Goal: Task Accomplishment & Management: Manage account settings

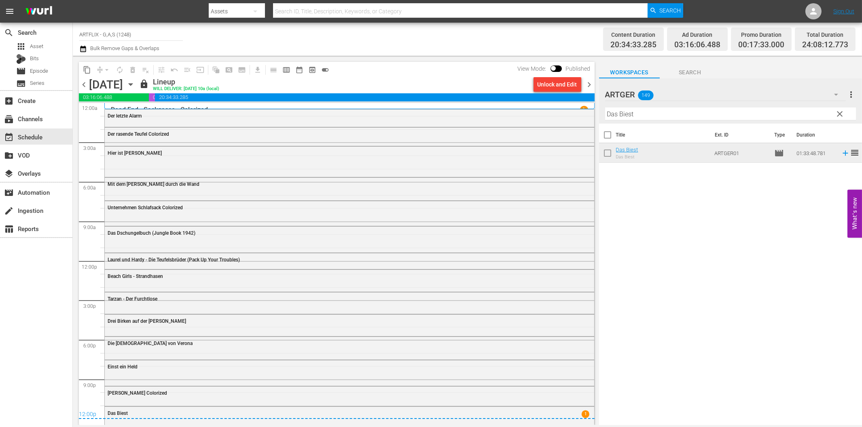
click at [149, 85] on span "lock" at bounding box center [144, 84] width 10 height 10
click at [132, 85] on icon "button" at bounding box center [131, 85] width 4 height 2
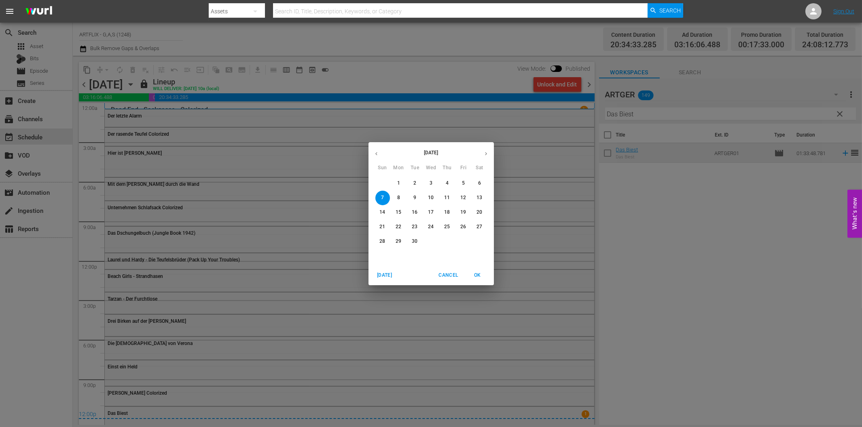
drag, startPoint x: 397, startPoint y: 198, endPoint x: 1, endPoint y: 370, distance: 431.6
click at [398, 198] on p "8" at bounding box center [398, 198] width 3 height 7
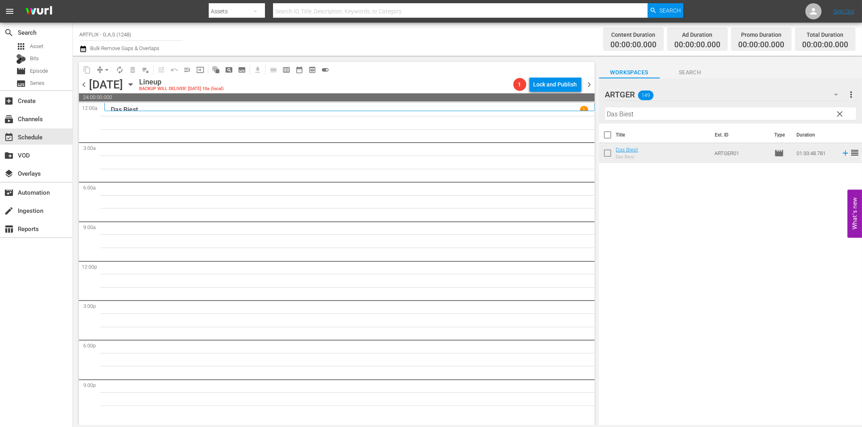
click at [674, 114] on input "Das Biest" at bounding box center [730, 114] width 251 height 13
paste input "[PERSON_NAME] Dracula"
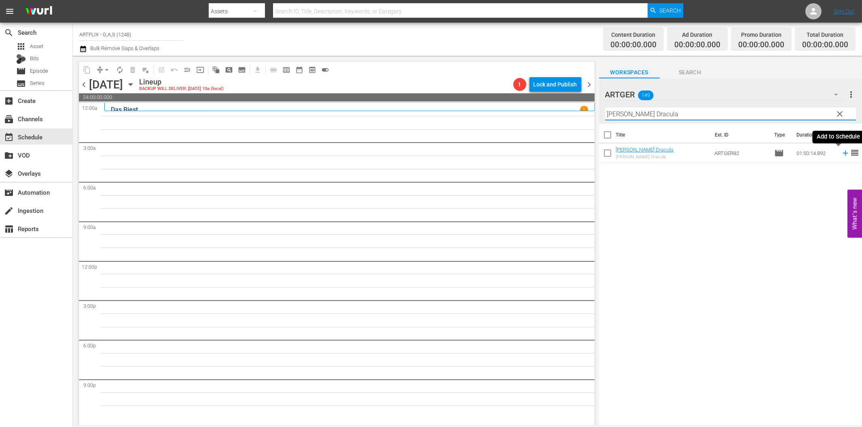
click at [841, 152] on icon at bounding box center [845, 153] width 9 height 9
click at [649, 114] on input "[PERSON_NAME] Dracula" at bounding box center [730, 114] width 251 height 13
click at [588, 83] on span "chevron_right" at bounding box center [589, 85] width 10 height 10
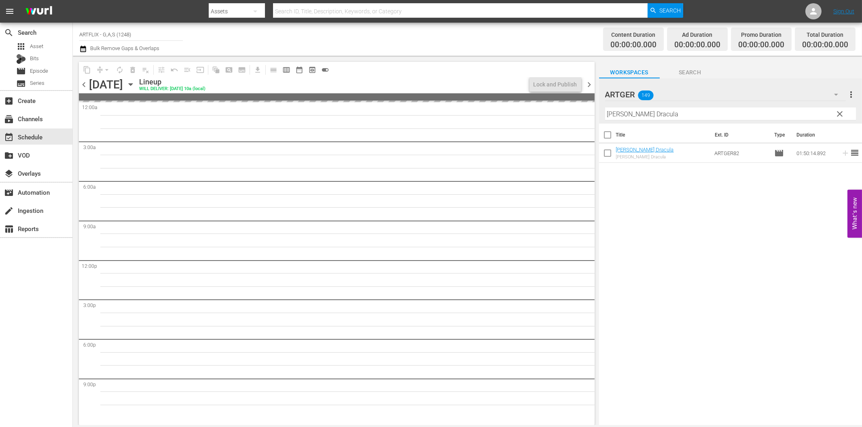
click at [82, 85] on span "chevron_left" at bounding box center [84, 85] width 10 height 10
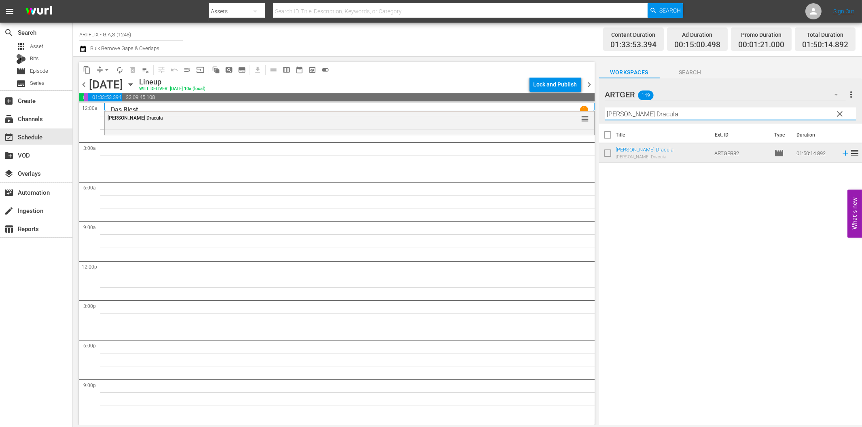
click at [662, 119] on input "[PERSON_NAME] Dracula" at bounding box center [730, 114] width 251 height 13
paste input "Hinter Schloss und [GEOGRAPHIC_DATA]"
type input "Hinter Schloss und [GEOGRAPHIC_DATA]"
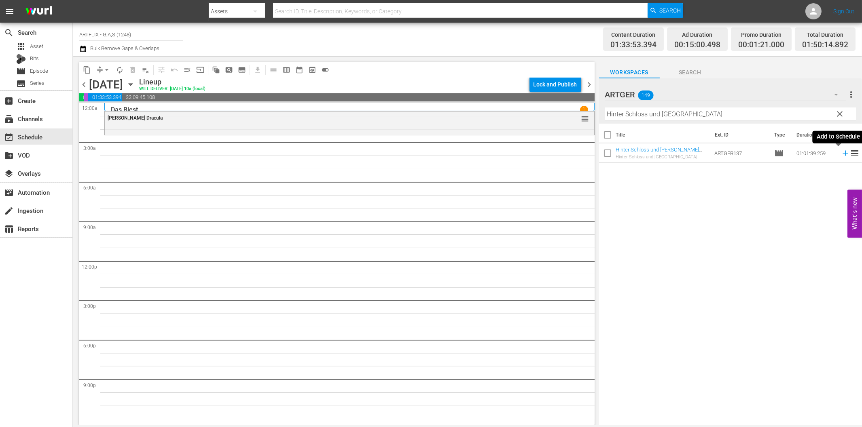
click at [842, 154] on icon at bounding box center [844, 153] width 5 height 5
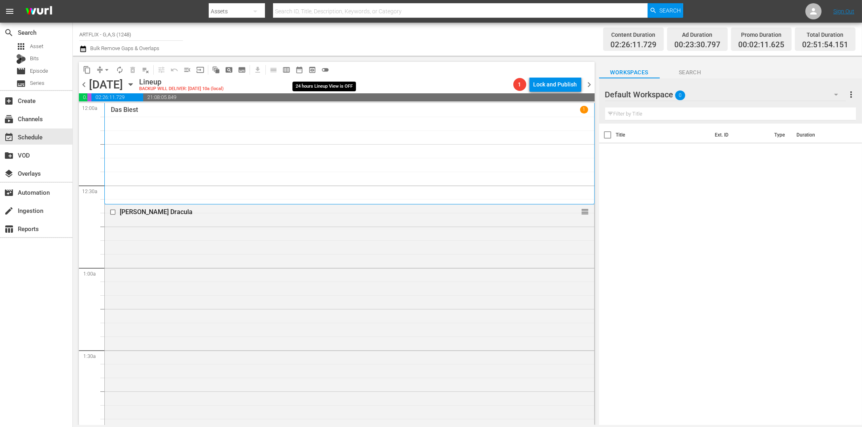
click at [325, 69] on span "toggle_off" at bounding box center [325, 70] width 8 height 8
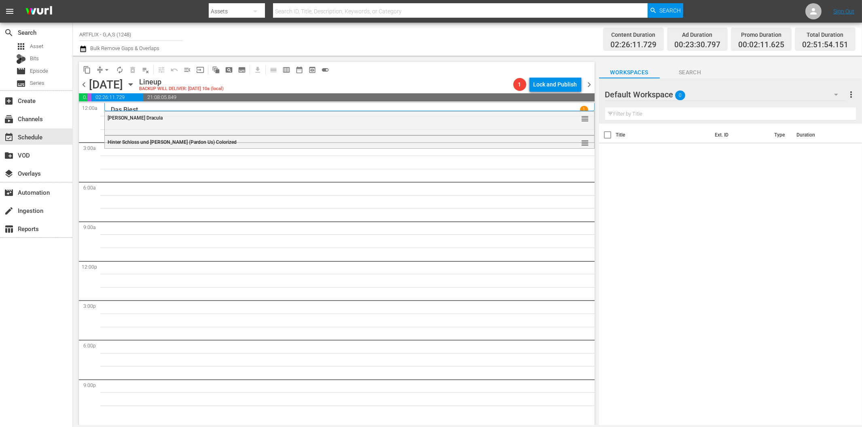
click at [836, 93] on icon "button" at bounding box center [836, 95] width 10 height 10
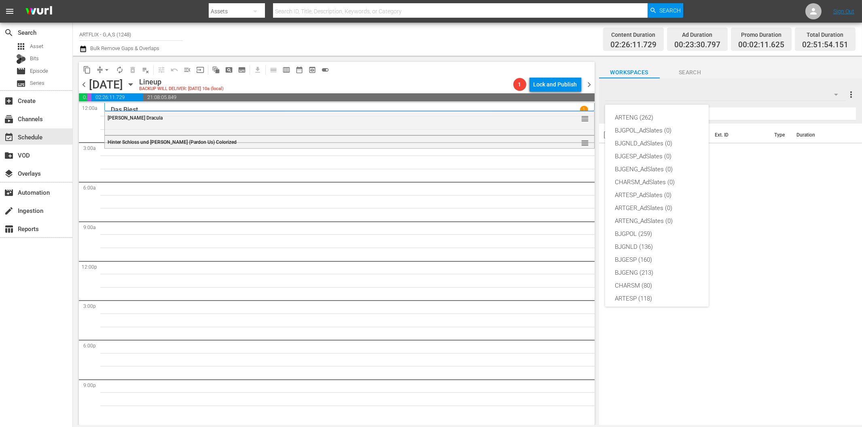
scroll to position [30, 0]
click at [662, 277] on div "ARTGER (149)" at bounding box center [657, 281] width 84 height 13
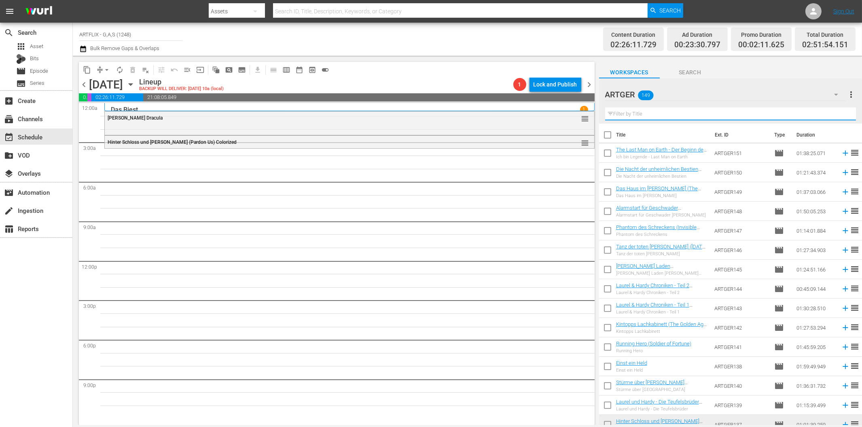
click at [661, 115] on input "text" at bounding box center [730, 114] width 251 height 13
paste input "Der [PERSON_NAME] von Notre Dame"
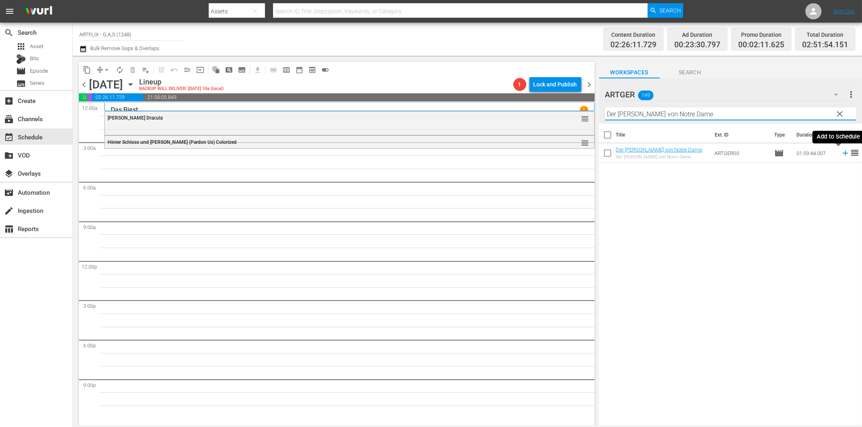
click at [841, 155] on icon at bounding box center [845, 153] width 9 height 9
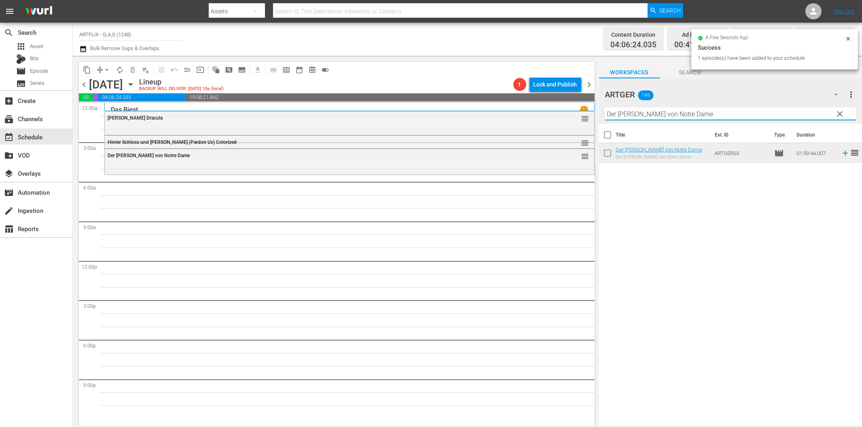
click at [677, 116] on input "Der [PERSON_NAME] von Notre Dame" at bounding box center [730, 114] width 251 height 13
paste input "[PERSON_NAME] am Kilimandscharo"
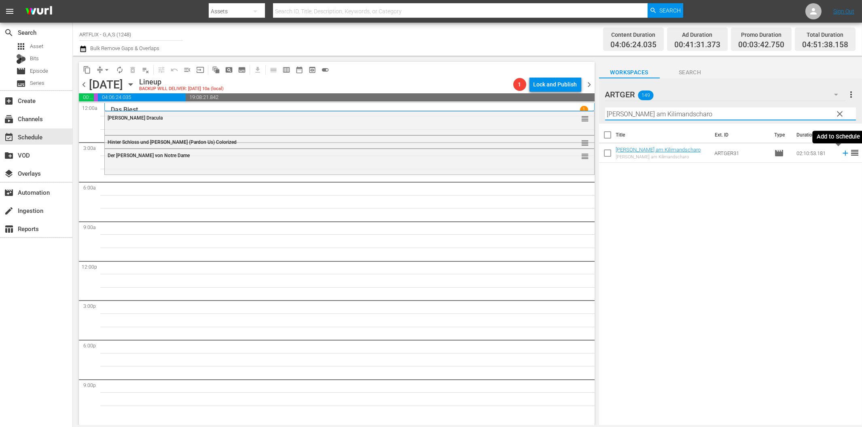
click at [841, 151] on icon at bounding box center [845, 153] width 9 height 9
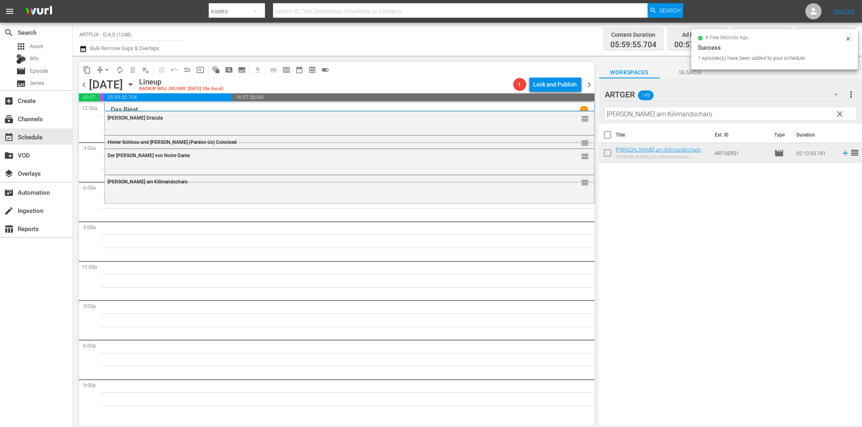
click at [619, 119] on input "[PERSON_NAME] am Kilimandscharo" at bounding box center [730, 114] width 251 height 13
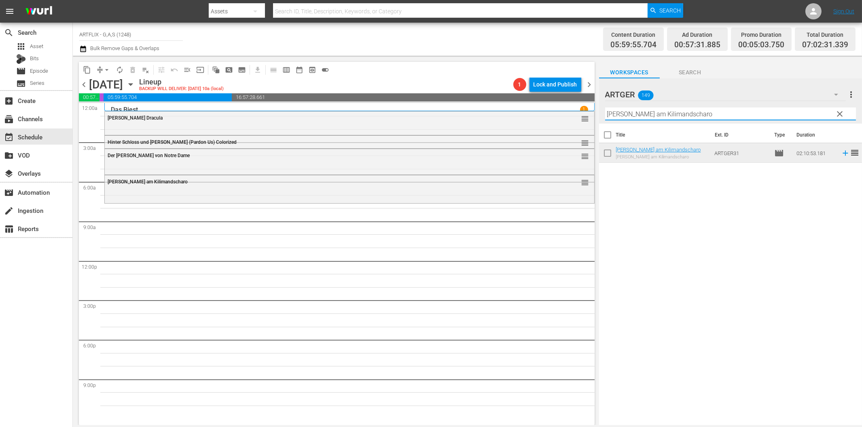
paste input "[PERSON_NAME]"
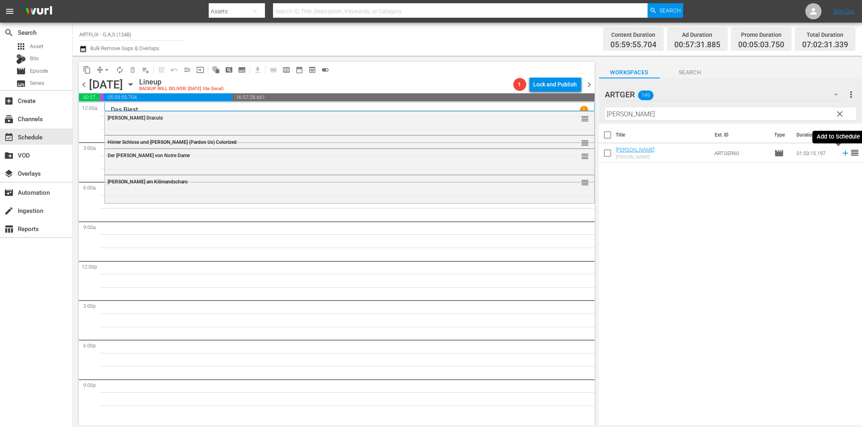
drag, startPoint x: 838, startPoint y: 154, endPoint x: 790, endPoint y: 159, distance: 48.0
click at [841, 154] on icon at bounding box center [845, 153] width 9 height 9
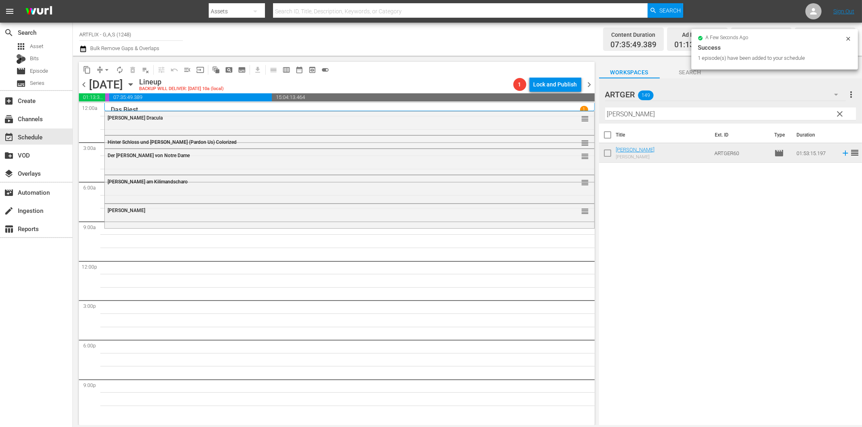
click at [646, 112] on input "[PERSON_NAME]" at bounding box center [730, 114] width 251 height 13
paste input "Des Lebens Überfluss"
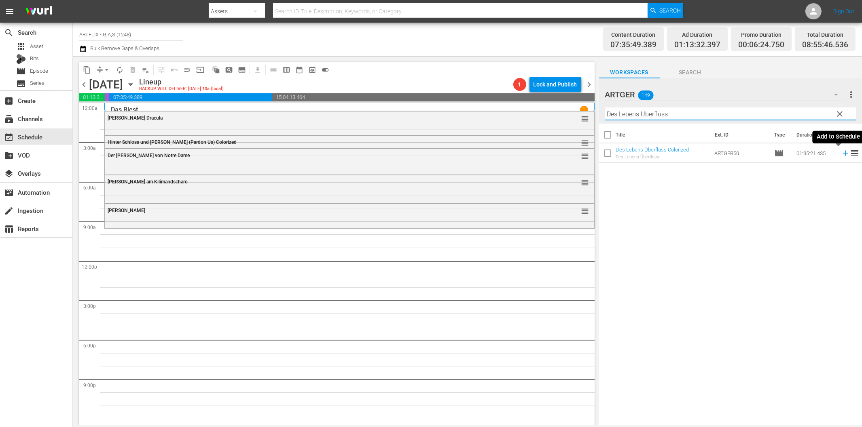
drag, startPoint x: 838, startPoint y: 155, endPoint x: 832, endPoint y: 155, distance: 6.9
click at [841, 155] on icon at bounding box center [845, 153] width 9 height 9
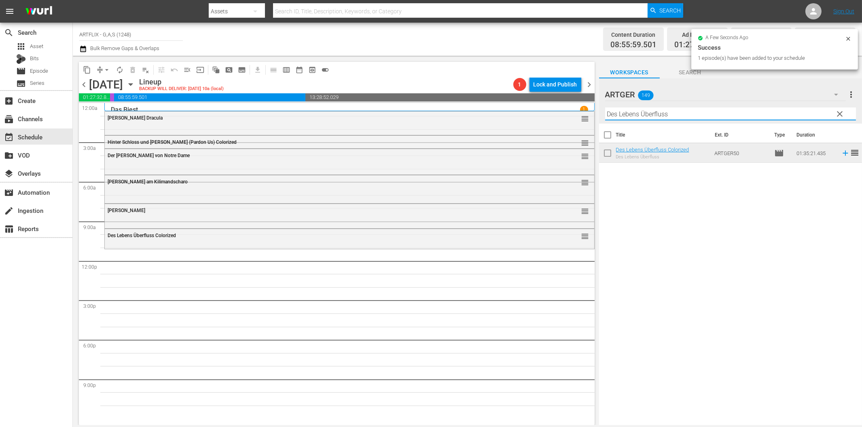
click at [635, 110] on input "Des Lebens Überfluss" at bounding box center [730, 114] width 251 height 13
paste input "Bei [PERSON_NAME] stimmt die Kasse nicht"
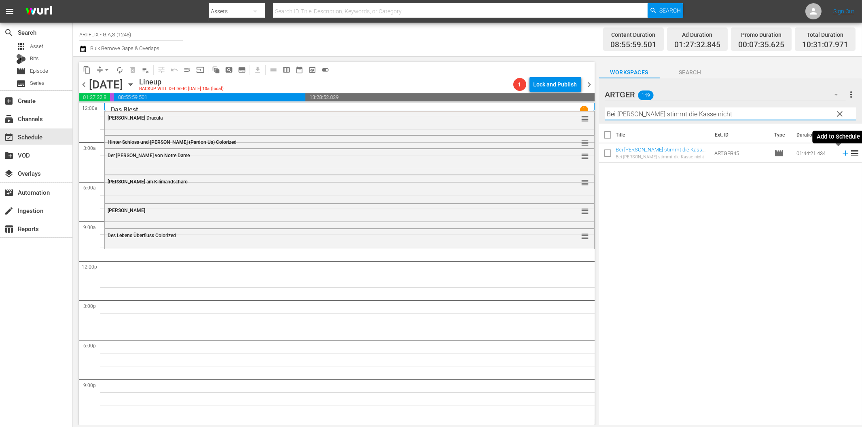
click at [841, 152] on icon at bounding box center [845, 153] width 9 height 9
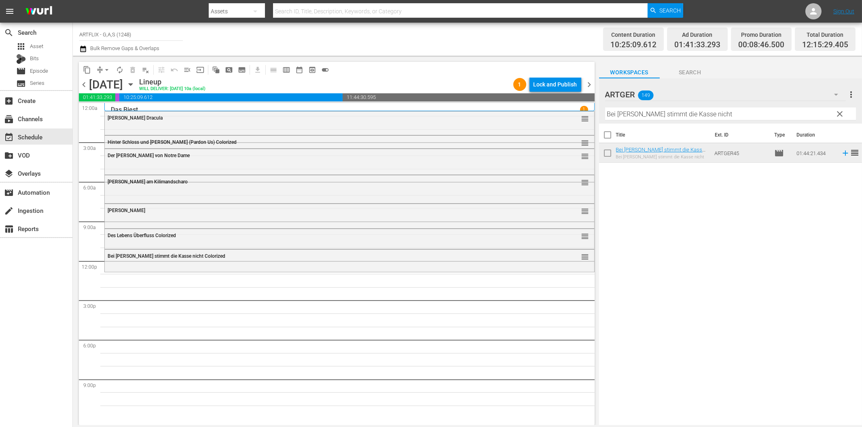
click at [667, 271] on div "Title Ext. ID Type Duration Bei [PERSON_NAME] stimmt die Kasse nicht Colorized …" at bounding box center [730, 275] width 263 height 303
click at [670, 115] on input "Bei [PERSON_NAME] stimmt die Kasse nicht" at bounding box center [730, 114] width 251 height 13
paste input "Kintopps Lachkabinet"
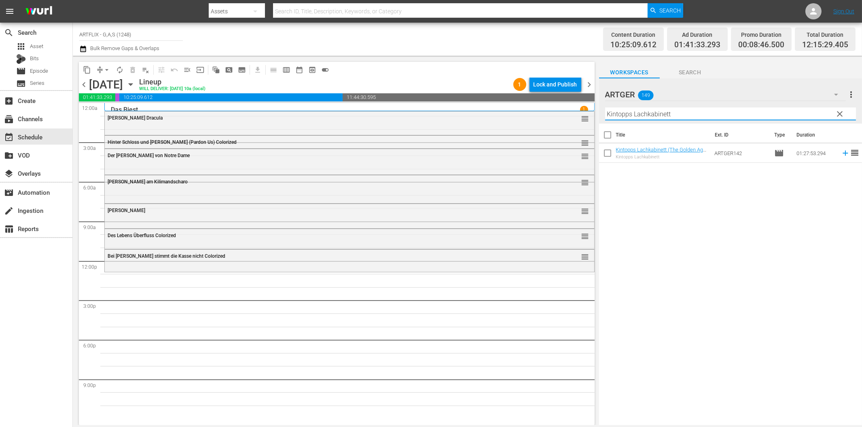
click at [841, 154] on icon at bounding box center [845, 153] width 9 height 9
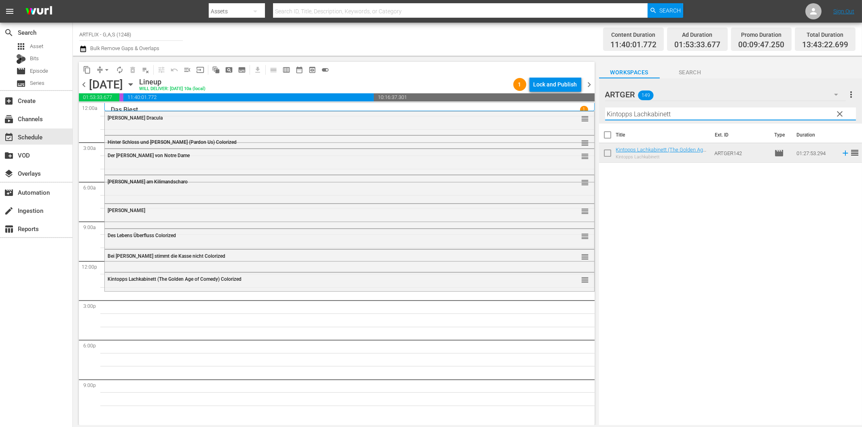
click at [694, 118] on input "Kintopps Lachkabinett" at bounding box center [730, 114] width 251 height 13
paste input "Laurel & Hardy Chroniken - Teil 2"
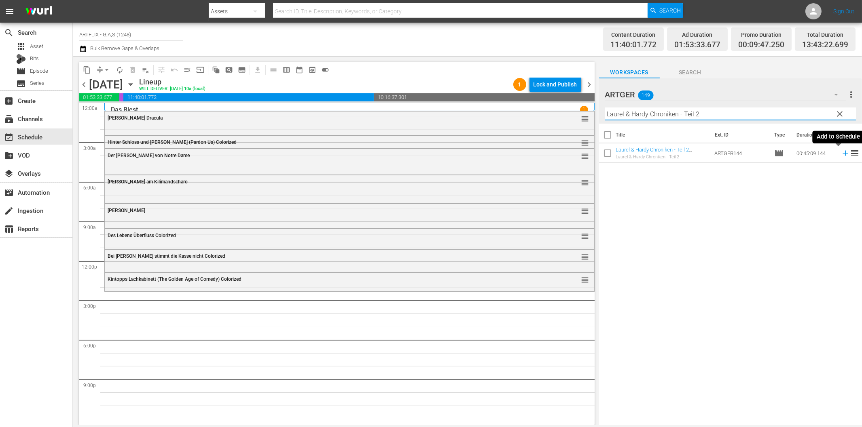
click at [842, 154] on icon at bounding box center [844, 153] width 5 height 5
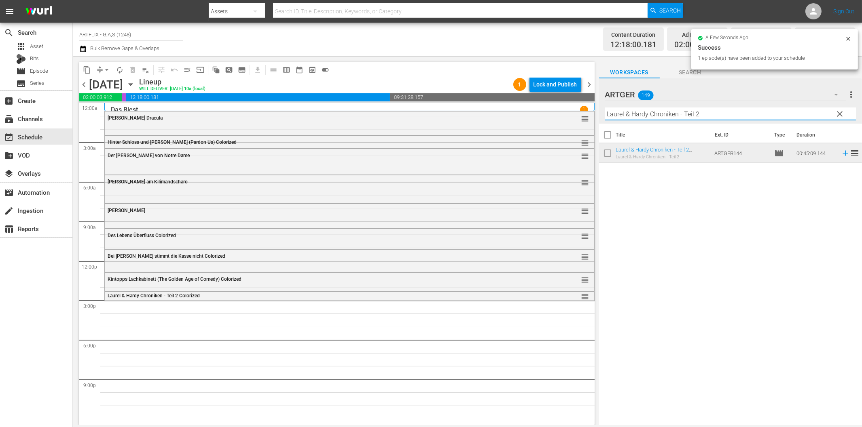
click at [666, 116] on input "Laurel & Hardy Chroniken - Teil 2" at bounding box center [730, 114] width 251 height 13
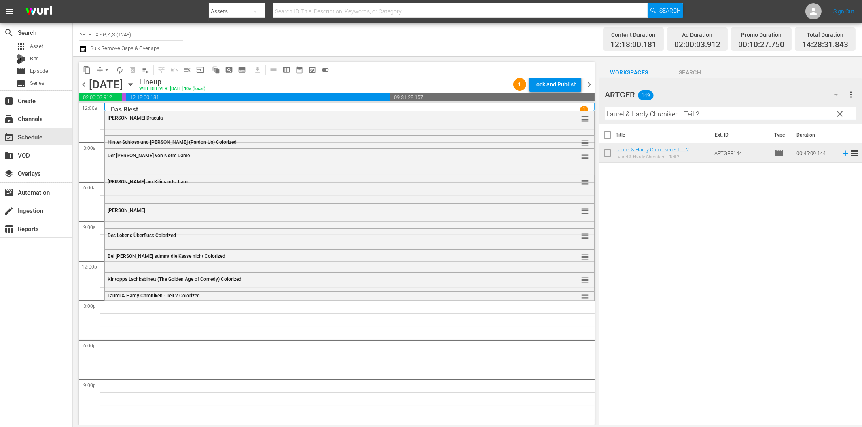
paste input "Weh' dem, der liebt!"
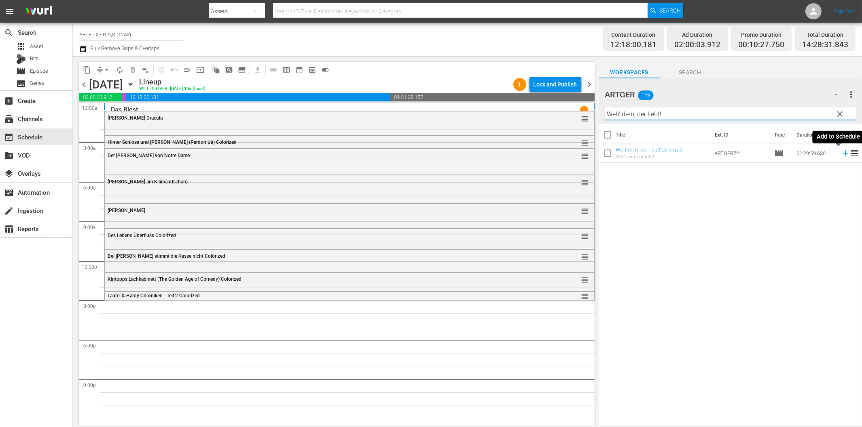
click at [842, 154] on icon at bounding box center [844, 153] width 5 height 5
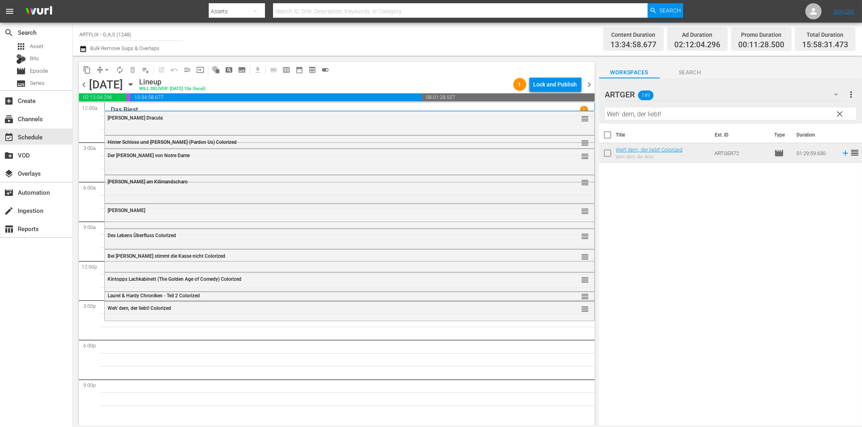
click at [636, 118] on input "Weh' dem, der liebt!" at bounding box center [730, 114] width 251 height 13
paste input "Der letzte Musketier Colorized"
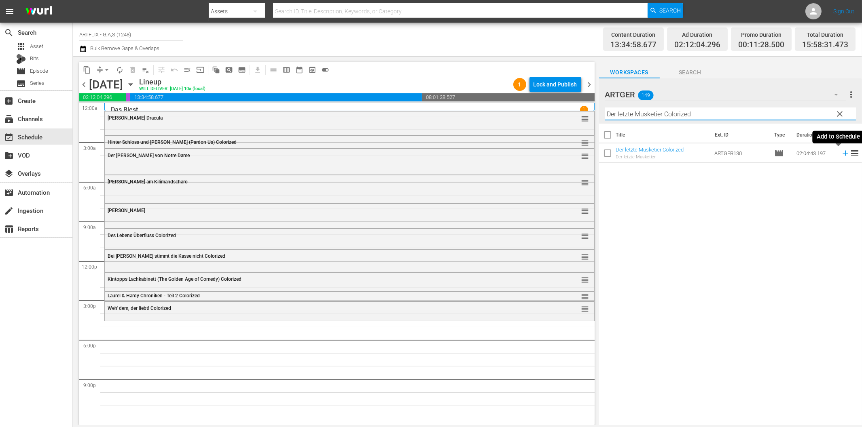
click at [841, 154] on icon at bounding box center [845, 153] width 9 height 9
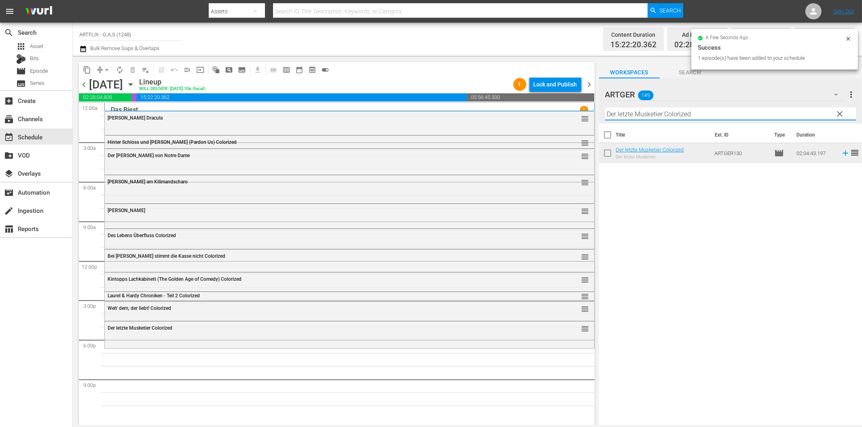
click at [753, 111] on input "Der letzte Musketier Colorized" at bounding box center [730, 114] width 251 height 13
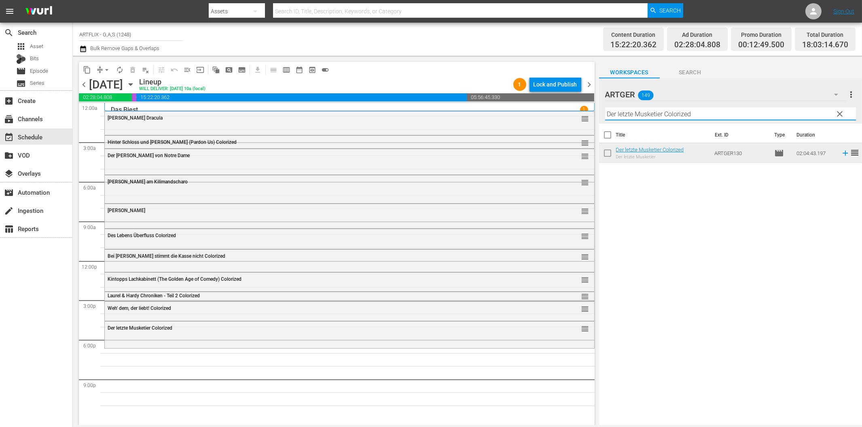
paste input "Columbus entdeckt [PERSON_NAME]"
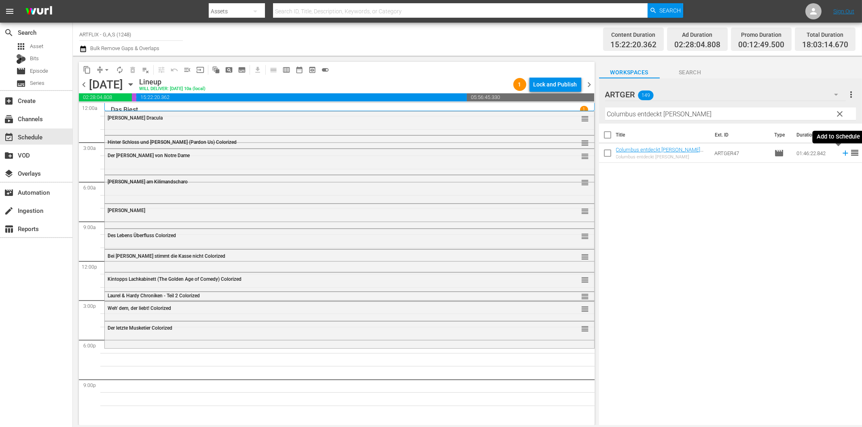
click at [842, 152] on icon at bounding box center [844, 153] width 5 height 5
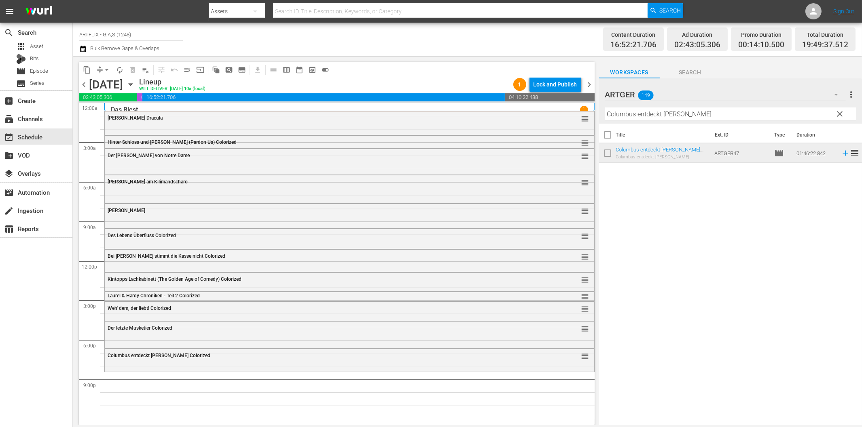
click at [650, 114] on input "Columbus entdeckt [PERSON_NAME]" at bounding box center [730, 114] width 251 height 13
paste input "Die Stadt ist [PERSON_NAME] Geheimnisse"
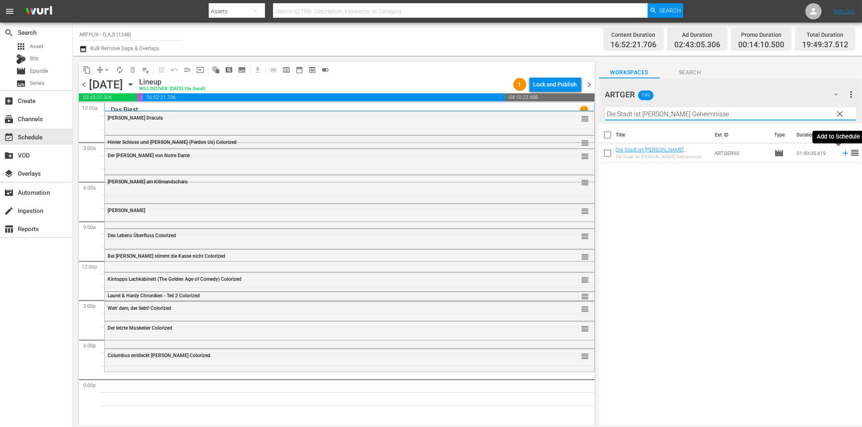
click at [842, 154] on icon at bounding box center [844, 153] width 5 height 5
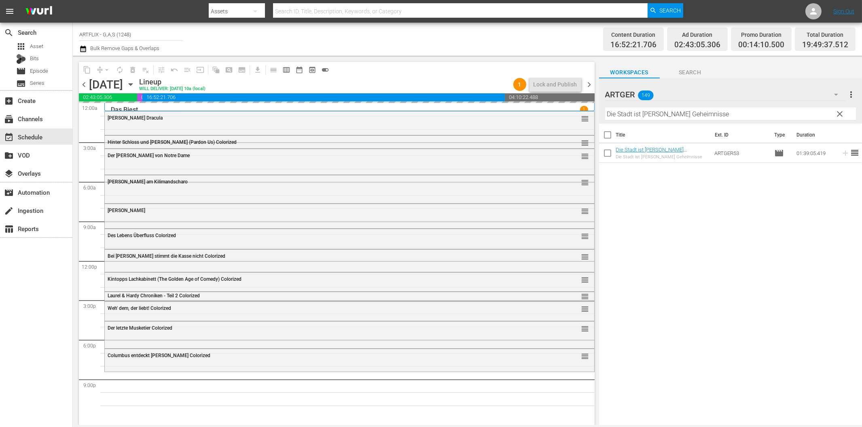
click at [591, 80] on span "chevron_right" at bounding box center [589, 85] width 10 height 10
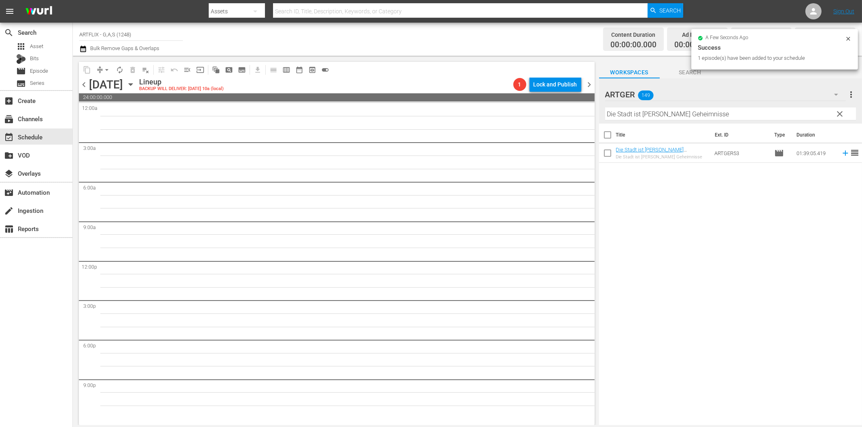
click at [83, 87] on span "chevron_left" at bounding box center [84, 85] width 10 height 10
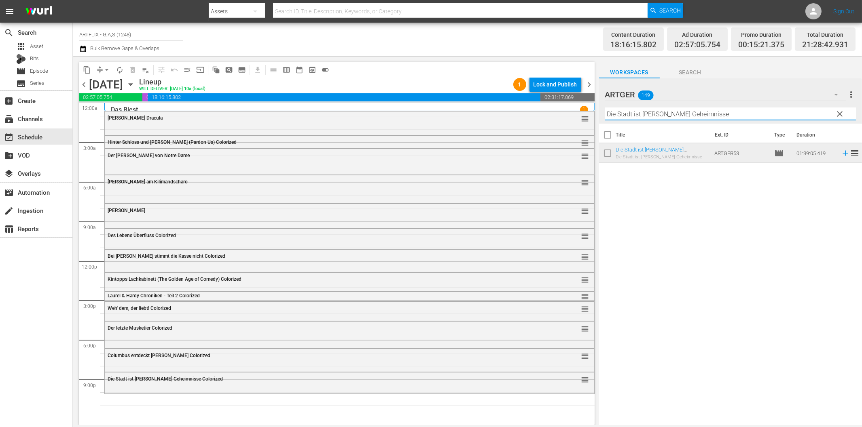
click at [670, 116] on input "Die Stadt ist [PERSON_NAME] Geheimnisse" at bounding box center [730, 114] width 251 height 13
paste input "as Haus im [PERSON_NAME]"
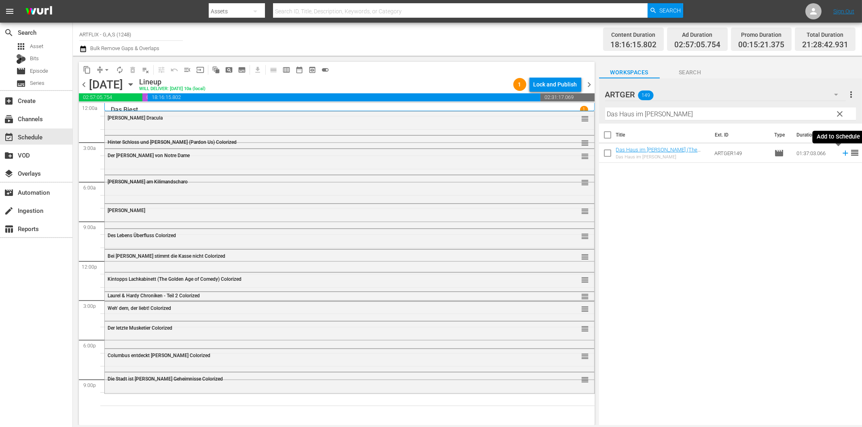
click at [841, 152] on icon at bounding box center [845, 153] width 9 height 9
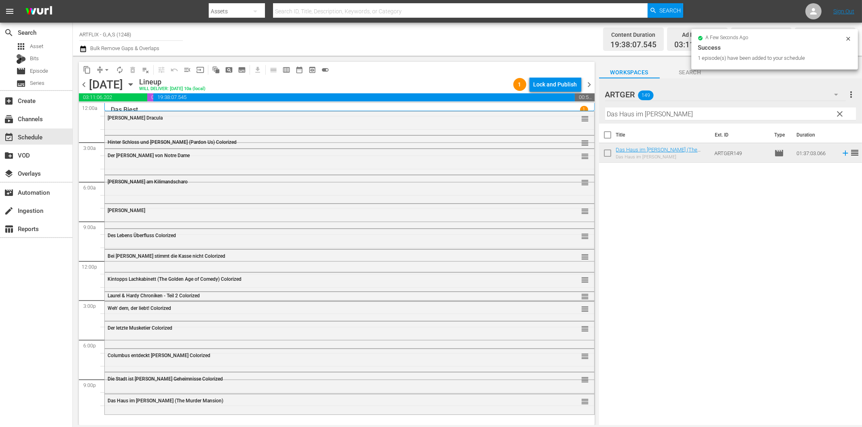
click at [640, 111] on input "Das Haus im [PERSON_NAME]" at bounding box center [730, 114] width 251 height 13
paste input "[PERSON_NAME] - Juwelenraub"
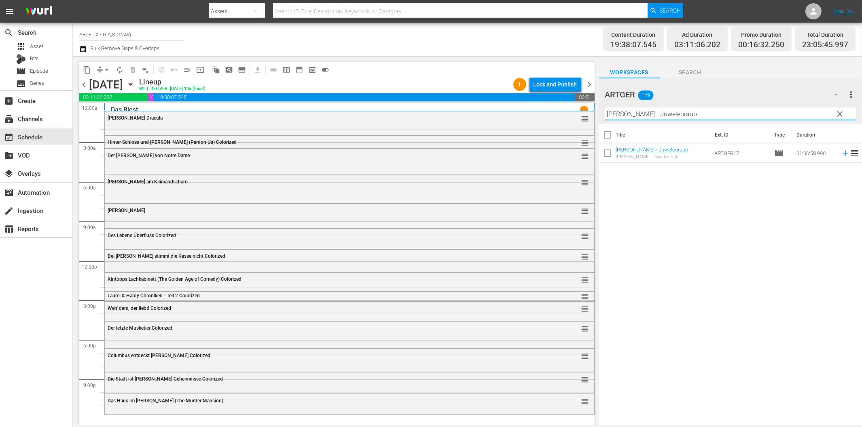
click at [842, 153] on icon at bounding box center [844, 153] width 5 height 5
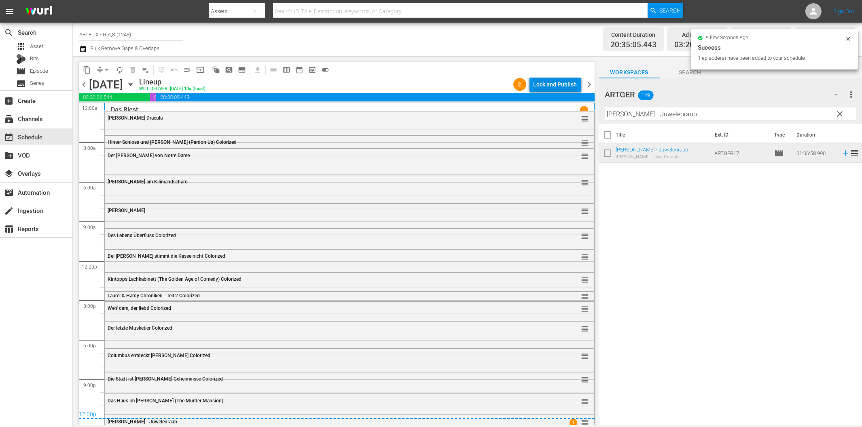
click at [540, 83] on div "Lock and Publish" at bounding box center [555, 84] width 44 height 15
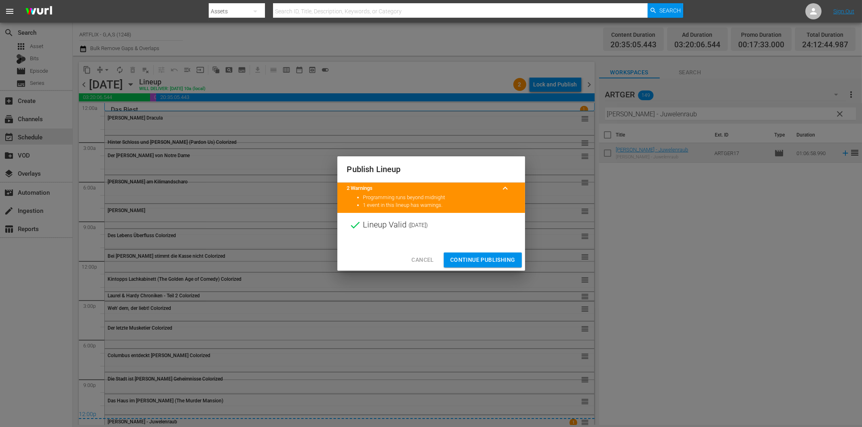
click at [467, 261] on span "Continue Publishing" at bounding box center [482, 260] width 65 height 10
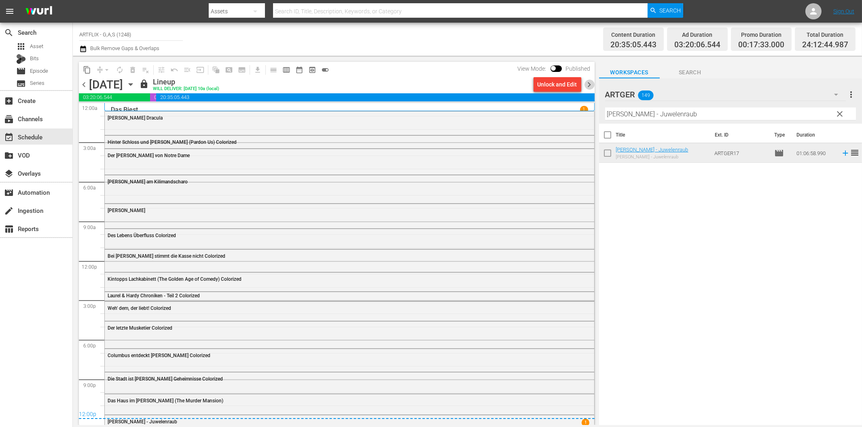
drag, startPoint x: 587, startPoint y: 86, endPoint x: 643, endPoint y: 110, distance: 60.9
click at [587, 86] on span "chevron_right" at bounding box center [589, 85] width 10 height 10
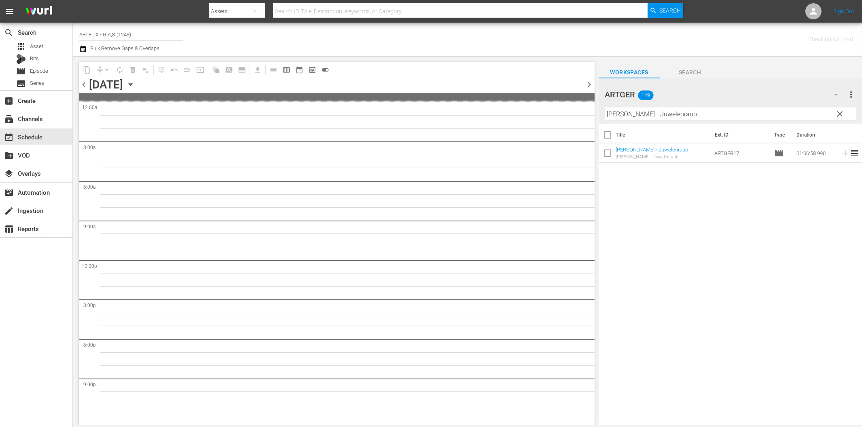
click at [647, 112] on input "[PERSON_NAME] - Juwelenraub" at bounding box center [730, 114] width 251 height 13
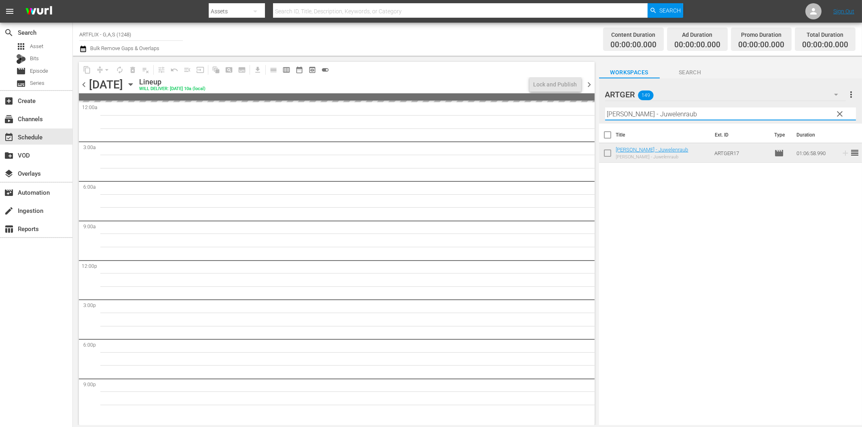
paste input "Die gnadenlose Jagd"
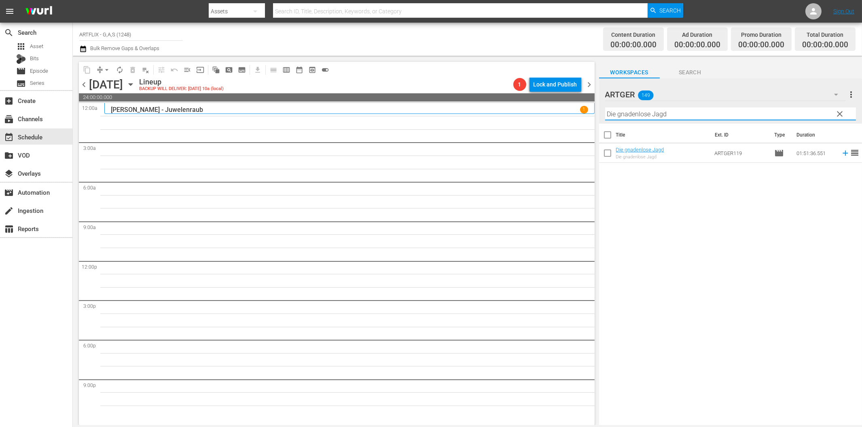
click at [841, 156] on icon at bounding box center [845, 153] width 9 height 9
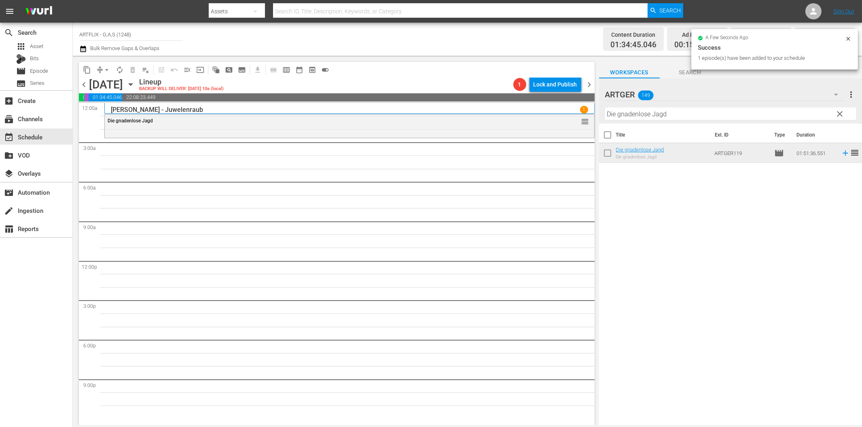
click at [629, 115] on input "Die gnadenlose Jagd" at bounding box center [730, 114] width 251 height 13
paste input "Stürme über [GEOGRAPHIC_DATA]"
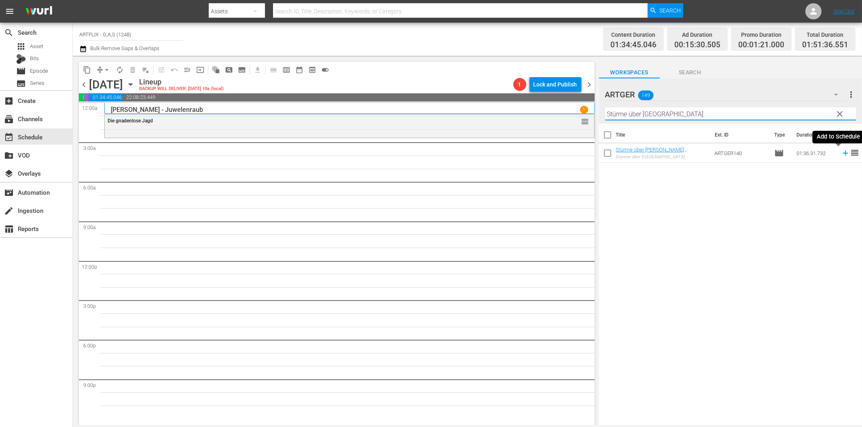
click at [841, 155] on icon at bounding box center [845, 153] width 9 height 9
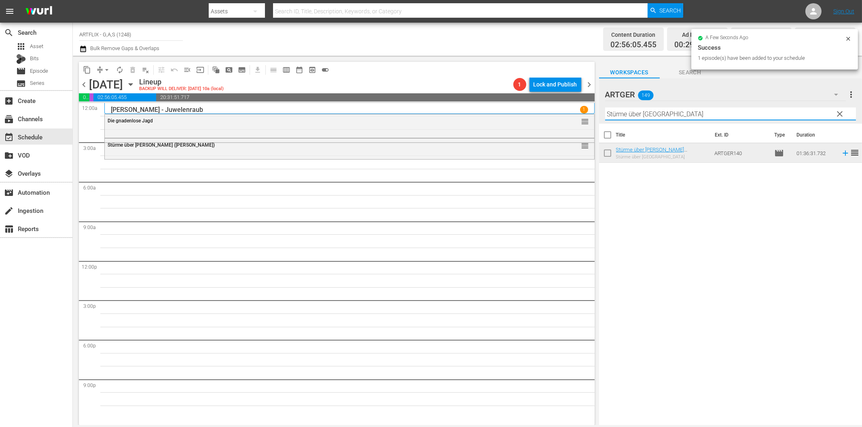
click at [618, 111] on input "Stürme über [GEOGRAPHIC_DATA]" at bounding box center [730, 114] width 251 height 13
paste input "Bühne frei für [PERSON_NAME]"
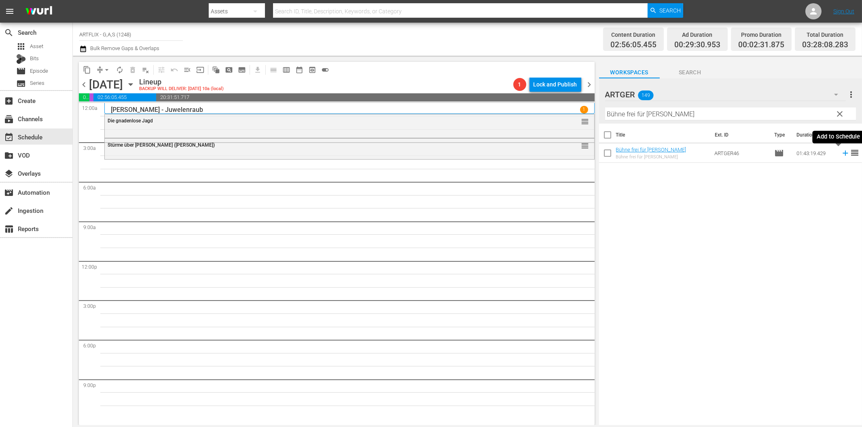
click at [841, 154] on icon at bounding box center [845, 153] width 9 height 9
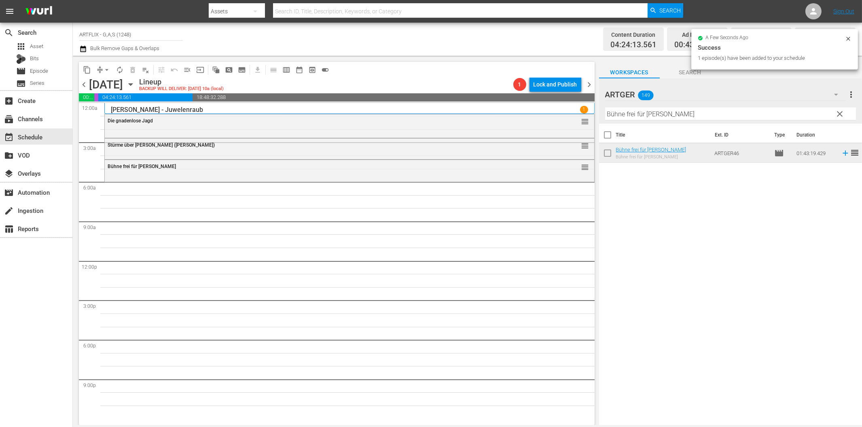
click at [648, 114] on input "Bühne frei für [PERSON_NAME]" at bounding box center [730, 114] width 251 height 13
paste input "[PERSON_NAME]'s Life"
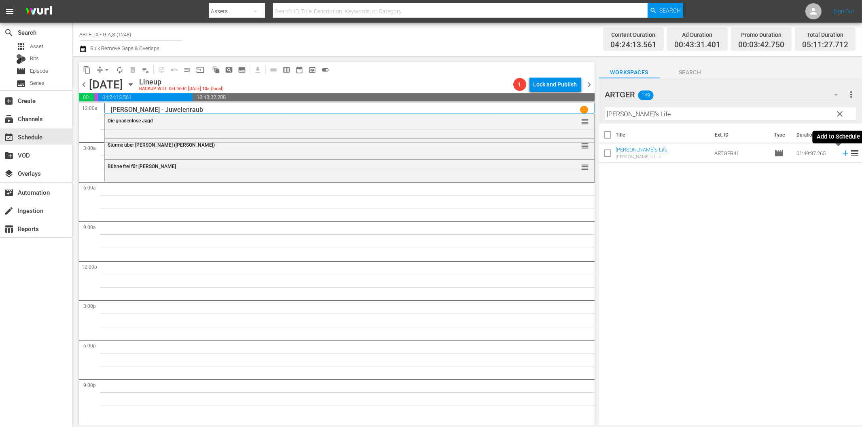
click at [842, 154] on icon at bounding box center [844, 153] width 5 height 5
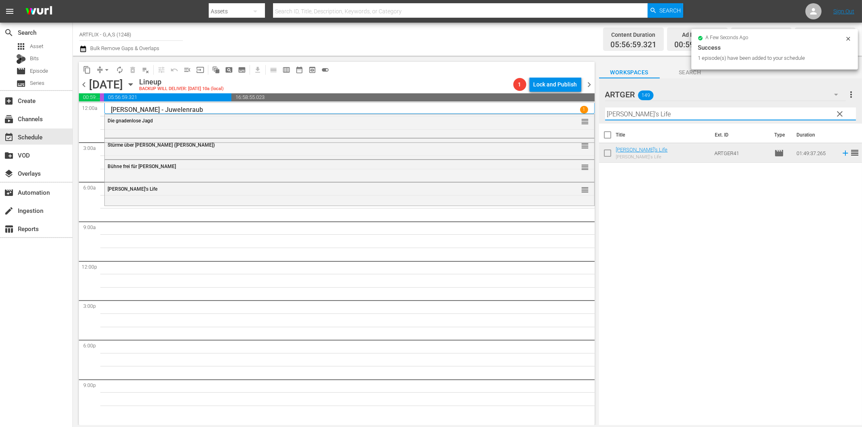
click at [671, 112] on input "[PERSON_NAME]'s Life" at bounding box center [730, 114] width 251 height 13
paste input "Final"
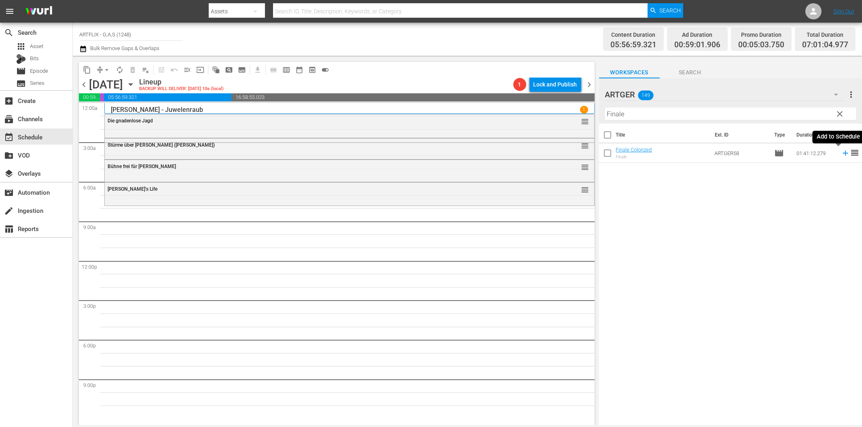
click at [841, 154] on icon at bounding box center [845, 153] width 9 height 9
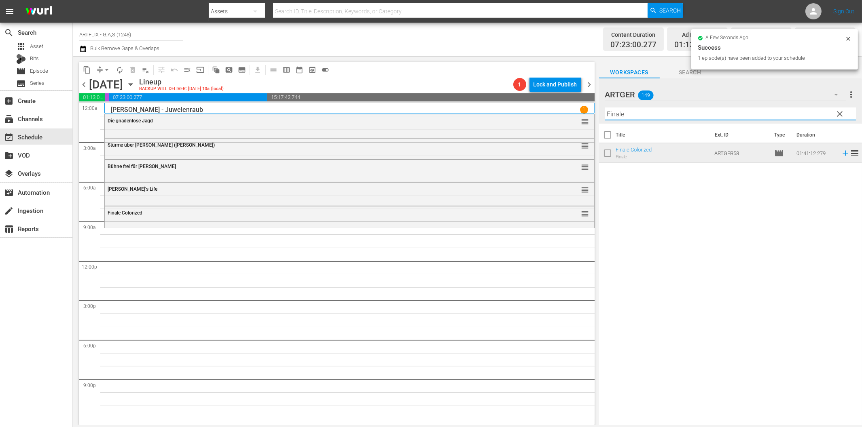
click at [639, 114] on input "Finale" at bounding box center [730, 114] width 251 height 13
paste input "Wacko... da wackelt die Bud"
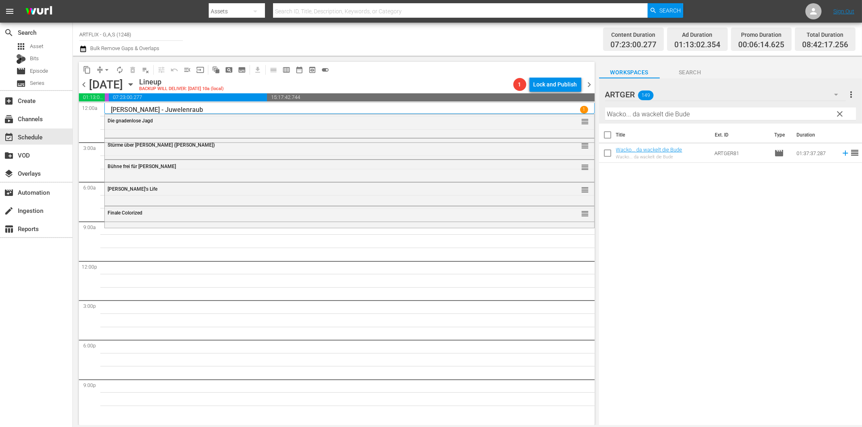
click at [850, 155] on span "reorder" at bounding box center [855, 153] width 10 height 10
click at [842, 153] on icon at bounding box center [844, 153] width 5 height 5
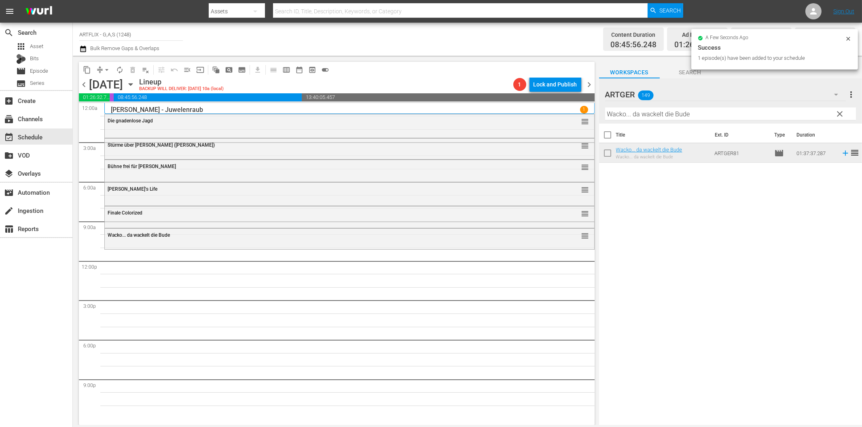
drag, startPoint x: 629, startPoint y: 113, endPoint x: 661, endPoint y: 132, distance: 37.5
click at [629, 114] on input "Wacko... da wackelt die Bude" at bounding box center [730, 114] width 251 height 13
paste input "Frau im Besten Mannesalter"
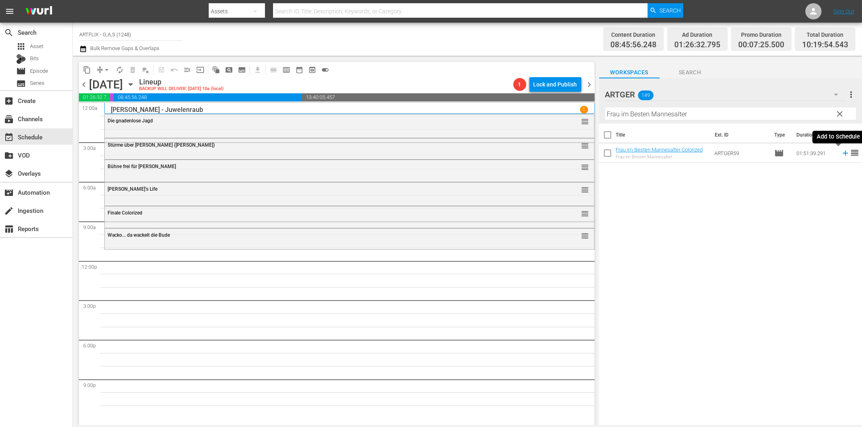
drag, startPoint x: 838, startPoint y: 154, endPoint x: 805, endPoint y: 161, distance: 33.4
click at [841, 154] on icon at bounding box center [845, 153] width 9 height 9
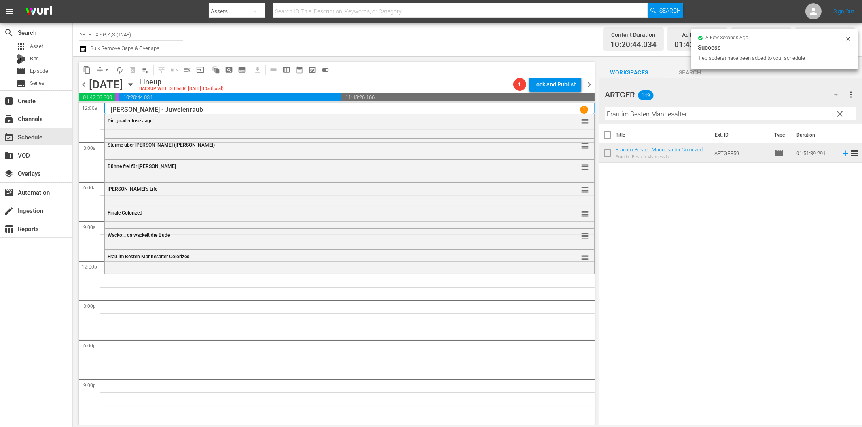
click at [670, 116] on input "Frau im Besten Mannesalter" at bounding box center [730, 114] width 251 height 13
paste input "Die unbesiegbaren Drei"
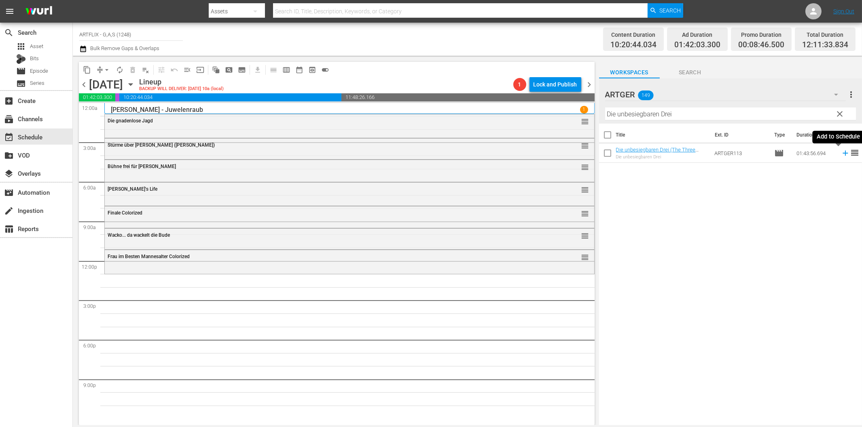
drag, startPoint x: 837, startPoint y: 154, endPoint x: 806, endPoint y: 162, distance: 32.1
click at [841, 154] on icon at bounding box center [845, 153] width 9 height 9
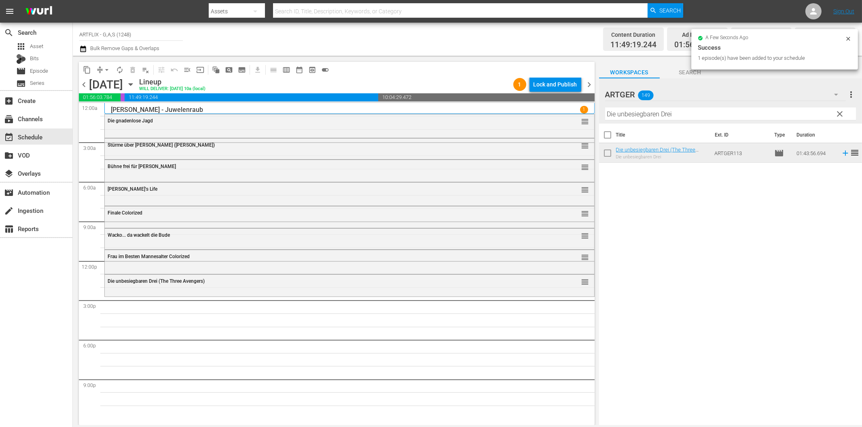
click at [671, 114] on input "Die unbesiegbaren Drei" at bounding box center [730, 114] width 251 height 13
paste input "[PERSON_NAME] im Abendkleid"
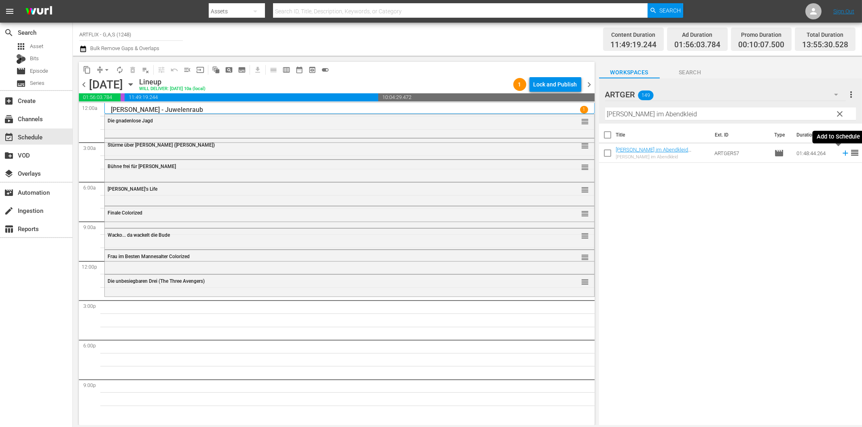
click at [842, 154] on icon at bounding box center [844, 153] width 5 height 5
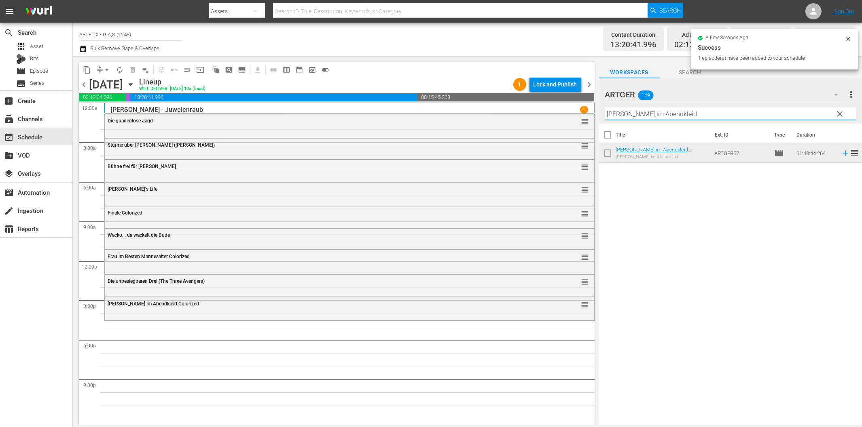
click at [652, 119] on input "[PERSON_NAME] im Abendkleid" at bounding box center [730, 114] width 251 height 13
paste input "Die Nacht vor der Premiere"
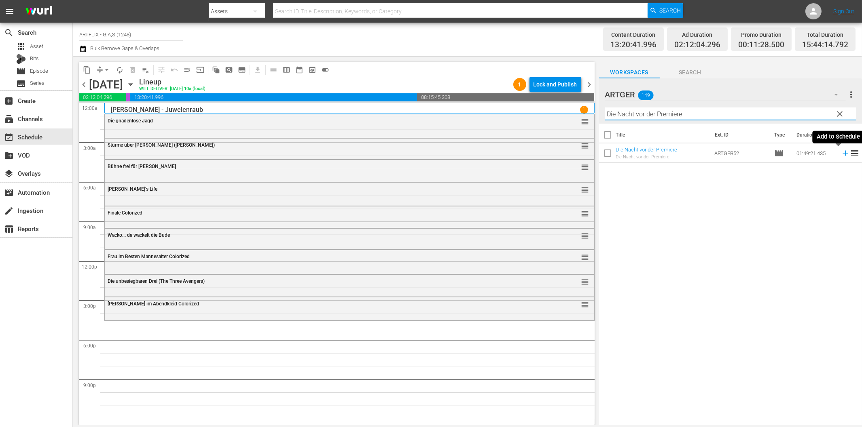
click at [841, 154] on icon at bounding box center [845, 153] width 9 height 9
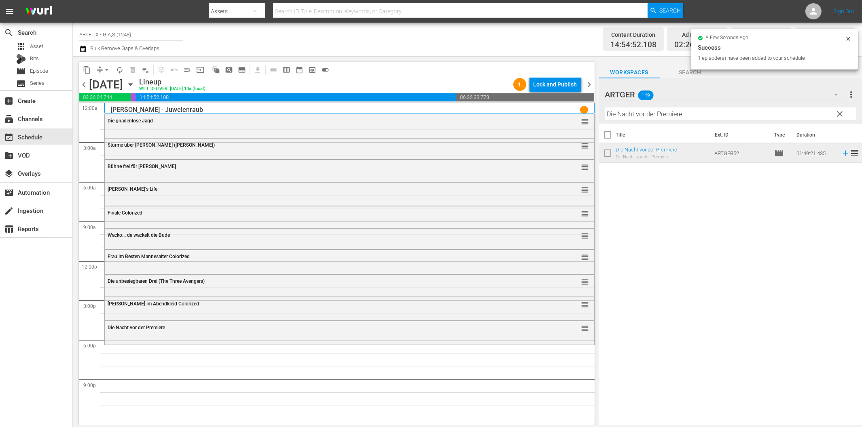
click at [682, 110] on input "Die Nacht vor der Premiere" at bounding box center [730, 114] width 251 height 13
paste input "as [PERSON_NAME] von [GEOGRAPHIC_DATA]"
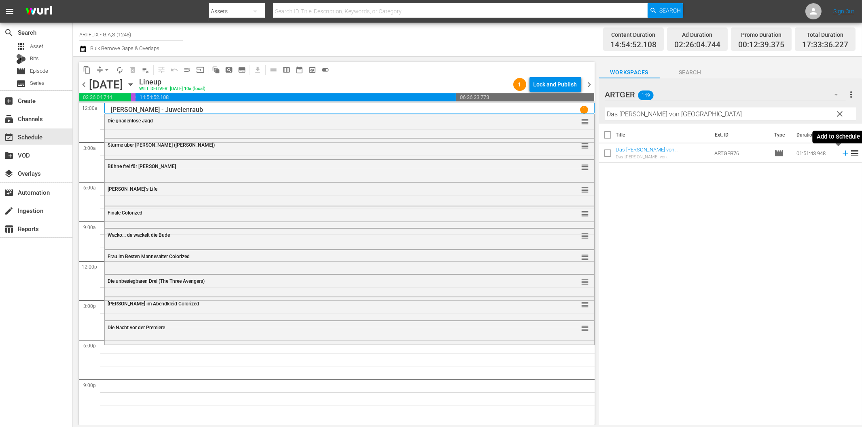
click at [842, 154] on icon at bounding box center [844, 153] width 5 height 5
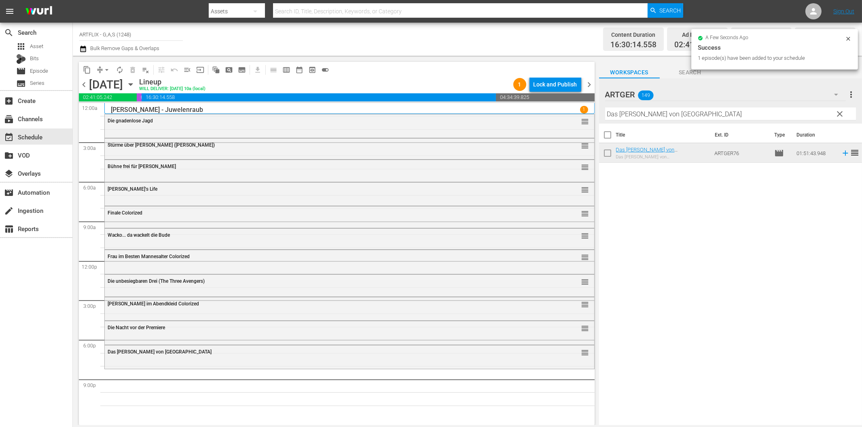
click at [658, 116] on input "Das [PERSON_NAME] von [GEOGRAPHIC_DATA]" at bounding box center [730, 114] width 251 height 13
paste input "Ein perfekter [PERSON_NAME]"
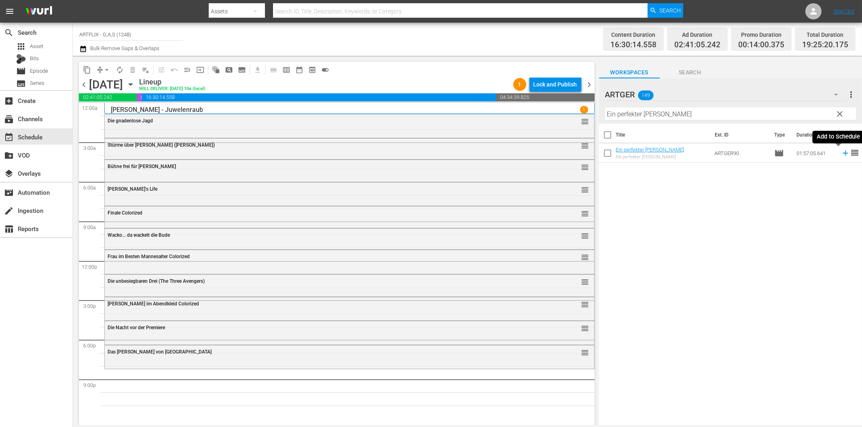
click at [841, 152] on icon at bounding box center [845, 153] width 9 height 9
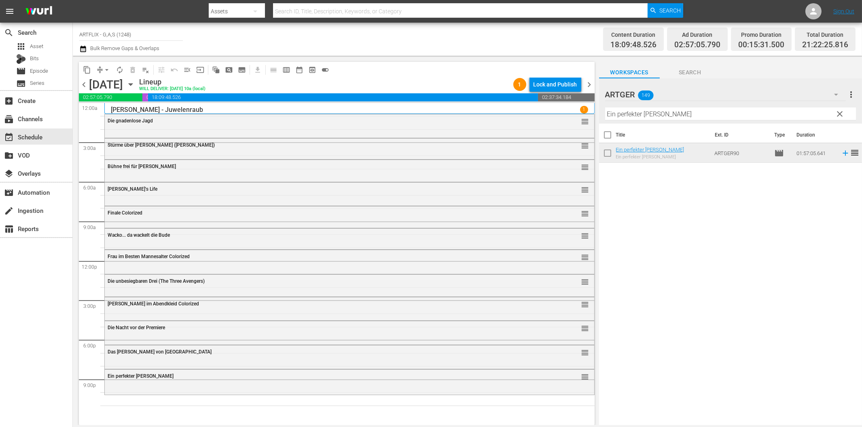
click at [651, 112] on input "Ein perfekter [PERSON_NAME]" at bounding box center [730, 114] width 251 height 13
paste input "Spionage in Fernost Colorized"
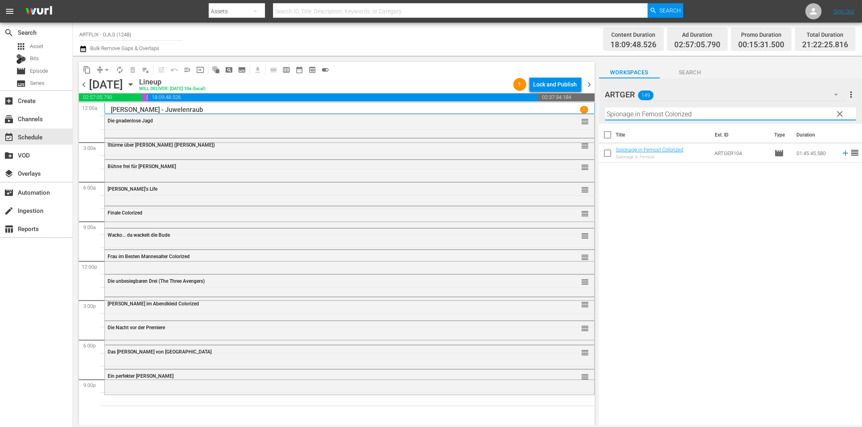
click at [842, 153] on icon at bounding box center [844, 153] width 5 height 5
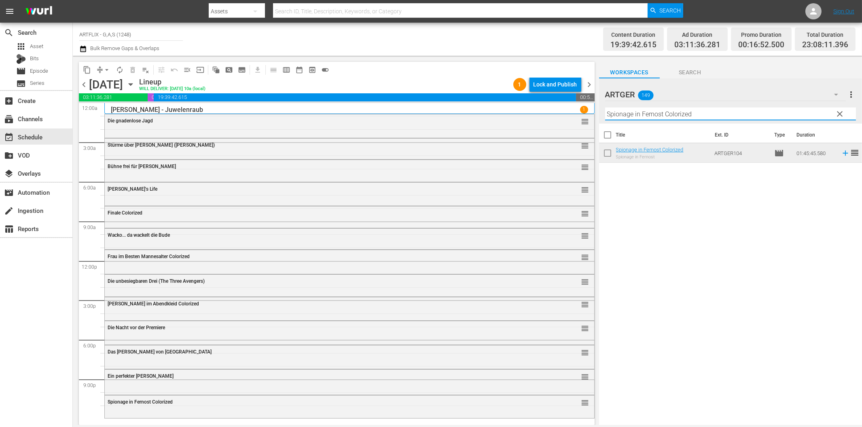
click at [663, 111] on input "Spionage in Fernost Colorized" at bounding box center [730, 114] width 251 height 13
paste input "Das Grauen kommt um zehn"
click at [842, 154] on icon at bounding box center [844, 153] width 5 height 5
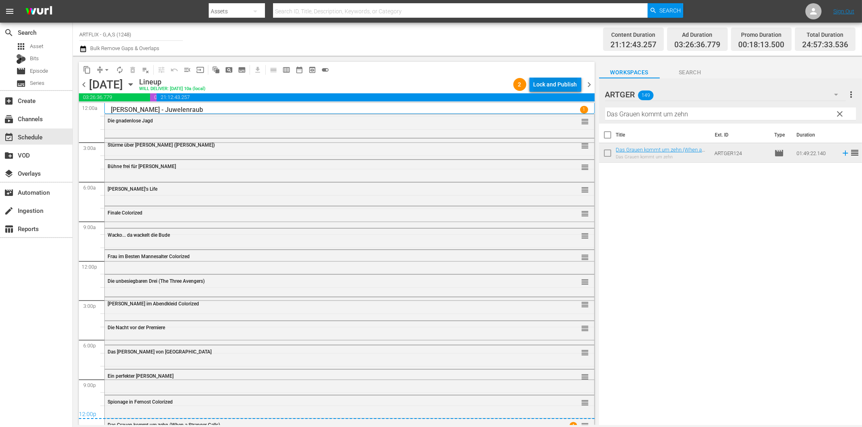
click at [553, 84] on div "Lock and Publish" at bounding box center [555, 84] width 44 height 15
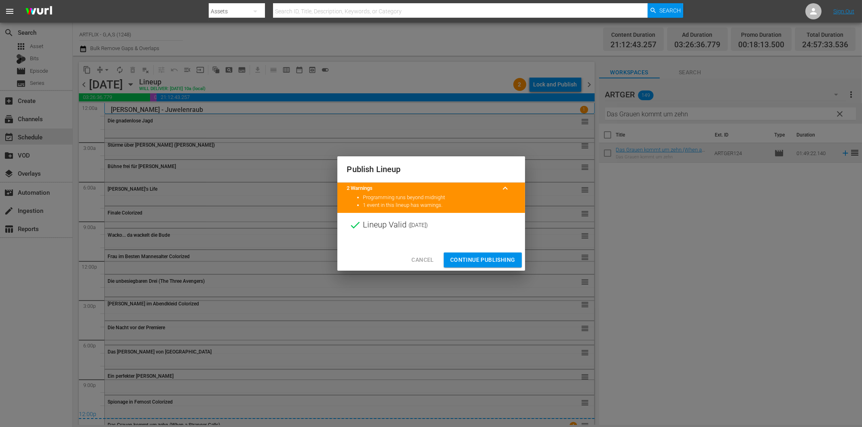
click at [494, 264] on span "Continue Publishing" at bounding box center [482, 260] width 65 height 10
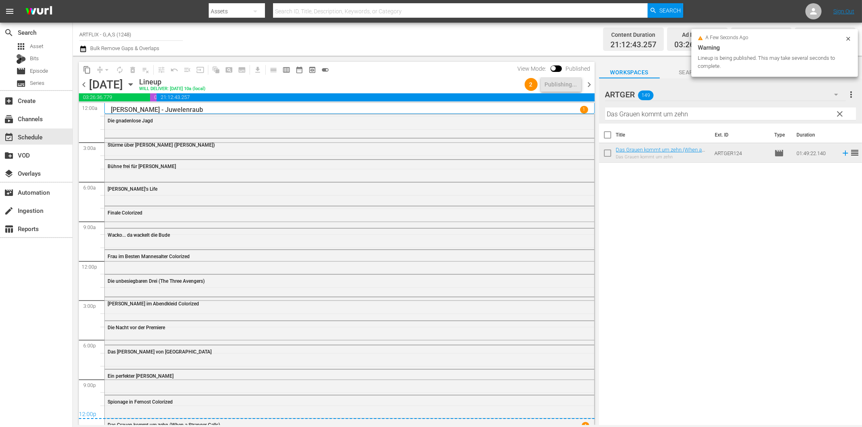
click at [589, 83] on span "chevron_right" at bounding box center [589, 85] width 10 height 10
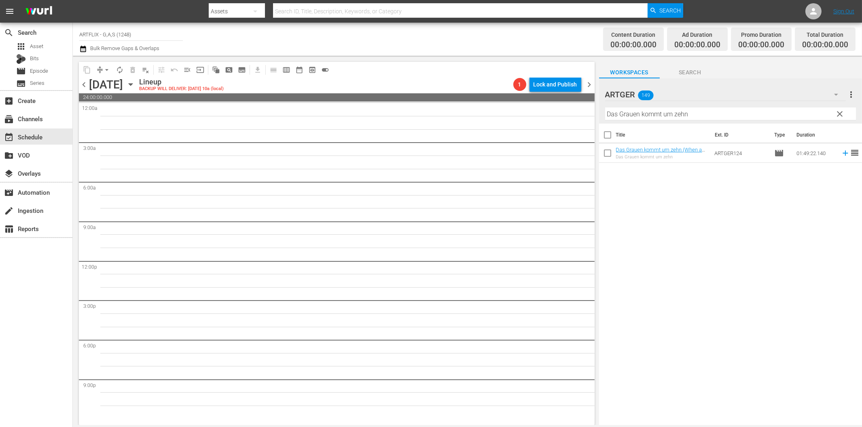
click at [645, 120] on hr at bounding box center [730, 120] width 251 height 0
click at [644, 113] on input "Das Grauen kommt um zehn" at bounding box center [730, 114] width 251 height 13
paste input "[PERSON_NAME] des Herrn Monitor"
click at [842, 153] on icon at bounding box center [844, 153] width 5 height 5
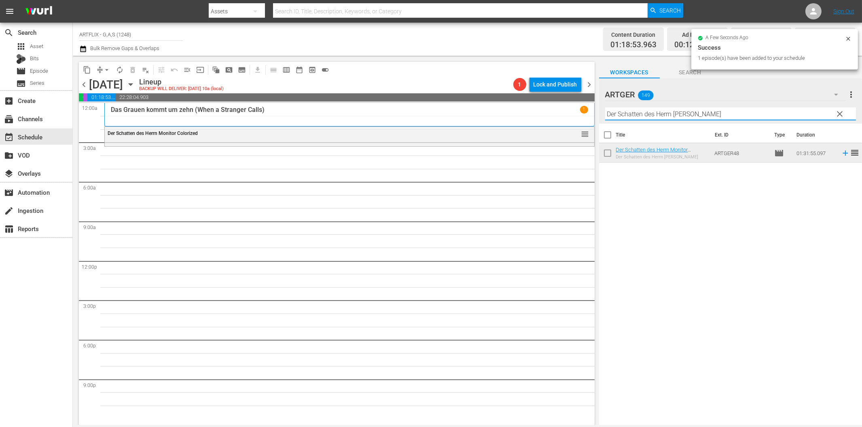
click at [620, 116] on input "Der Schatten des Herrn [PERSON_NAME]" at bounding box center [730, 114] width 251 height 13
paste input "Furcht und Begierde Colorized"
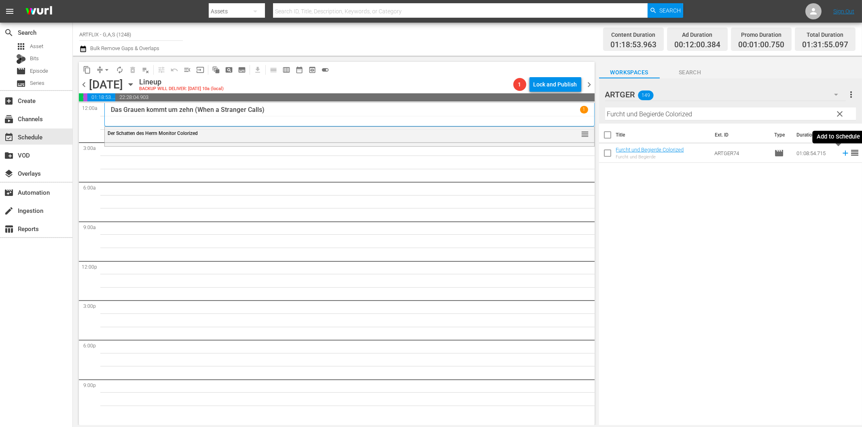
click at [841, 151] on icon at bounding box center [845, 153] width 9 height 9
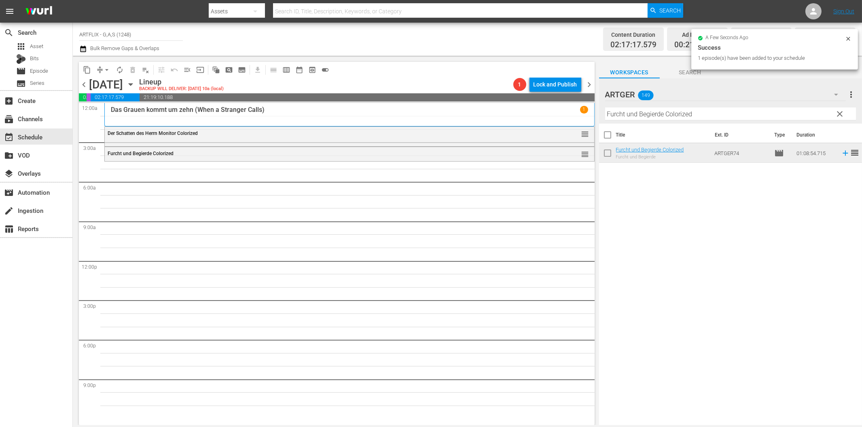
click at [660, 111] on input "Furcht und Begierde Colorized" at bounding box center [730, 114] width 251 height 13
paste input "Lolita und der [DEMOGRAPHIC_DATA]"
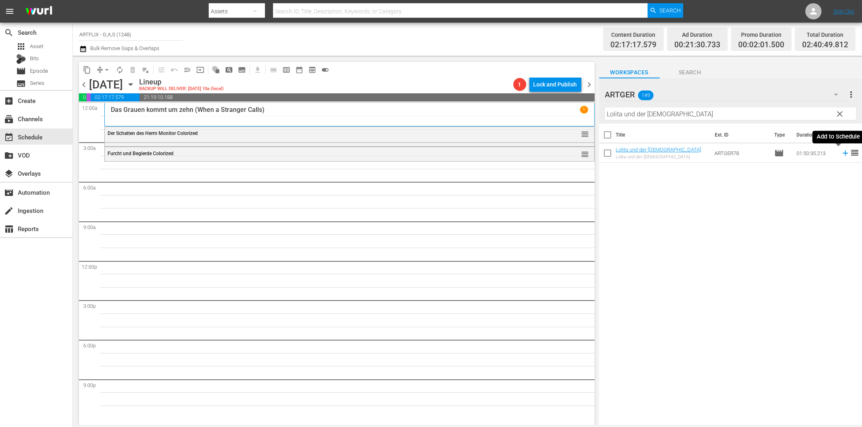
click at [841, 156] on icon at bounding box center [845, 153] width 9 height 9
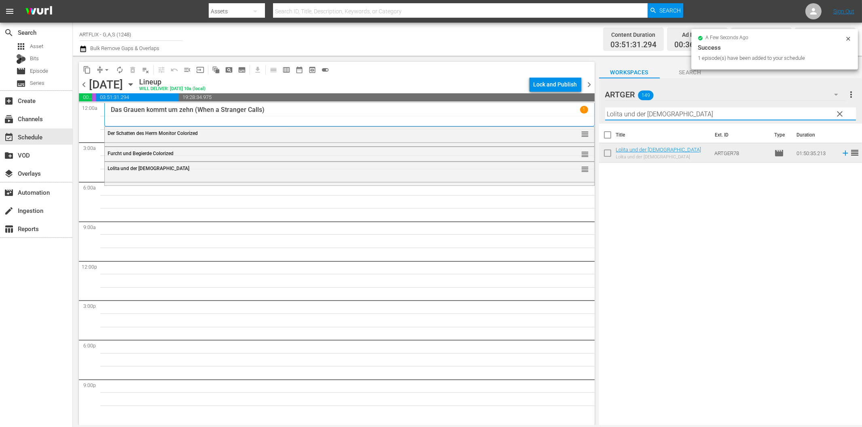
click at [634, 115] on input "Lolita und der [DEMOGRAPHIC_DATA]" at bounding box center [730, 114] width 251 height 13
paste input "Als Geheilt entlassen"
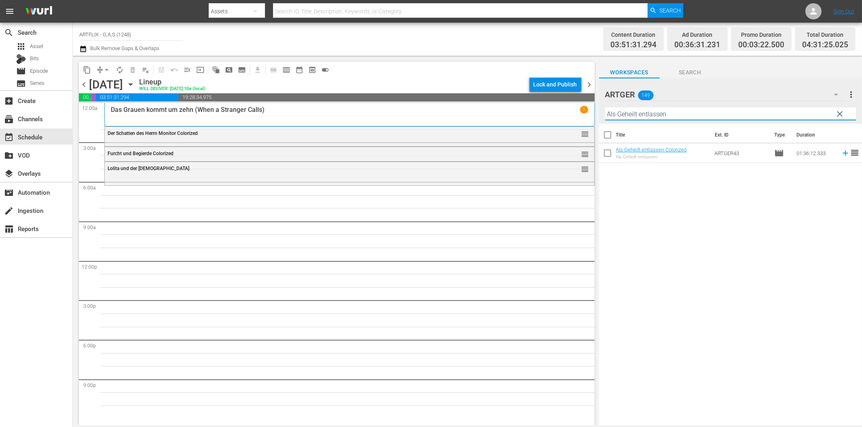
click at [841, 154] on icon at bounding box center [845, 153] width 9 height 9
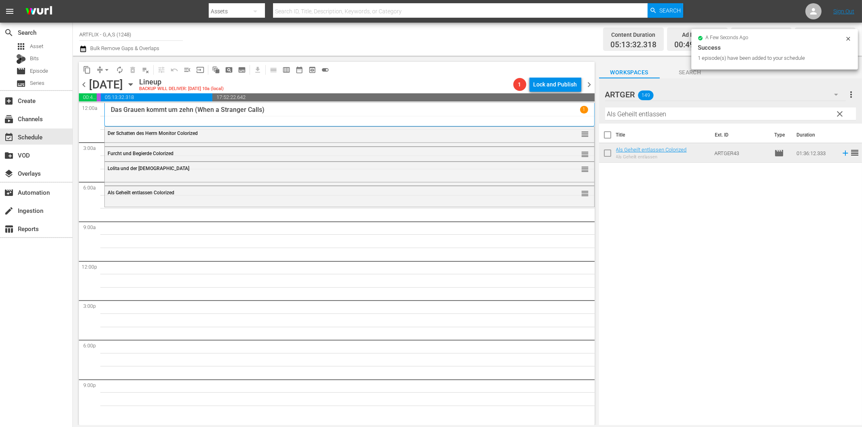
click at [690, 112] on input "Als Geheilt entlassen" at bounding box center [730, 114] width 251 height 13
paste input "Ich und meine Schwiegersöhne"
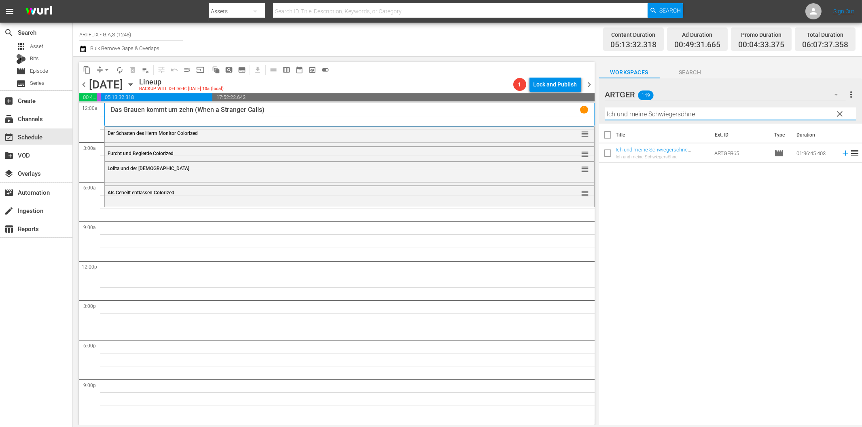
click at [841, 154] on icon at bounding box center [845, 153] width 9 height 9
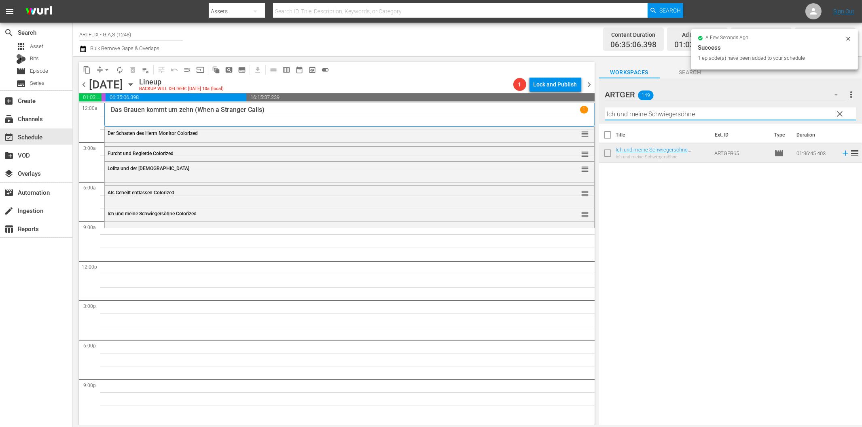
click at [699, 116] on input "Ich und meine Schwiegersöhne" at bounding box center [730, 114] width 251 height 13
paste input "Quackser Fortune hat '[PERSON_NAME] in der [GEOGRAPHIC_DATA]"
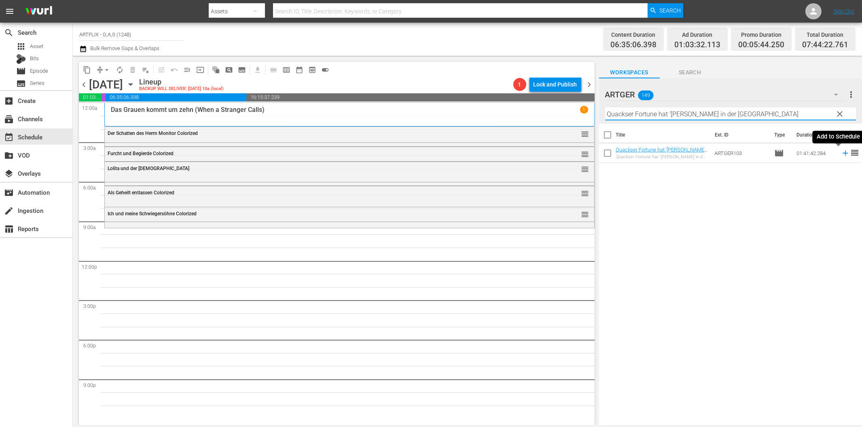
click at [841, 151] on icon at bounding box center [845, 153] width 9 height 9
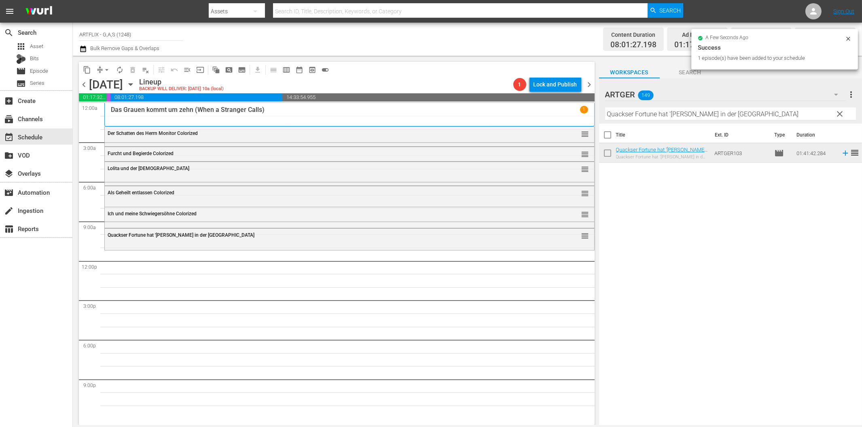
click at [641, 113] on input "Quackser Fortune hat '[PERSON_NAME] in der [GEOGRAPHIC_DATA]" at bounding box center [730, 114] width 251 height 13
paste input "Lassie und die Goldgräber"
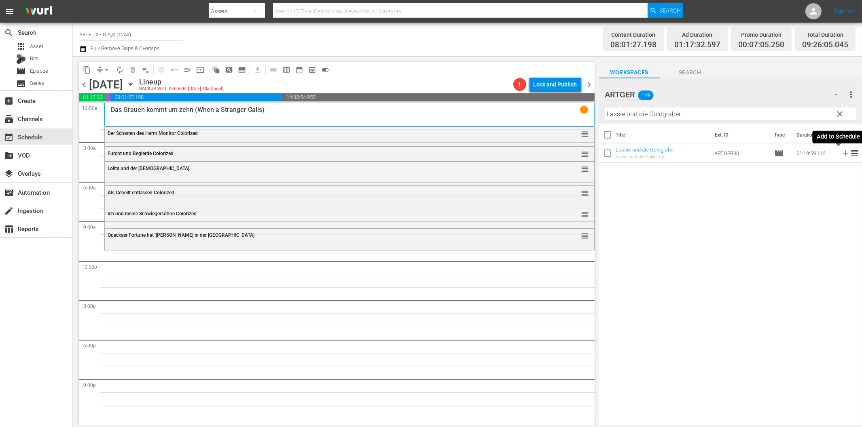
drag, startPoint x: 838, startPoint y: 154, endPoint x: 829, endPoint y: 158, distance: 9.2
click at [841, 154] on icon at bounding box center [845, 153] width 9 height 9
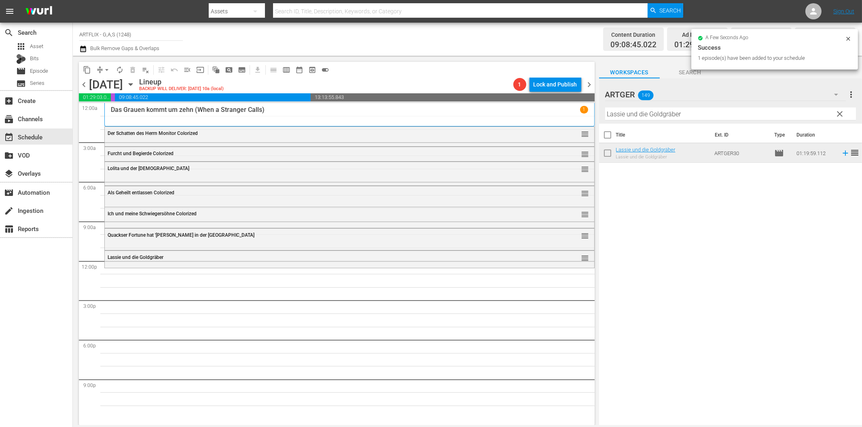
click at [624, 117] on input "Lassie und die Goldgräber" at bounding box center [730, 114] width 251 height 13
paste input "Heute gehn wir bummeln!"
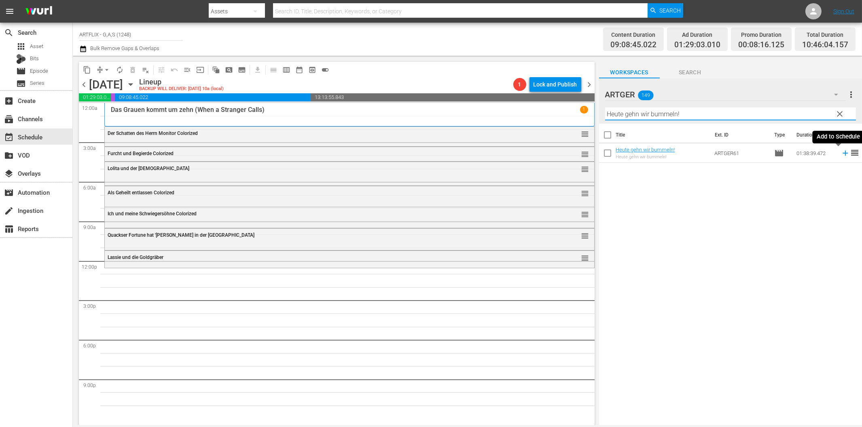
click at [842, 152] on icon at bounding box center [844, 153] width 5 height 5
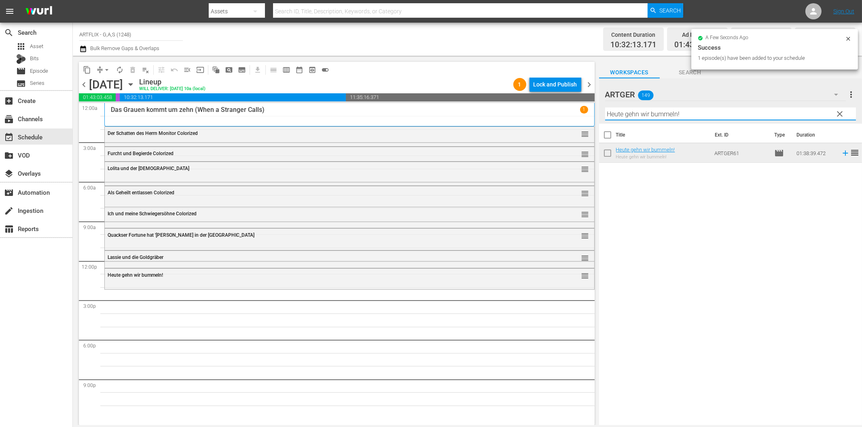
click at [669, 108] on input "Heute gehn wir bummeln!" at bounding box center [730, 114] width 251 height 13
paste input "Geliebte Hochstaplerin"
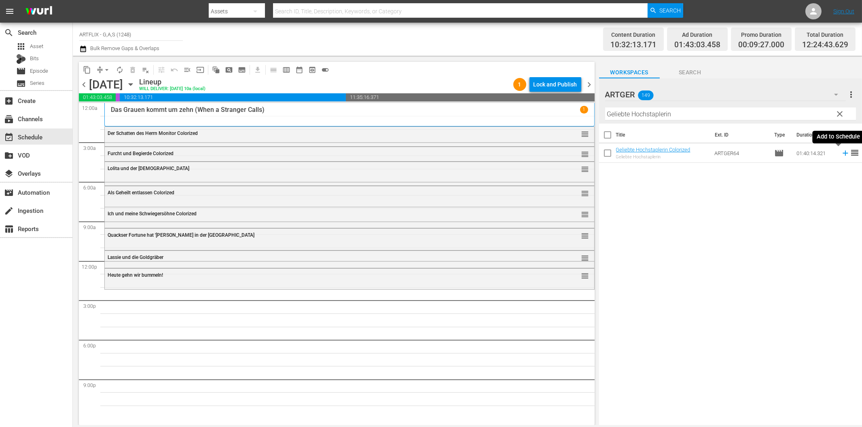
click at [841, 152] on icon at bounding box center [845, 153] width 9 height 9
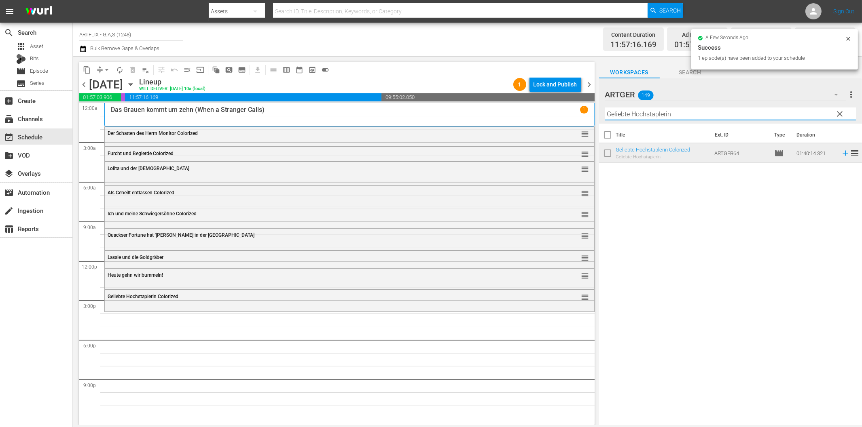
click at [657, 114] on input "Geliebte Hochstaplerin" at bounding box center [730, 114] width 251 height 13
paste input "Die Taverne von Jamaika"
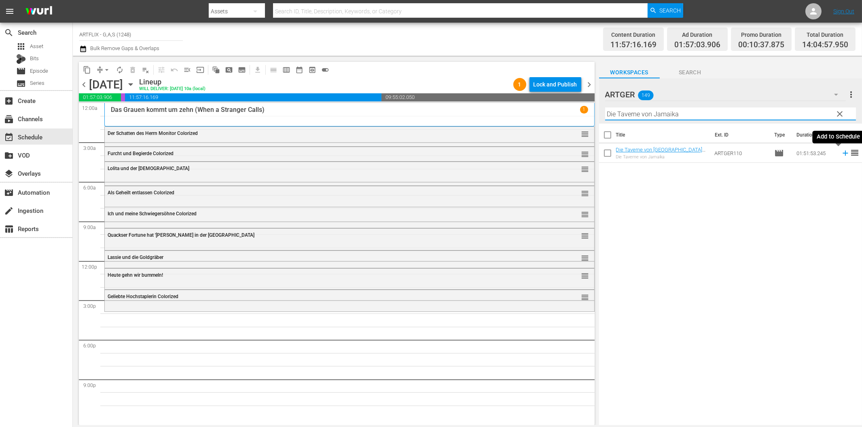
click at [842, 154] on icon at bounding box center [844, 153] width 5 height 5
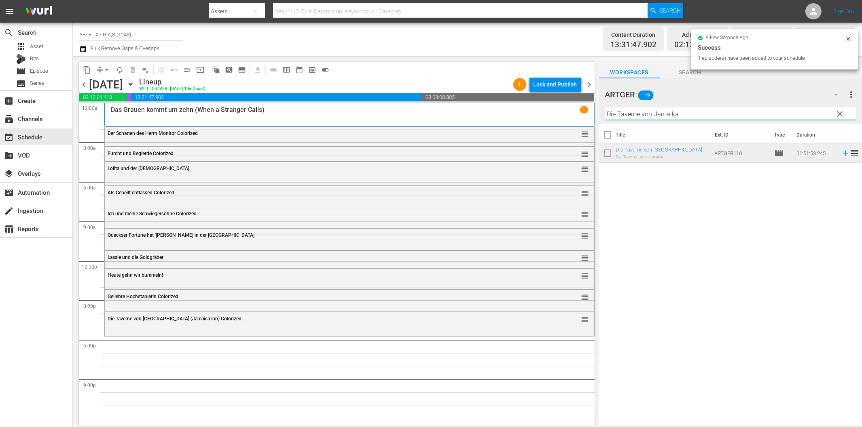
click at [674, 115] on input "Die Taverne von Jamaika" at bounding box center [730, 114] width 251 height 13
paste input "[PERSON_NAME] von [GEOGRAPHIC_DATA]"
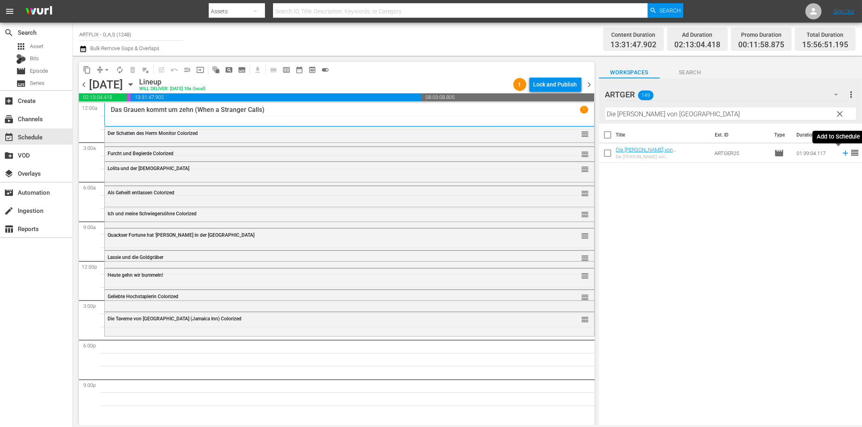
click at [842, 154] on icon at bounding box center [844, 153] width 5 height 5
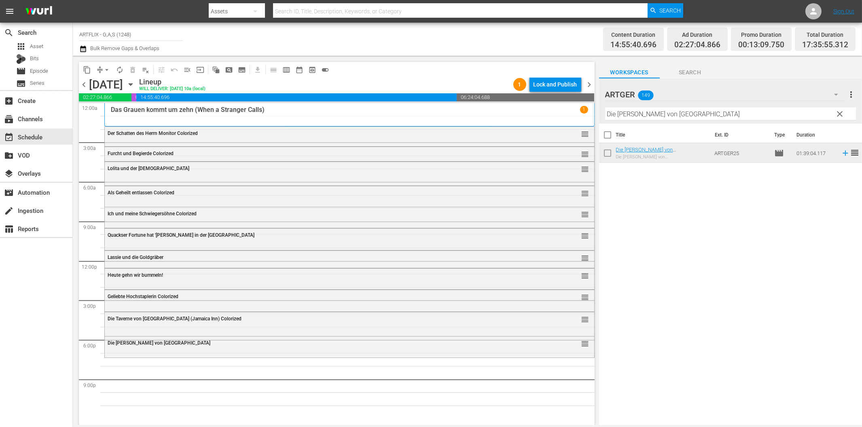
click at [729, 116] on input "Die [PERSON_NAME] von [GEOGRAPHIC_DATA]" at bounding box center [730, 114] width 251 height 13
paste input "er [PERSON_NAME] des Stuntman [PERSON_NAME]"
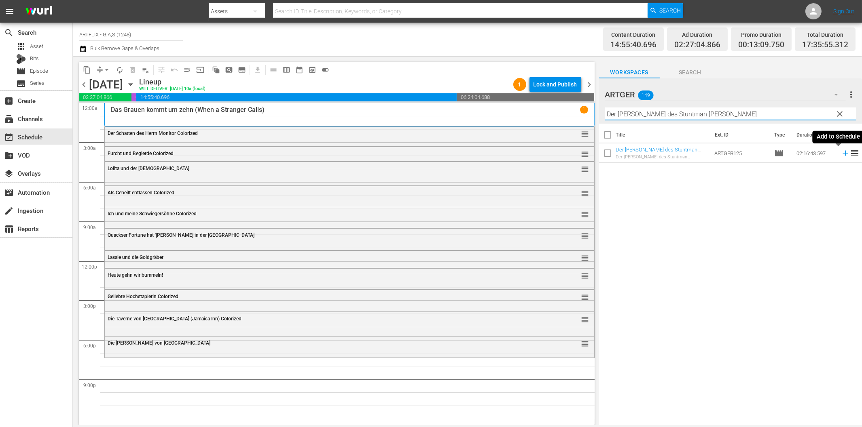
click at [841, 152] on icon at bounding box center [845, 153] width 9 height 9
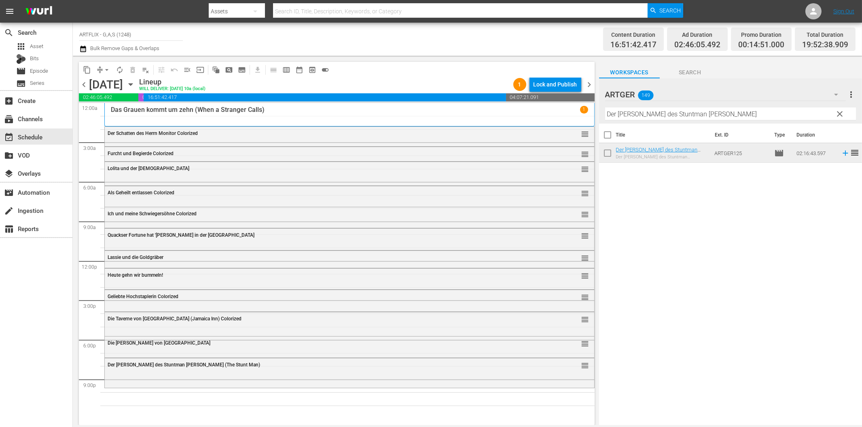
click at [668, 113] on input "Der [PERSON_NAME] des Stuntman [PERSON_NAME]" at bounding box center [730, 114] width 251 height 13
paste input "[PERSON_NAME] - Die Frau in Grü"
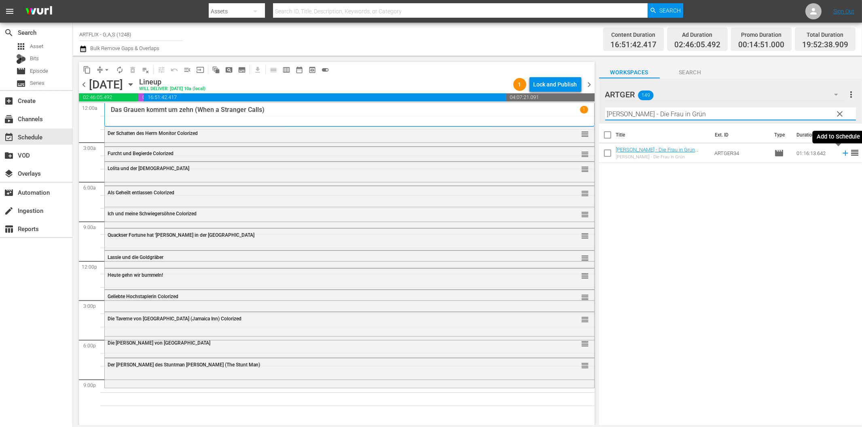
drag, startPoint x: 838, startPoint y: 154, endPoint x: 832, endPoint y: 157, distance: 6.5
click at [841, 154] on icon at bounding box center [845, 153] width 9 height 9
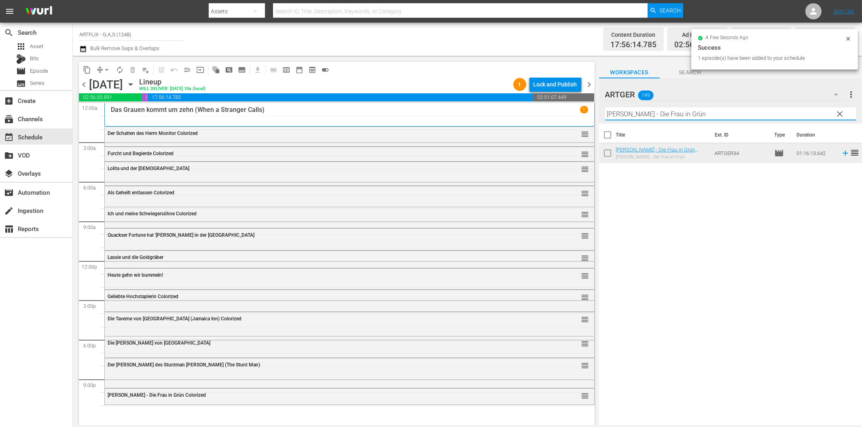
click at [658, 116] on input "[PERSON_NAME] - Die Frau in Grün" at bounding box center [730, 114] width 251 height 13
paste input "Die Nacht der lebenden Tote"
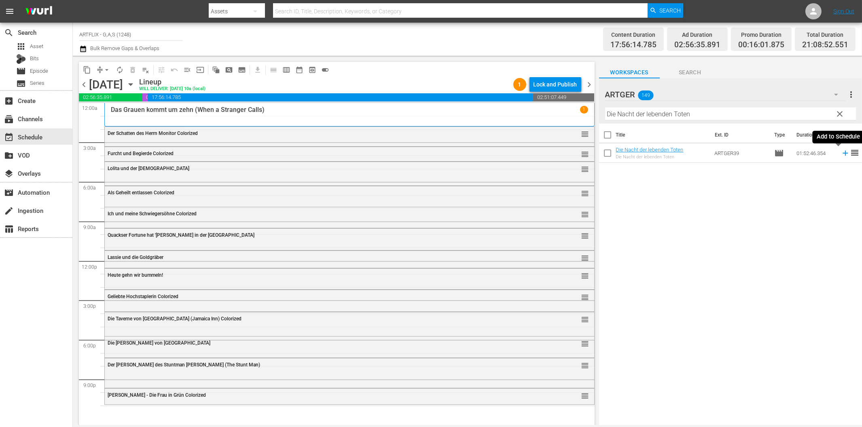
click at [841, 155] on icon at bounding box center [845, 153] width 9 height 9
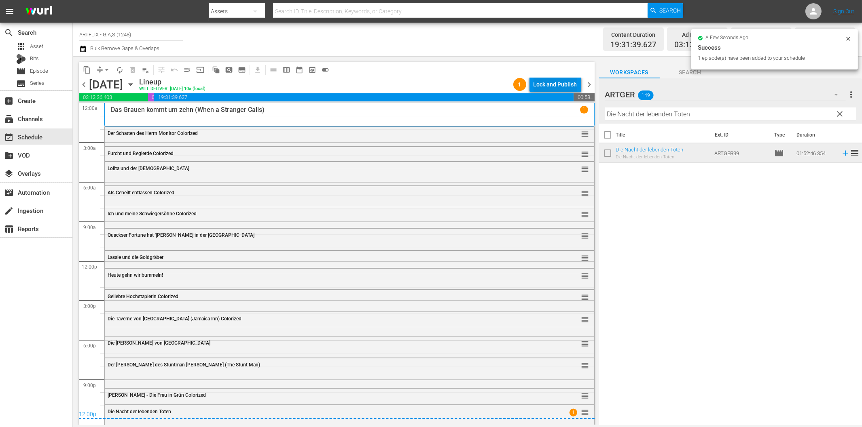
click at [535, 86] on div "Lock and Publish" at bounding box center [555, 84] width 44 height 15
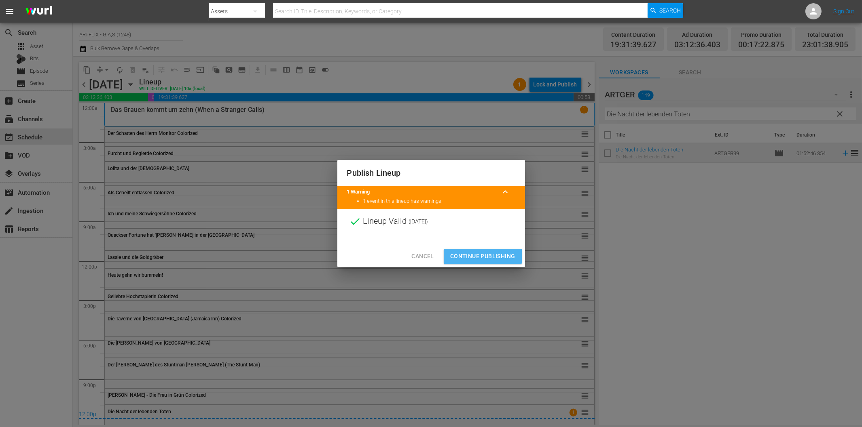
click at [472, 257] on span "Continue Publishing" at bounding box center [482, 257] width 65 height 10
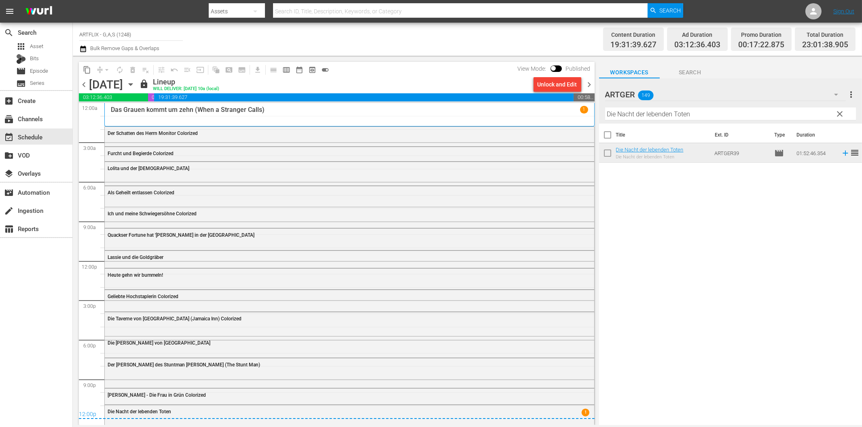
click at [593, 84] on span "chevron_right" at bounding box center [589, 85] width 10 height 10
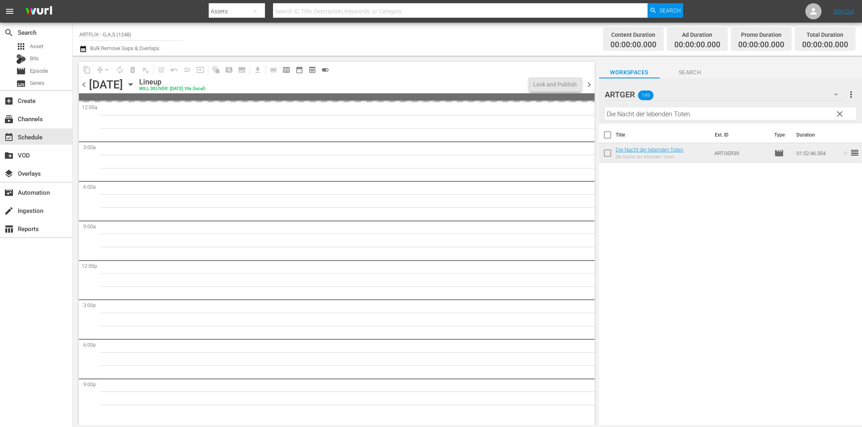
click at [715, 112] on input "Die Nacht der lebenden Toten" at bounding box center [730, 114] width 251 height 13
paste input "Manaos - Die Sklaventreiber vom [GEOGRAPHIC_DATA]"
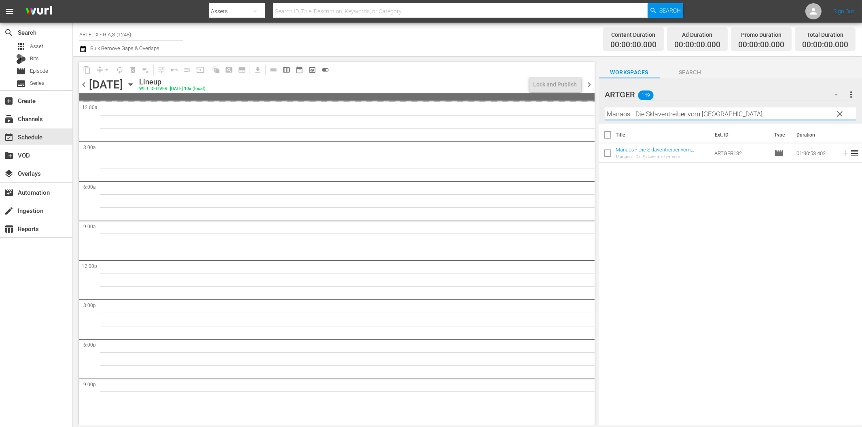
click at [589, 85] on span "chevron_right" at bounding box center [589, 85] width 10 height 10
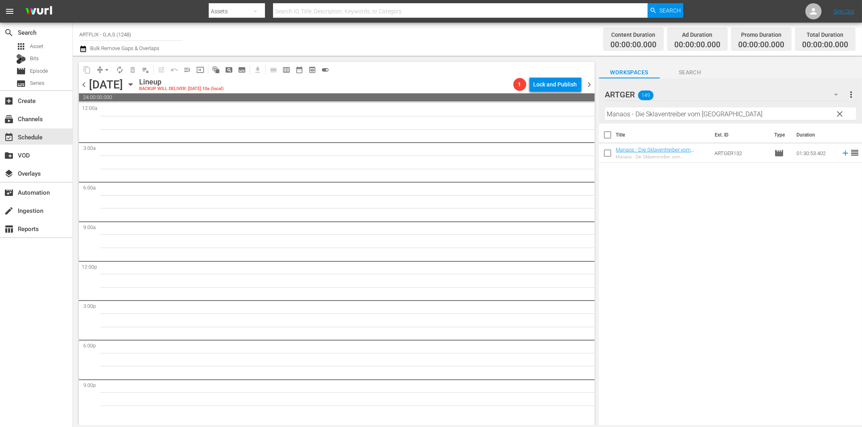
drag, startPoint x: 86, startPoint y: 82, endPoint x: 112, endPoint y: 101, distance: 32.7
click at [86, 82] on span "chevron_left" at bounding box center [84, 85] width 10 height 10
click at [698, 269] on div "Title Ext. ID Type Duration Manaos - Die Sklaventreiber vom Amazonas Manaos - D…" at bounding box center [730, 275] width 263 height 303
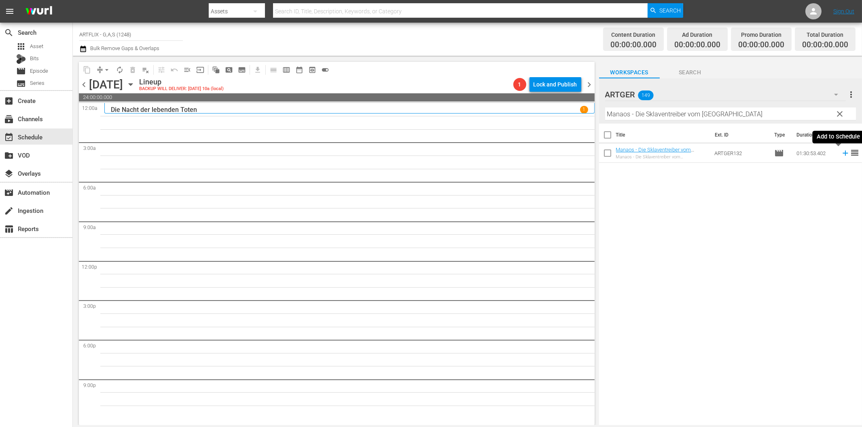
click at [842, 155] on icon at bounding box center [844, 153] width 5 height 5
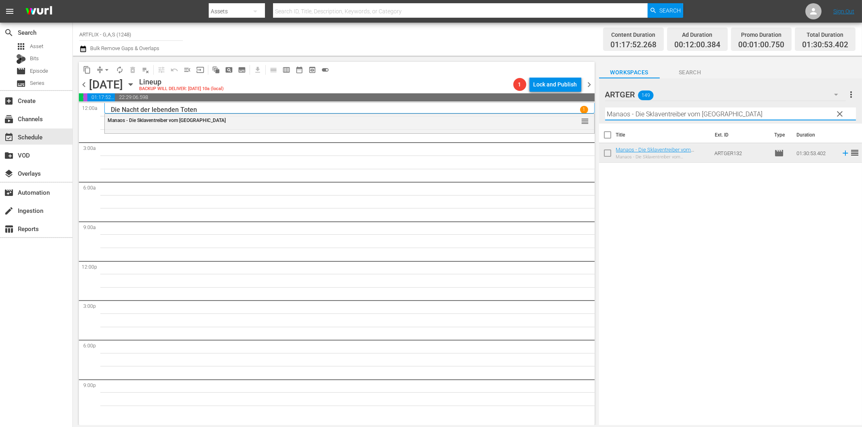
click at [637, 119] on input "Manaos - Die Sklaventreiber vom [GEOGRAPHIC_DATA]" at bounding box center [730, 114] width 251 height 13
paste input "Detektiv mit kleinen Fehlern"
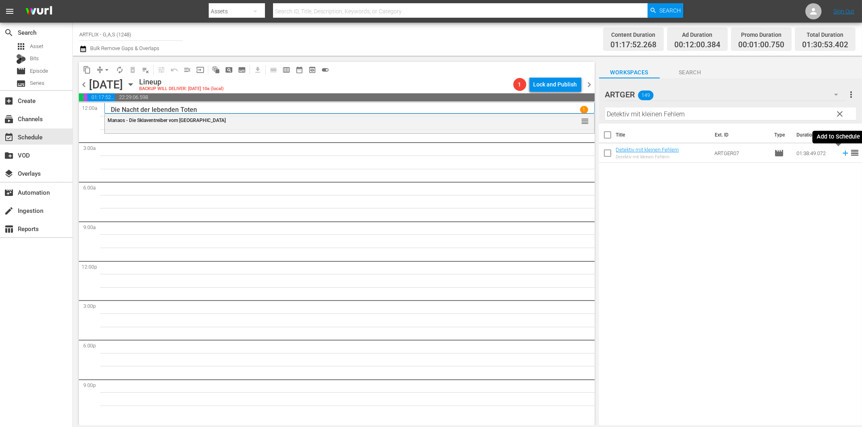
click at [841, 154] on icon at bounding box center [845, 153] width 9 height 9
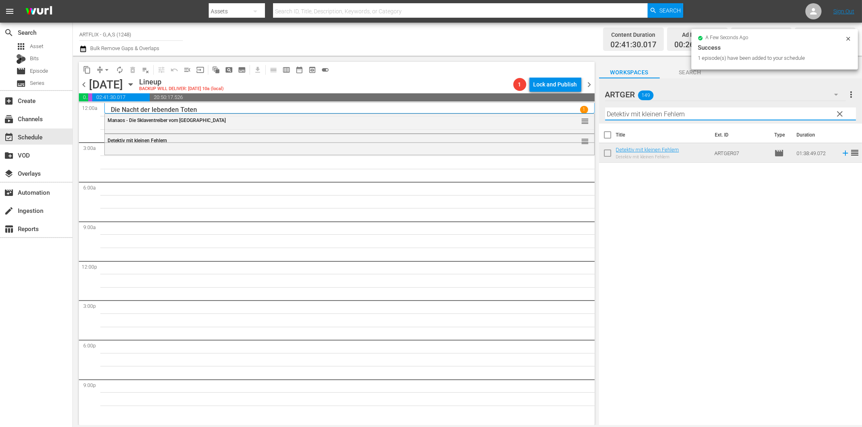
click at [694, 113] on input "Detektiv mit kleinen Fehlern" at bounding box center [730, 114] width 251 height 13
paste input "Schicksal aus zweiter Hand"
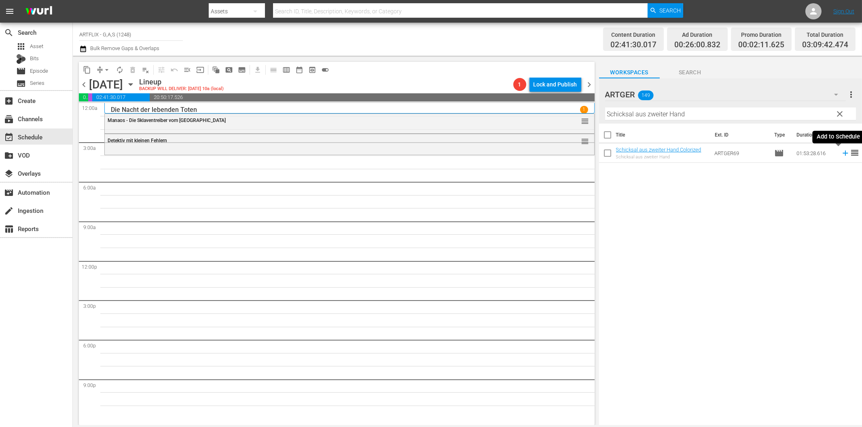
click at [841, 152] on icon at bounding box center [845, 153] width 9 height 9
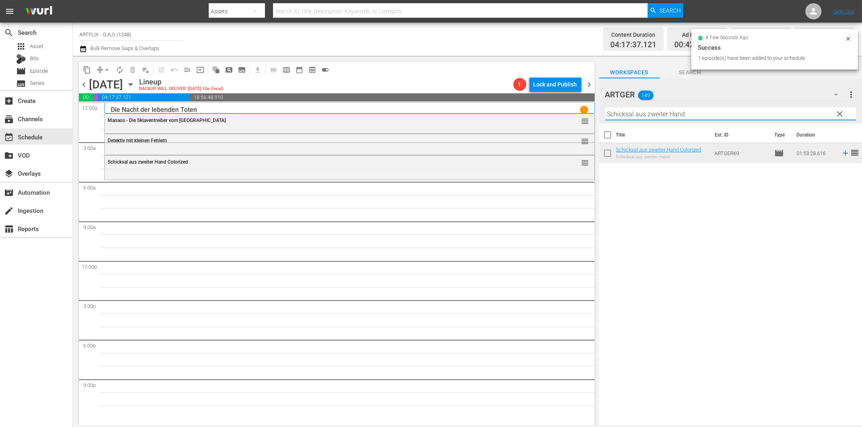
click at [644, 112] on input "Schicksal aus zweiter Hand" at bounding box center [730, 114] width 251 height 13
paste input "Ein [PERSON_NAME] geht auf"
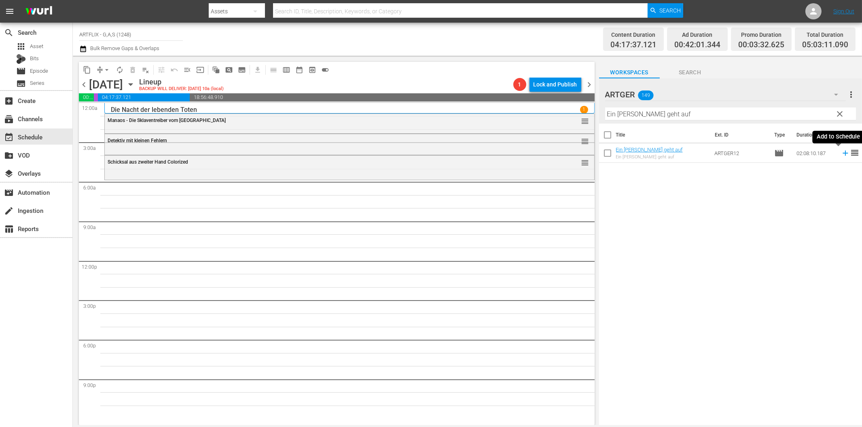
click at [842, 154] on icon at bounding box center [844, 153] width 5 height 5
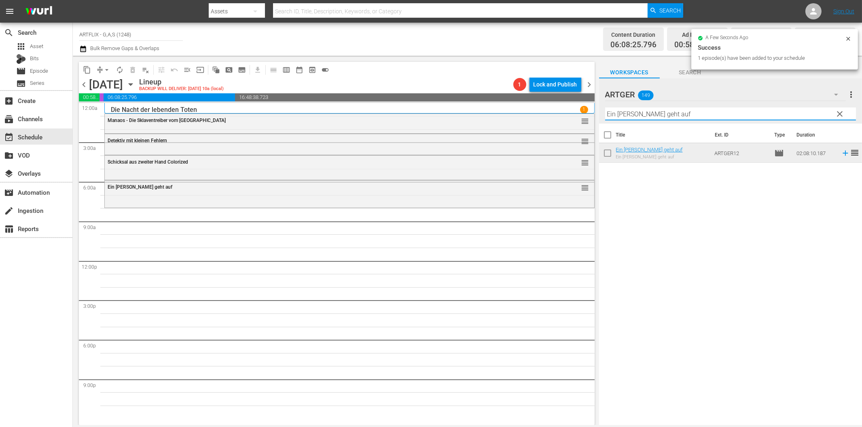
click at [653, 114] on input "Ein [PERSON_NAME] geht auf" at bounding box center [730, 114] width 251 height 13
paste input "Herz [PERSON_NAME]"
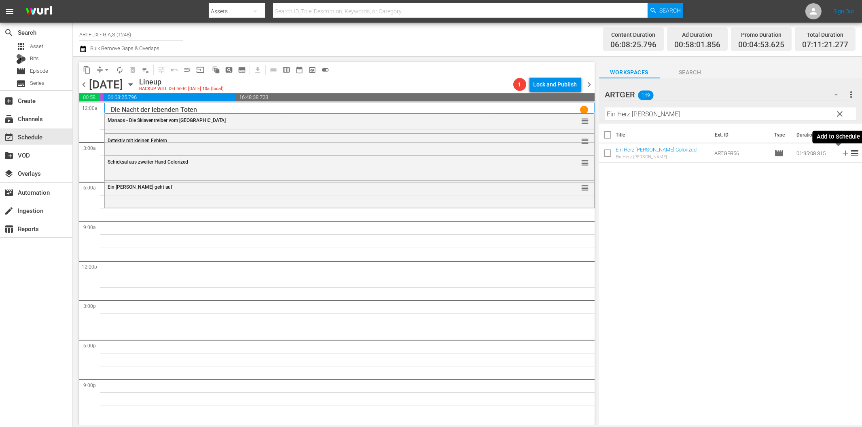
click at [842, 155] on icon at bounding box center [844, 153] width 5 height 5
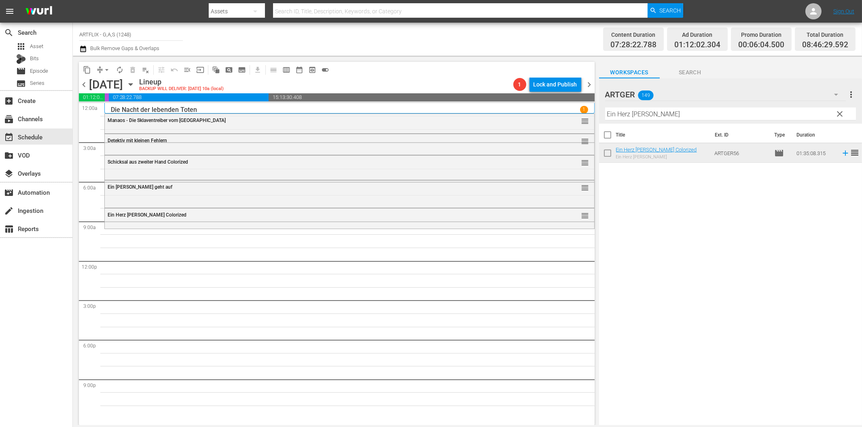
click at [634, 114] on input "Ein Herz [PERSON_NAME]" at bounding box center [730, 114] width 251 height 13
paste input "Verrücktes Afrika"
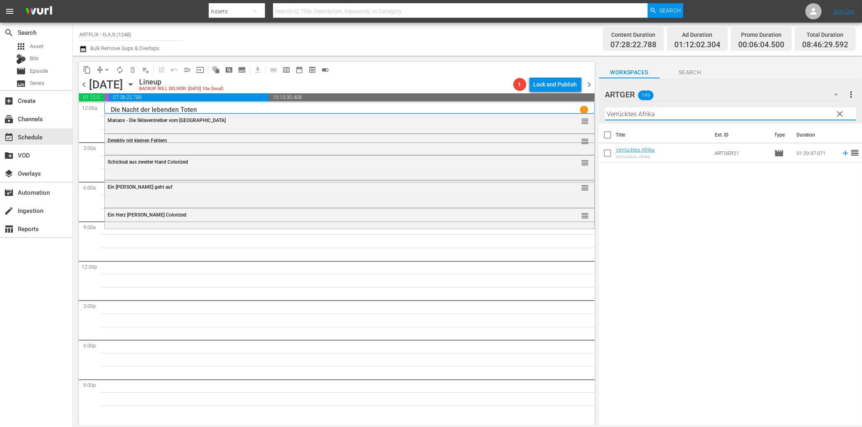
click at [842, 153] on icon at bounding box center [844, 153] width 5 height 5
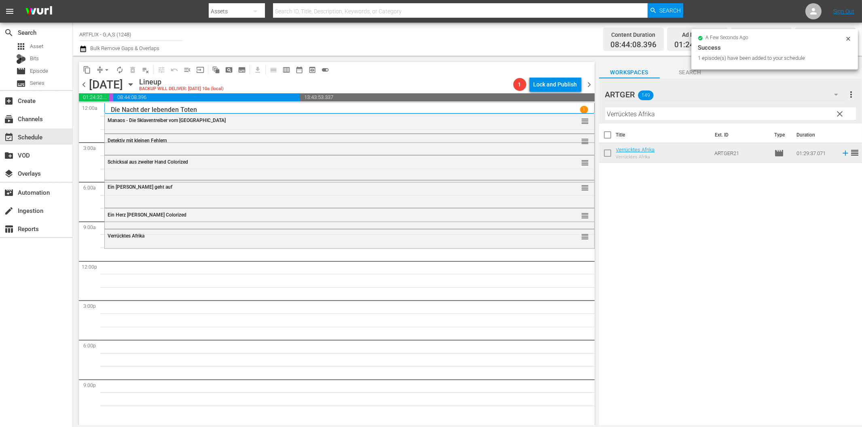
click at [646, 115] on input "Verrücktes Afrika" at bounding box center [730, 114] width 251 height 13
paste input "Die Wunderpille"
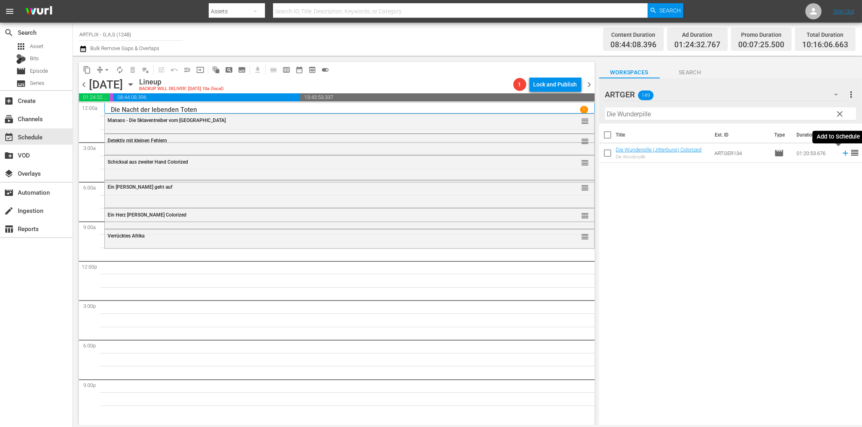
click at [842, 154] on icon at bounding box center [844, 153] width 5 height 5
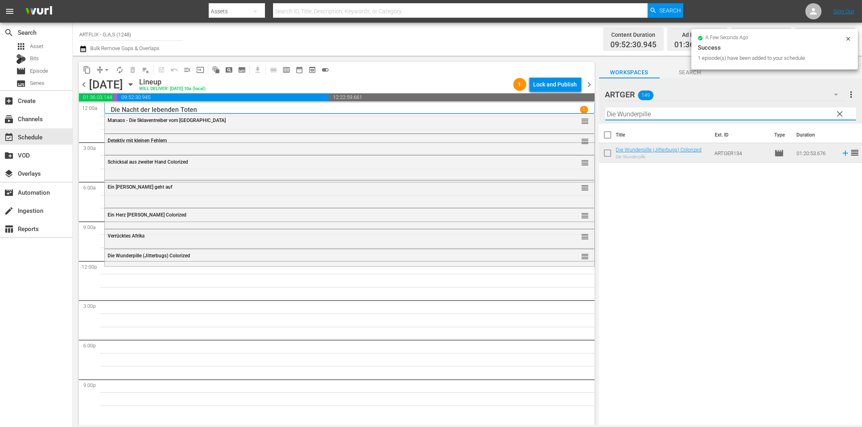
click at [635, 115] on input "Die Wunderpille" at bounding box center [730, 114] width 251 height 13
paste input "ck und Doof erben eine Insel"
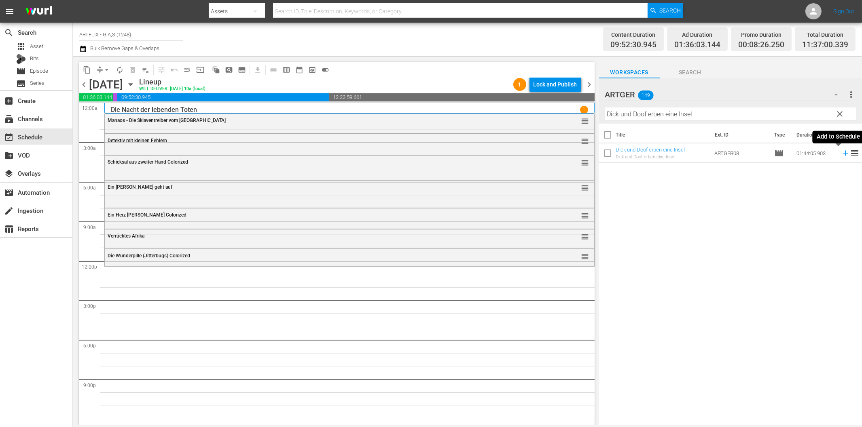
click at [841, 152] on icon at bounding box center [845, 153] width 9 height 9
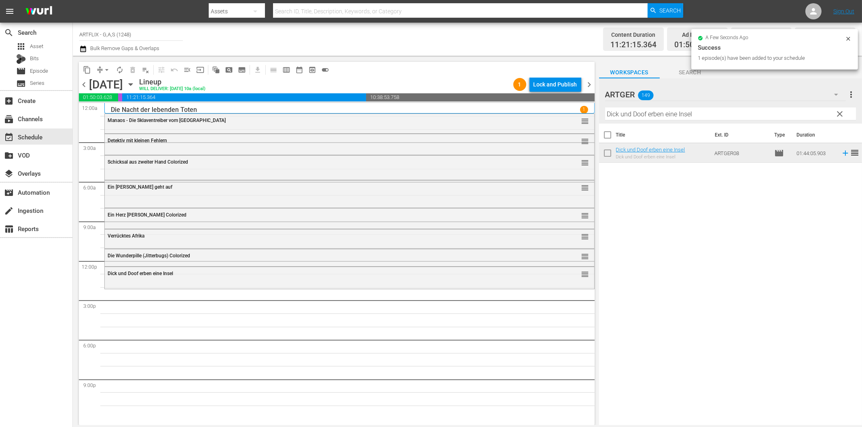
click at [646, 111] on input "Dick und Doof erben eine Insel" at bounding box center [730, 114] width 251 height 13
paste input "In [GEOGRAPHIC_DATA]"
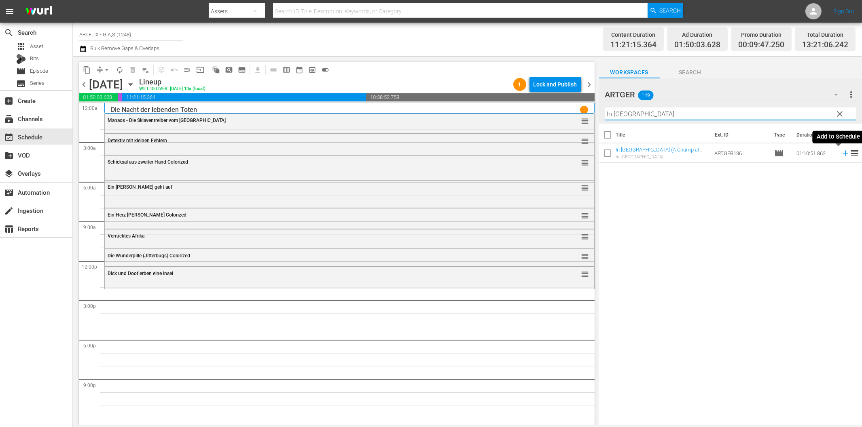
click at [841, 152] on icon at bounding box center [845, 153] width 9 height 9
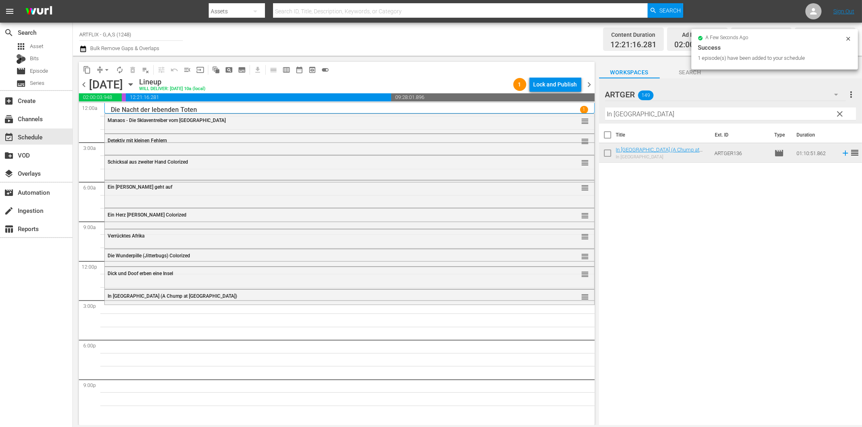
click at [726, 115] on input "In [GEOGRAPHIC_DATA]" at bounding box center [730, 114] width 251 height 13
paste input "Wer ist [PERSON_NAME]"
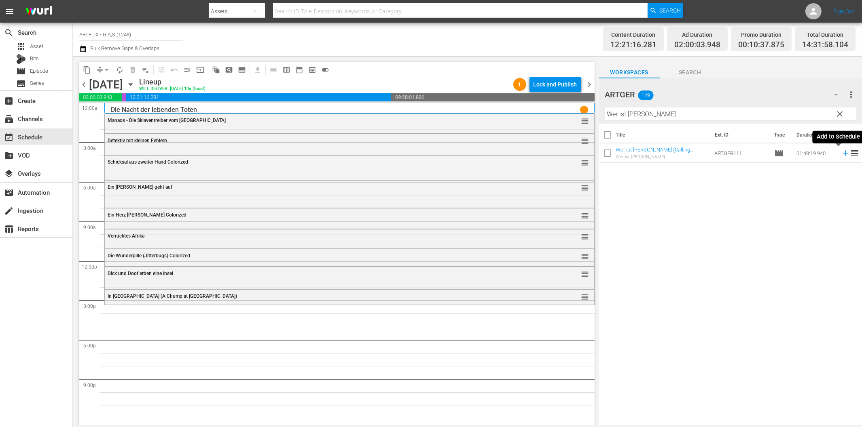
click at [841, 152] on icon at bounding box center [845, 153] width 9 height 9
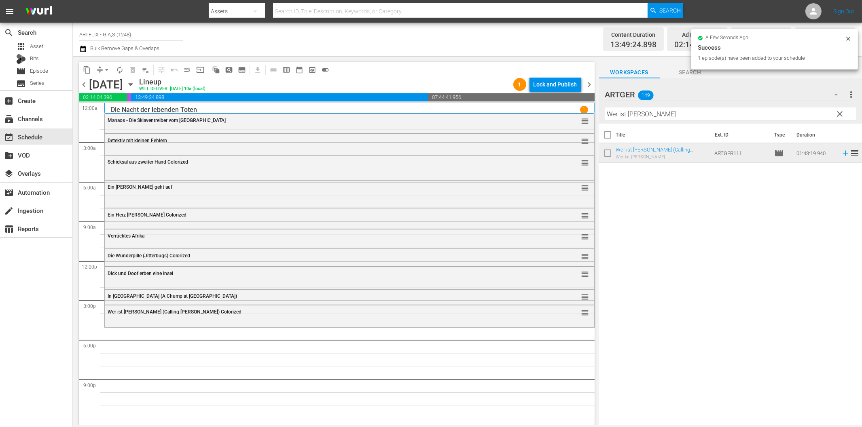
click at [627, 114] on input "Wer ist [PERSON_NAME]" at bounding box center [730, 114] width 251 height 13
paste input "Gefährliches [PERSON_NAME] ([PERSON_NAME] Kingdom)"
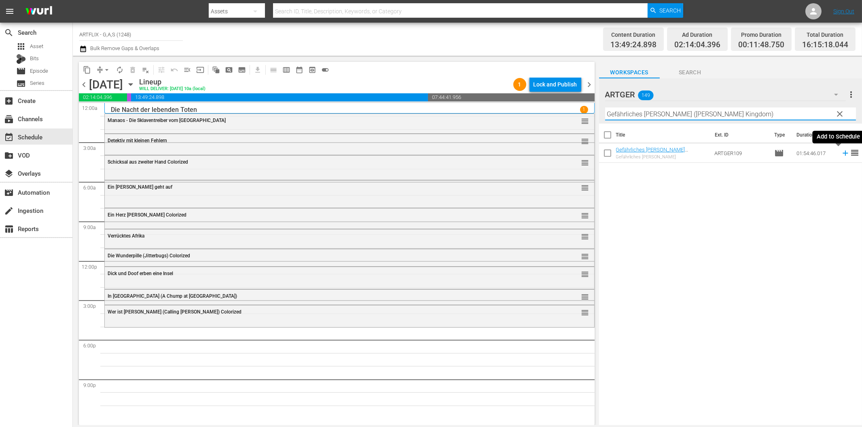
click at [841, 152] on icon at bounding box center [845, 153] width 9 height 9
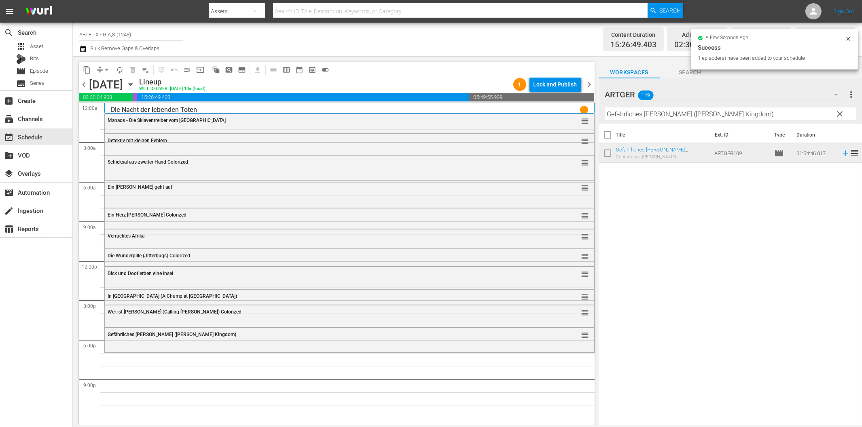
click at [663, 112] on input "Gefährliches [PERSON_NAME] ([PERSON_NAME] Kingdom)" at bounding box center [730, 114] width 251 height 13
paste input "Die Stimme des Anderen"
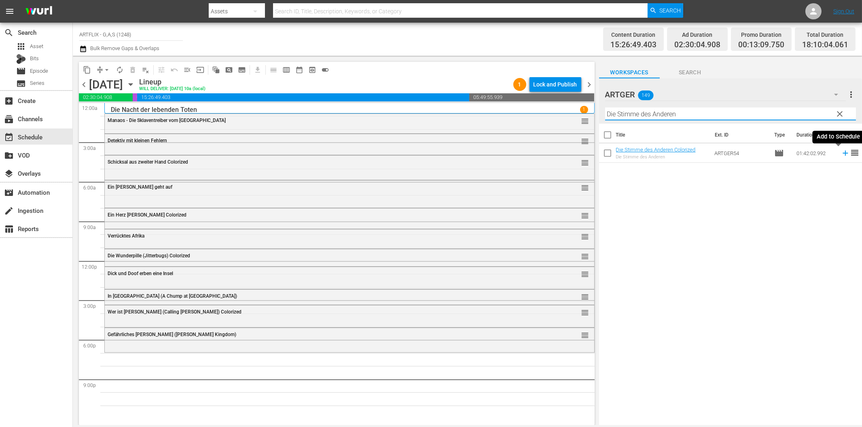
click at [841, 156] on icon at bounding box center [845, 153] width 9 height 9
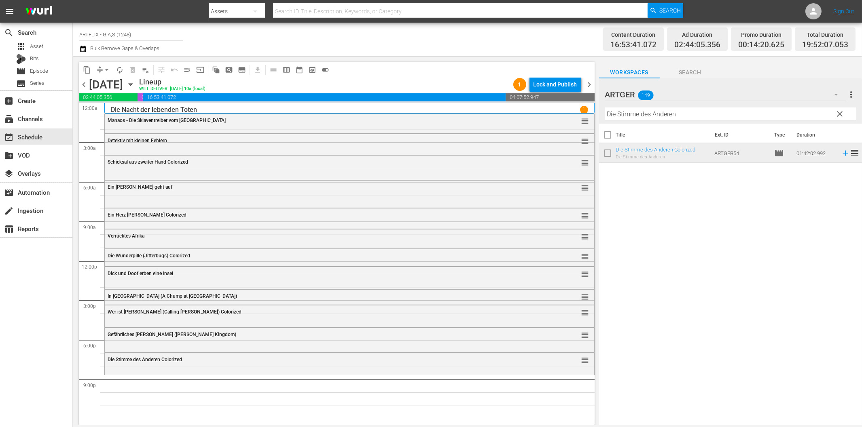
click at [759, 111] on input "Die Stimme des Anderen" at bounding box center [730, 114] width 251 height 13
paste input "Sein letzter Kampf"
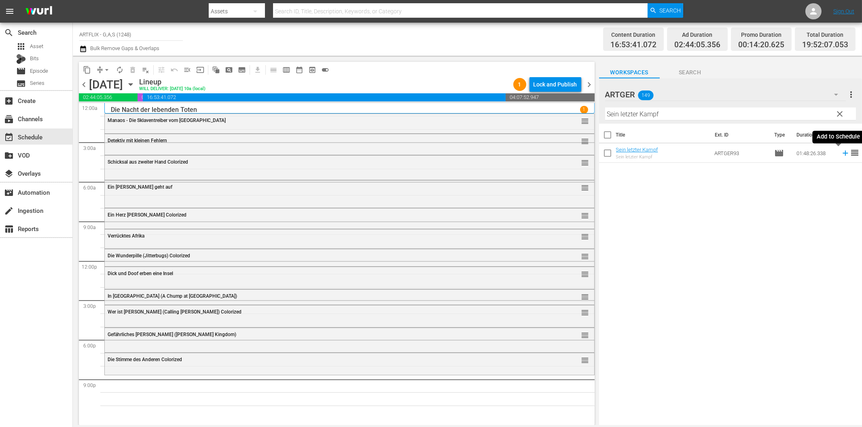
click at [841, 152] on icon at bounding box center [845, 153] width 9 height 9
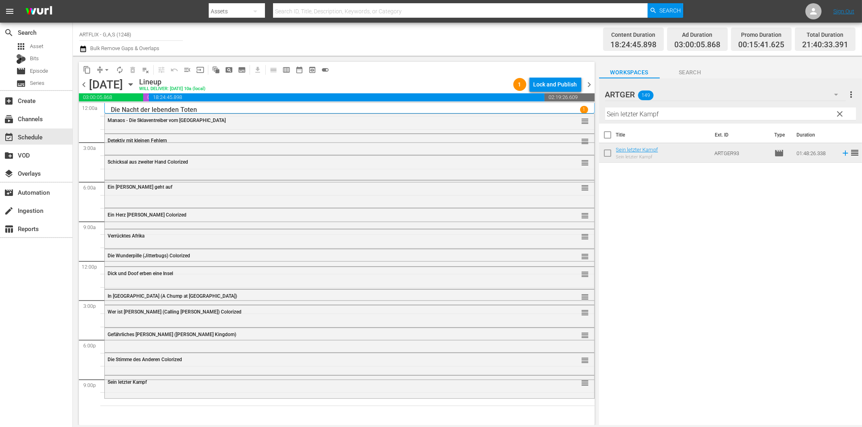
click at [629, 113] on input "Sein letzter Kampf" at bounding box center [730, 114] width 251 height 13
paste input "Die gnadenlosen Killer Colorized"
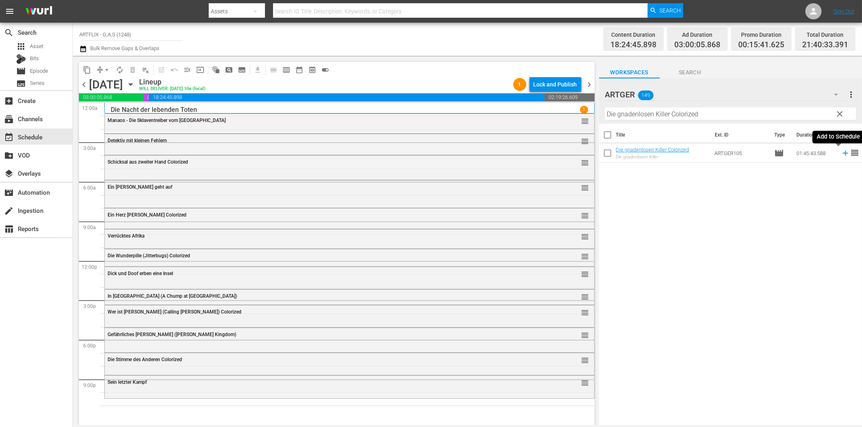
click at [842, 153] on icon at bounding box center [844, 153] width 5 height 5
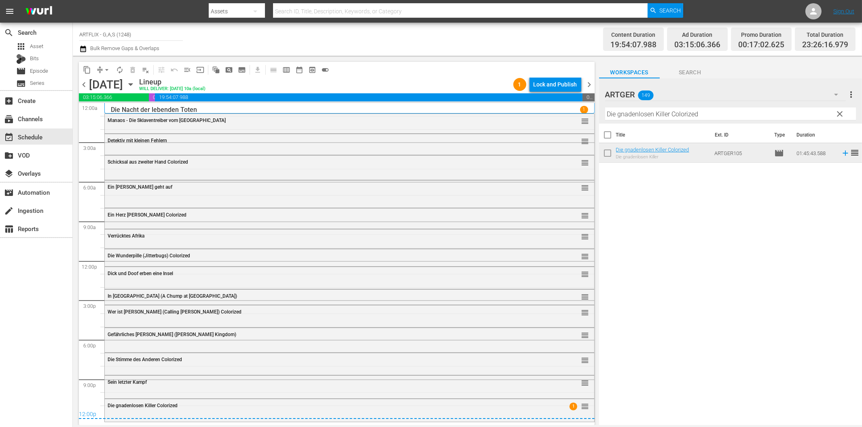
click at [553, 76] on div "content_copy compress arrow_drop_down autorenew_outlined delete_forever_outline…" at bounding box center [337, 70] width 516 height 16
click at [549, 86] on div "Lock and Publish" at bounding box center [555, 84] width 44 height 15
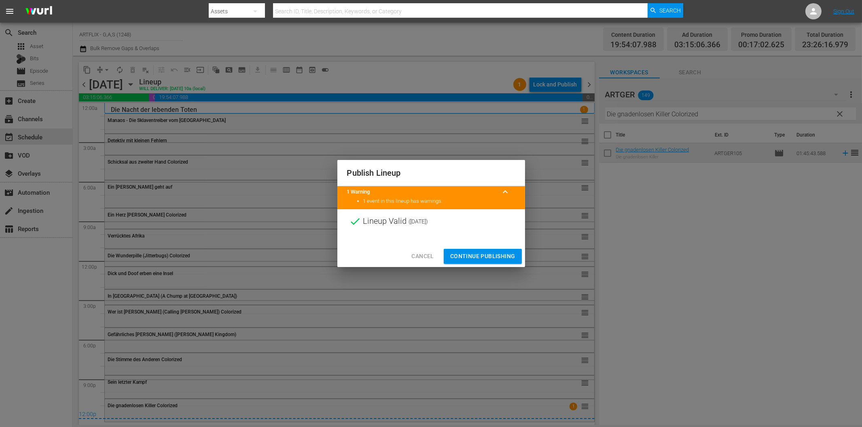
click at [497, 258] on span "Continue Publishing" at bounding box center [482, 257] width 65 height 10
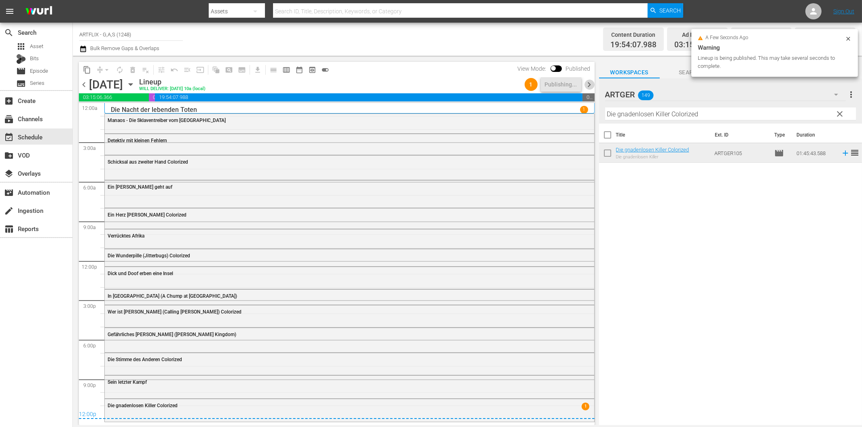
click at [592, 84] on span "chevron_right" at bounding box center [589, 85] width 10 height 10
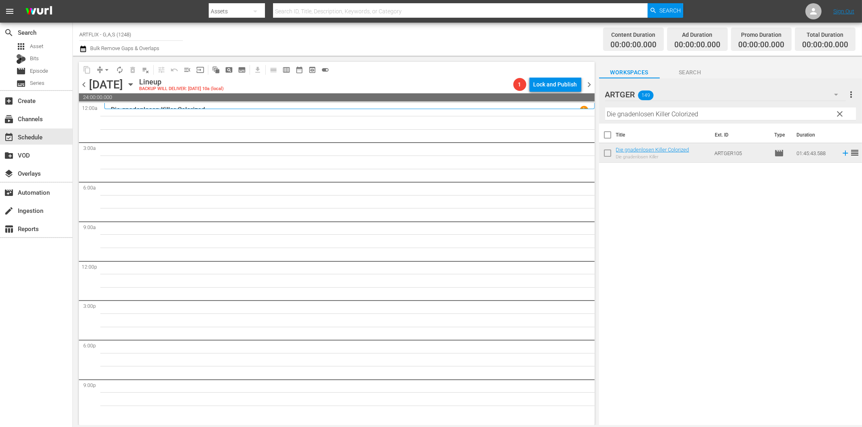
click at [628, 115] on input "Die gnadenlosen Killer Colorized" at bounding box center [730, 114] width 251 height 13
paste input "The Terror"
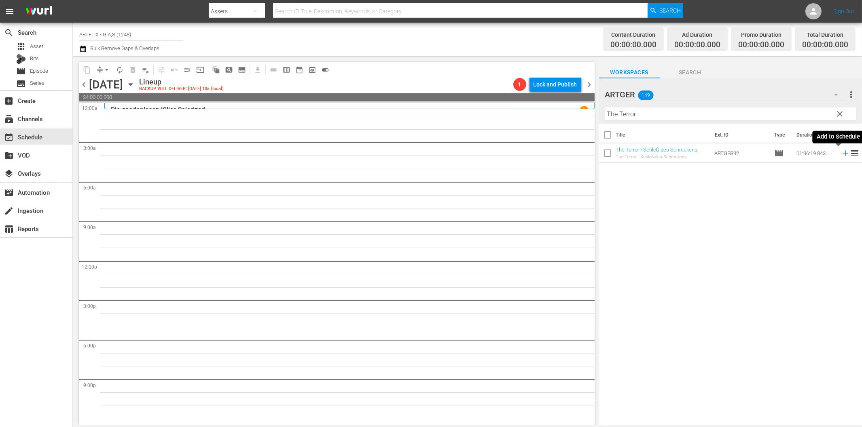
drag, startPoint x: 839, startPoint y: 155, endPoint x: 826, endPoint y: 157, distance: 12.6
click at [841, 155] on icon at bounding box center [845, 153] width 9 height 9
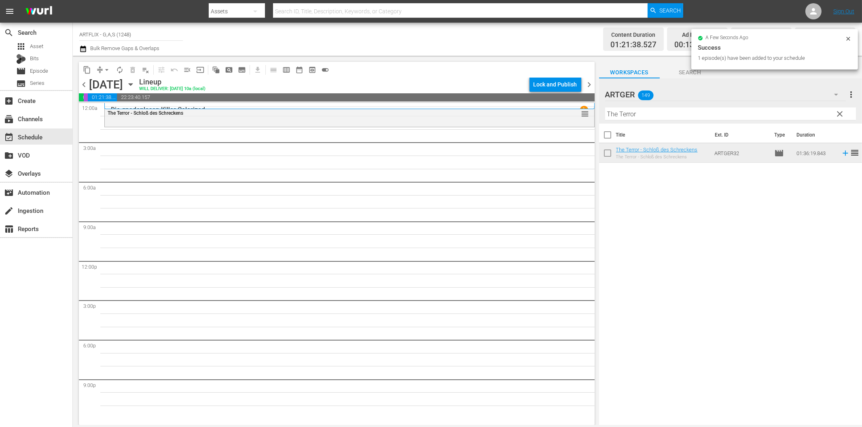
click at [651, 114] on input "The Terror" at bounding box center [730, 114] width 251 height 13
paste input "Des Teufels verlorene Söhne"
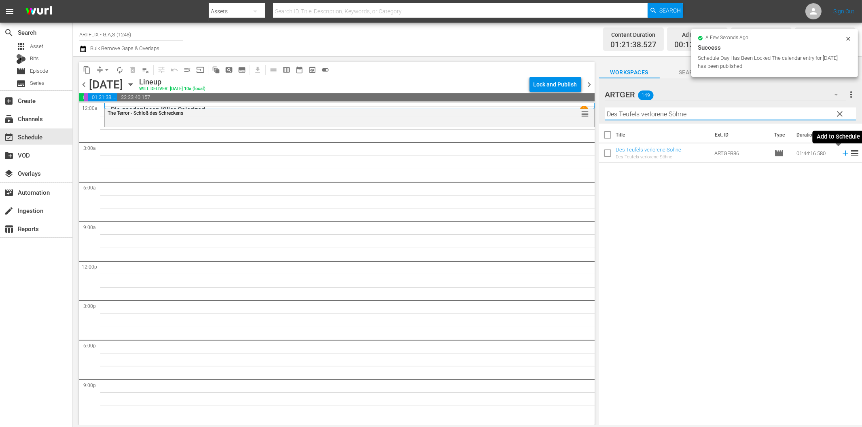
drag, startPoint x: 839, startPoint y: 155, endPoint x: 832, endPoint y: 155, distance: 6.9
click at [842, 155] on icon at bounding box center [844, 153] width 5 height 5
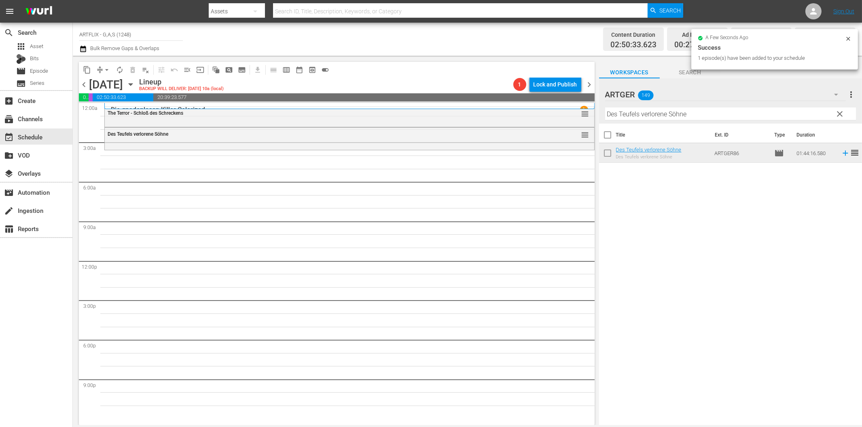
click at [726, 114] on input "Des Teufels verlorene Söhne" at bounding box center [730, 114] width 251 height 13
paste input "Rendezvous mit [PERSON_NAME]"
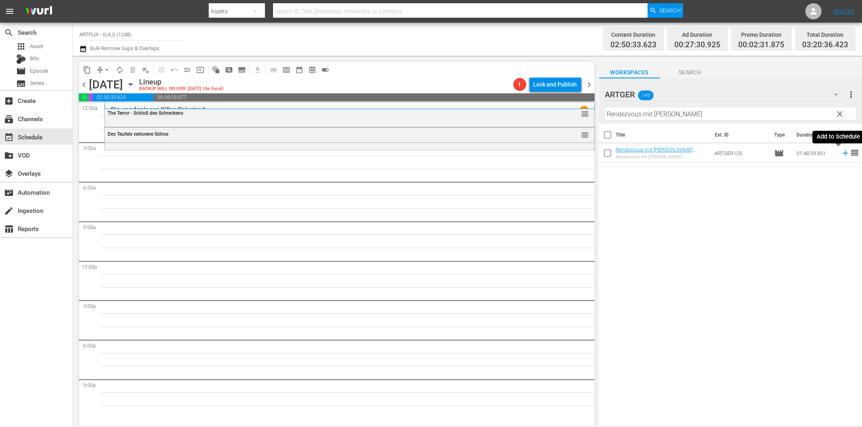
click at [841, 152] on icon at bounding box center [845, 153] width 9 height 9
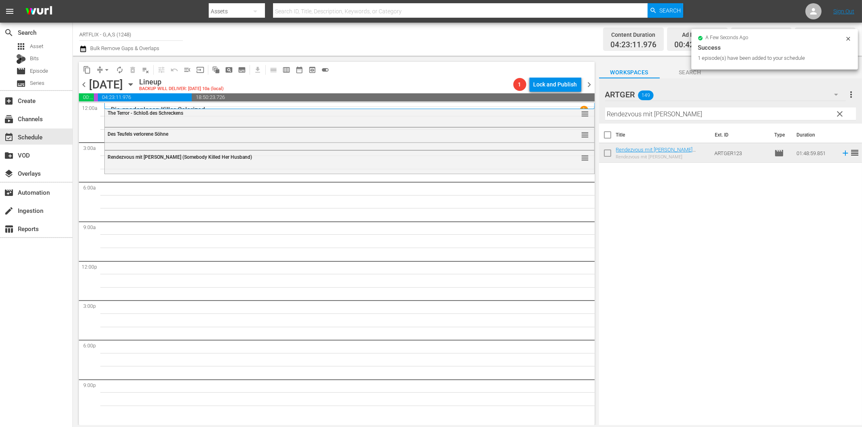
click at [653, 114] on input "Rendezvous mit [PERSON_NAME]" at bounding box center [730, 114] width 251 height 13
paste input "Die seltsame Liebe der [PERSON_NAME]"
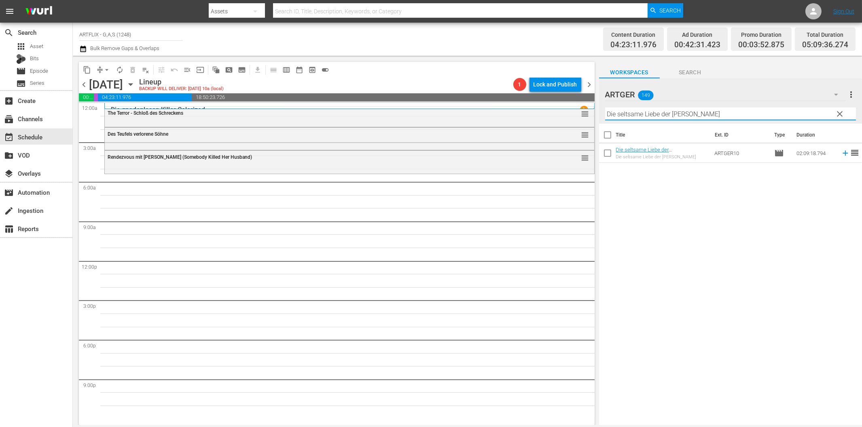
click at [842, 153] on icon at bounding box center [844, 153] width 5 height 5
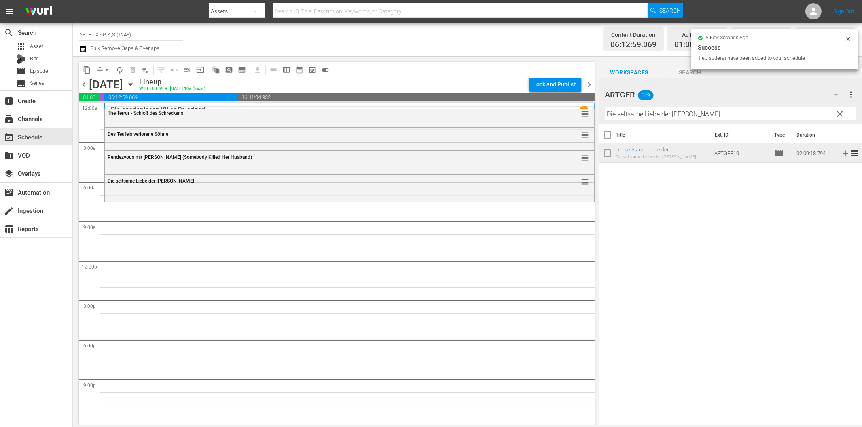
click at [648, 111] on input "Die seltsame Liebe der [PERSON_NAME]" at bounding box center [730, 114] width 251 height 13
paste input "as Höllenriff"
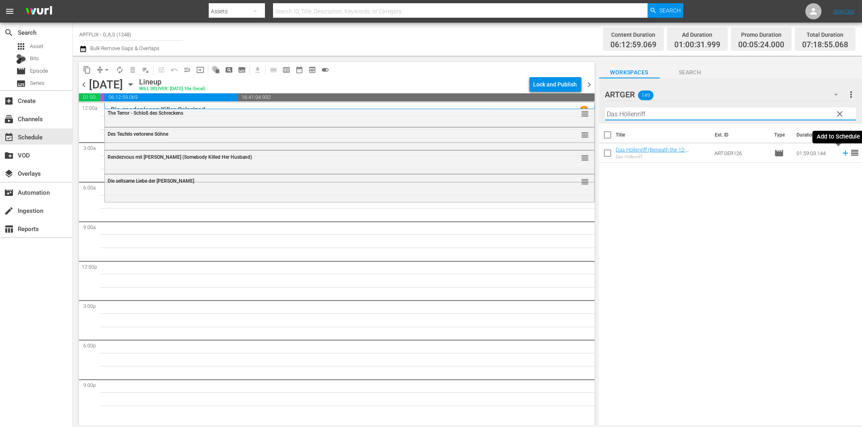
click at [842, 154] on icon at bounding box center [844, 153] width 5 height 5
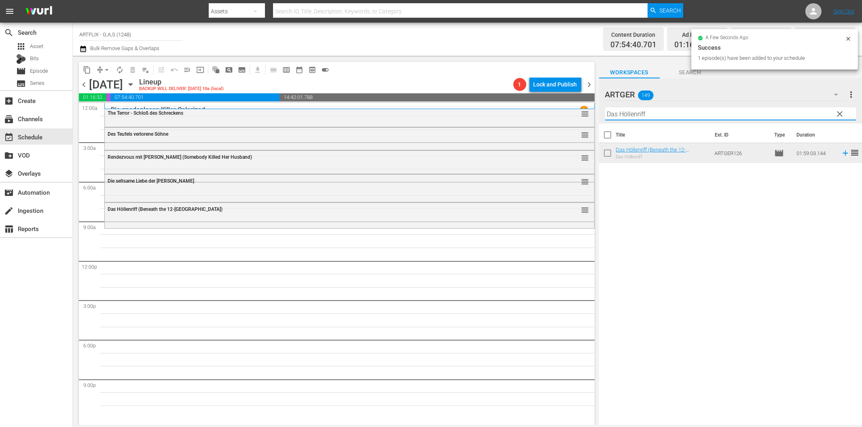
click at [655, 113] on input "Das Höllenriff" at bounding box center [730, 114] width 251 height 13
paste input "Provinz ohne Gesetz"
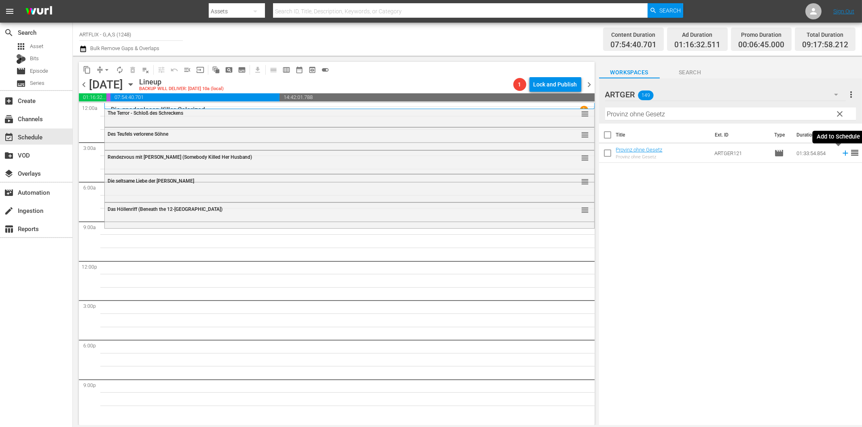
click at [841, 156] on icon at bounding box center [845, 153] width 9 height 9
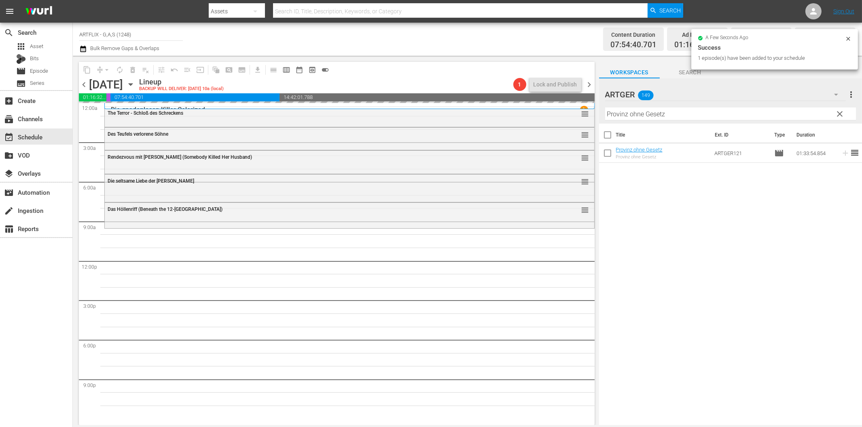
click at [676, 114] on input "Provinz ohne Gesetz" at bounding box center [730, 114] width 251 height 13
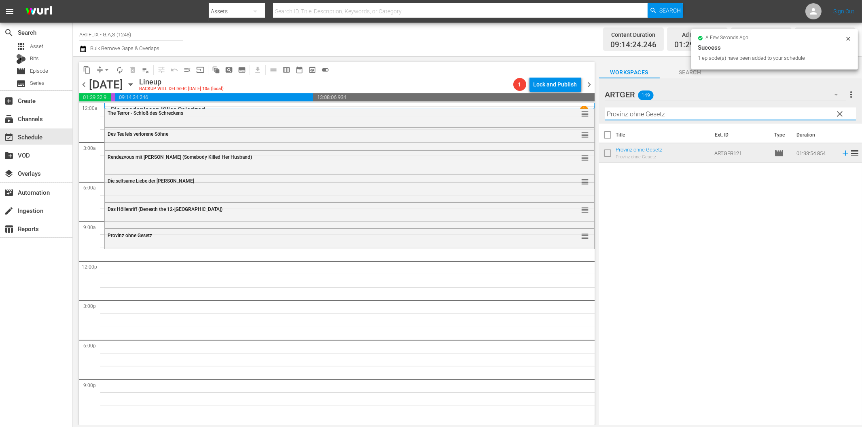
paste input "Der schwarze Pirat"
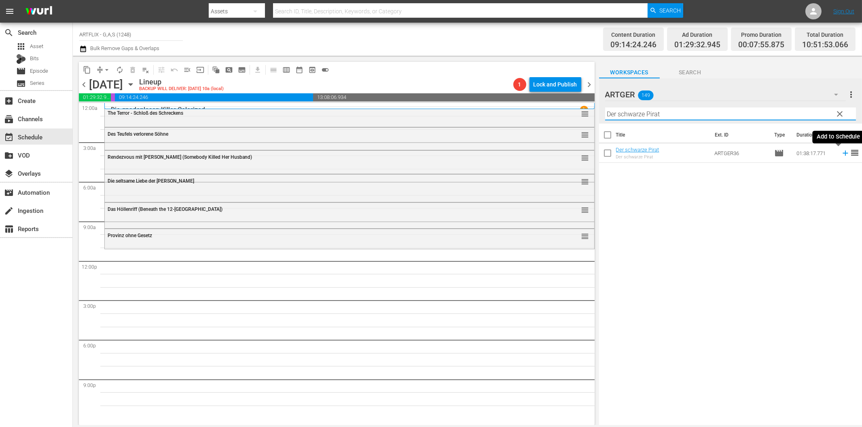
click at [841, 154] on icon at bounding box center [845, 153] width 9 height 9
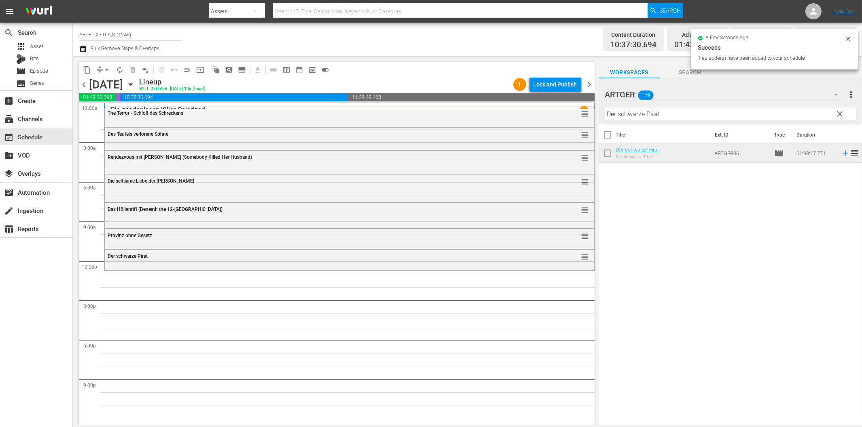
click at [657, 111] on input "Der schwarze Pirat" at bounding box center [730, 114] width 251 height 13
paste input "Analphabe"
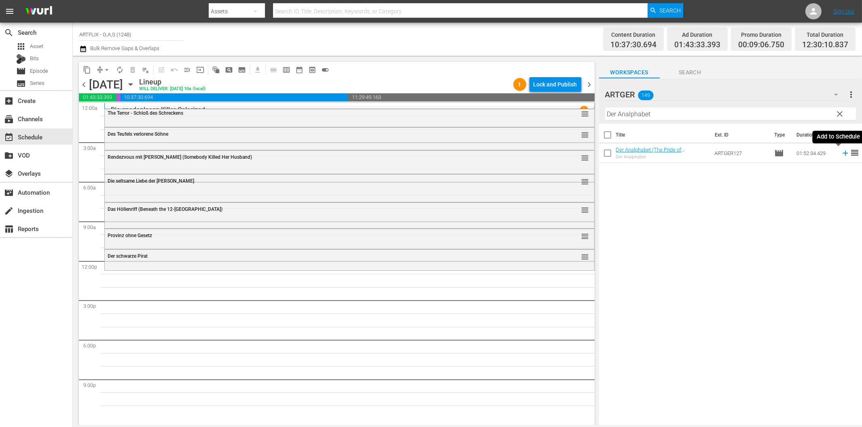
click at [841, 152] on icon at bounding box center [845, 153] width 9 height 9
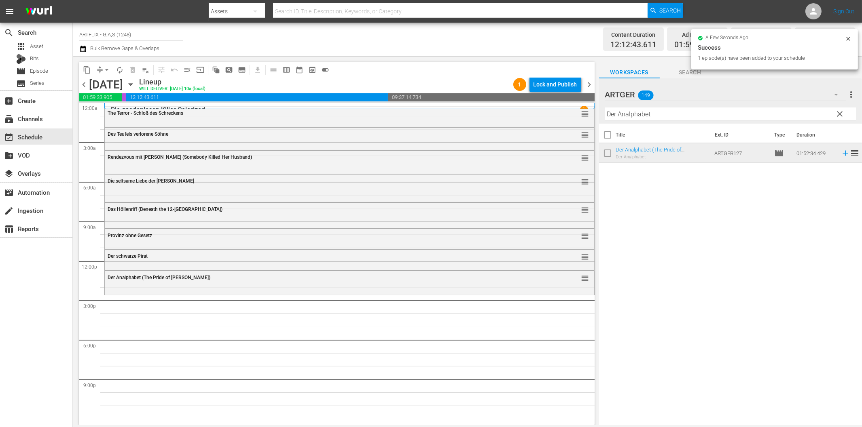
click at [614, 114] on input "Der Analphabet" at bounding box center [730, 114] width 251 height 13
paste input "[PERSON_NAME] Laden [PERSON_NAME] Schrecken"
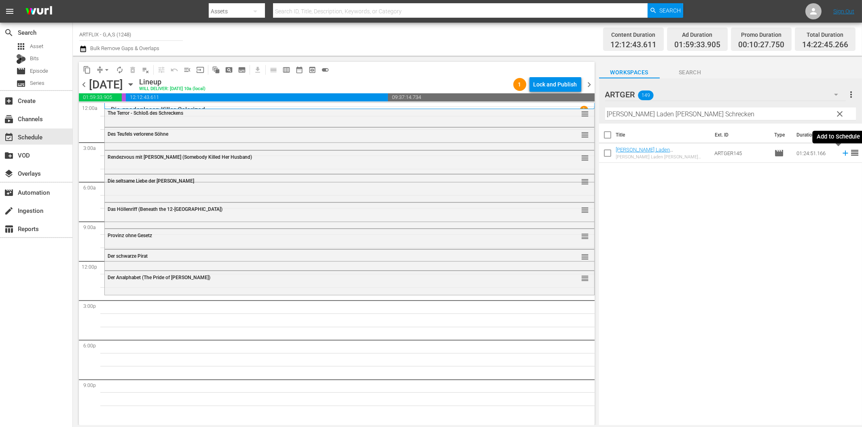
drag, startPoint x: 837, startPoint y: 152, endPoint x: 803, endPoint y: 163, distance: 35.7
click at [841, 152] on icon at bounding box center [845, 153] width 9 height 9
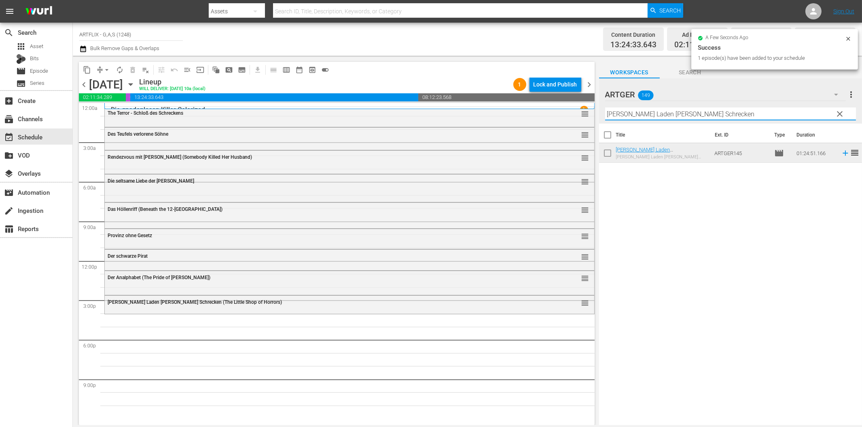
click at [634, 117] on input "[PERSON_NAME] Laden [PERSON_NAME] Schrecken" at bounding box center [730, 114] width 251 height 13
paste input "Unruhiges Blut"
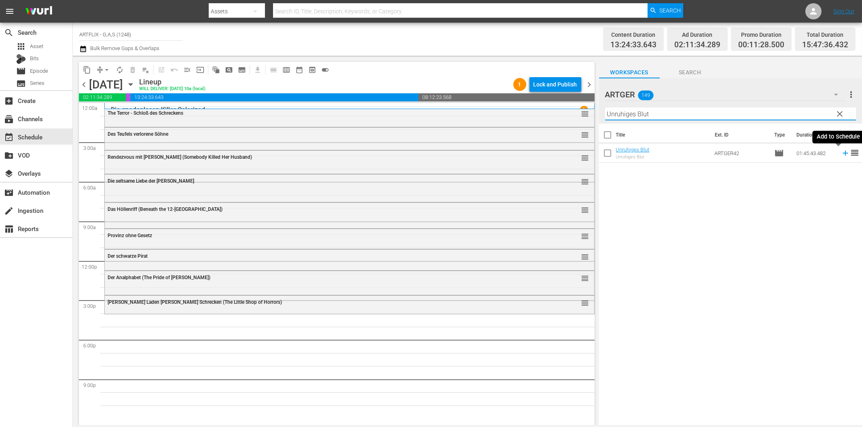
click at [841, 152] on icon at bounding box center [845, 153] width 9 height 9
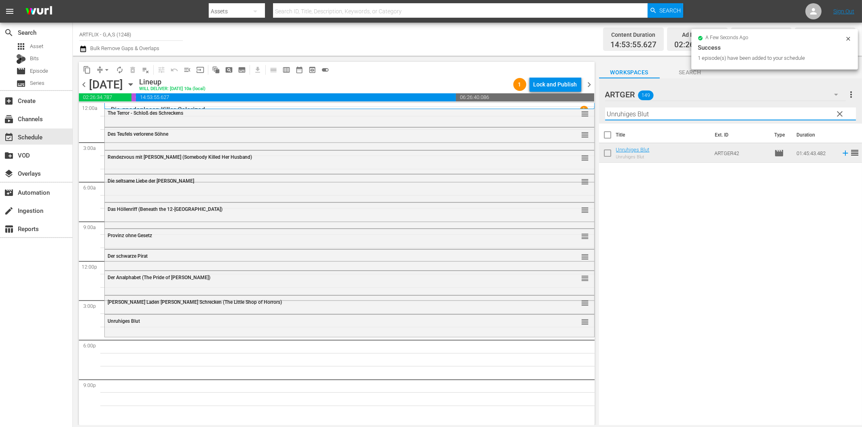
click at [687, 114] on input "Unruhiges Blut" at bounding box center [730, 114] width 251 height 13
paste input "Der Tollwütige"
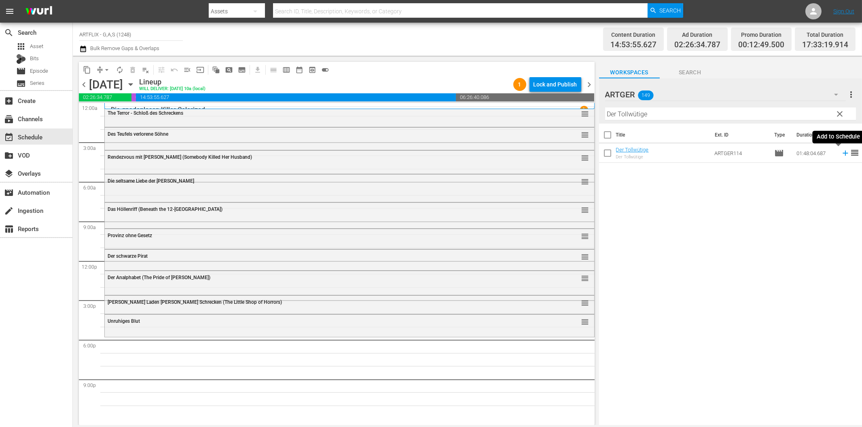
click at [841, 152] on icon at bounding box center [845, 153] width 9 height 9
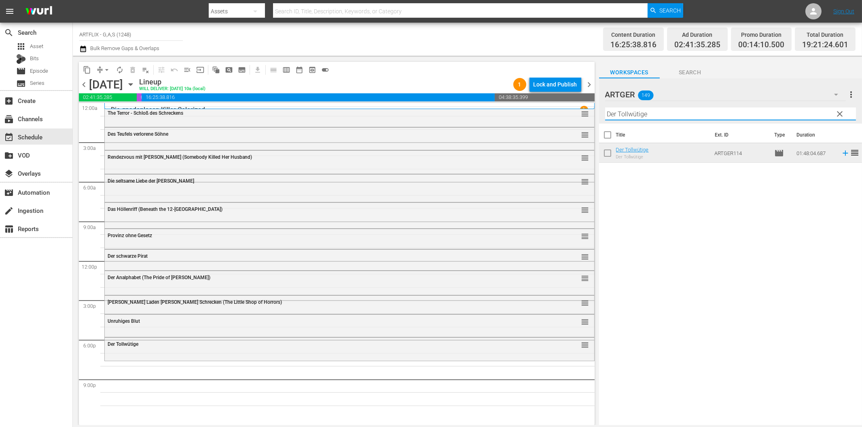
click at [682, 110] on input "Der Tollwütige" at bounding box center [730, 114] width 251 height 13
paste input "[PERSON_NAME] - Fire Dragon"
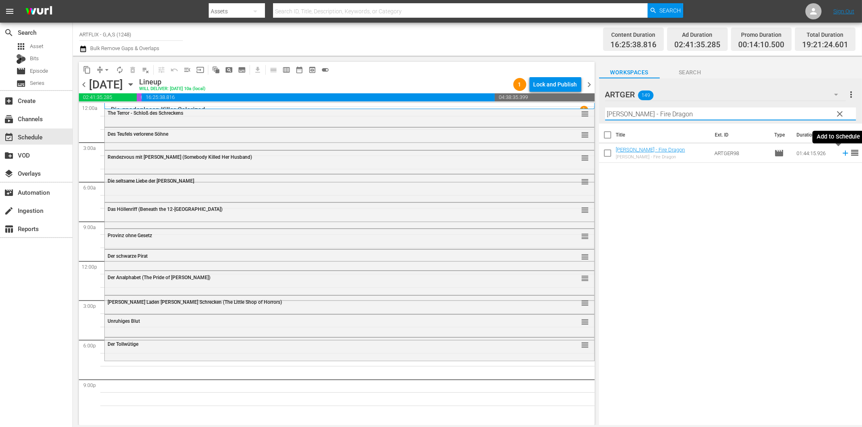
click at [842, 152] on icon at bounding box center [844, 153] width 5 height 5
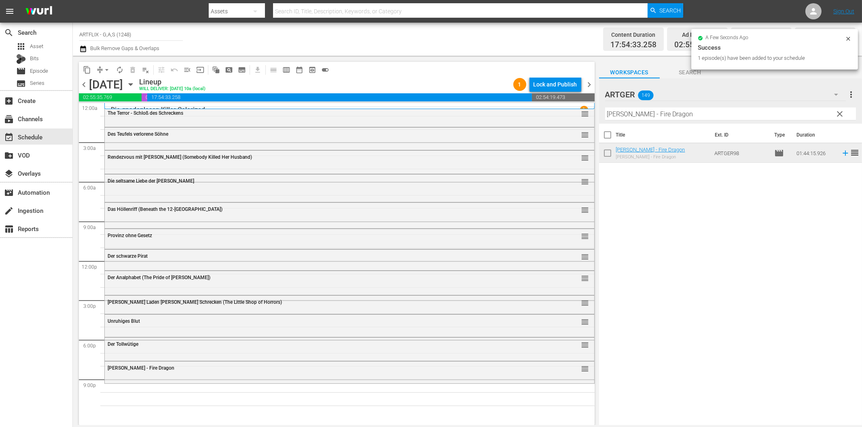
click at [660, 116] on input "[PERSON_NAME] - Fire Dragon" at bounding box center [730, 114] width 251 height 13
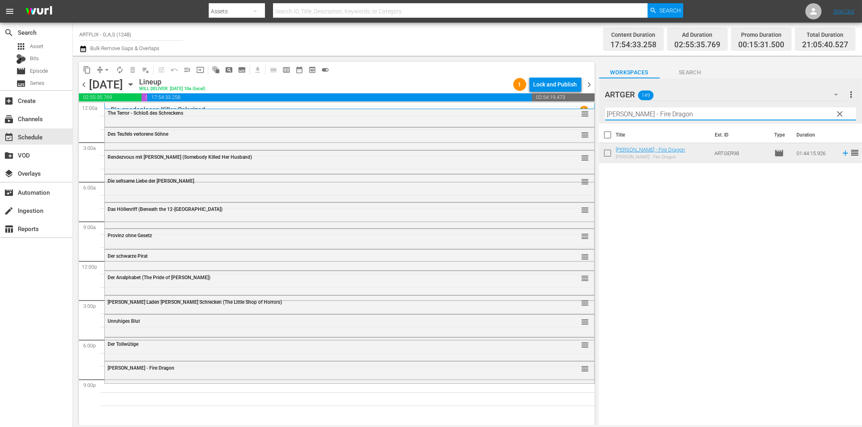
paste input "Der wahre [PERSON_NAME]"
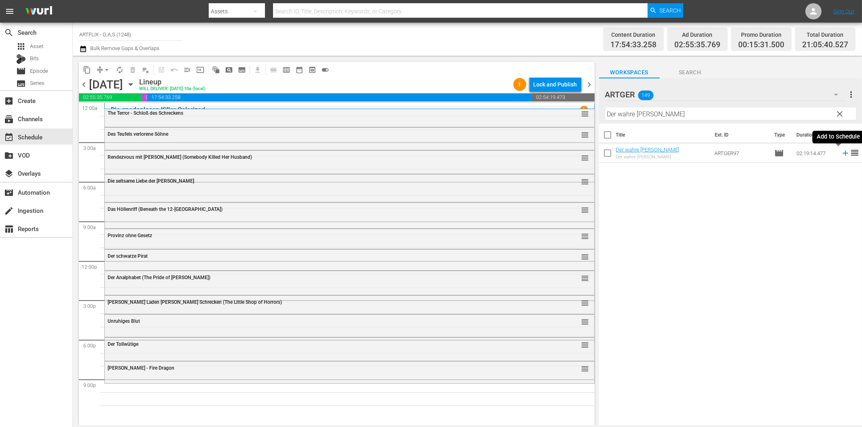
click at [841, 154] on icon at bounding box center [845, 153] width 9 height 9
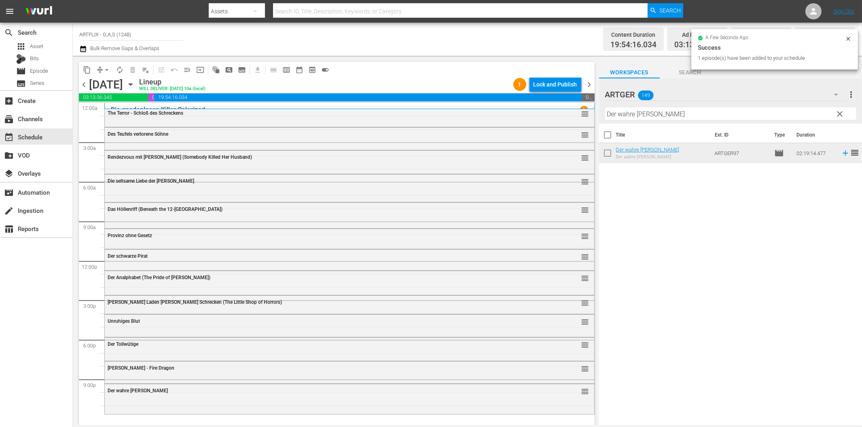
drag, startPoint x: 638, startPoint y: 108, endPoint x: 641, endPoint y: 112, distance: 4.6
click at [638, 109] on input "Der wahre [PERSON_NAME]" at bounding box center [730, 114] width 251 height 13
paste input "Strike Force - Die Spezialeinheit"
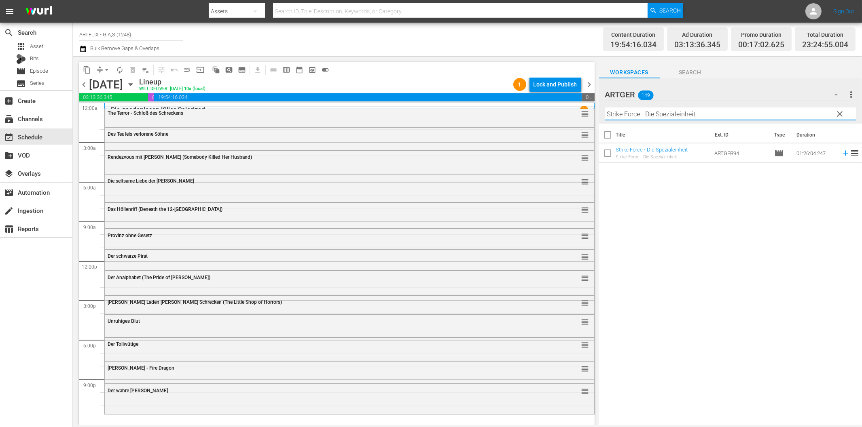
click at [842, 153] on icon at bounding box center [844, 153] width 5 height 5
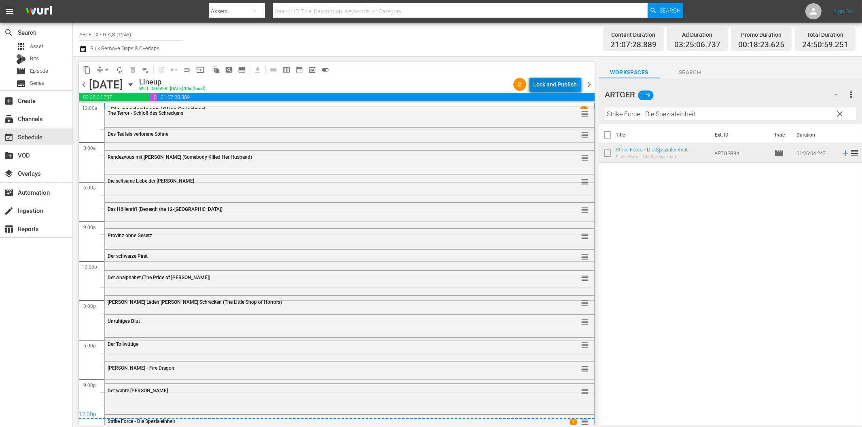
click at [548, 79] on div "Lock and Publish" at bounding box center [555, 84] width 44 height 15
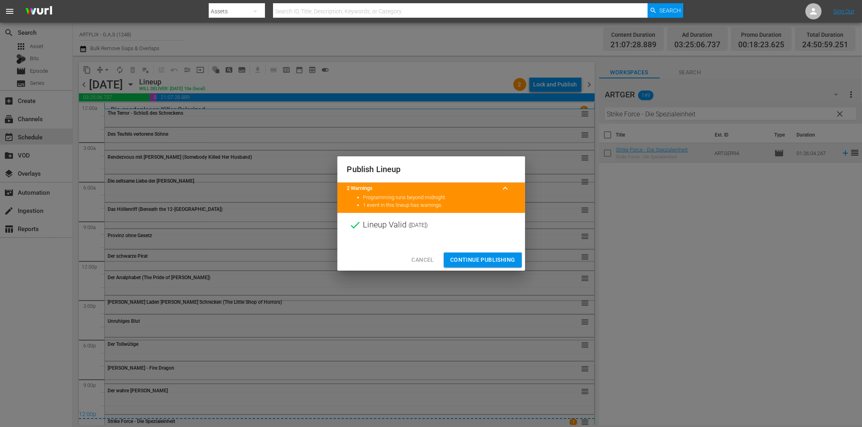
click at [482, 260] on span "Continue Publishing" at bounding box center [482, 260] width 65 height 10
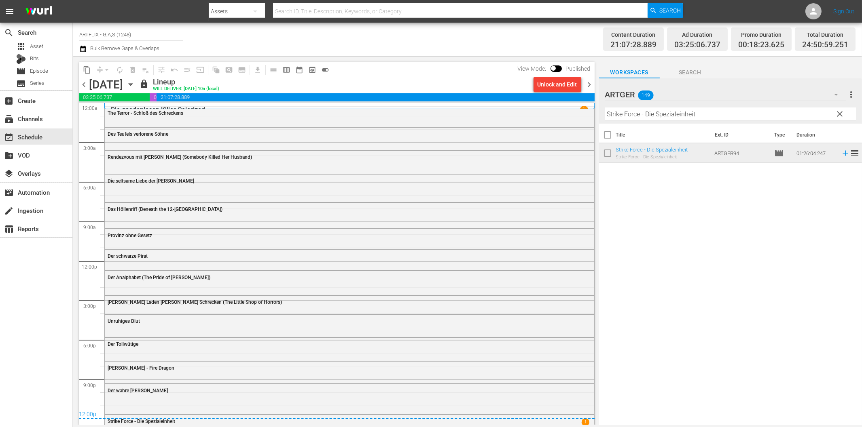
click at [590, 83] on span "chevron_right" at bounding box center [589, 85] width 10 height 10
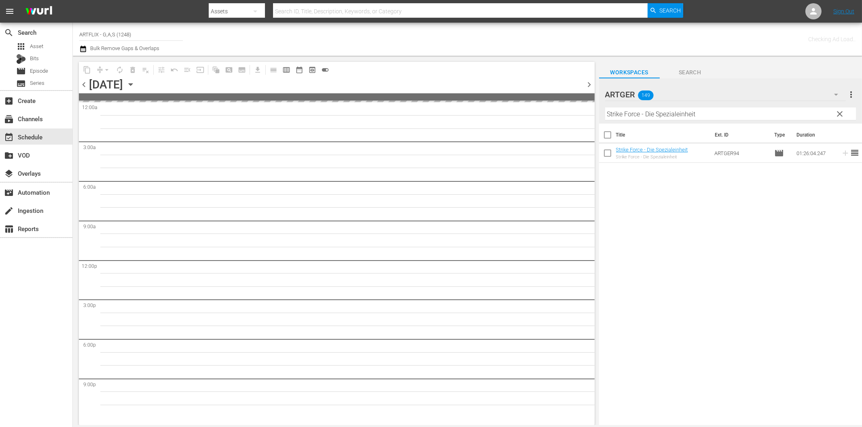
click at [639, 110] on input "Strike Force - Die Spezialeinheit" at bounding box center [730, 114] width 251 height 13
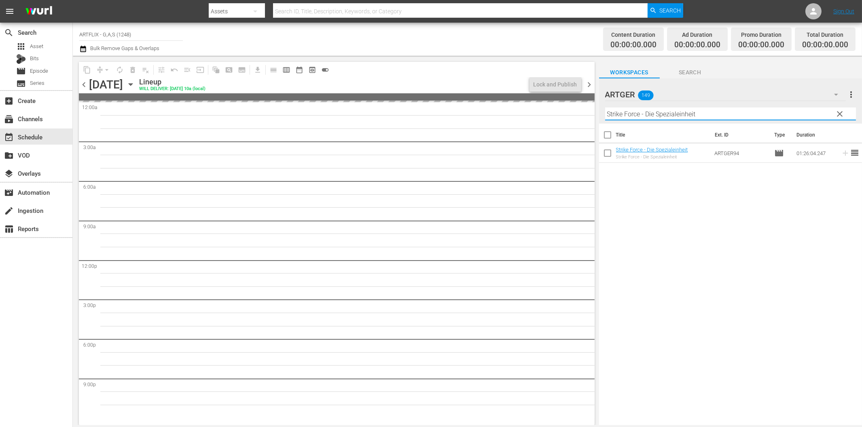
paste input "Tödlicher Virus - Das Ende der Wel"
click at [82, 86] on span "chevron_left" at bounding box center [84, 85] width 10 height 10
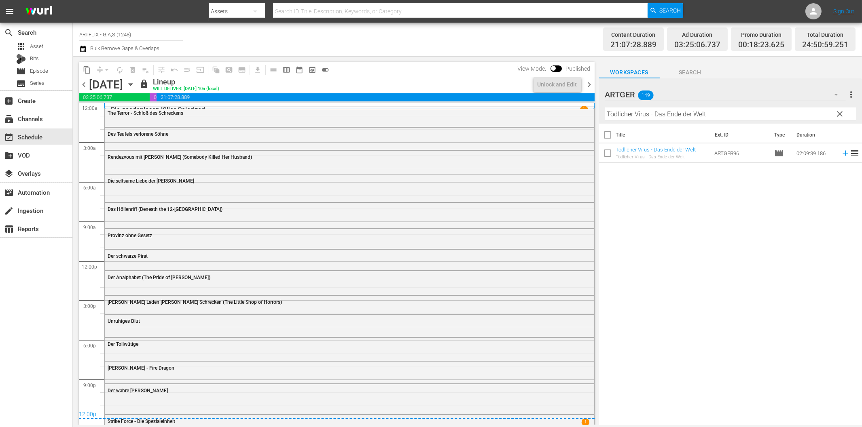
click at [589, 81] on span "chevron_right" at bounding box center [589, 85] width 10 height 10
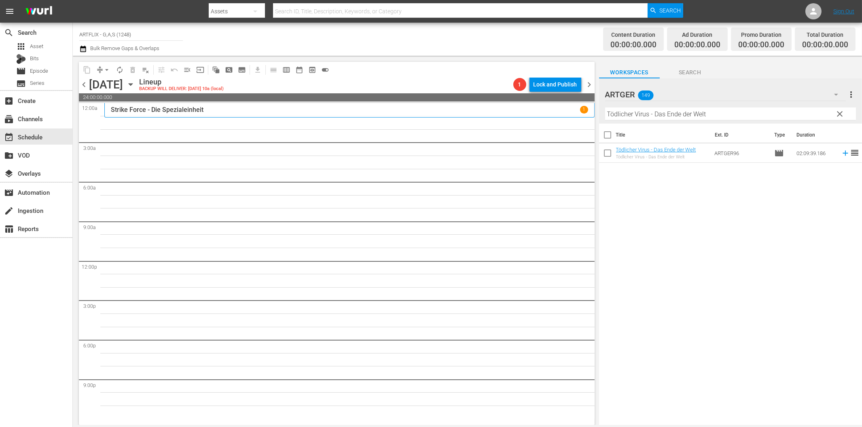
click at [754, 116] on input "Tödlicher Virus - Das Ende der Welt" at bounding box center [730, 114] width 251 height 13
click at [841, 152] on icon at bounding box center [845, 153] width 9 height 9
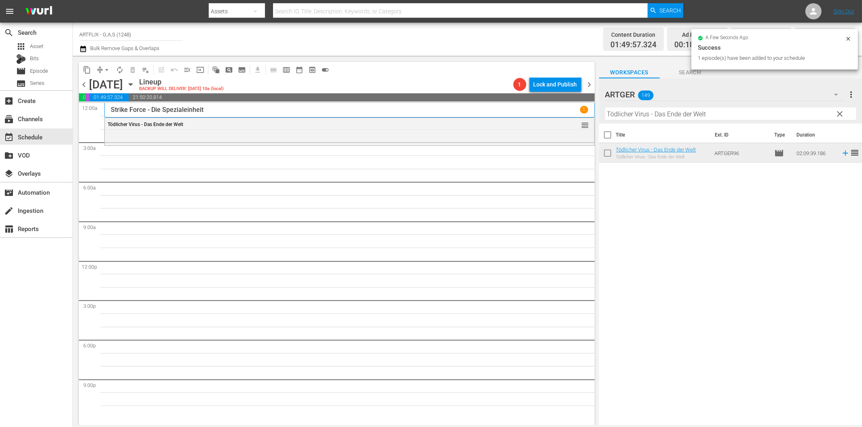
click at [689, 114] on input "Tödlicher Virus - Das Ende der Welt" at bounding box center [730, 114] width 251 height 13
paste input "Der Diamantencoup"
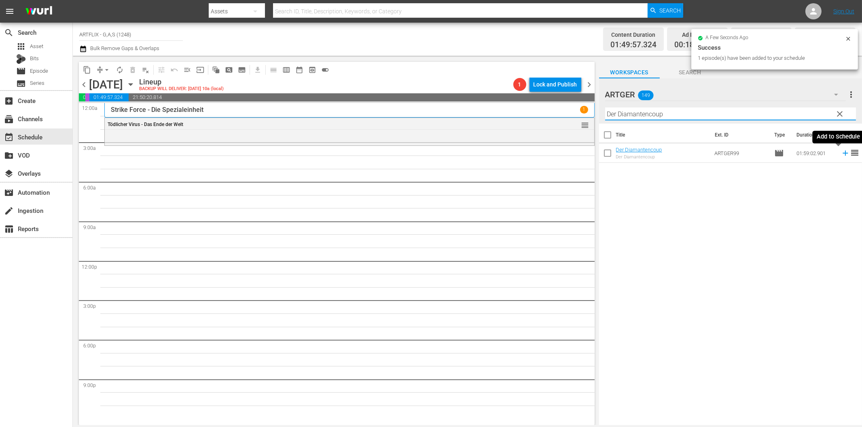
click at [841, 154] on icon at bounding box center [845, 153] width 9 height 9
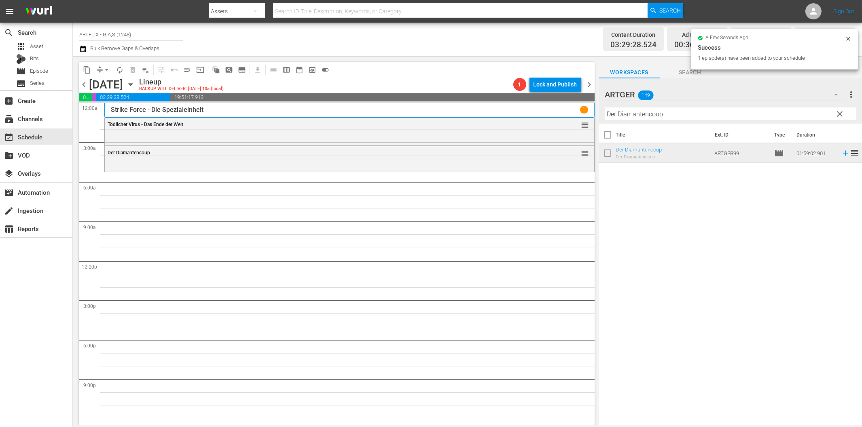
click at [675, 116] on input "Der Diamantencoup" at bounding box center [730, 114] width 251 height 13
paste input "ie letzte Nacht"
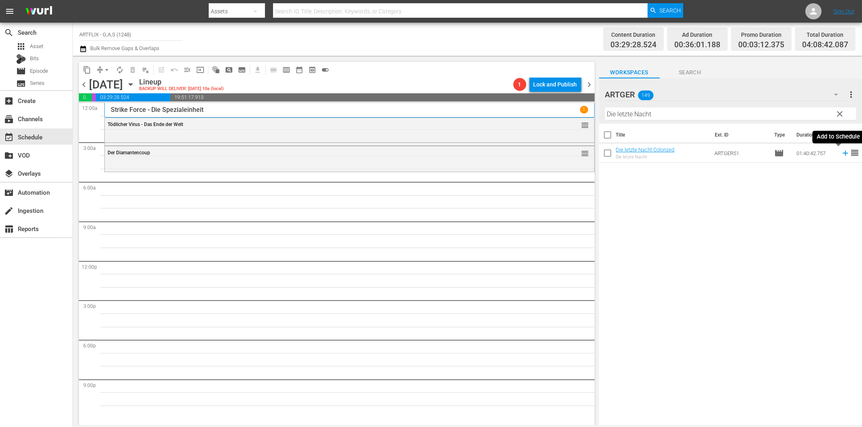
click at [841, 151] on icon at bounding box center [845, 153] width 9 height 9
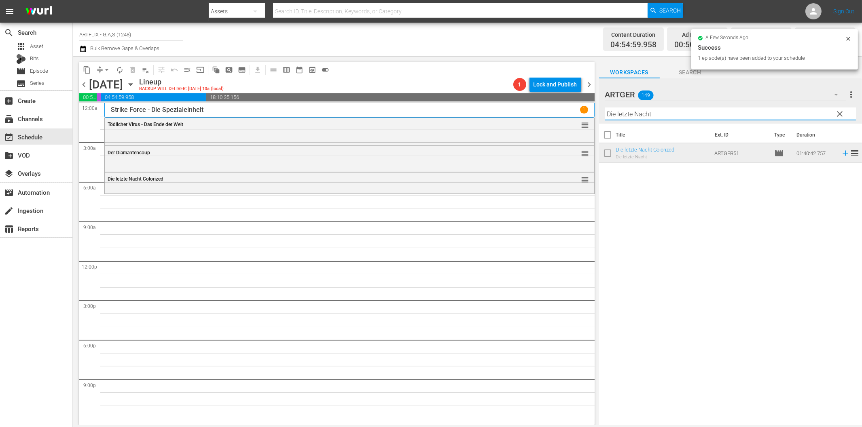
click at [630, 115] on input "Die letzte Nacht" at bounding box center [730, 114] width 251 height 13
paste input "Königliche Hochzei"
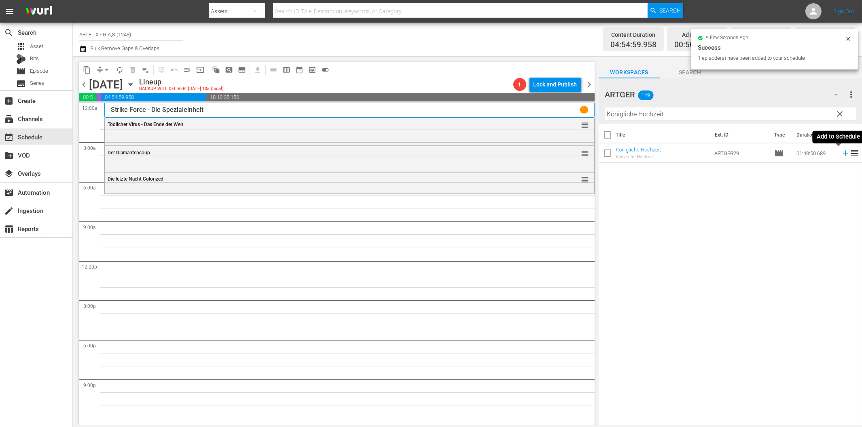
click at [842, 153] on icon at bounding box center [844, 153] width 5 height 5
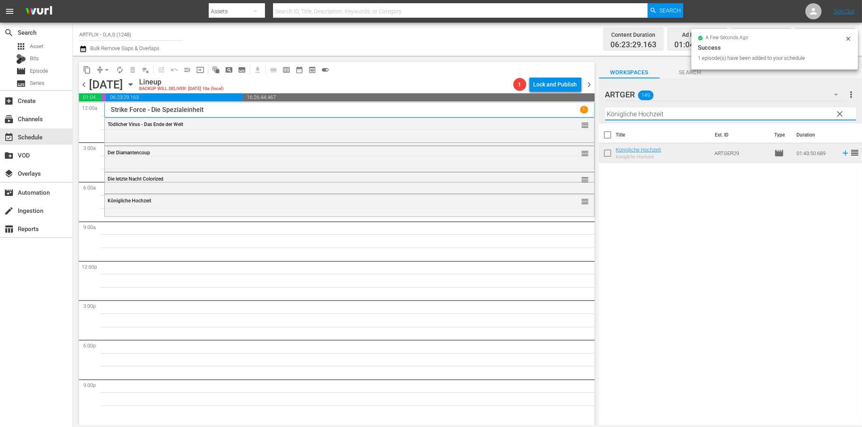
click at [648, 115] on input "Königliche Hochzeit" at bounding box center [730, 114] width 251 height 13
paste input "tchen für alles"
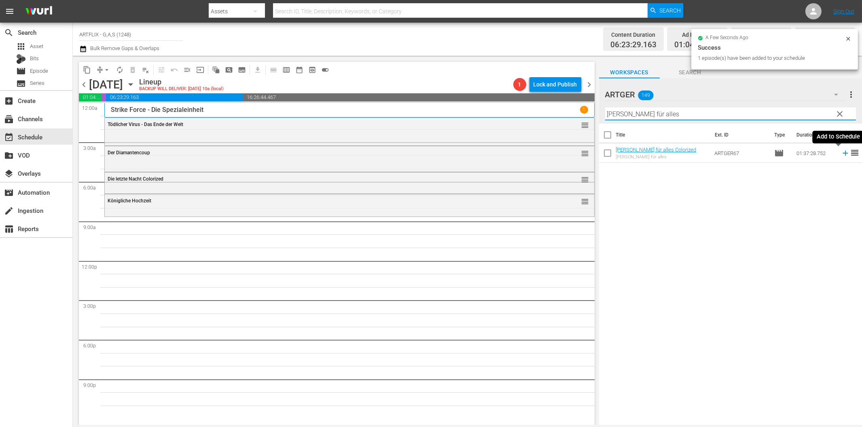
click at [841, 152] on icon at bounding box center [845, 153] width 9 height 9
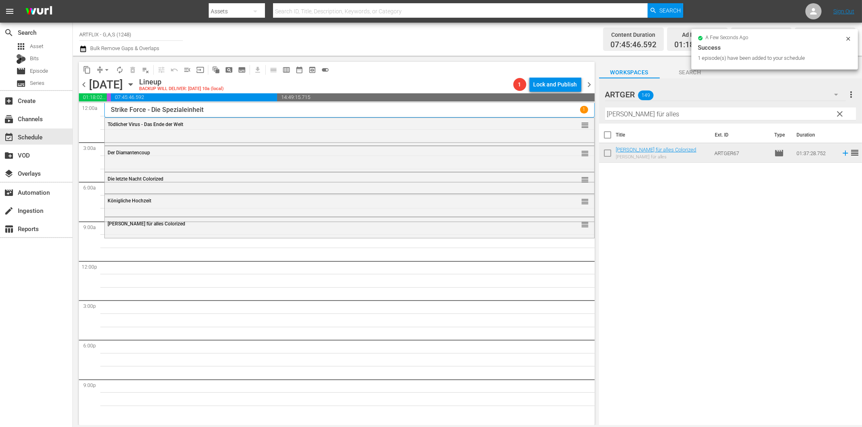
click at [730, 113] on input "[PERSON_NAME] für alles" at bounding box center [730, 114] width 251 height 13
paste input "[PERSON_NAME]"
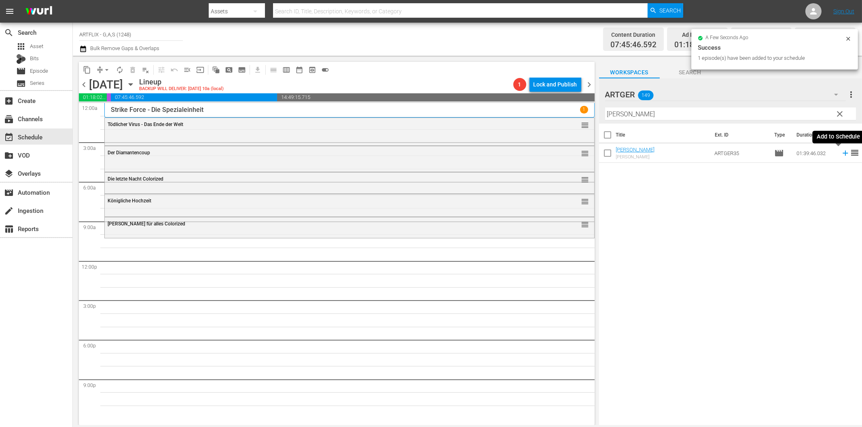
click at [841, 152] on icon at bounding box center [845, 153] width 9 height 9
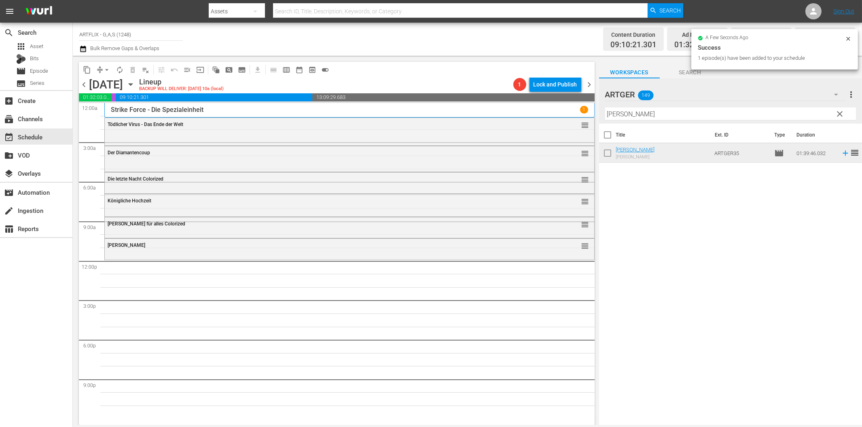
drag, startPoint x: 689, startPoint y: 111, endPoint x: 693, endPoint y: 114, distance: 5.3
click at [689, 111] on input "[PERSON_NAME]" at bounding box center [730, 114] width 251 height 13
paste input "Der Gouverneur von [US_STATE] (Courageous [PERSON_NAME])"
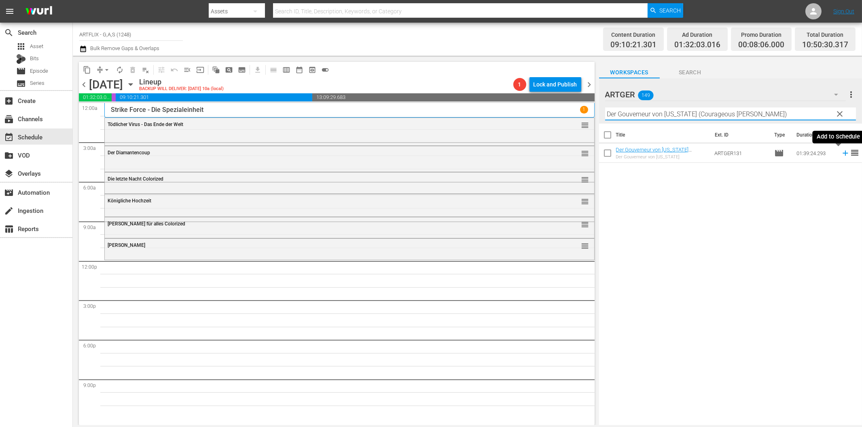
click at [838, 158] on td at bounding box center [844, 153] width 12 height 19
click at [841, 155] on icon at bounding box center [845, 153] width 9 height 9
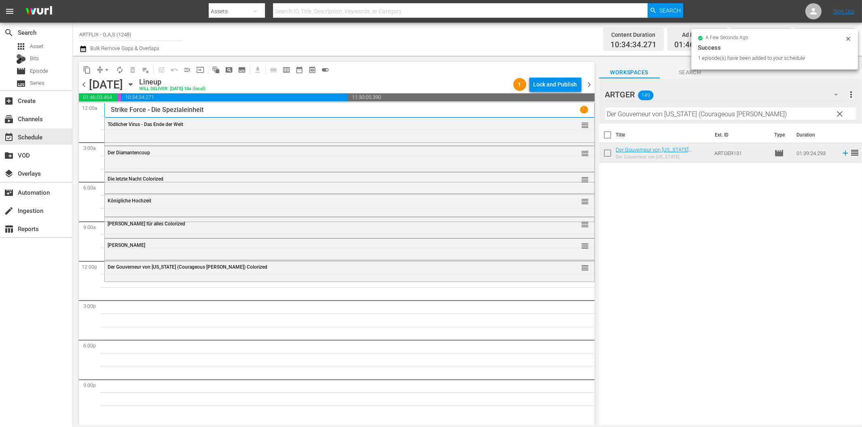
click at [631, 114] on input "Der Gouverneur von [US_STATE] (Courageous [PERSON_NAME])" at bounding box center [730, 114] width 251 height 13
paste input "Laurel & Hardy Chroniken - Teil 1"
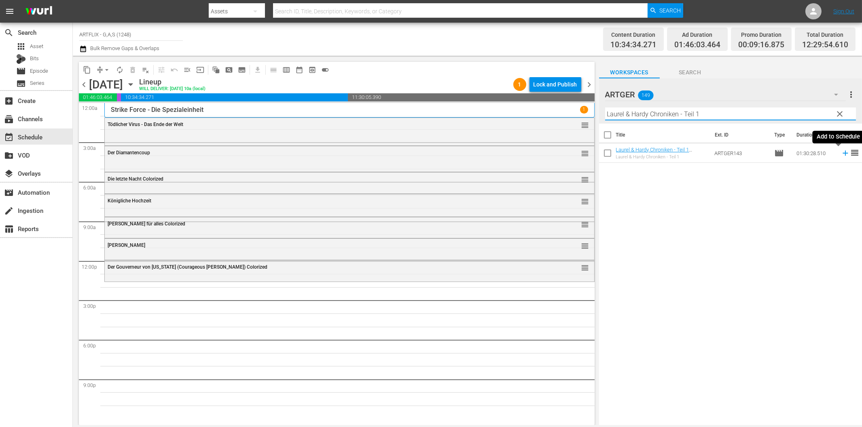
click at [841, 155] on icon at bounding box center [845, 153] width 9 height 9
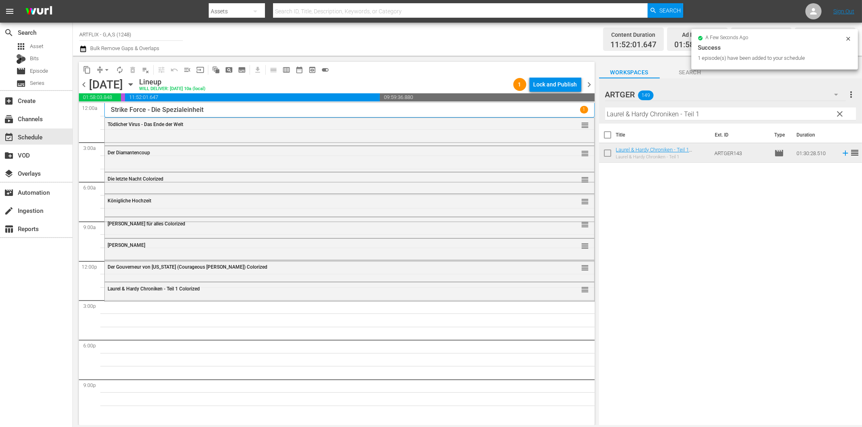
click at [718, 111] on input "Laurel & Hardy Chroniken - Teil 1" at bounding box center [730, 114] width 251 height 13
paste input "Der Seeräuber"
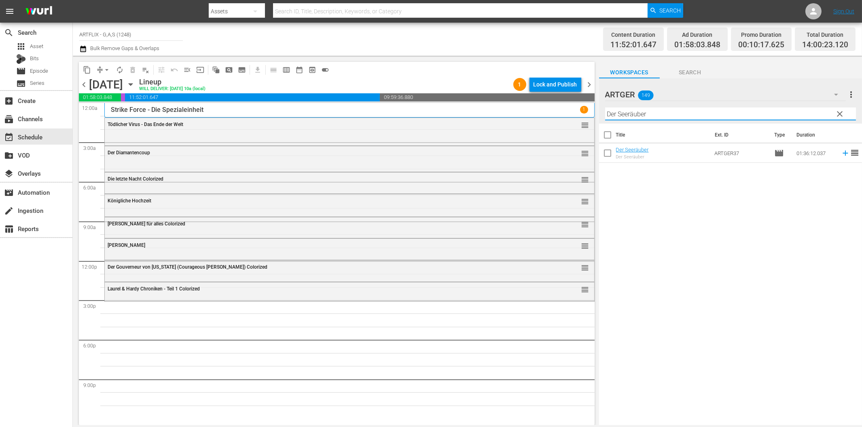
click at [841, 154] on icon at bounding box center [845, 153] width 9 height 9
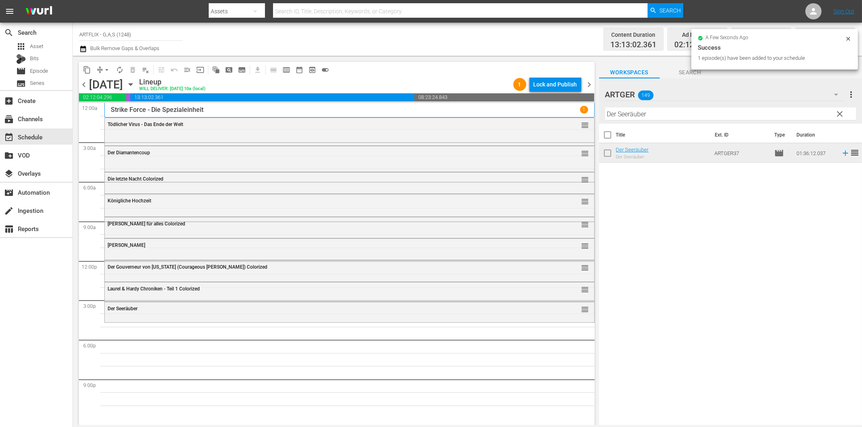
click at [675, 114] on input "Der Seeräuber" at bounding box center [730, 114] width 251 height 13
paste input "Rache ist süß"
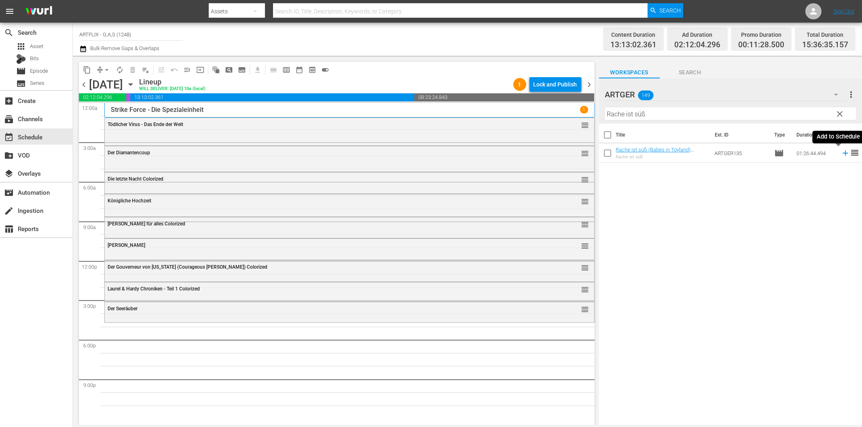
click at [842, 154] on icon at bounding box center [844, 153] width 5 height 5
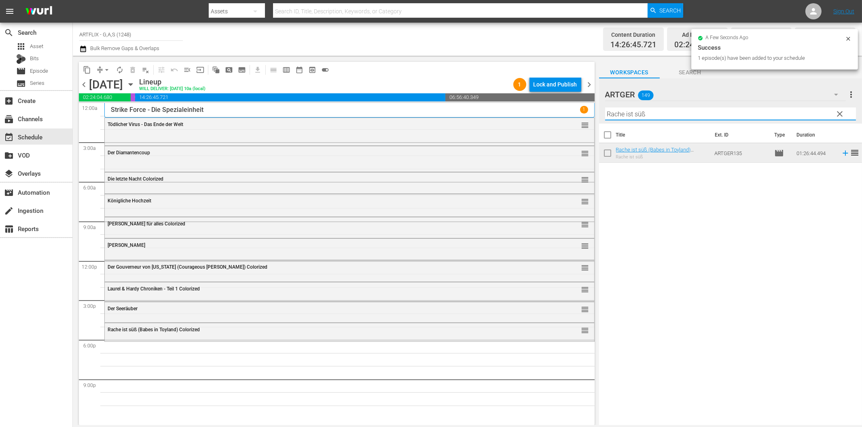
click at [629, 114] on input "Rache ist süß" at bounding box center [730, 114] width 251 height 13
paste input "Ziel Mond"
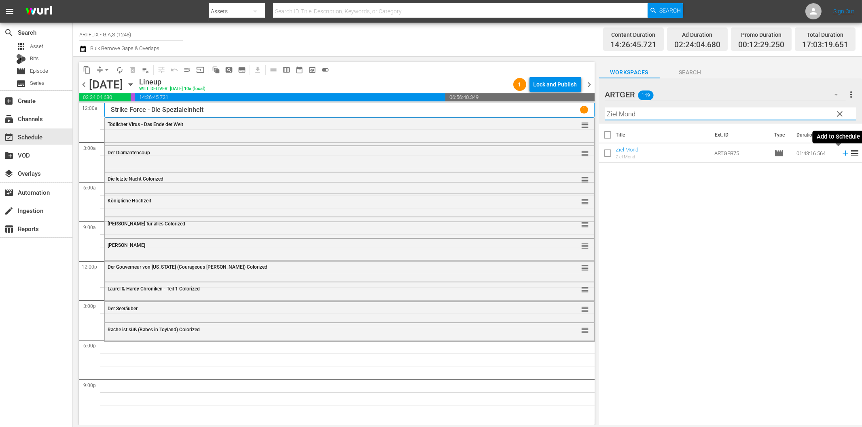
click at [841, 154] on icon at bounding box center [845, 153] width 9 height 9
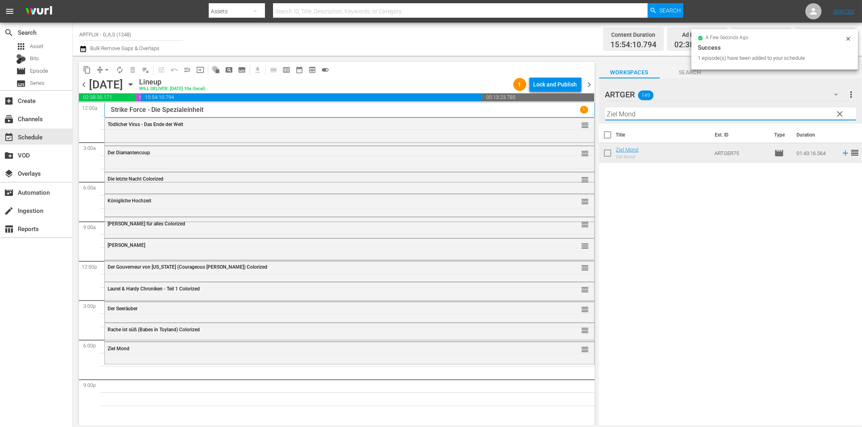
click at [662, 115] on input "Ziel Mond" at bounding box center [730, 114] width 251 height 13
paste input "Lockende Gefahr"
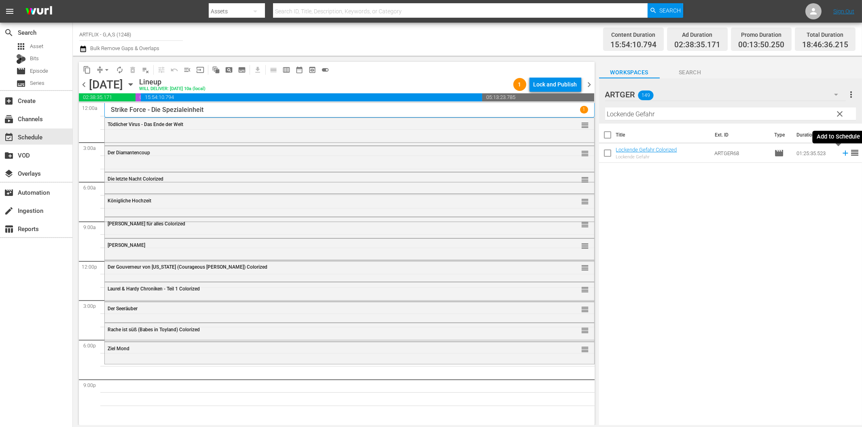
click at [841, 152] on icon at bounding box center [845, 153] width 9 height 9
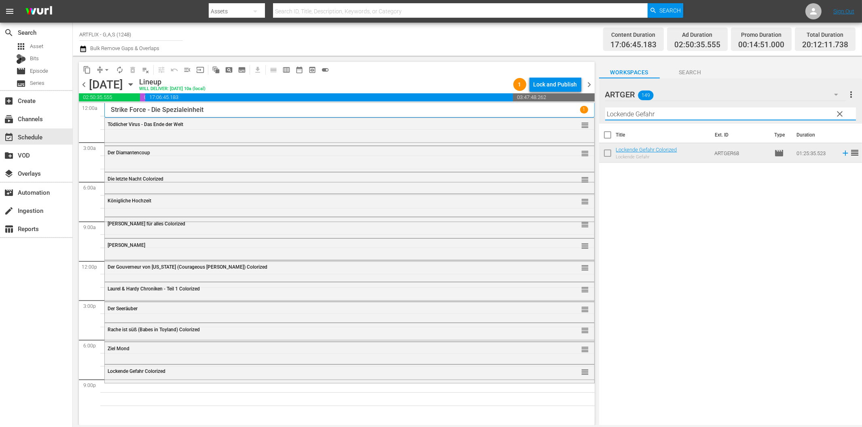
click at [758, 110] on input "Lockende Gefahr" at bounding box center [730, 114] width 251 height 13
paste input "Running Hero (Soldier of Fortune)"
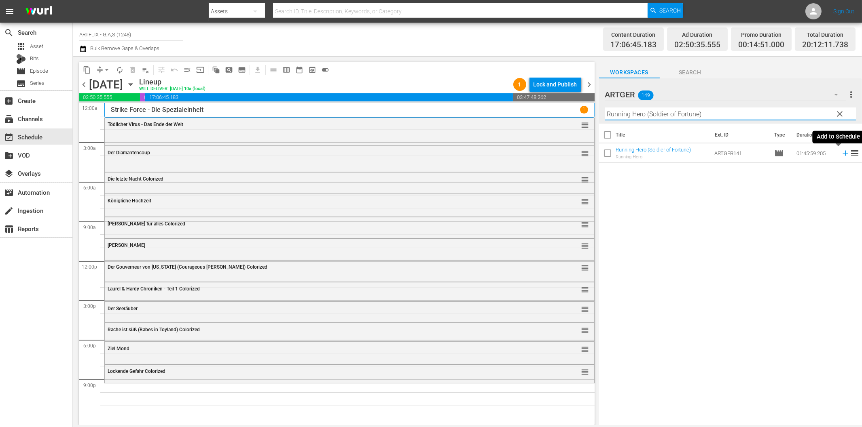
click at [841, 154] on icon at bounding box center [845, 153] width 9 height 9
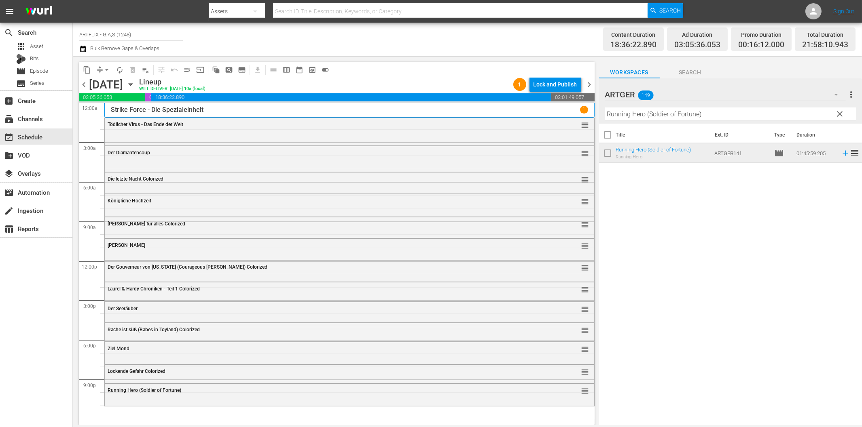
click at [654, 110] on input "Running Hero (Soldier of Fortune)" at bounding box center [730, 114] width 251 height 13
paste input "Das Haus auf dem Geisterhügel"
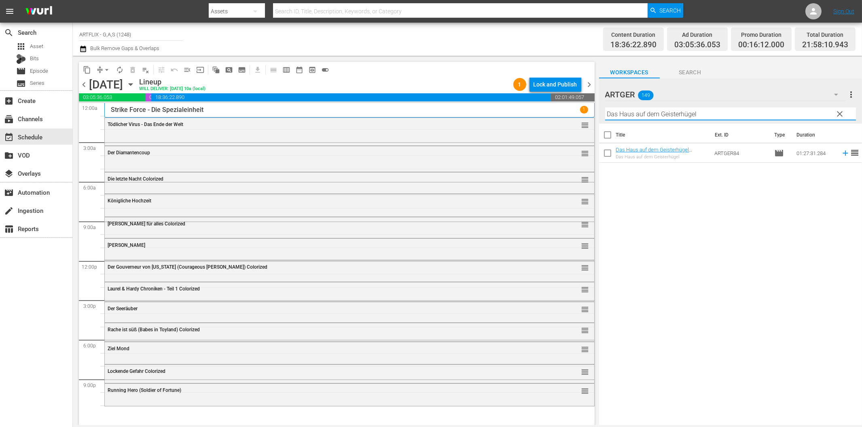
click at [842, 154] on icon at bounding box center [844, 153] width 5 height 5
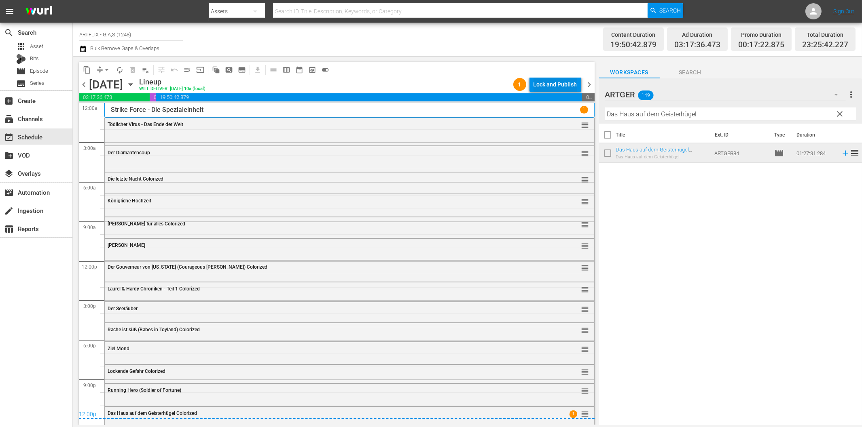
click at [565, 87] on div "Lock and Publish" at bounding box center [555, 84] width 44 height 15
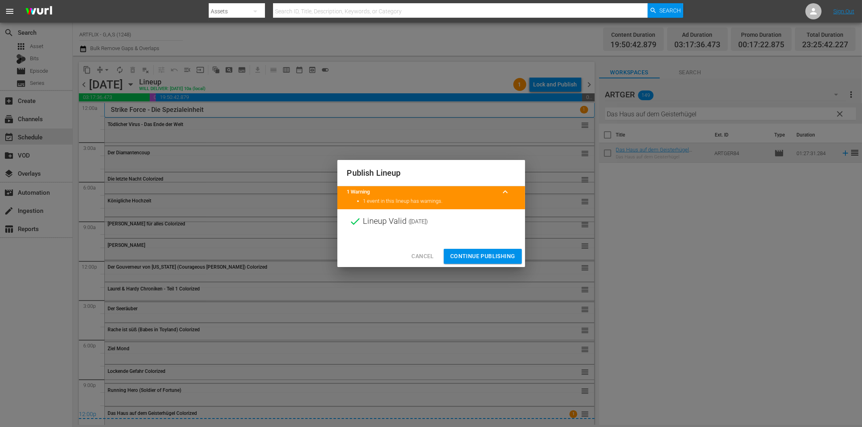
click at [490, 252] on span "Continue Publishing" at bounding box center [482, 257] width 65 height 10
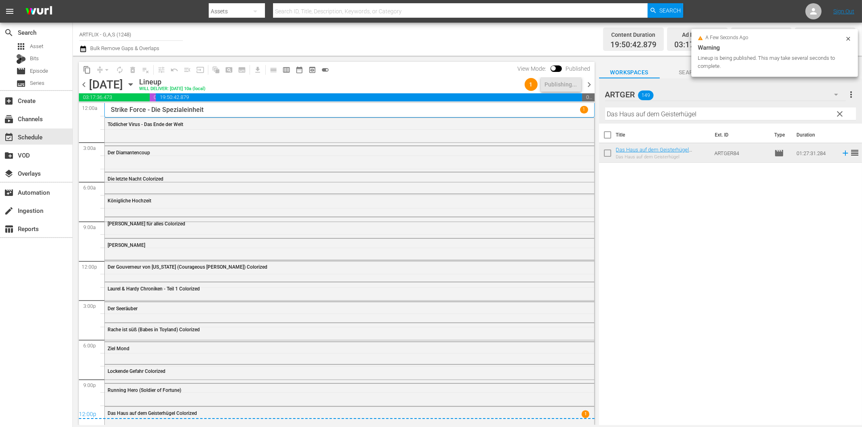
click at [592, 85] on span "chevron_right" at bounding box center [589, 85] width 10 height 10
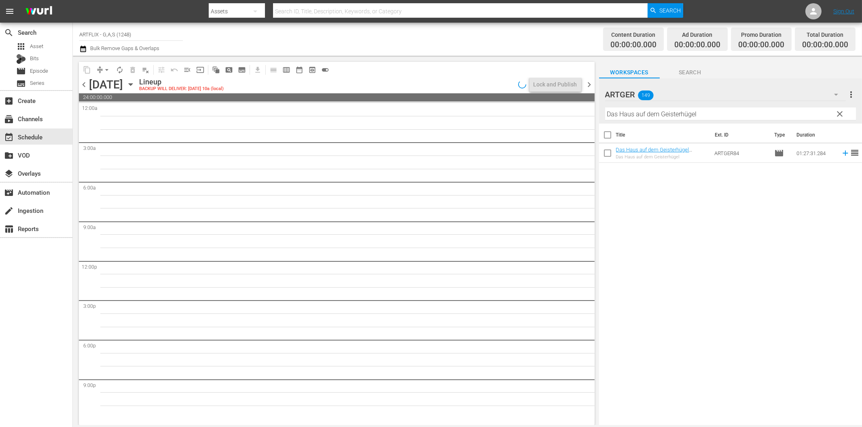
click at [591, 83] on span "chevron_right" at bounding box center [589, 85] width 10 height 10
click at [85, 84] on span "chevron_left" at bounding box center [84, 85] width 10 height 10
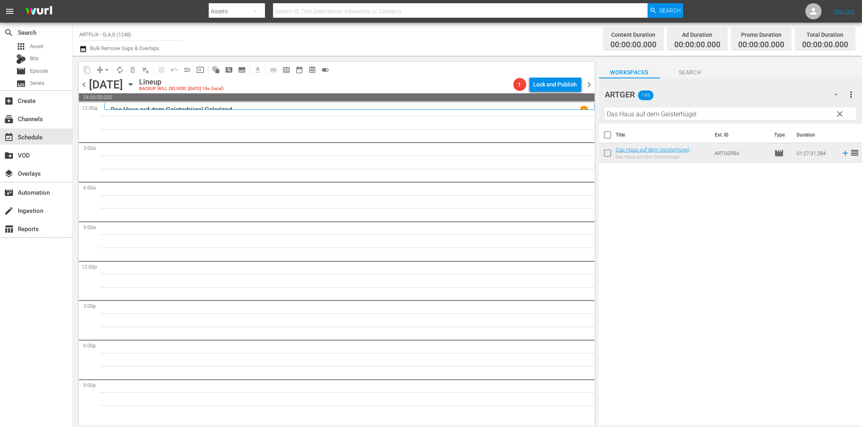
click at [656, 115] on input "Das Haus auf dem Geisterhügel" at bounding box center [730, 114] width 251 height 13
paste input "Blutige Schatten"
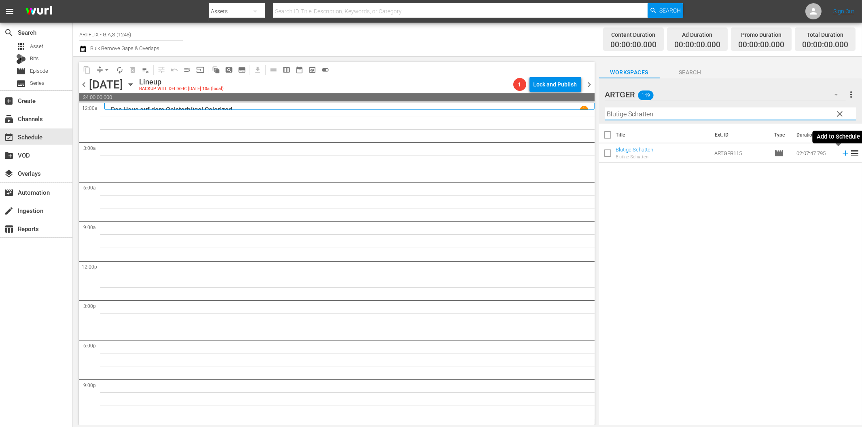
click at [842, 154] on icon at bounding box center [844, 153] width 5 height 5
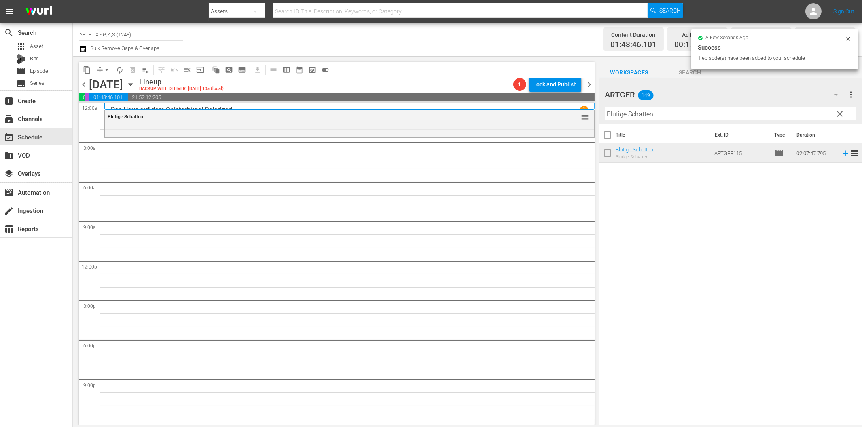
click at [653, 116] on input "Blutige Schatten" at bounding box center [730, 114] width 251 height 13
paste input "Der [PERSON_NAME]"
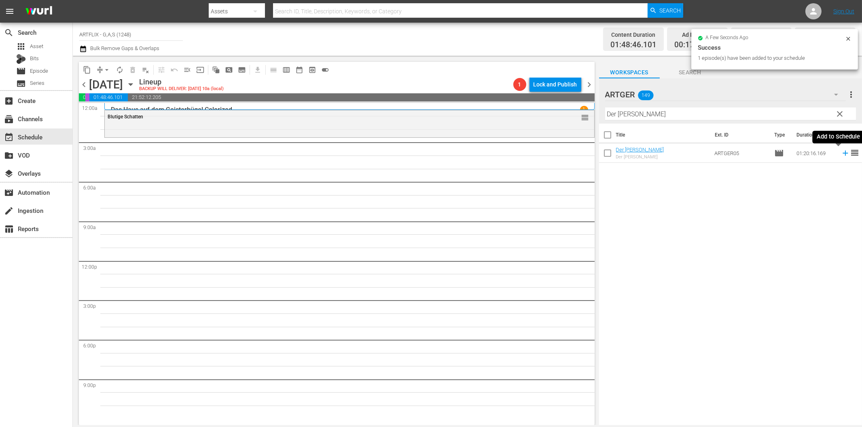
click at [841, 155] on icon at bounding box center [845, 153] width 9 height 9
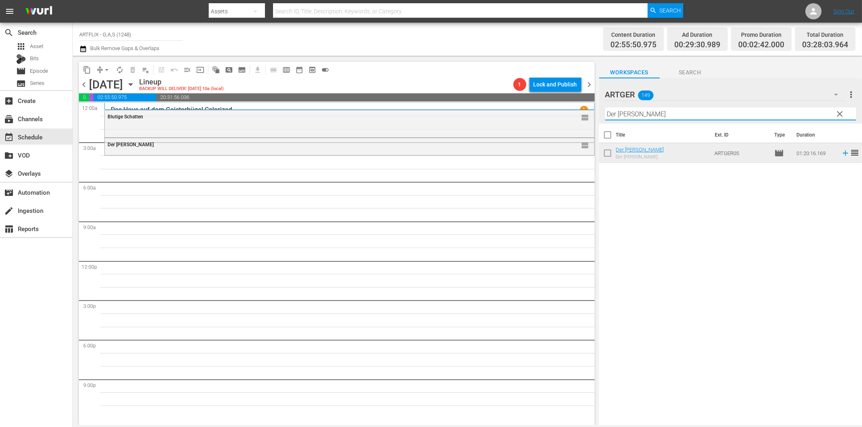
click at [628, 115] on input "Der [PERSON_NAME]" at bounding box center [730, 114] width 251 height 13
paste input "Ein Geschenk des Himmels"
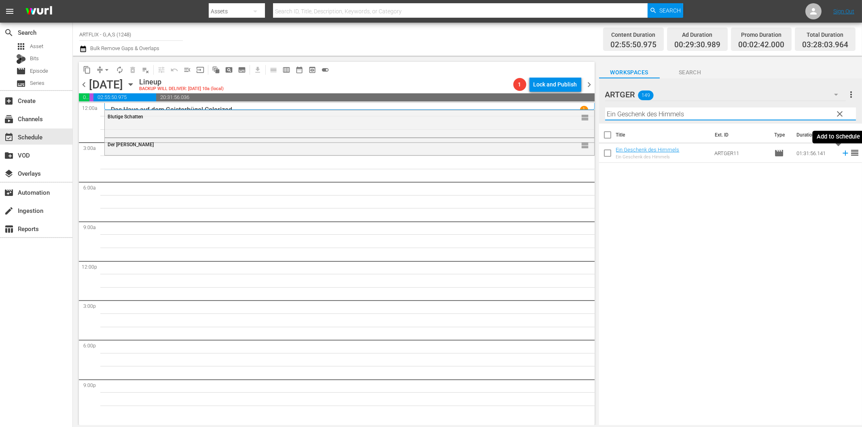
click at [841, 153] on icon at bounding box center [845, 153] width 9 height 9
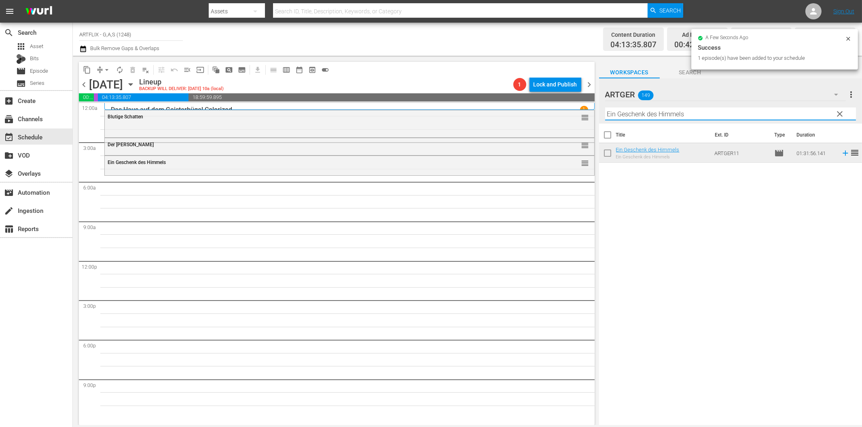
click at [705, 114] on input "Ein Geschenk des Himmels" at bounding box center [730, 114] width 251 height 13
paste input "Der Nonnenspiegel"
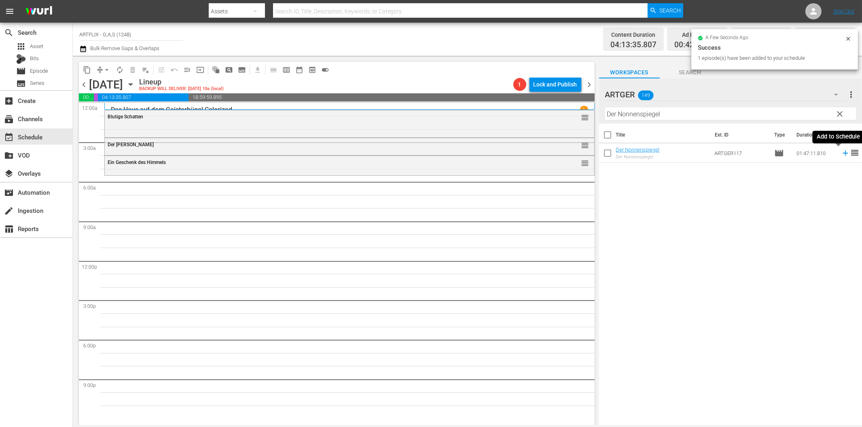
click at [842, 154] on icon at bounding box center [844, 153] width 5 height 5
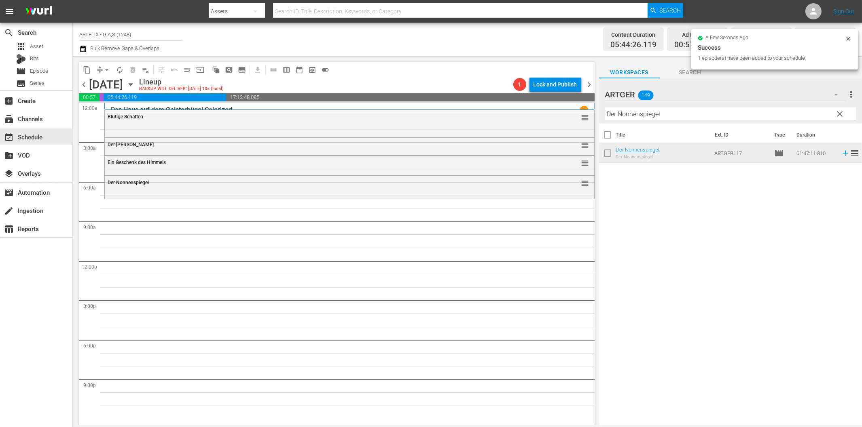
click at [685, 112] on input "Der Nonnenspiegel" at bounding box center [730, 114] width 251 height 13
paste input "[PERSON_NAME] und die Prinzessin von Troja"
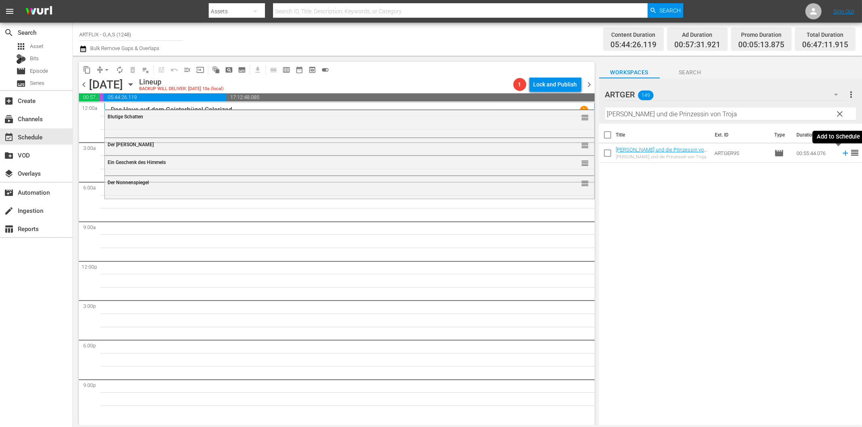
click at [841, 153] on icon at bounding box center [845, 153] width 9 height 9
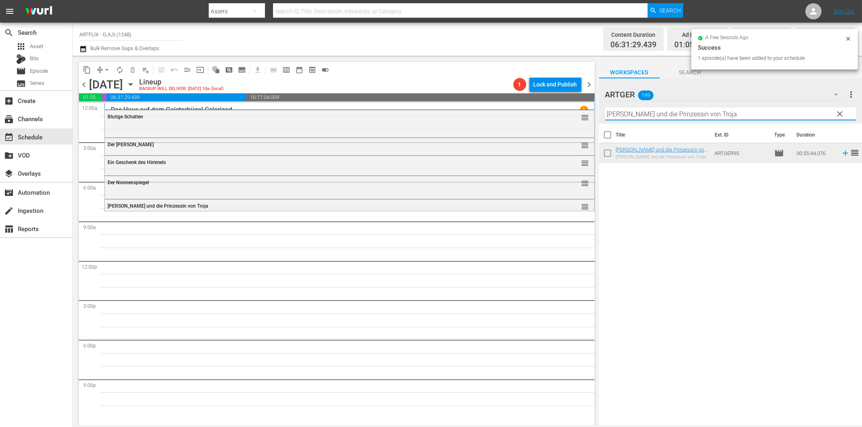
click at [648, 114] on input "[PERSON_NAME] und die Prinzessin von Troja" at bounding box center [730, 114] width 251 height 13
paste input "Das Schwert von Persien"
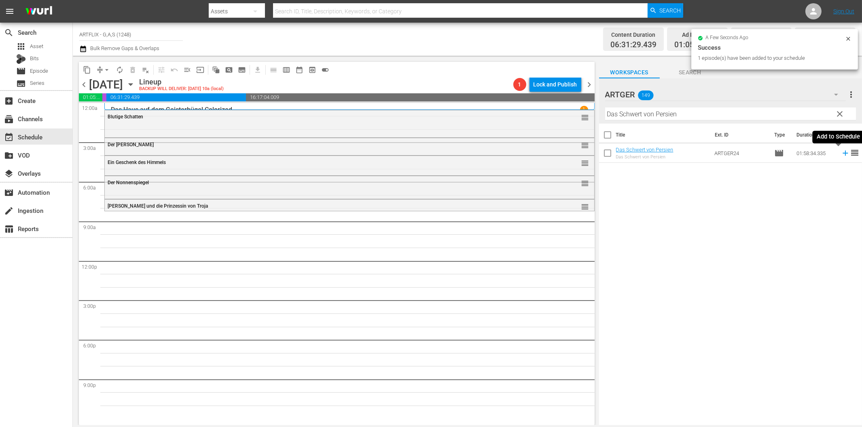
click at [842, 152] on icon at bounding box center [845, 153] width 9 height 9
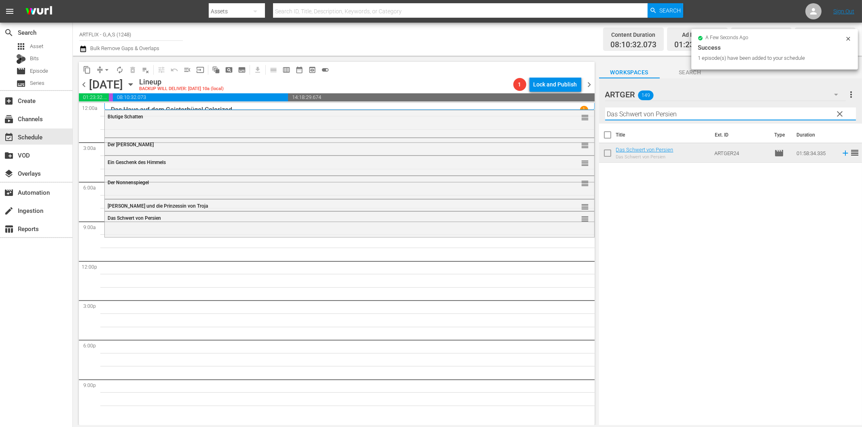
click at [670, 114] on input "Das Schwert von Persien" at bounding box center [730, 114] width 251 height 13
paste input "Cagliostro - Im Schatten des Todes"
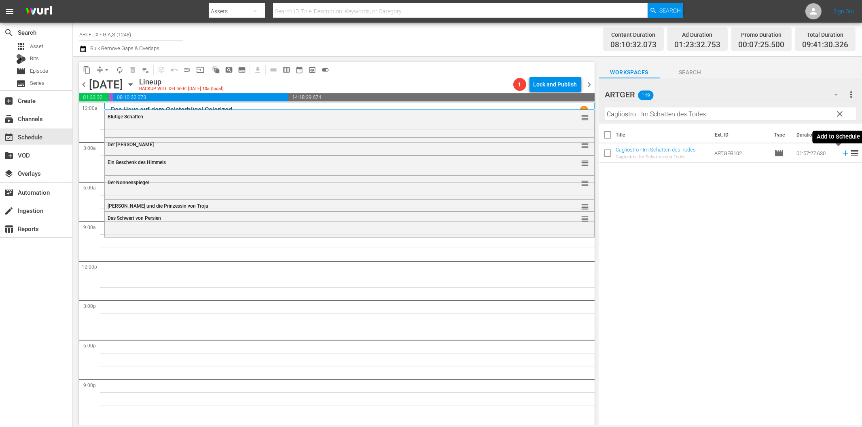
drag, startPoint x: 839, startPoint y: 152, endPoint x: 806, endPoint y: 163, distance: 34.1
click at [841, 152] on icon at bounding box center [845, 153] width 9 height 9
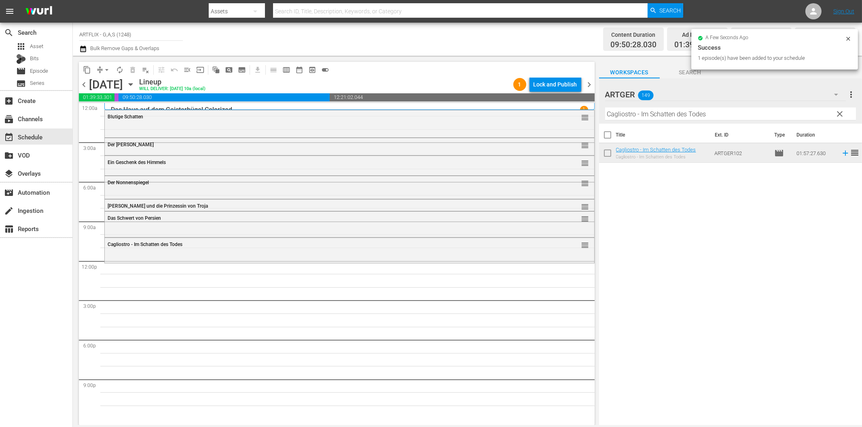
click at [713, 116] on input "Cagliostro - Im Schatten des Todes" at bounding box center [730, 114] width 251 height 13
paste input "Ursus im Tal der [PERSON_NAME]"
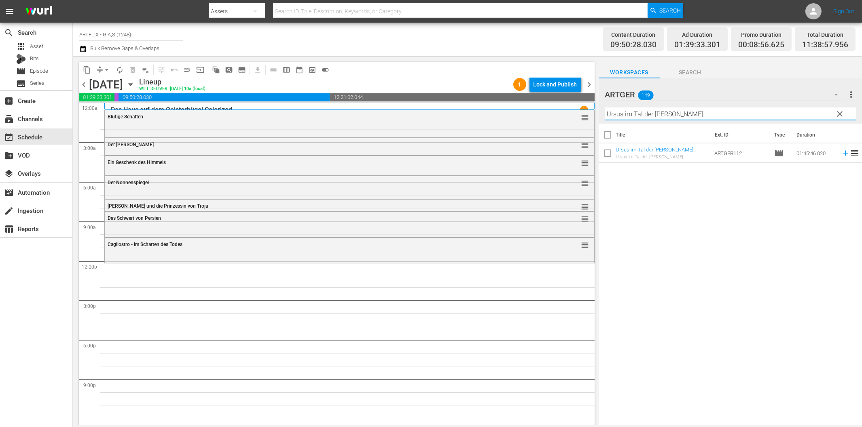
click at [842, 153] on icon at bounding box center [844, 153] width 5 height 5
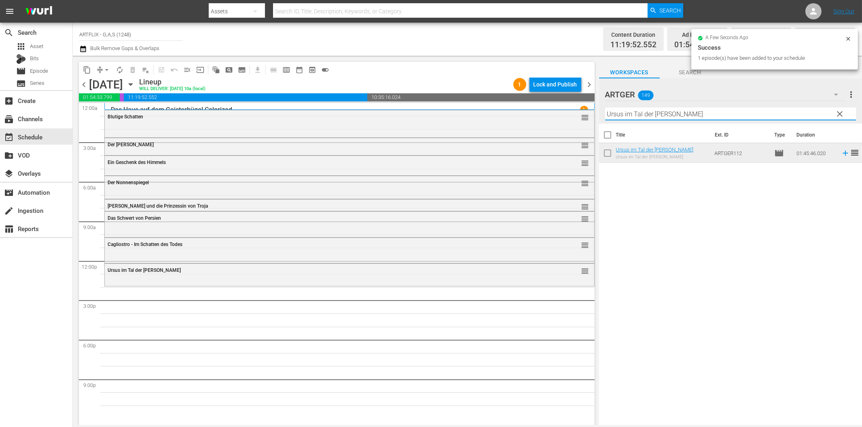
click at [659, 111] on input "Ursus im Tal der [PERSON_NAME]" at bounding box center [730, 114] width 251 height 13
paste input "Die Hyän"
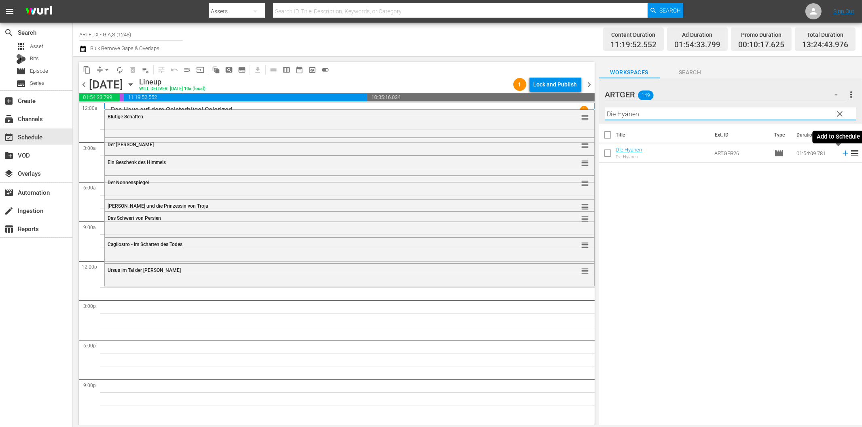
click at [841, 151] on icon at bounding box center [845, 153] width 9 height 9
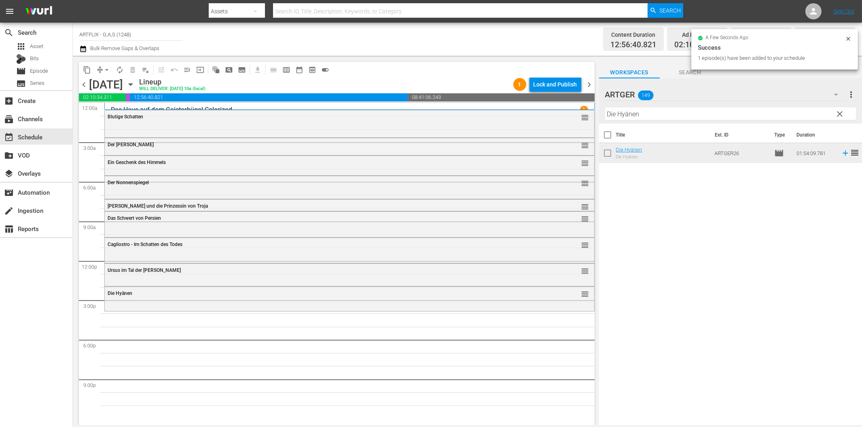
click at [656, 114] on input "Die Hyänen" at bounding box center [730, 114] width 251 height 13
paste input "Operation Valhalla"
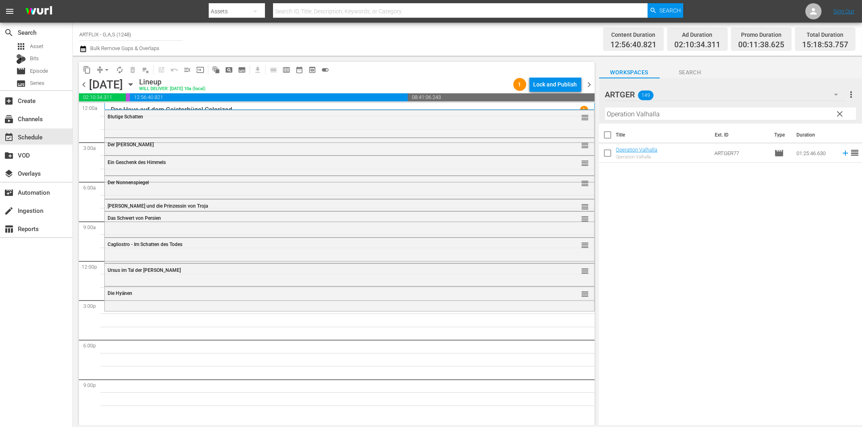
click at [703, 115] on input "Operation Valhalla" at bounding box center [730, 114] width 251 height 13
paste input "Die Rache des Gorilla Colorized"
click at [842, 153] on icon at bounding box center [844, 153] width 5 height 5
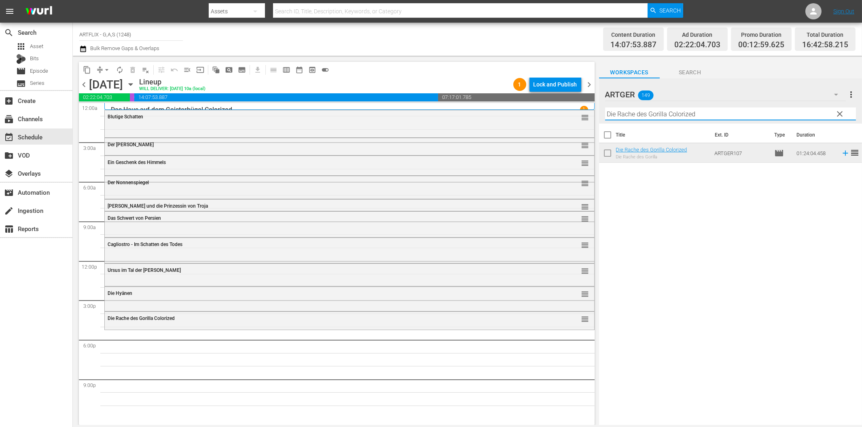
click at [656, 115] on input "Die Rache des Gorilla Colorized" at bounding box center [730, 114] width 251 height 13
paste input "Todeskommando Atlantik"
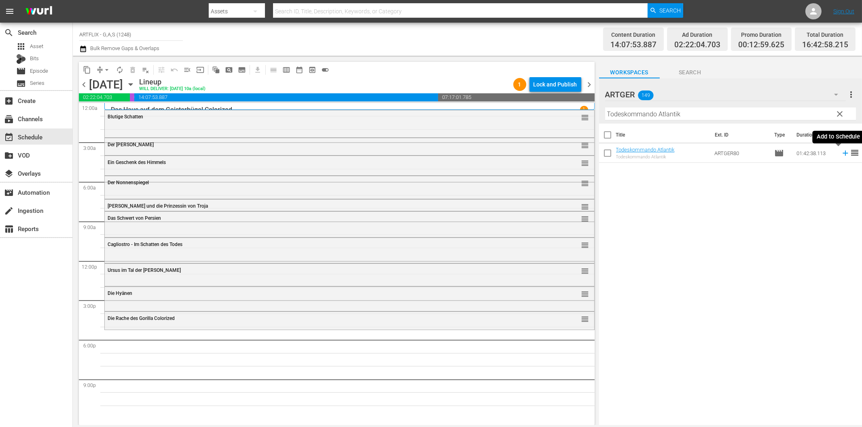
click at [841, 152] on icon at bounding box center [845, 153] width 9 height 9
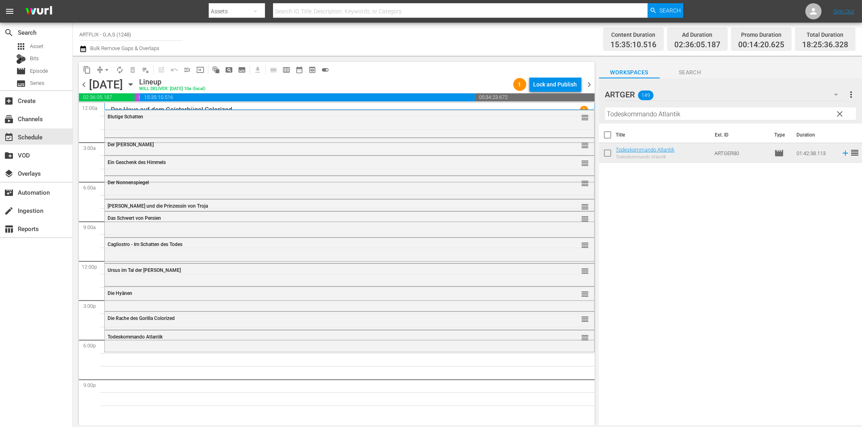
click at [678, 117] on input "Todeskommando Atlantik" at bounding box center [730, 114] width 251 height 13
paste input "Operation Valhalla"
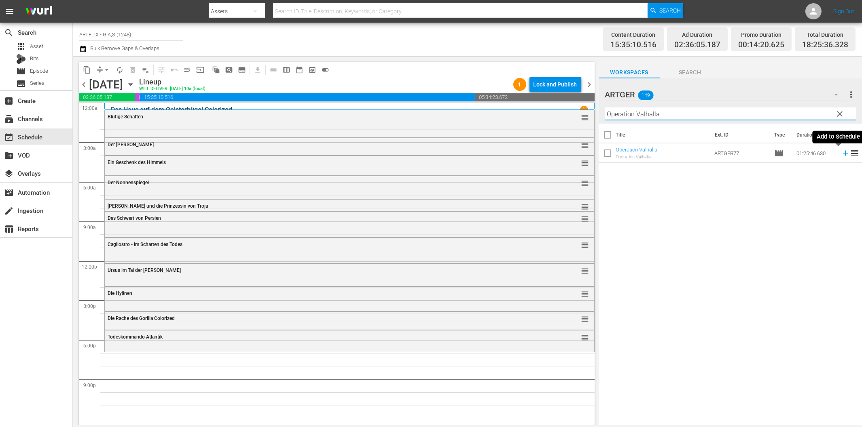
click at [842, 153] on icon at bounding box center [844, 153] width 5 height 5
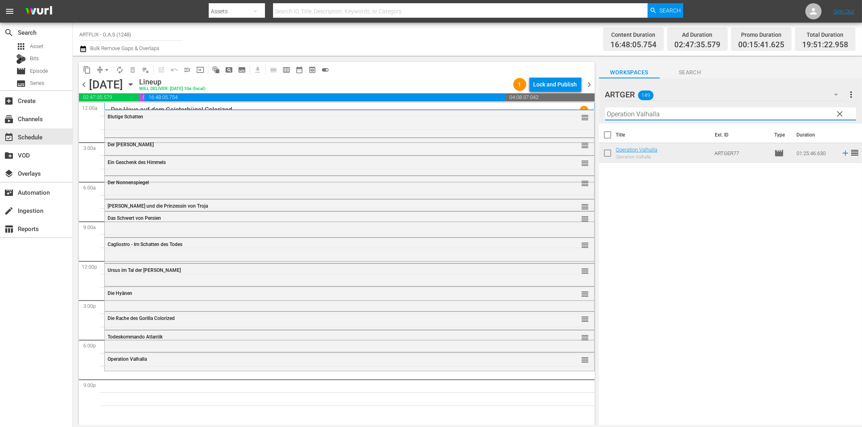
click at [727, 108] on input "Operation Valhalla" at bounding box center [730, 114] width 251 height 13
paste input "The Last Man on Earth - Der Beginn der Legende"
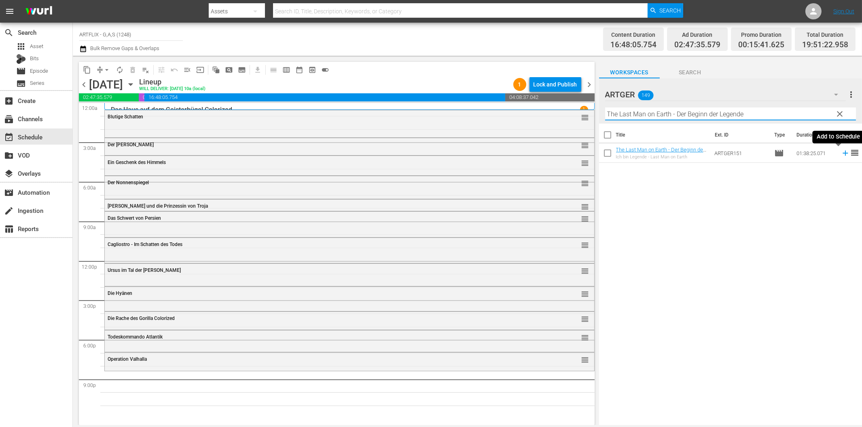
click at [841, 155] on icon at bounding box center [845, 153] width 9 height 9
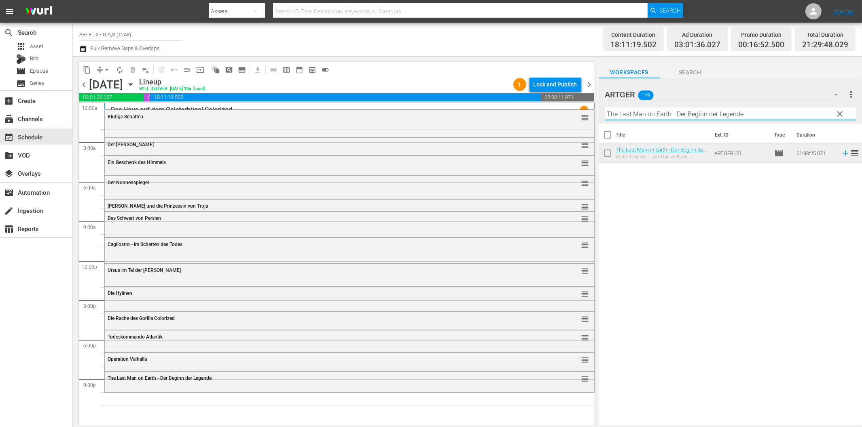
click at [626, 108] on input "The Last Man on Earth - Der Beginn der Legende" at bounding box center [730, 114] width 251 height 13
paste input "Der [DEMOGRAPHIC_DATA] ohne Gesicht"
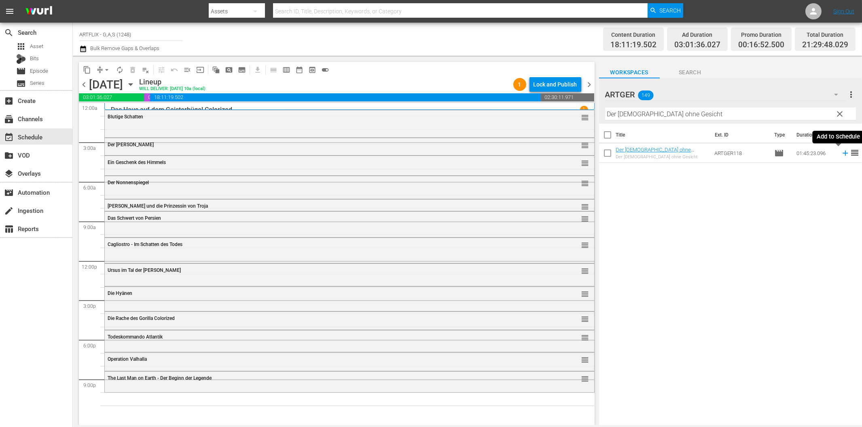
click at [841, 152] on icon at bounding box center [845, 153] width 9 height 9
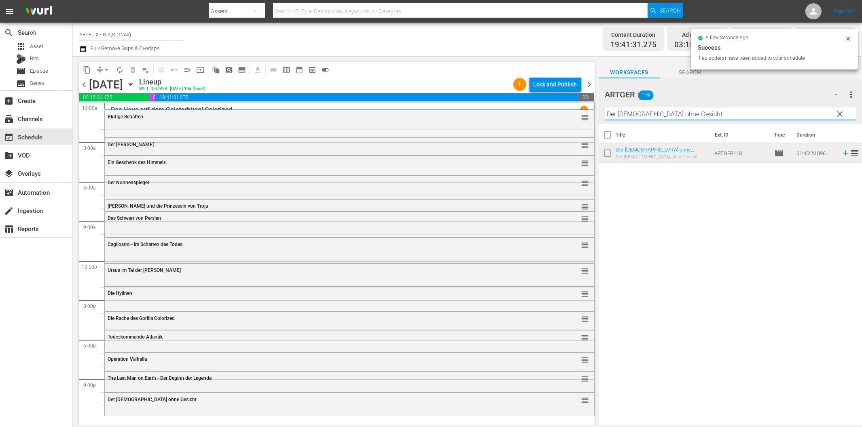
click at [641, 115] on input "Der [DEMOGRAPHIC_DATA] ohne Gesicht" at bounding box center [730, 114] width 251 height 13
paste input "Ghostkeeper - Die Nacht des Grauens"
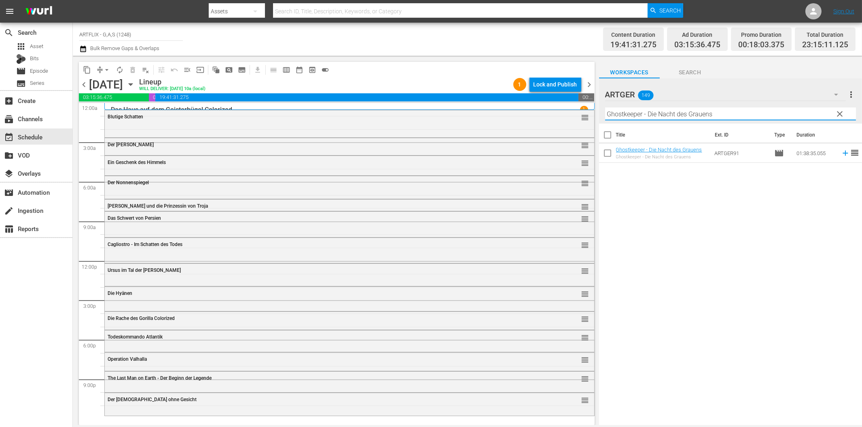
type input "Ghostkeeper - Die Nacht des Grauens"
click at [841, 151] on icon at bounding box center [845, 153] width 9 height 9
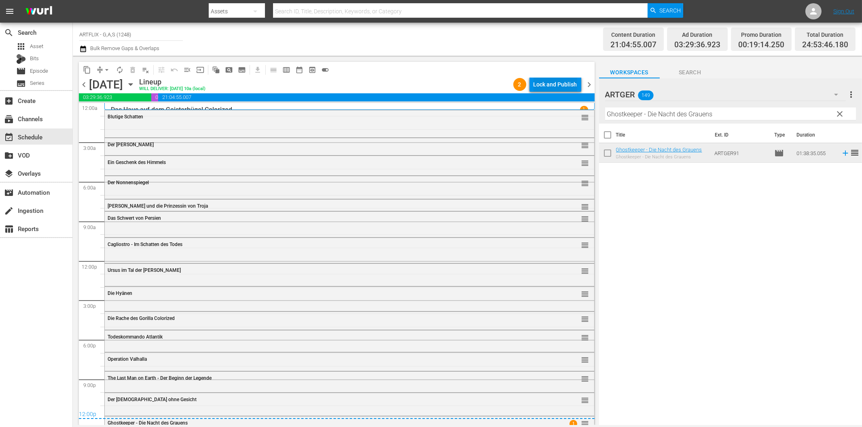
click at [550, 87] on div "Lock and Publish" at bounding box center [555, 84] width 44 height 15
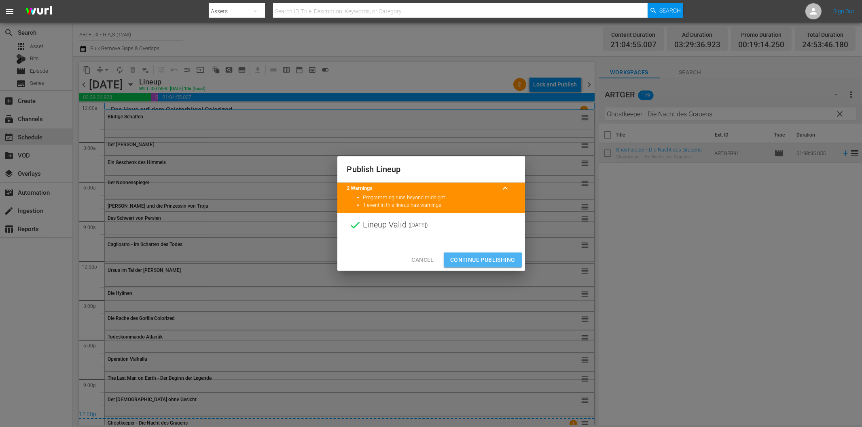
click at [472, 258] on span "Continue Publishing" at bounding box center [482, 260] width 65 height 10
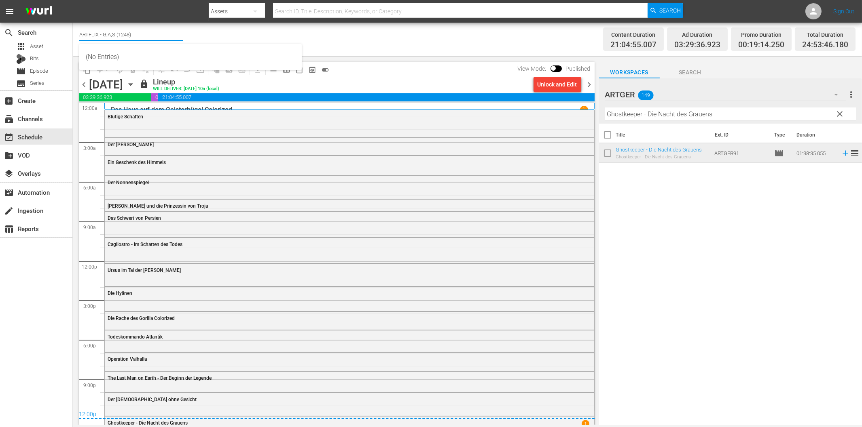
drag, startPoint x: 97, startPoint y: 31, endPoint x: 168, endPoint y: 38, distance: 71.6
click at [168, 38] on input "ARTFLIX - G,A,S (1248)" at bounding box center [131, 34] width 104 height 19
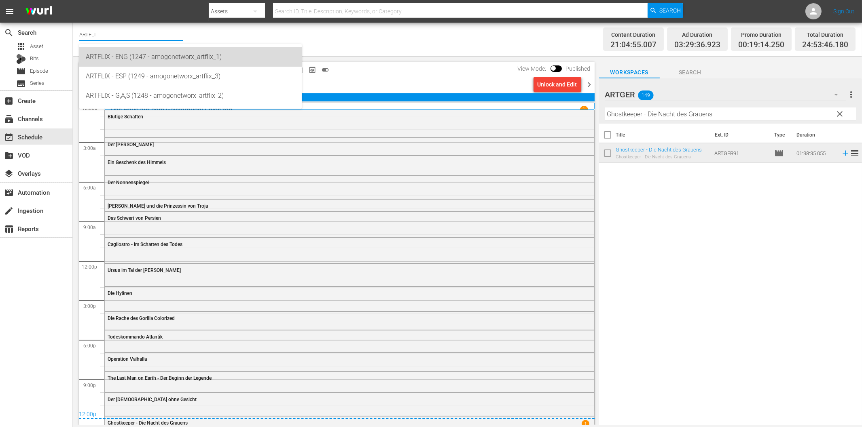
click at [157, 58] on div "ARTFLIX - ENG (1247 - amogonetworx_artflix_1)" at bounding box center [190, 56] width 209 height 19
type input "ARTFLIX - ENG (1247 - amogonetworx_artflix_1)"
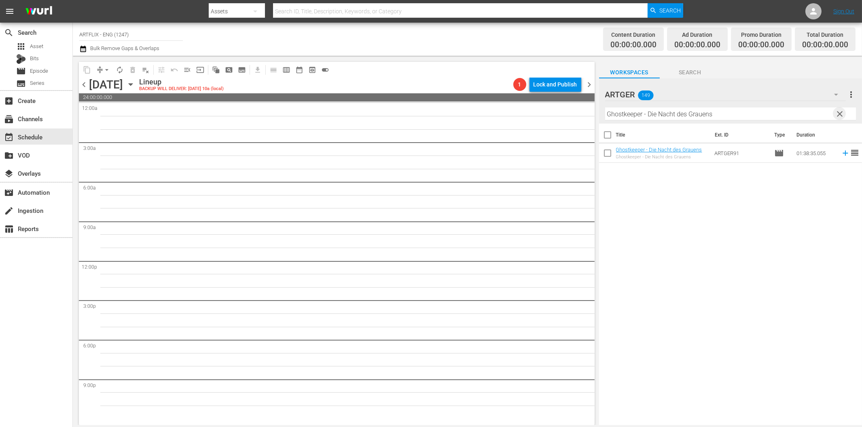
click at [838, 114] on span "clear" at bounding box center [840, 114] width 10 height 10
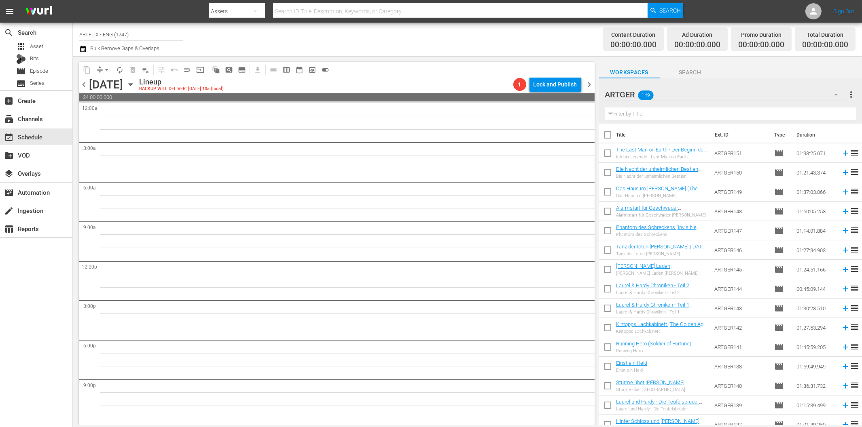
click at [836, 93] on icon "button" at bounding box center [836, 95] width 10 height 10
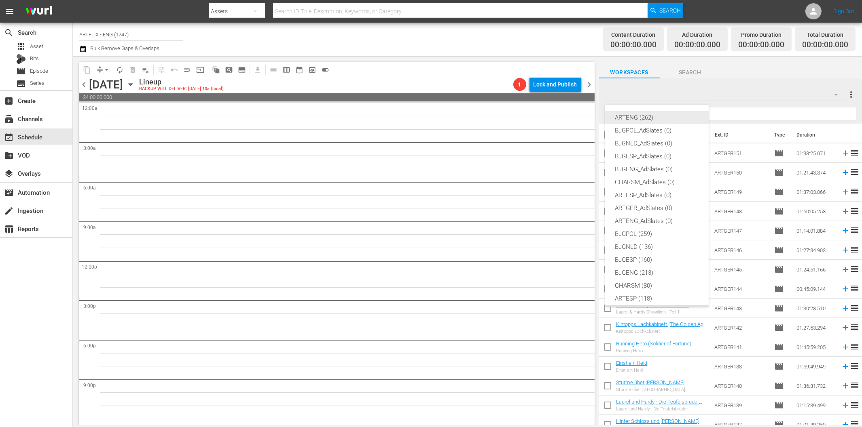
click at [640, 118] on div "ARTENG (262)" at bounding box center [657, 117] width 84 height 13
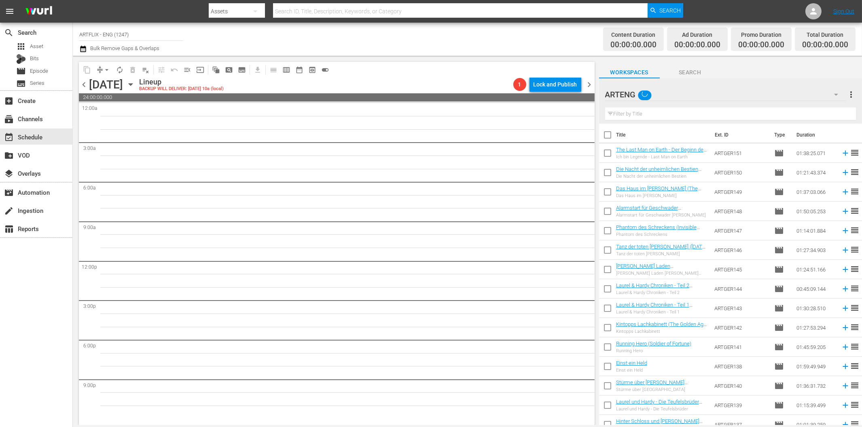
scroll to position [6, 0]
click at [647, 114] on input "text" at bounding box center [730, 114] width 251 height 13
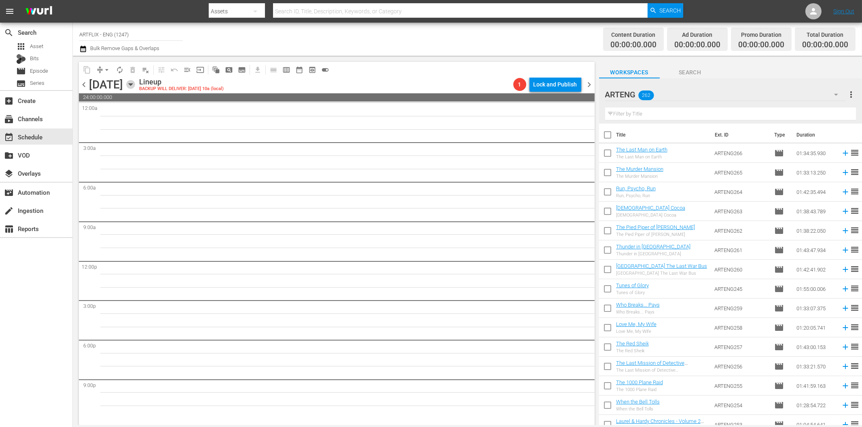
click at [135, 86] on icon "button" at bounding box center [130, 84] width 9 height 9
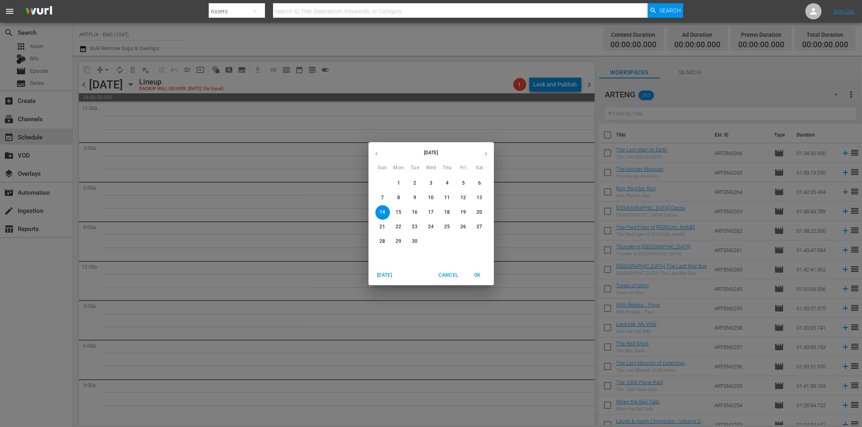
click at [398, 197] on p "8" at bounding box center [398, 198] width 3 height 7
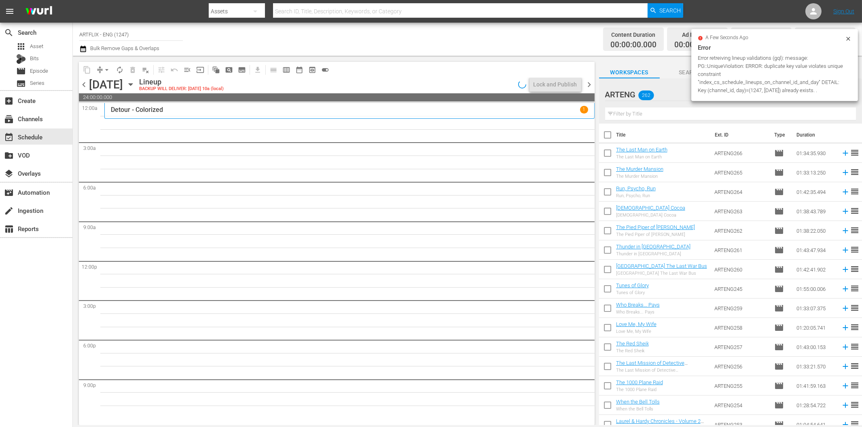
click at [654, 112] on input "text" at bounding box center [730, 114] width 251 height 13
paste input "Get That Man"
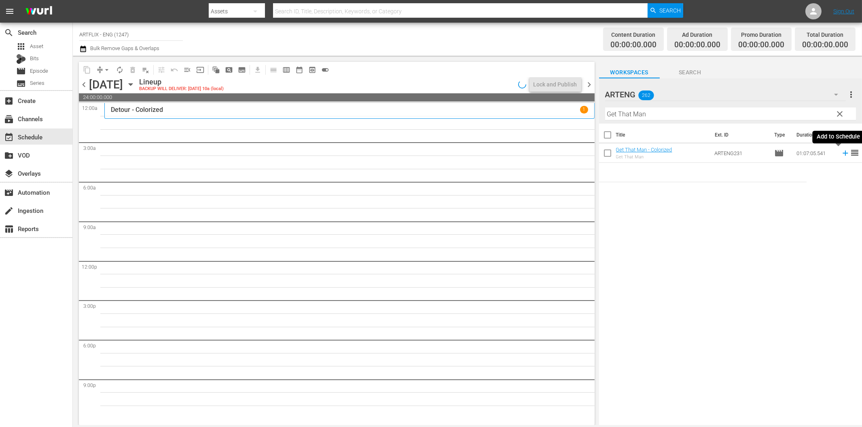
click at [841, 155] on icon at bounding box center [845, 153] width 9 height 9
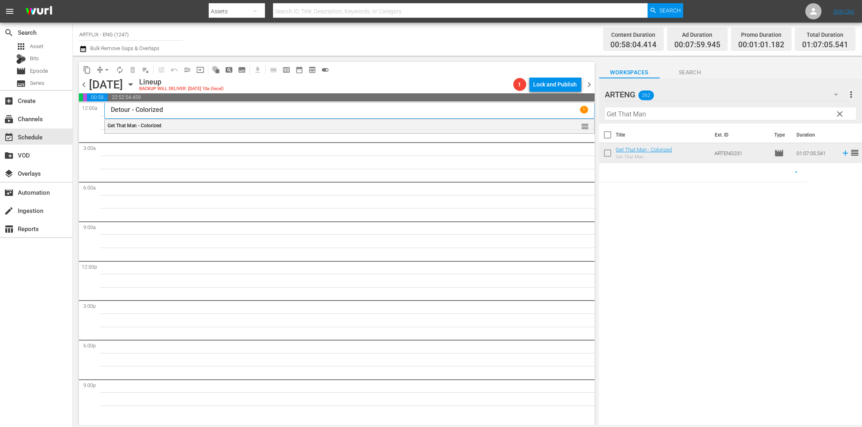
click at [650, 108] on input "Get That Man" at bounding box center [730, 114] width 251 height 13
paste
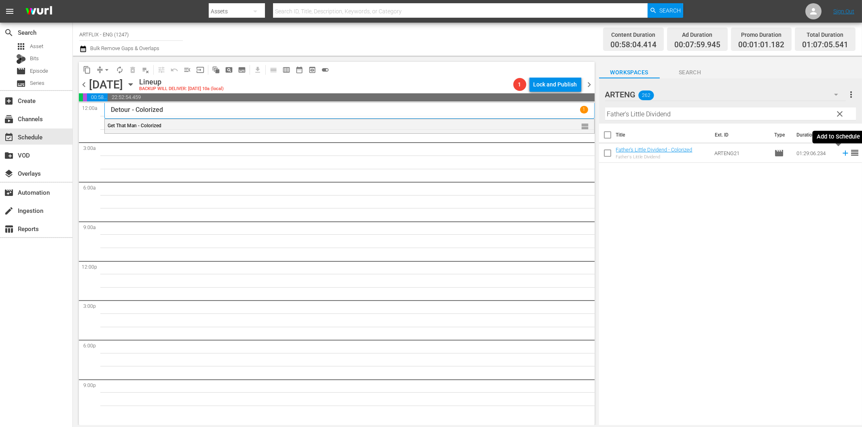
click at [841, 154] on icon at bounding box center [845, 153] width 9 height 9
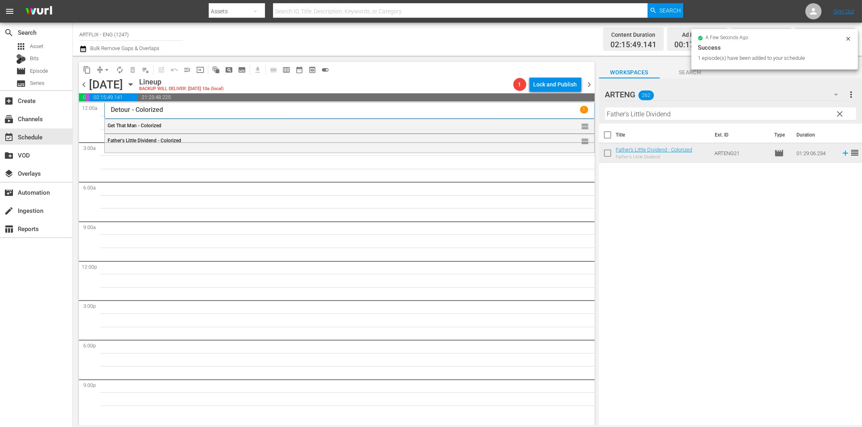
click at [715, 115] on input "Father's Little Dividend" at bounding box center [730, 114] width 251 height 13
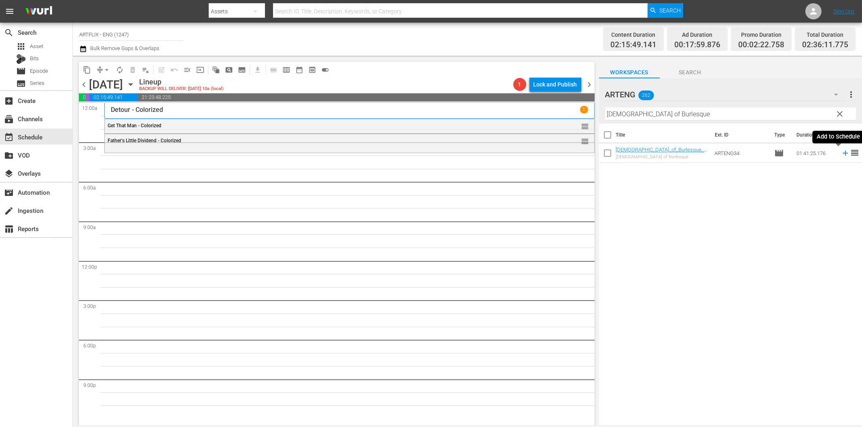
click at [841, 151] on icon at bounding box center [845, 153] width 9 height 9
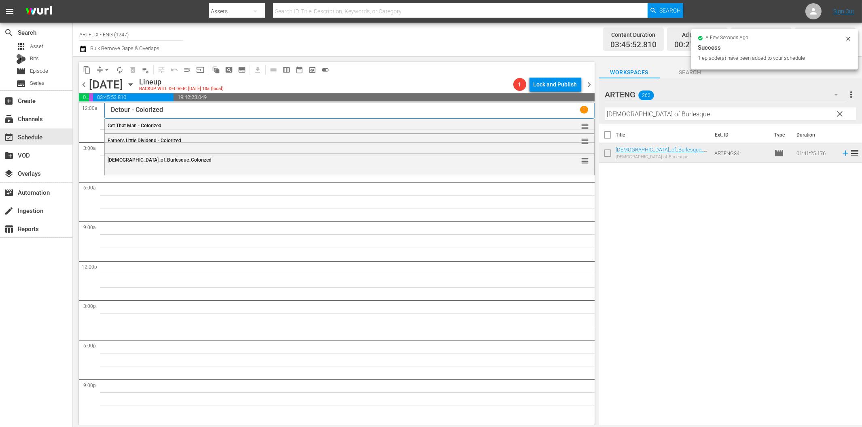
click at [697, 116] on input "[DEMOGRAPHIC_DATA] of Burlesque" at bounding box center [730, 114] width 251 height 13
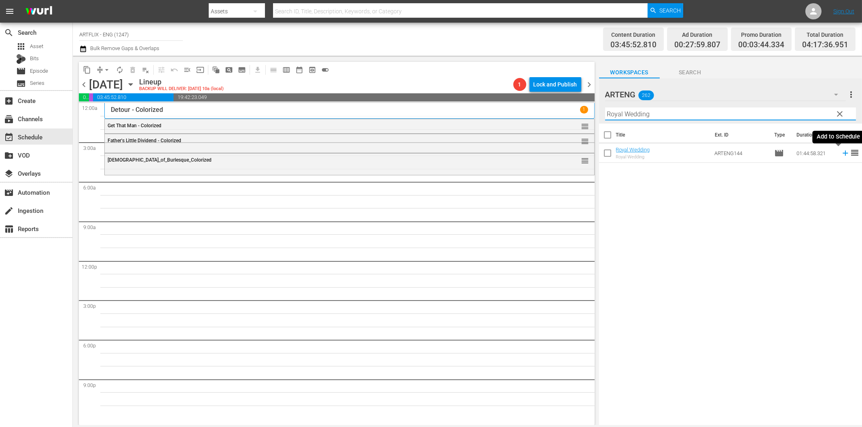
click at [841, 151] on icon at bounding box center [845, 153] width 9 height 9
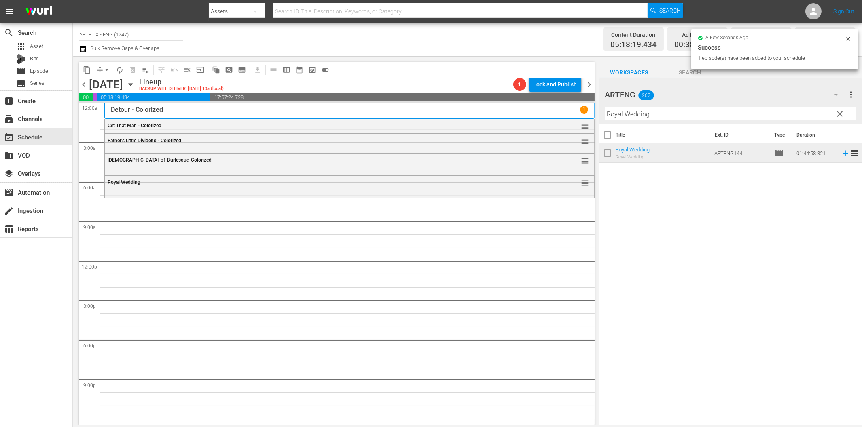
click at [663, 112] on input "Royal Wedding" at bounding box center [730, 114] width 251 height 13
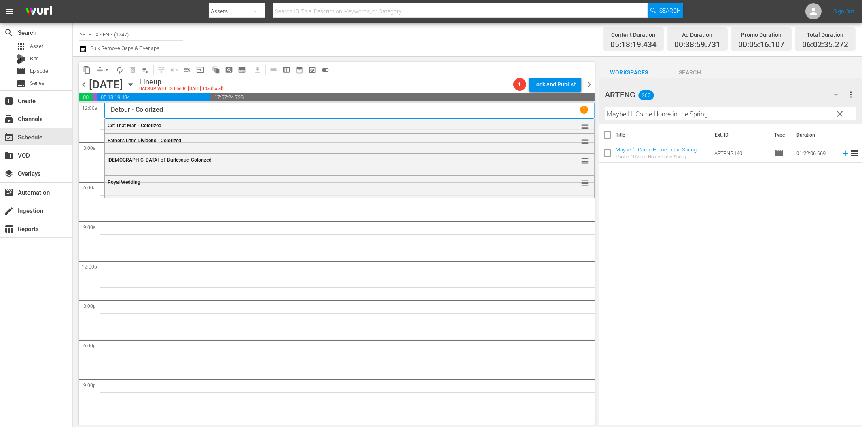
click at [841, 154] on icon at bounding box center [845, 153] width 9 height 9
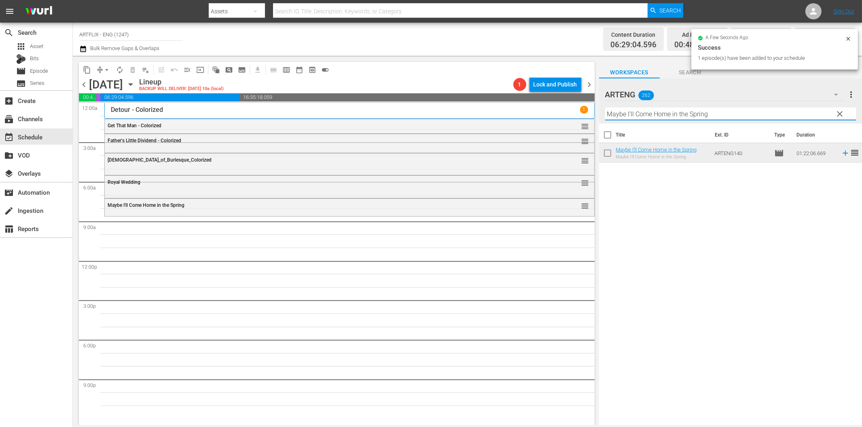
click at [639, 115] on input "Maybe I'll Come Home in the Spring" at bounding box center [730, 114] width 251 height 13
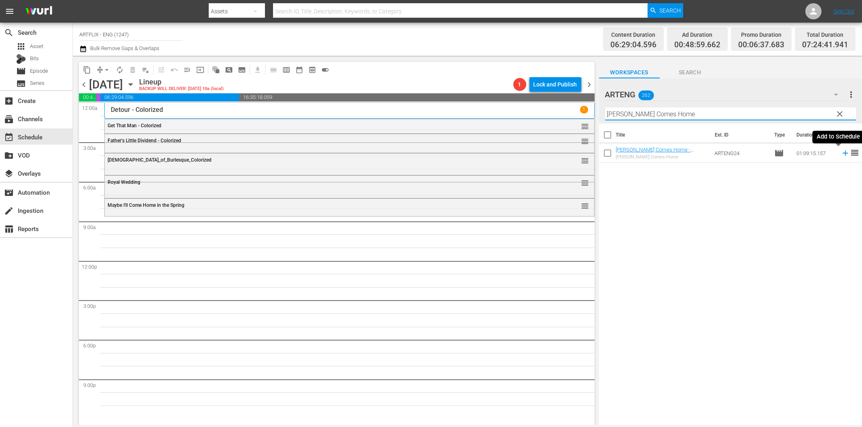
click at [841, 152] on icon at bounding box center [845, 153] width 9 height 9
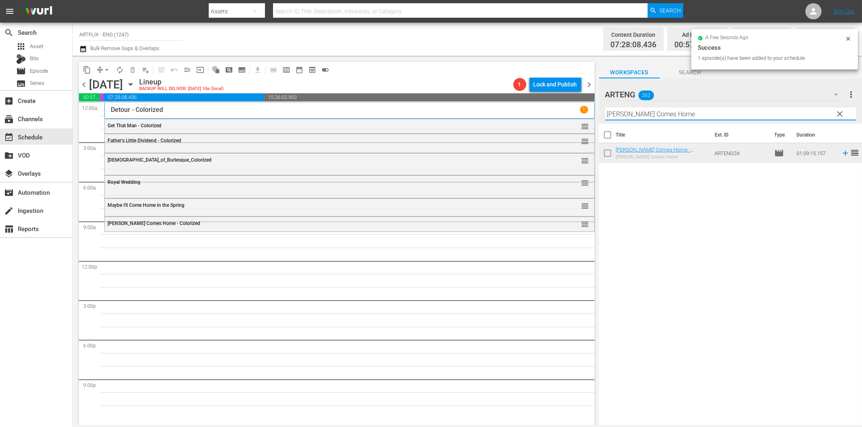
click at [673, 112] on input "[PERSON_NAME] Comes Home" at bounding box center [730, 114] width 251 height 13
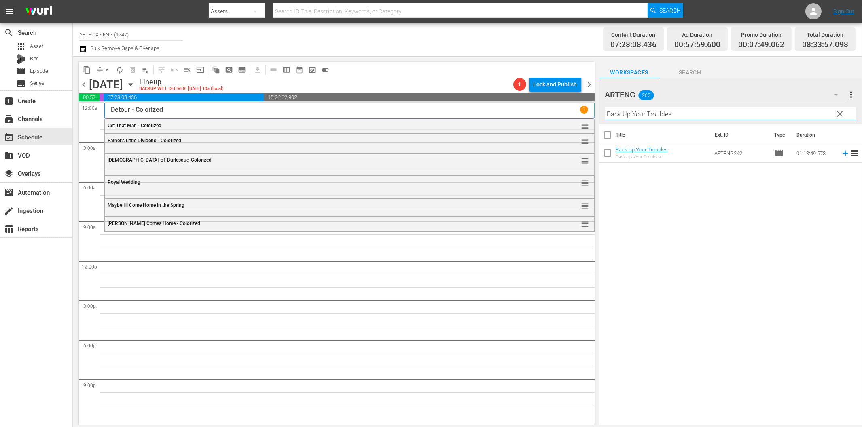
click at [841, 152] on icon at bounding box center [845, 153] width 9 height 9
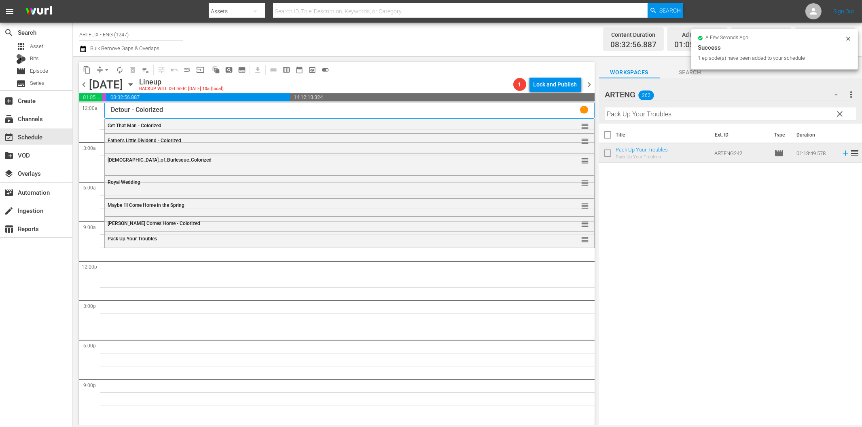
click at [677, 116] on input "Pack Up Your Troubles" at bounding box center [730, 114] width 251 height 13
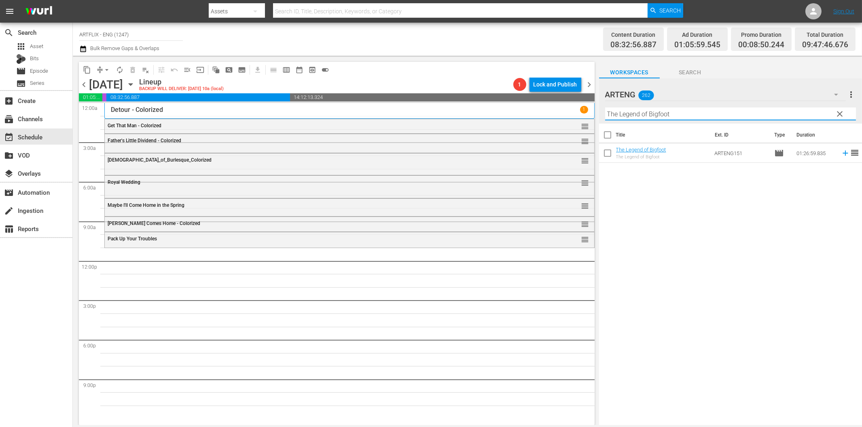
click at [841, 154] on icon at bounding box center [845, 153] width 9 height 9
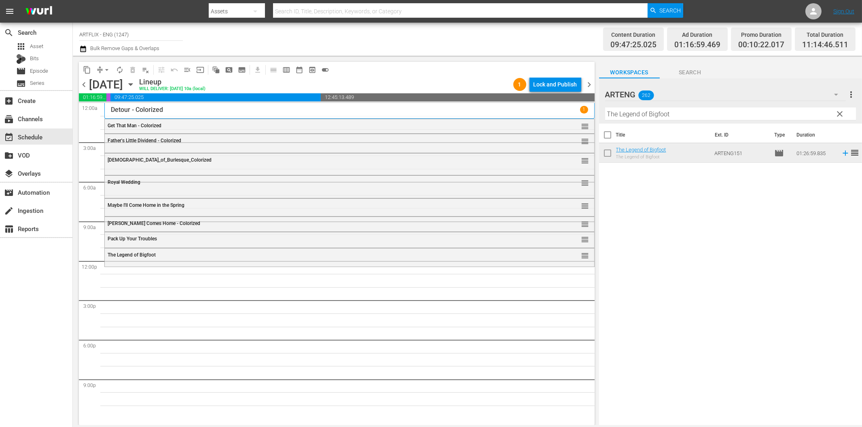
click at [621, 115] on input "The Legend of Bigfoot" at bounding box center [730, 114] width 251 height 13
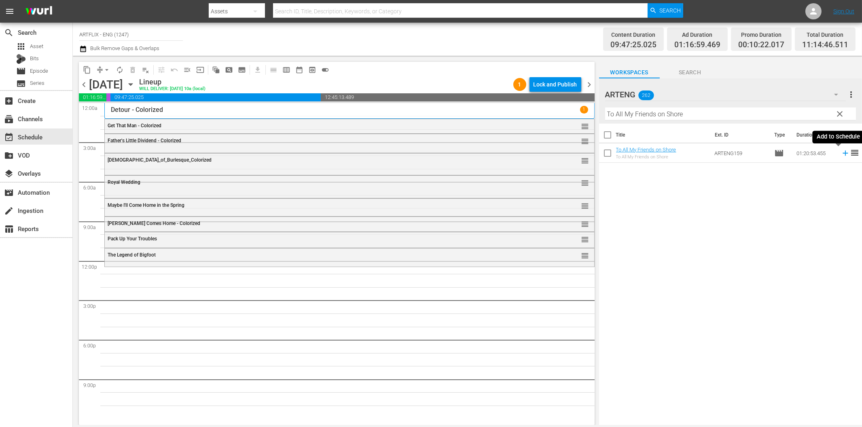
drag, startPoint x: 838, startPoint y: 155, endPoint x: 780, endPoint y: 167, distance: 59.5
click at [841, 155] on icon at bounding box center [845, 153] width 9 height 9
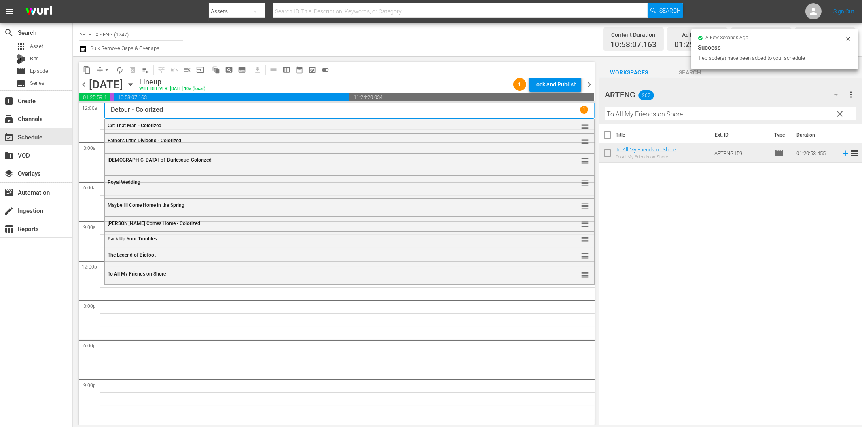
drag, startPoint x: 678, startPoint y: 108, endPoint x: 681, endPoint y: 111, distance: 4.6
click at [678, 108] on input "To All My Friends on Shore" at bounding box center [730, 114] width 251 height 13
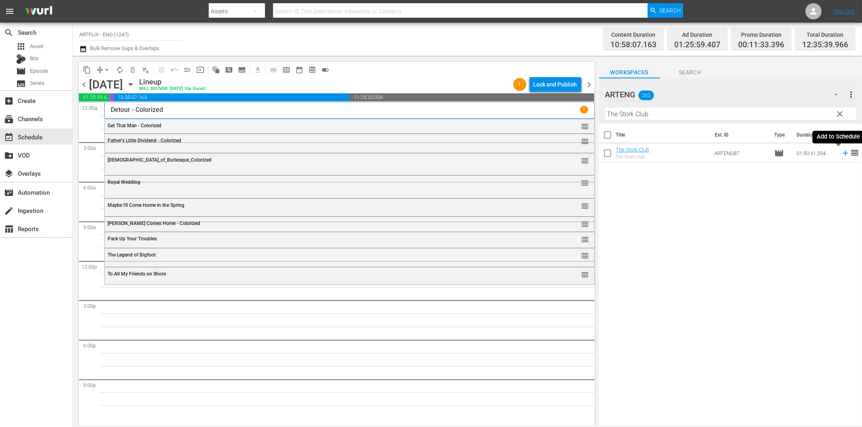
click at [841, 153] on icon at bounding box center [845, 153] width 9 height 9
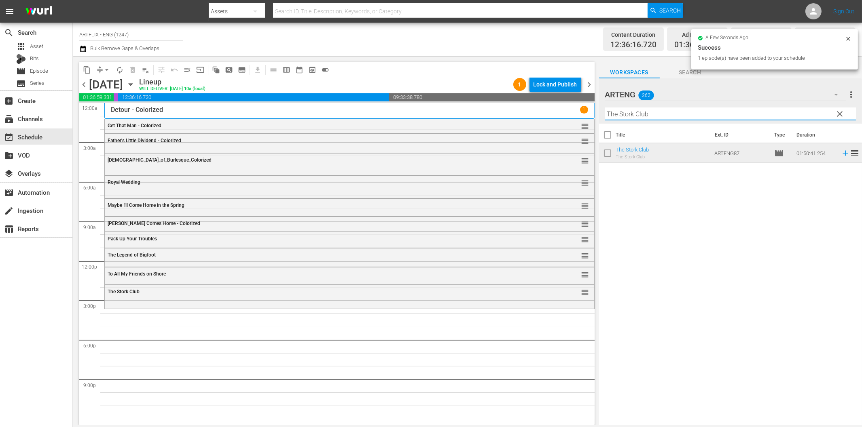
click at [715, 116] on input "The Stork Club" at bounding box center [730, 114] width 251 height 13
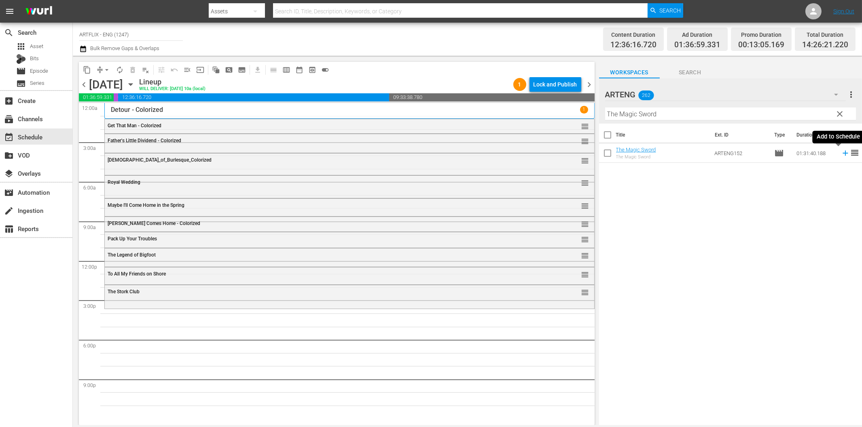
click at [841, 152] on icon at bounding box center [845, 153] width 9 height 9
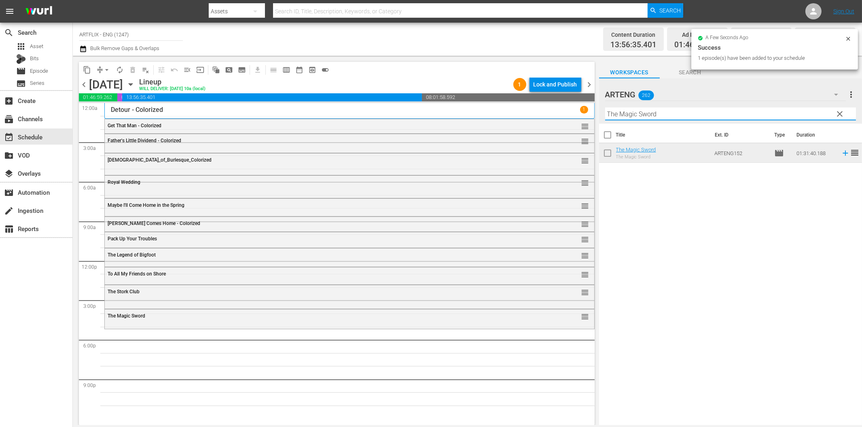
click at [651, 115] on input "The Magic Sword" at bounding box center [730, 114] width 251 height 13
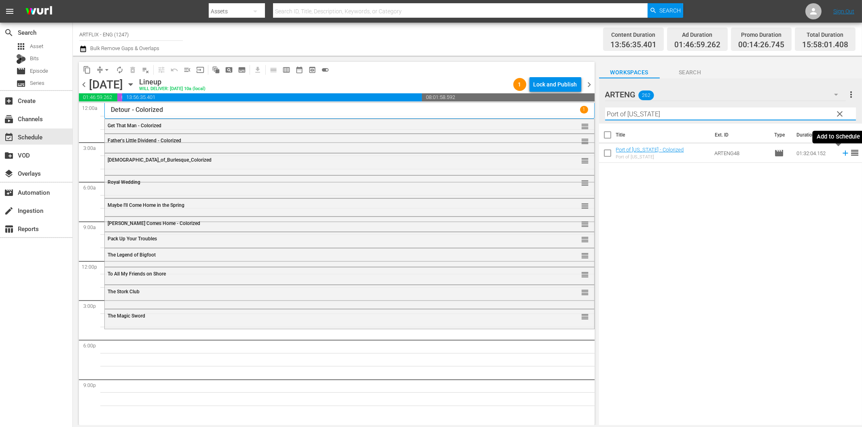
drag, startPoint x: 838, startPoint y: 152, endPoint x: 826, endPoint y: 156, distance: 12.2
click at [841, 154] on icon at bounding box center [845, 153] width 9 height 9
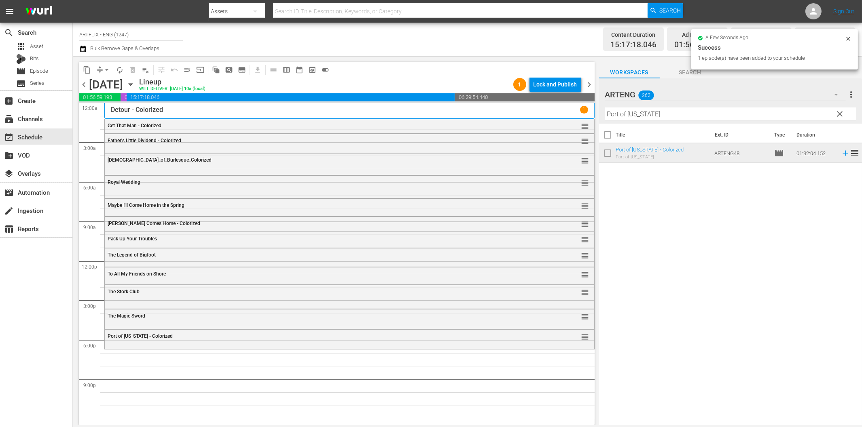
click at [677, 114] on input "Port of [US_STATE]" at bounding box center [730, 114] width 251 height 13
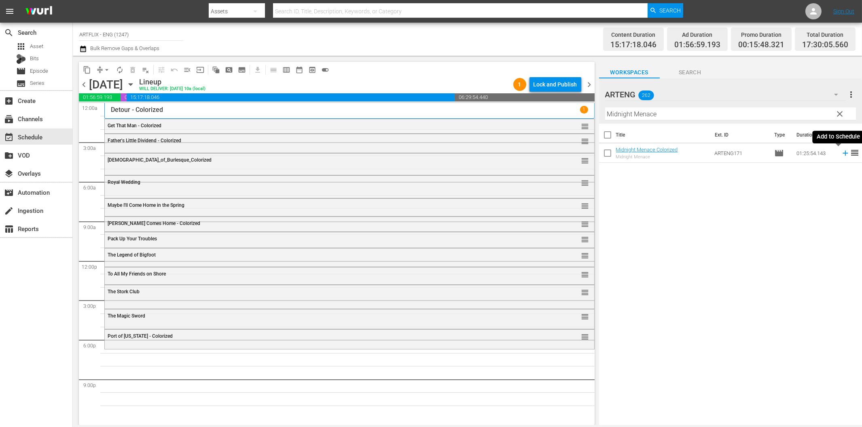
click at [841, 150] on icon at bounding box center [845, 153] width 9 height 9
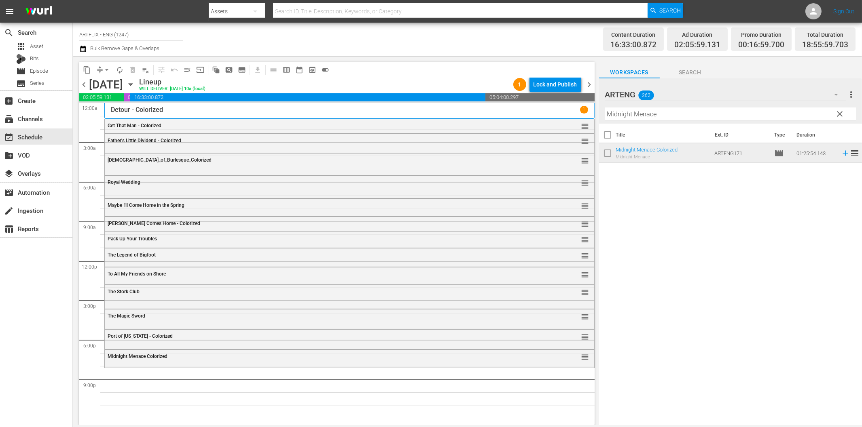
click at [665, 110] on input "Midnight Menace" at bounding box center [730, 114] width 251 height 13
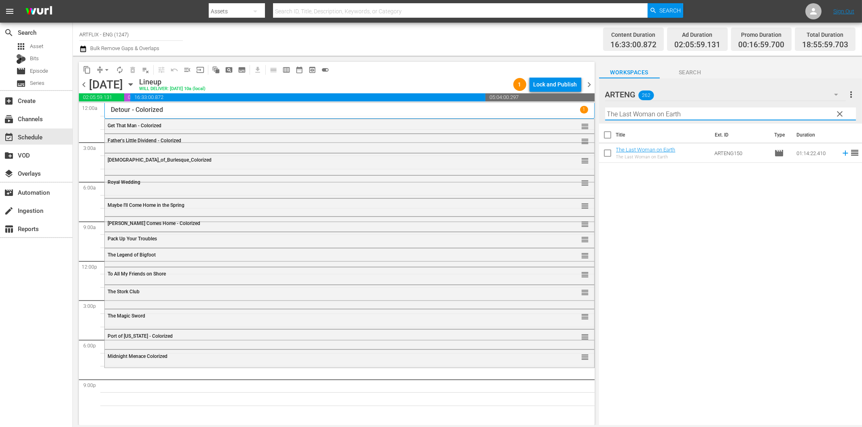
click at [841, 154] on icon at bounding box center [845, 153] width 9 height 9
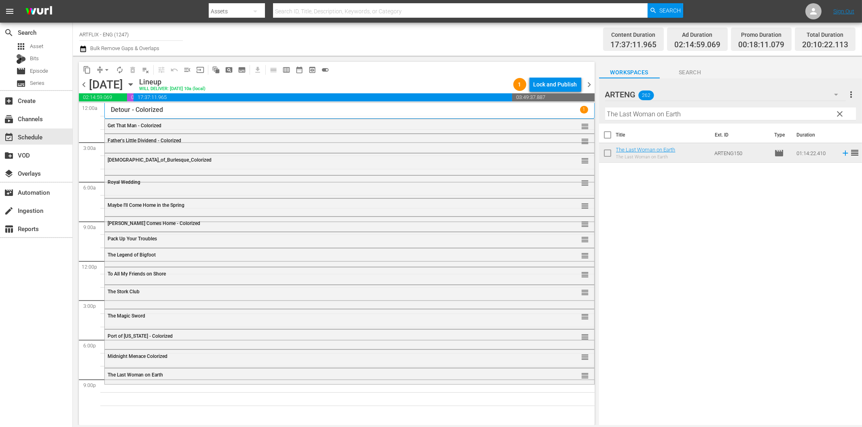
click at [638, 117] on input "The Last Woman on Earth" at bounding box center [730, 114] width 251 height 13
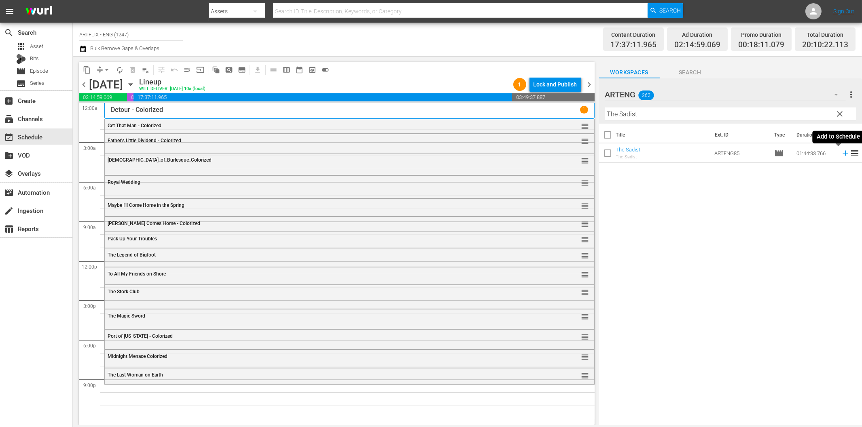
click at [842, 152] on icon at bounding box center [844, 153] width 5 height 5
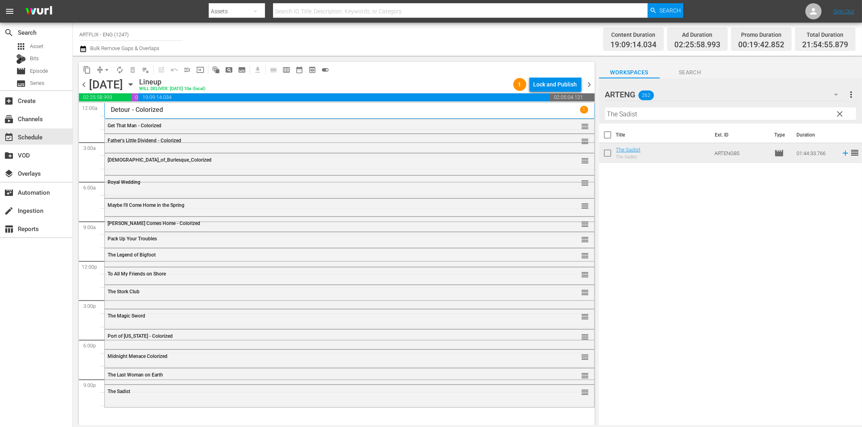
click at [710, 107] on div "Filter by Title The Sadist" at bounding box center [730, 113] width 251 height 19
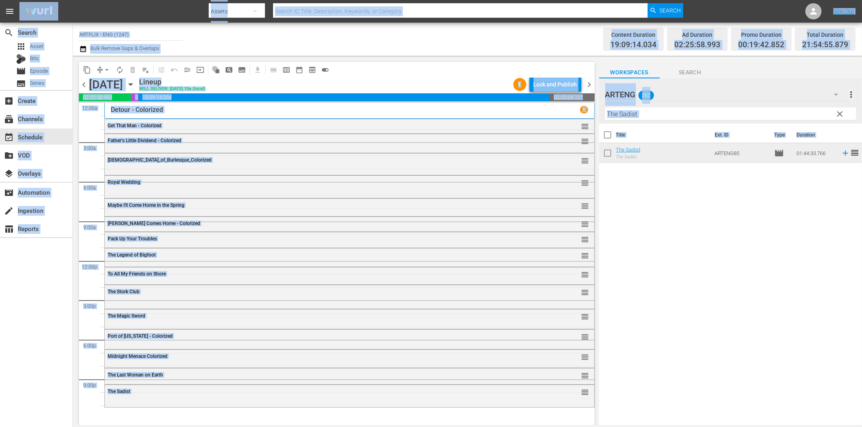
click at [719, 116] on input "The Sadist" at bounding box center [730, 114] width 251 height 13
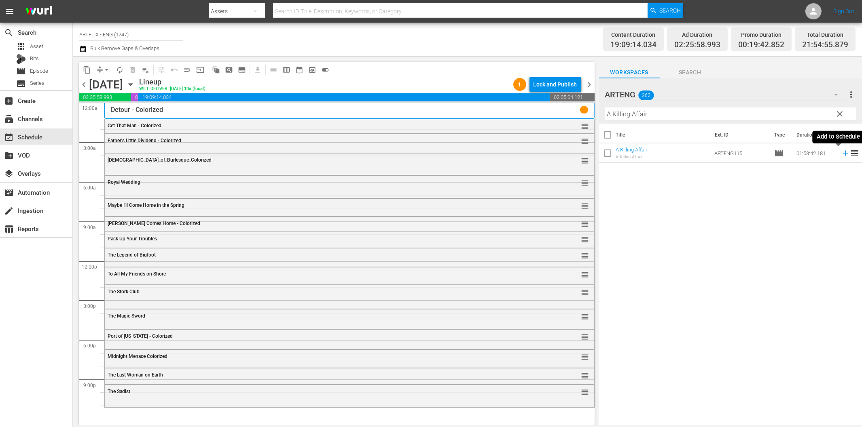
click at [841, 152] on icon at bounding box center [845, 153] width 9 height 9
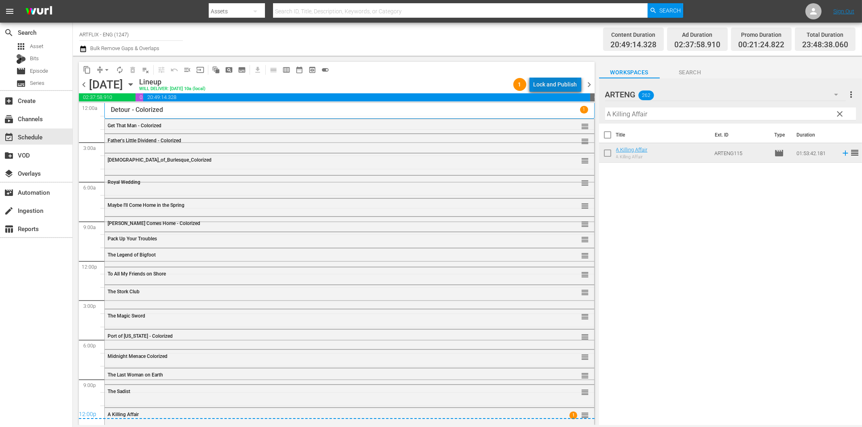
click at [560, 83] on div "Lock and Publish" at bounding box center [555, 84] width 44 height 15
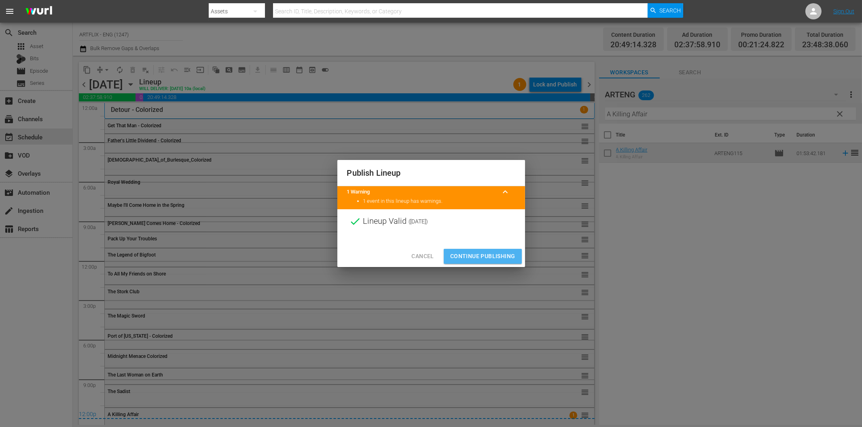
click at [494, 253] on span "Continue Publishing" at bounding box center [482, 257] width 65 height 10
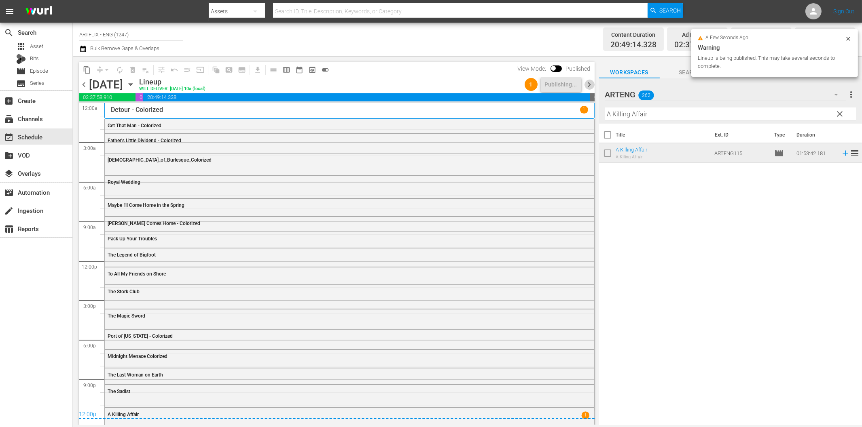
click at [591, 88] on span "chevron_right" at bounding box center [589, 85] width 10 height 10
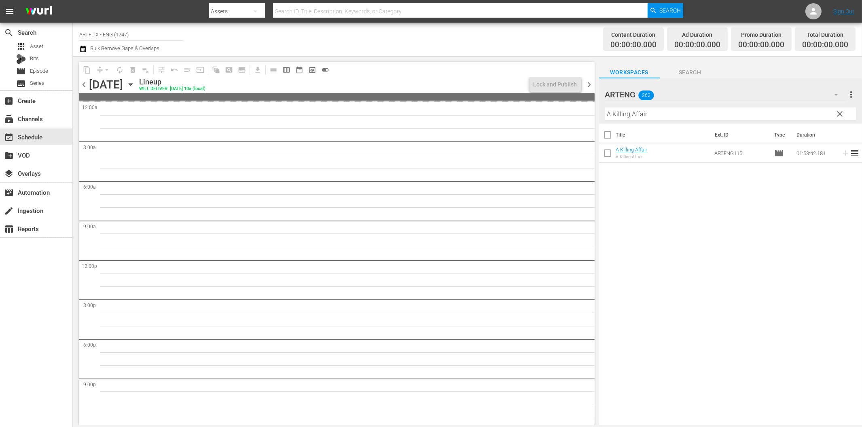
click at [632, 115] on input "A Killing Affair" at bounding box center [730, 114] width 251 height 13
type input "[PERSON_NAME] Dilemma"
drag, startPoint x: 838, startPoint y: 114, endPoint x: 652, endPoint y: 124, distance: 186.3
click at [839, 114] on span "clear" at bounding box center [840, 114] width 10 height 10
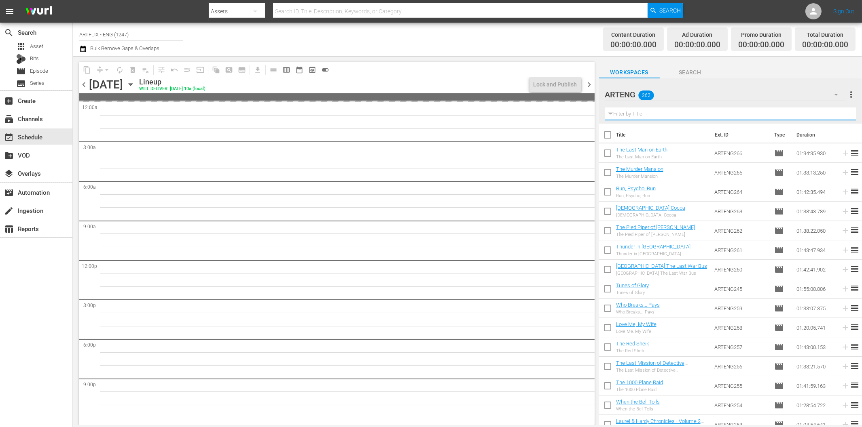
click at [666, 115] on input "text" at bounding box center [730, 114] width 251 height 13
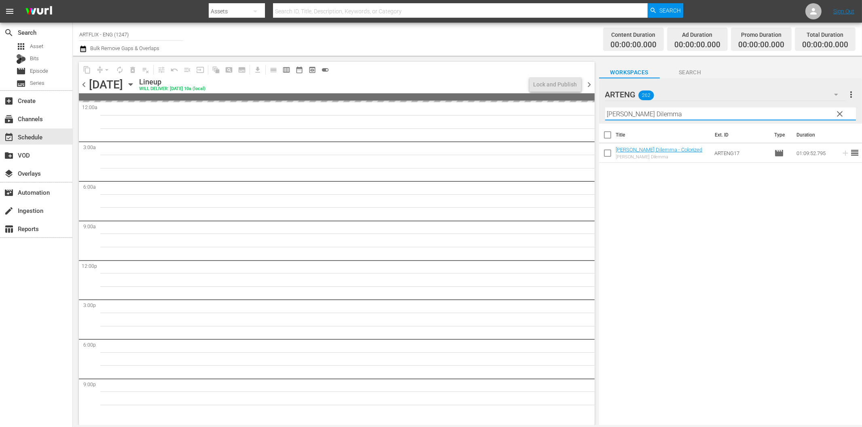
click at [83, 82] on span "chevron_left" at bounding box center [84, 85] width 10 height 10
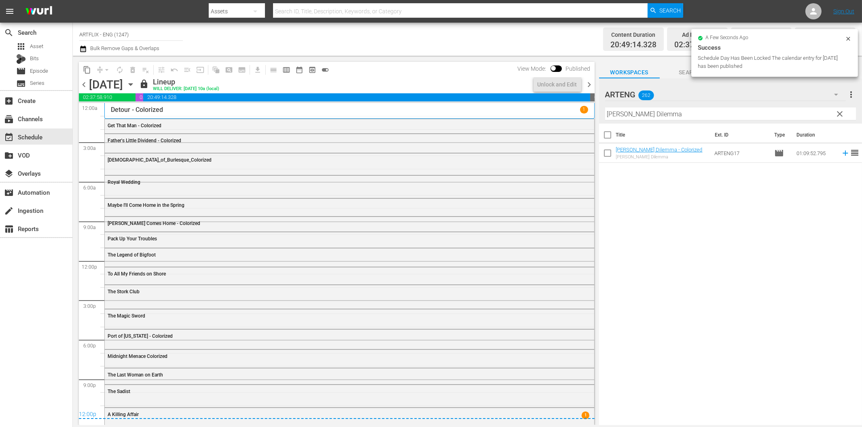
click at [590, 84] on span "chevron_right" at bounding box center [589, 85] width 10 height 10
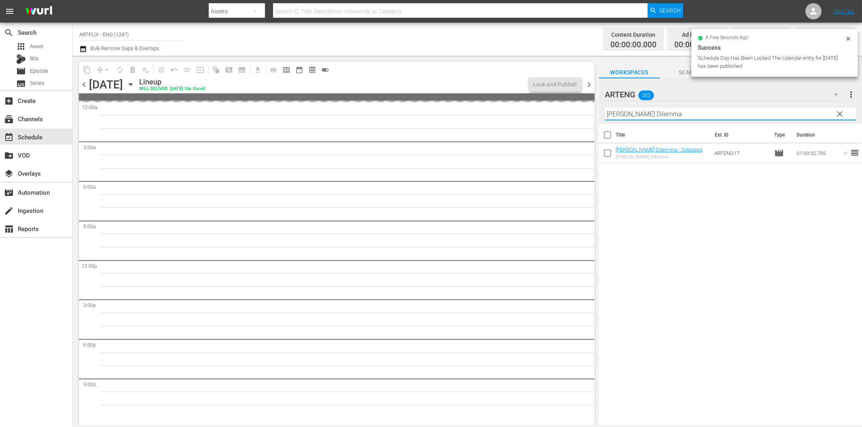
click at [677, 114] on input "[PERSON_NAME] Dilemma" at bounding box center [730, 114] width 251 height 13
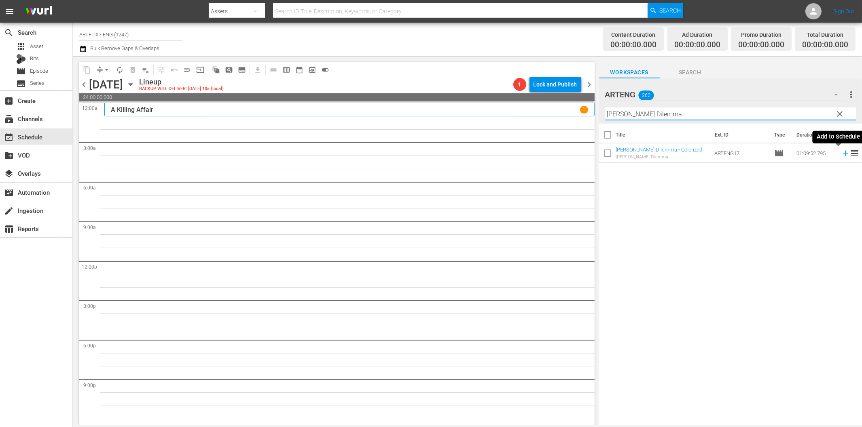
click at [842, 152] on icon at bounding box center [844, 153] width 5 height 5
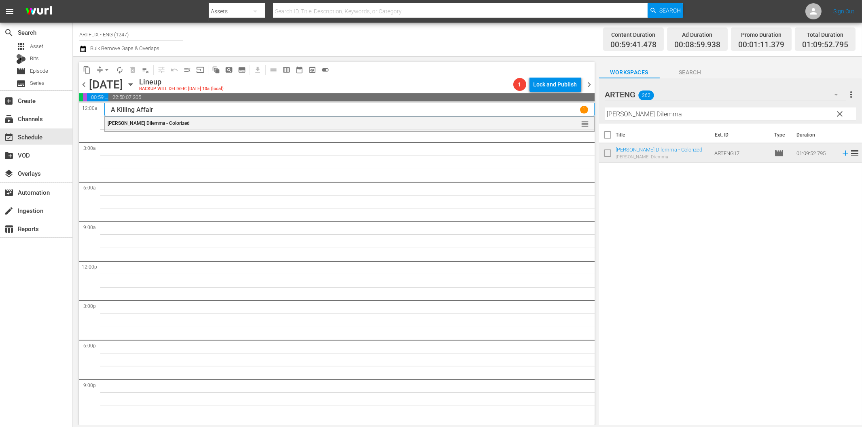
click at [760, 114] on input "[PERSON_NAME] Dilemma" at bounding box center [730, 114] width 251 height 13
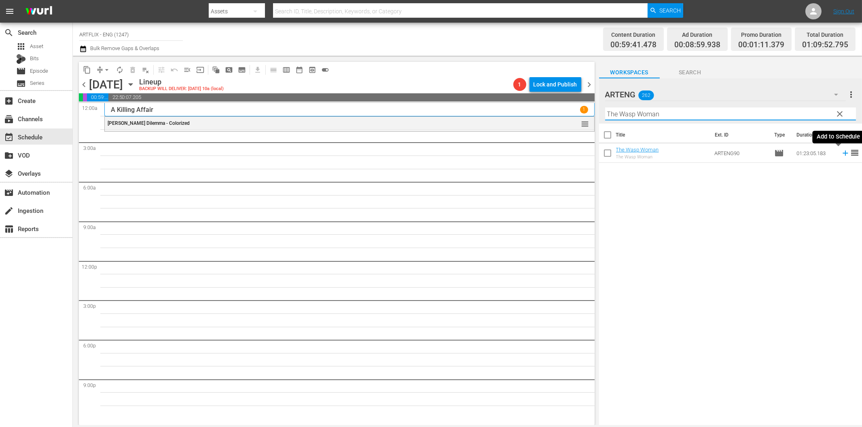
click at [841, 152] on icon at bounding box center [845, 153] width 9 height 9
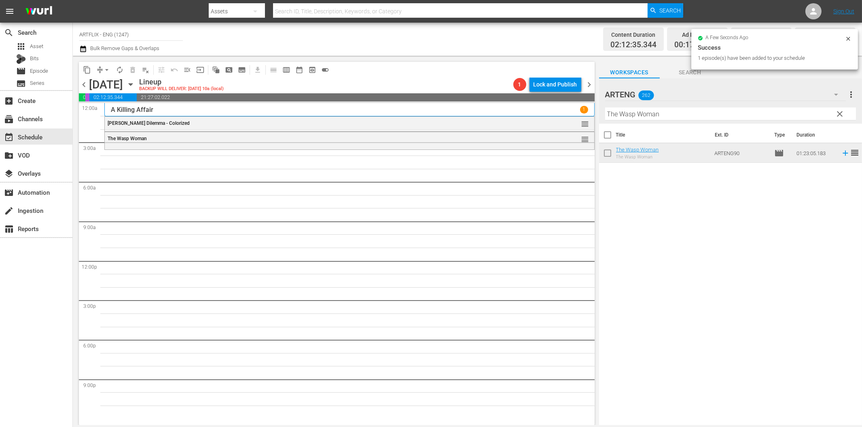
click at [688, 112] on input "The Wasp Woman" at bounding box center [730, 114] width 251 height 13
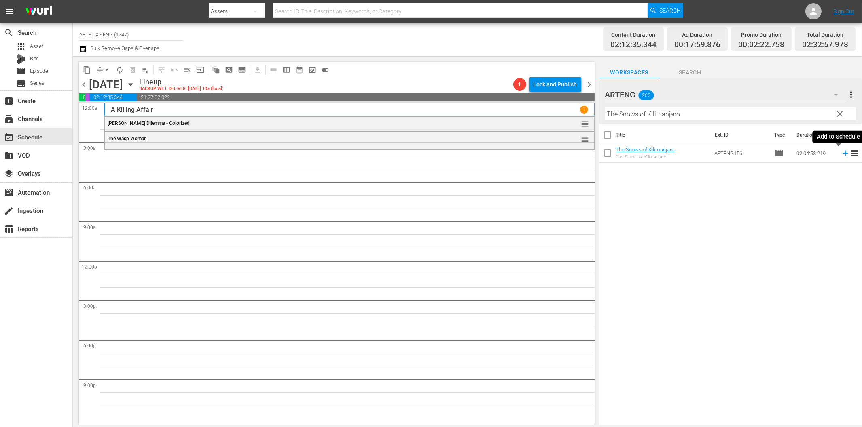
click at [842, 154] on icon at bounding box center [844, 153] width 5 height 5
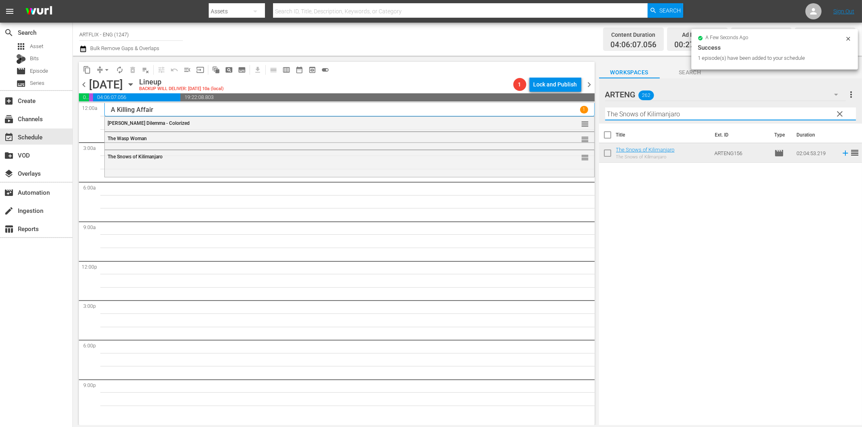
click at [617, 116] on input "The Snows of Kilimanjaro" at bounding box center [730, 114] width 251 height 13
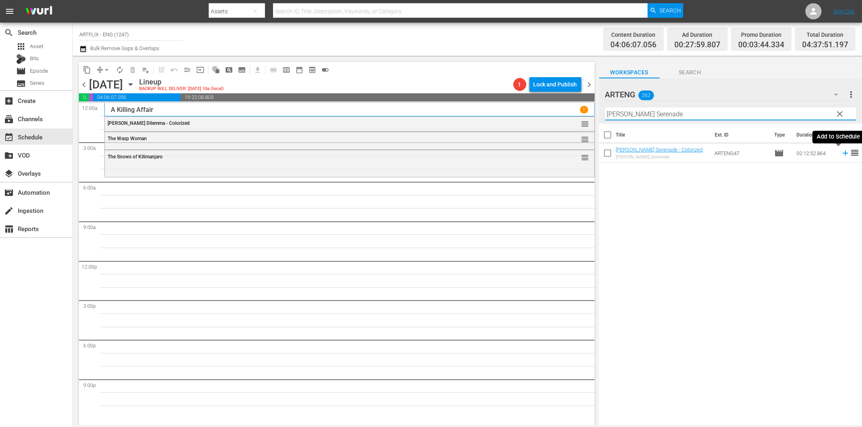
click at [841, 156] on icon at bounding box center [845, 153] width 9 height 9
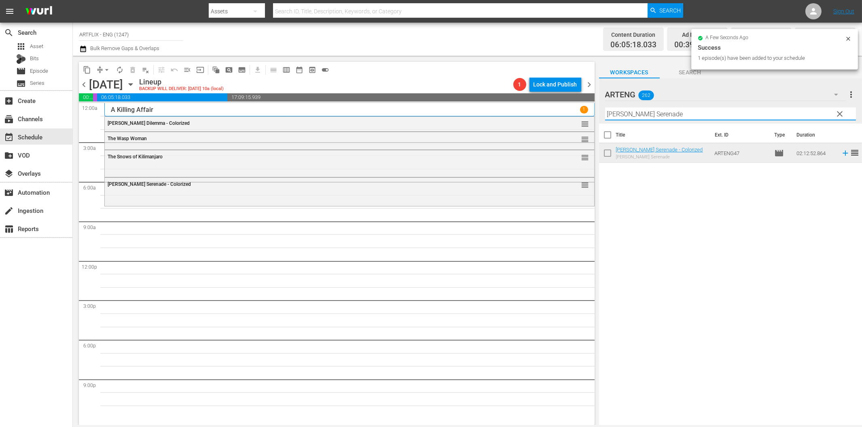
click at [627, 113] on input "[PERSON_NAME] Serenade" at bounding box center [730, 114] width 251 height 13
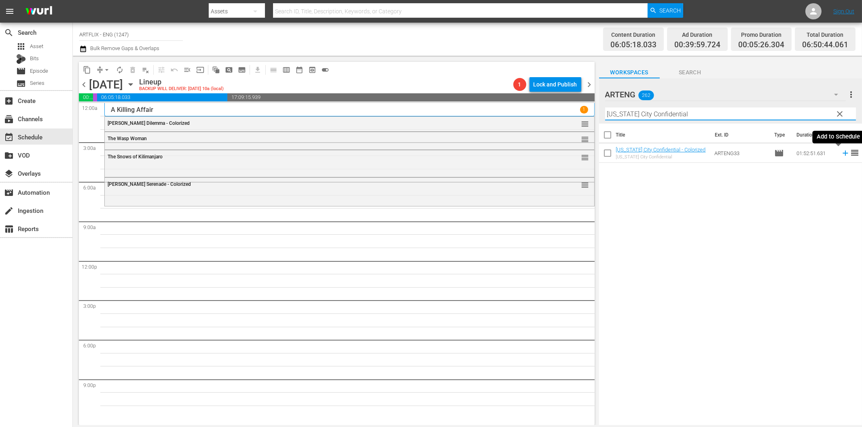
click at [842, 152] on icon at bounding box center [844, 153] width 5 height 5
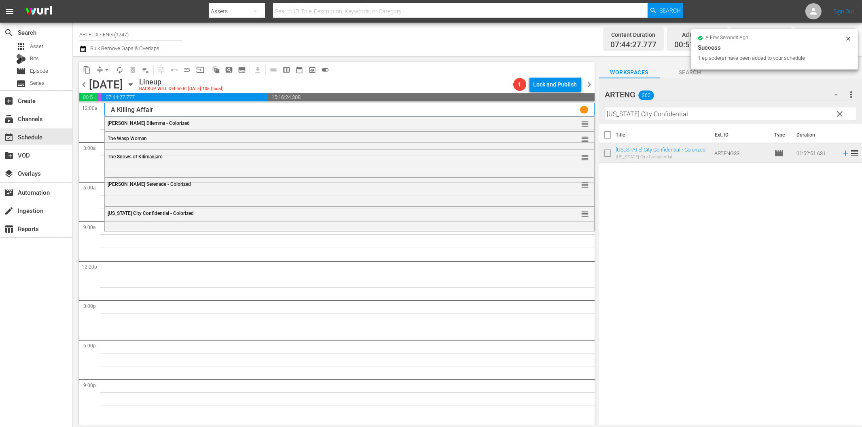
click at [623, 116] on input "[US_STATE] City Confidential" at bounding box center [730, 114] width 251 height 13
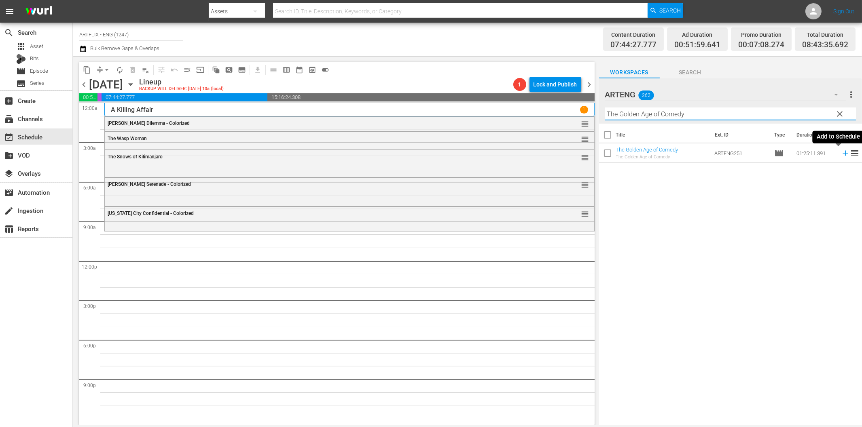
click at [841, 153] on icon at bounding box center [845, 153] width 9 height 9
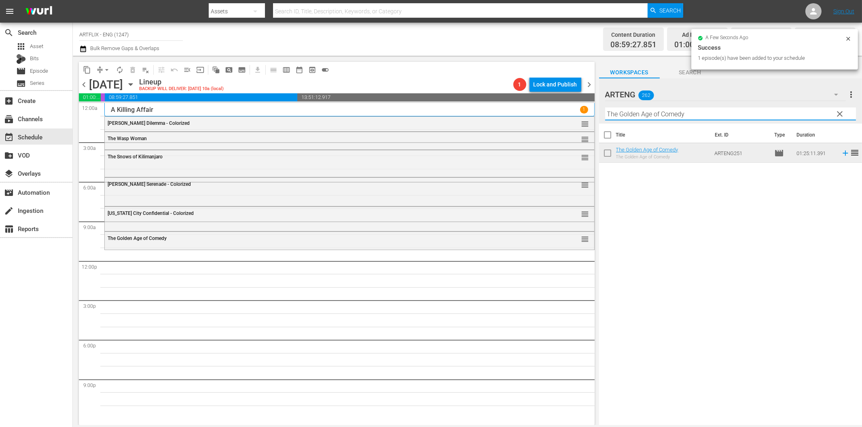
click at [704, 114] on input "The Golden Age of Comedy" at bounding box center [730, 114] width 251 height 13
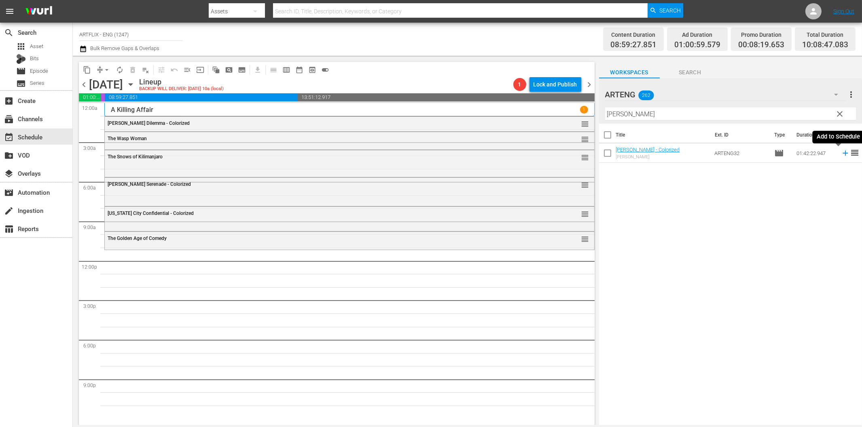
click at [842, 154] on icon at bounding box center [844, 153] width 5 height 5
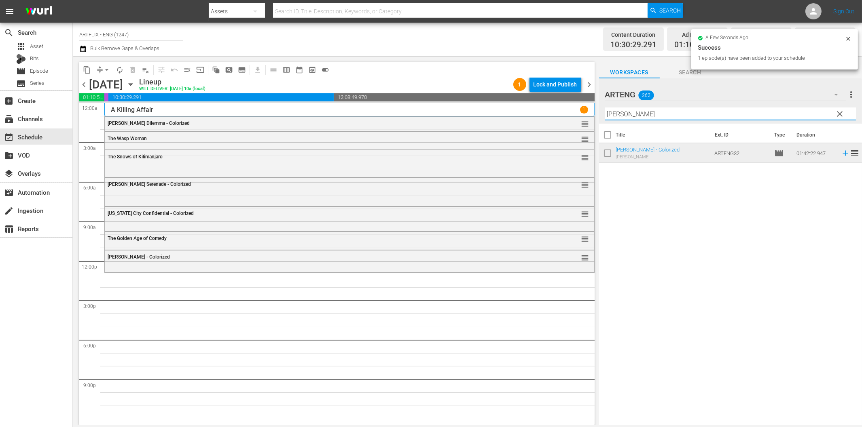
click at [657, 117] on input "[PERSON_NAME]" at bounding box center [730, 114] width 251 height 13
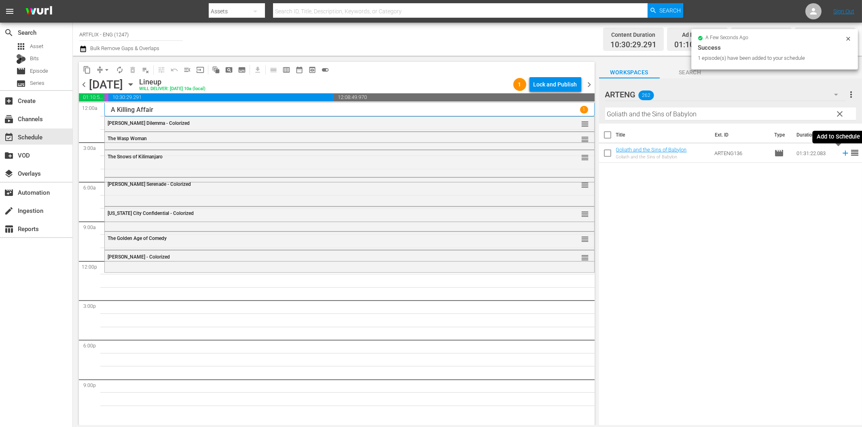
click at [841, 152] on icon at bounding box center [845, 153] width 9 height 9
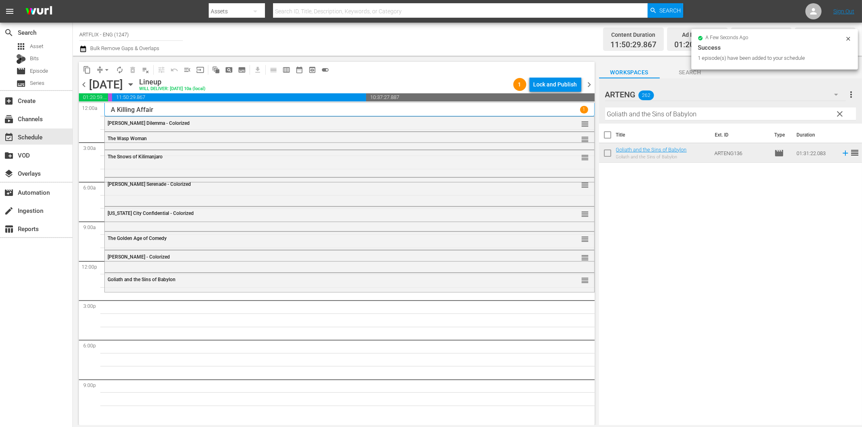
click at [620, 116] on input "Goliath and the Sins of Babylon" at bounding box center [730, 114] width 251 height 13
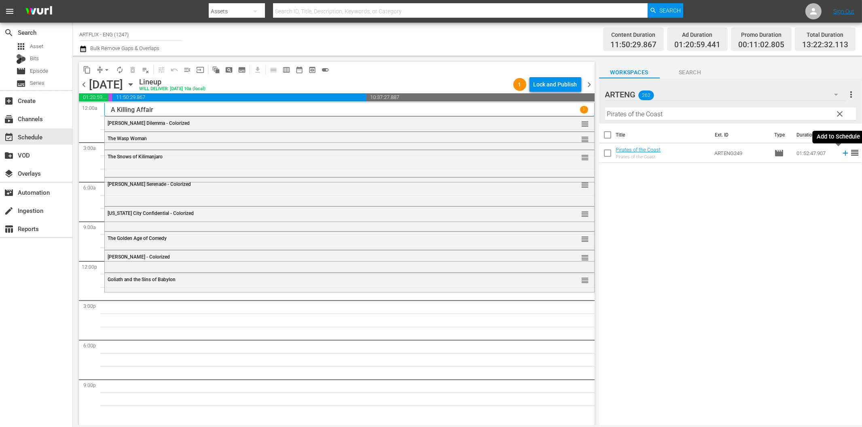
drag, startPoint x: 838, startPoint y: 152, endPoint x: 742, endPoint y: 170, distance: 98.4
click at [841, 152] on icon at bounding box center [845, 153] width 9 height 9
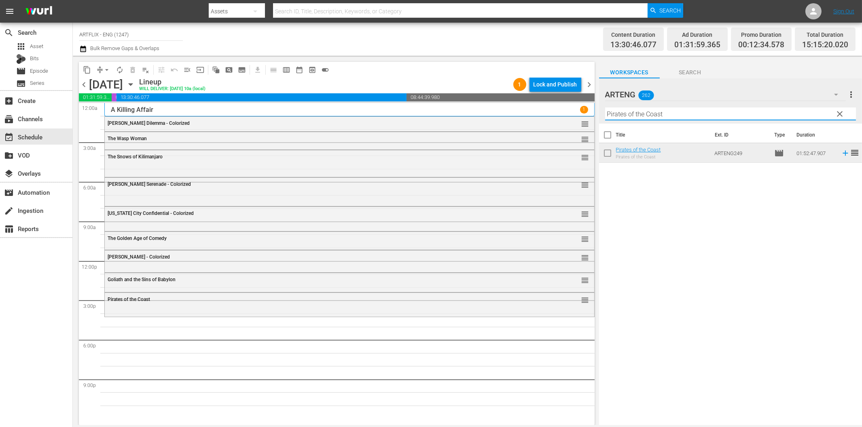
click at [677, 114] on input "Pirates of the Coast" at bounding box center [730, 114] width 251 height 13
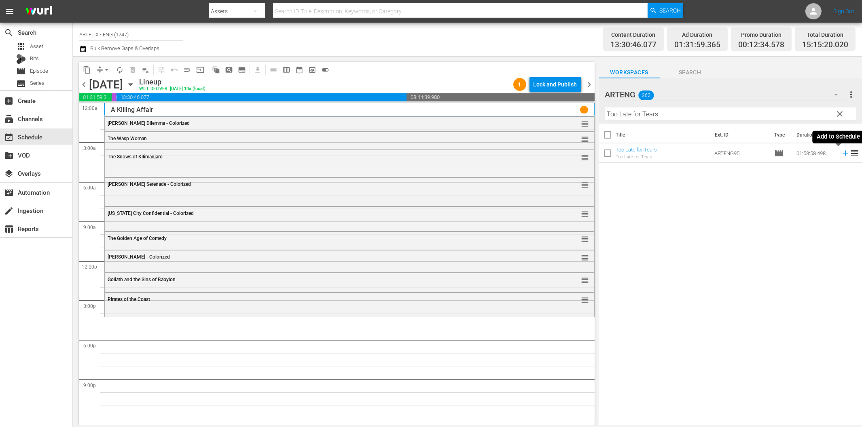
drag, startPoint x: 840, startPoint y: 154, endPoint x: 832, endPoint y: 155, distance: 7.8
click at [841, 154] on icon at bounding box center [845, 153] width 9 height 9
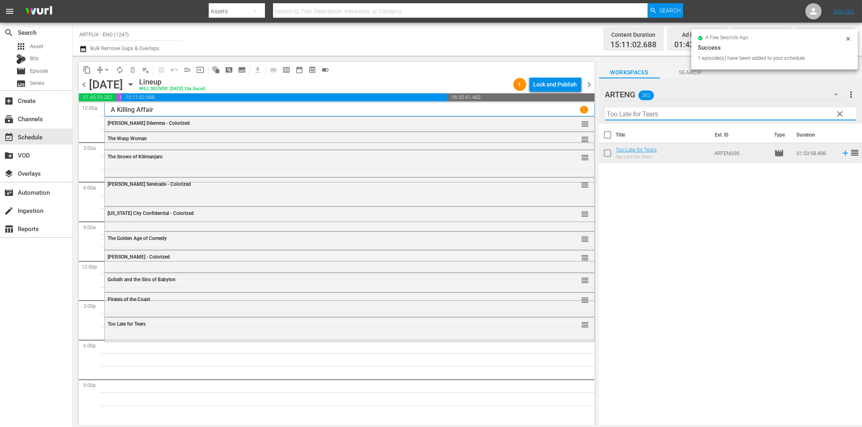
click at [686, 114] on input "Too Late for Tears" at bounding box center [730, 114] width 251 height 13
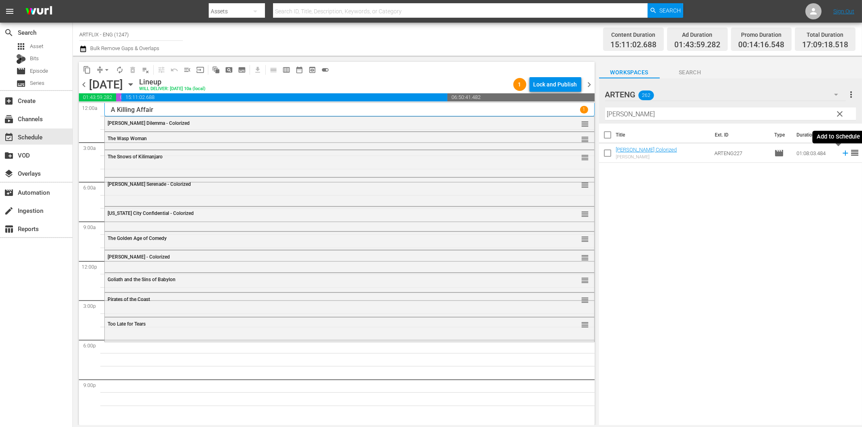
click at [841, 151] on icon at bounding box center [845, 153] width 9 height 9
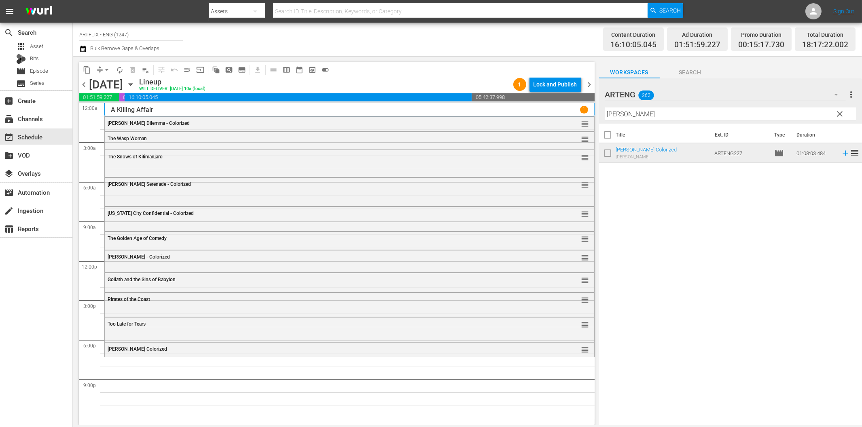
click at [743, 114] on input "[PERSON_NAME]" at bounding box center [730, 114] width 251 height 13
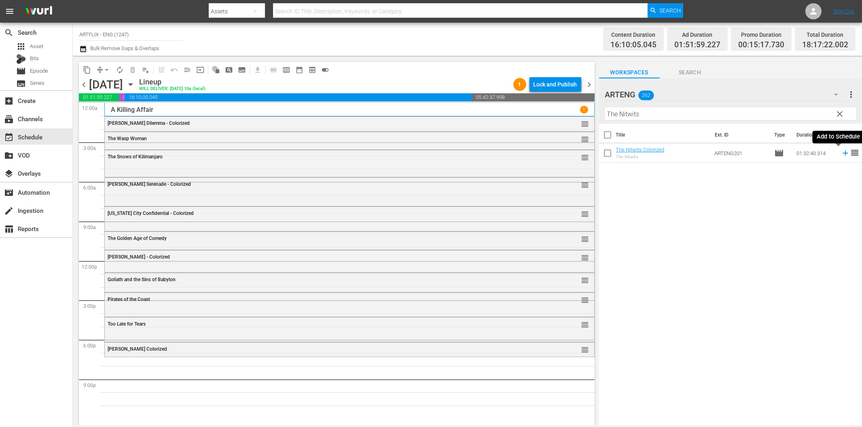
click at [841, 154] on icon at bounding box center [845, 153] width 9 height 9
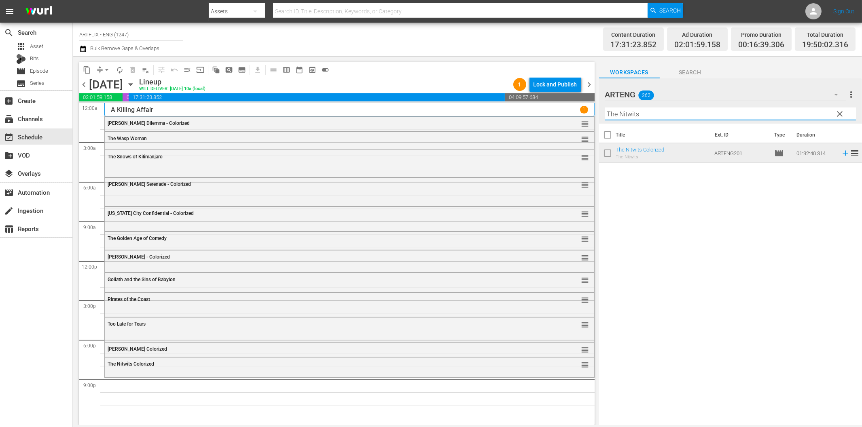
click at [670, 119] on input "The Nitwits" at bounding box center [730, 114] width 251 height 13
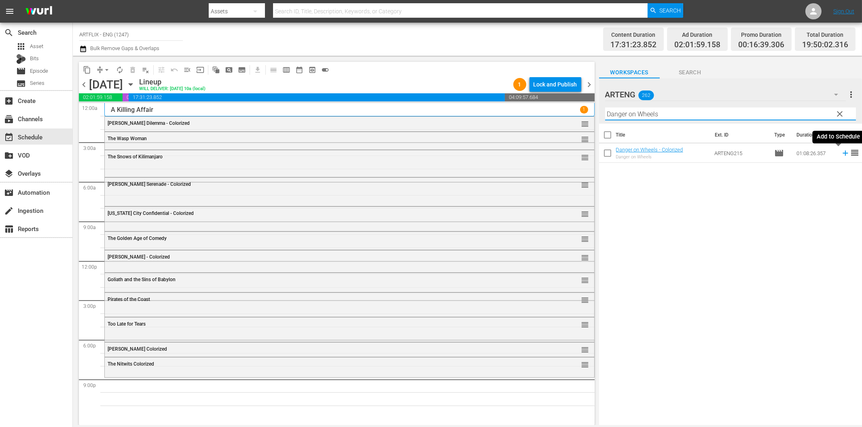
click at [841, 152] on icon at bounding box center [845, 153] width 9 height 9
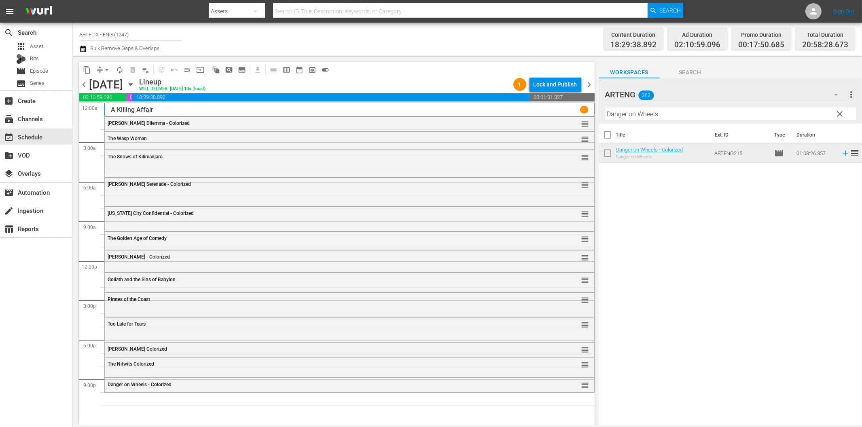
click at [640, 118] on input "Danger on Wheels" at bounding box center [730, 114] width 251 height 13
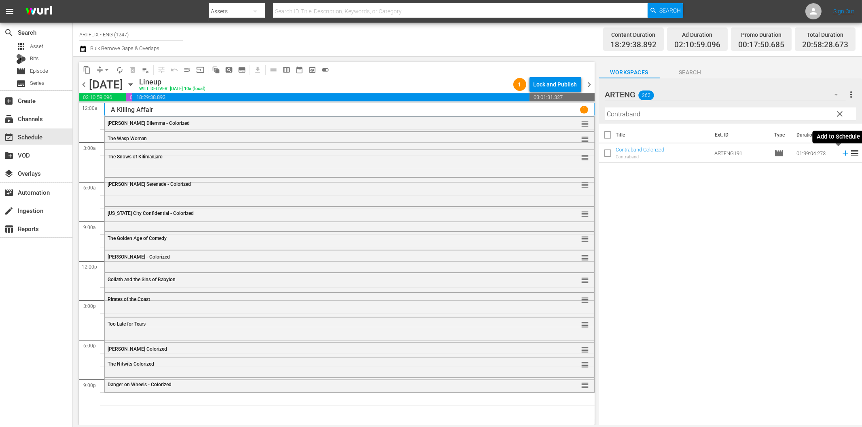
click at [841, 152] on icon at bounding box center [845, 153] width 9 height 9
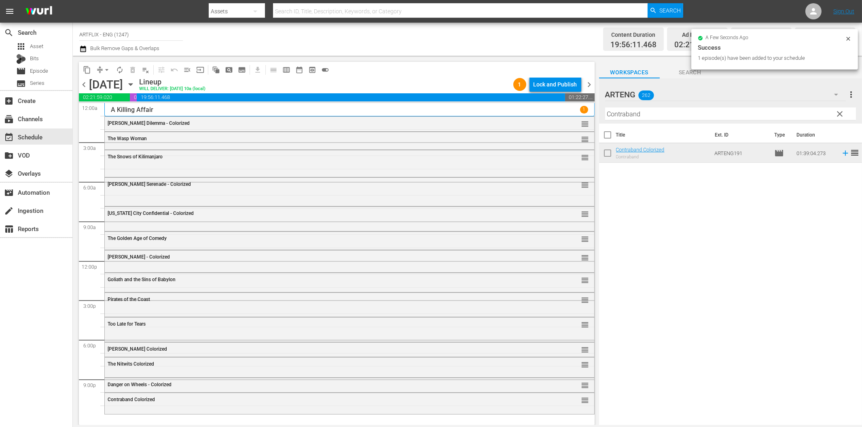
click at [640, 113] on input "Contraband" at bounding box center [730, 114] width 251 height 13
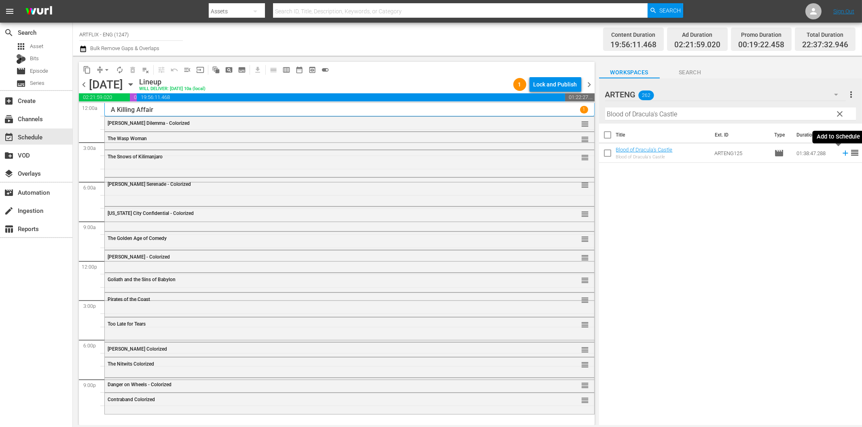
click at [842, 154] on icon at bounding box center [844, 153] width 5 height 5
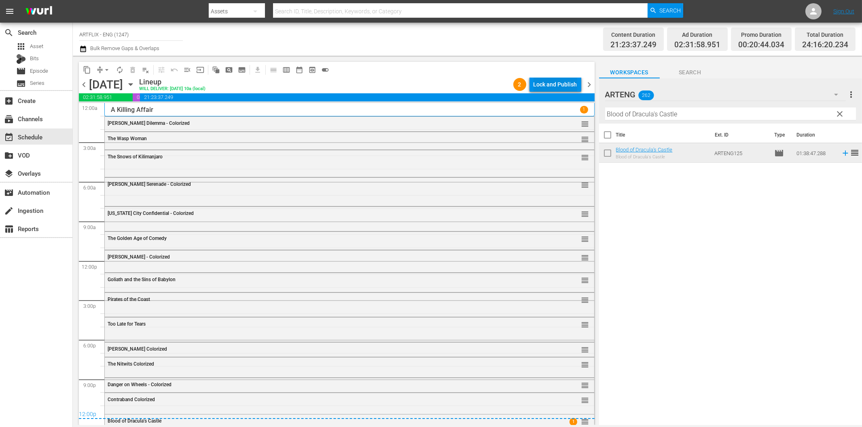
click at [551, 83] on div "Lock and Publish" at bounding box center [555, 84] width 44 height 15
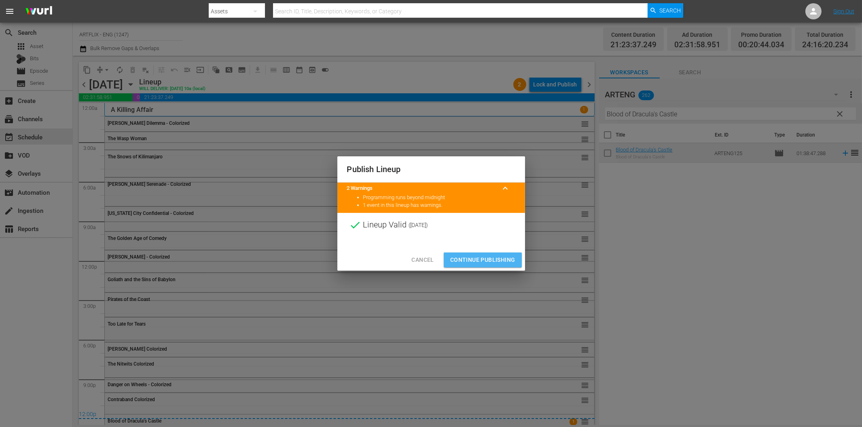
click at [495, 261] on span "Continue Publishing" at bounding box center [482, 260] width 65 height 10
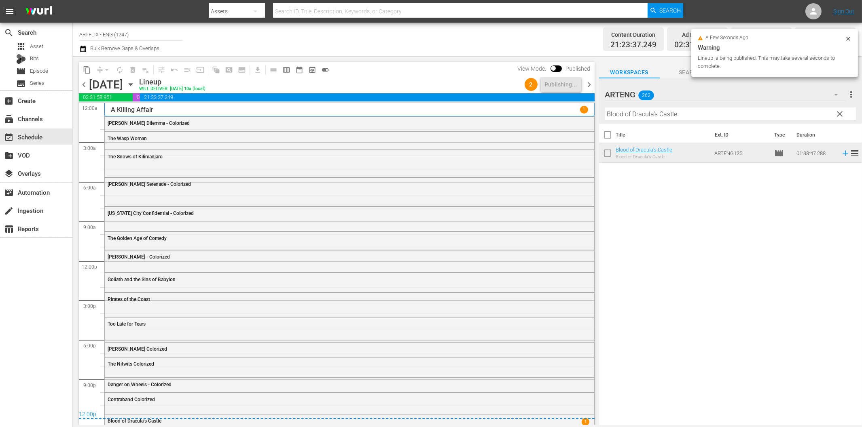
click at [589, 86] on span "chevron_right" at bounding box center [589, 85] width 10 height 10
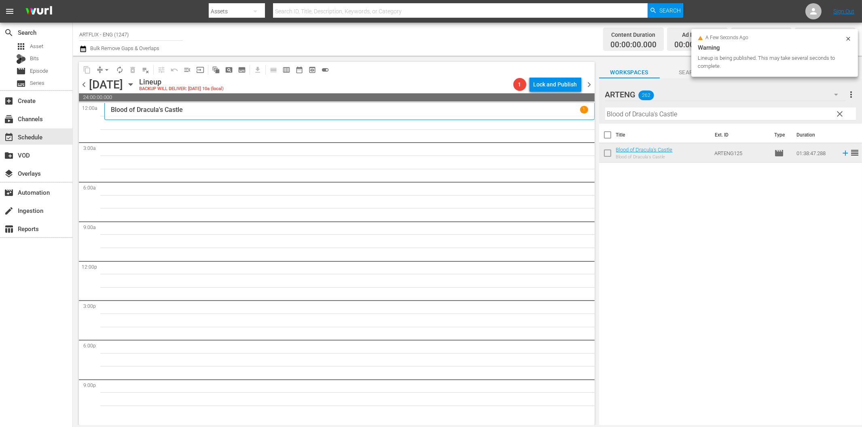
click at [627, 114] on input "Blood of Dracula's Castle" at bounding box center [730, 114] width 251 height 13
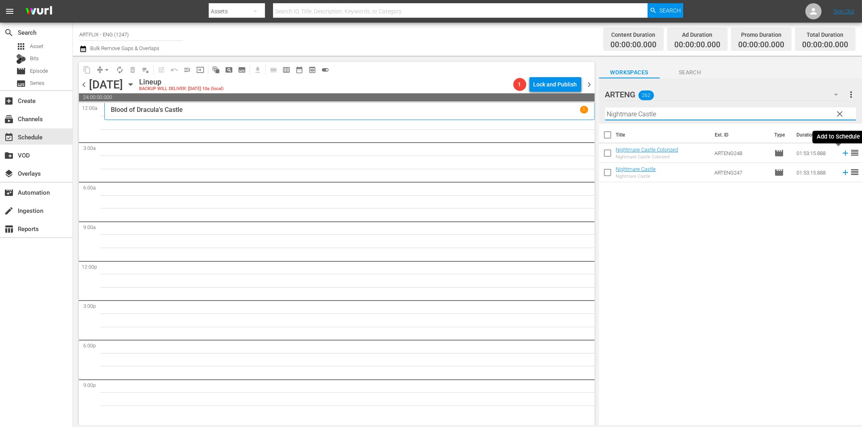
click at [842, 153] on icon at bounding box center [844, 153] width 5 height 5
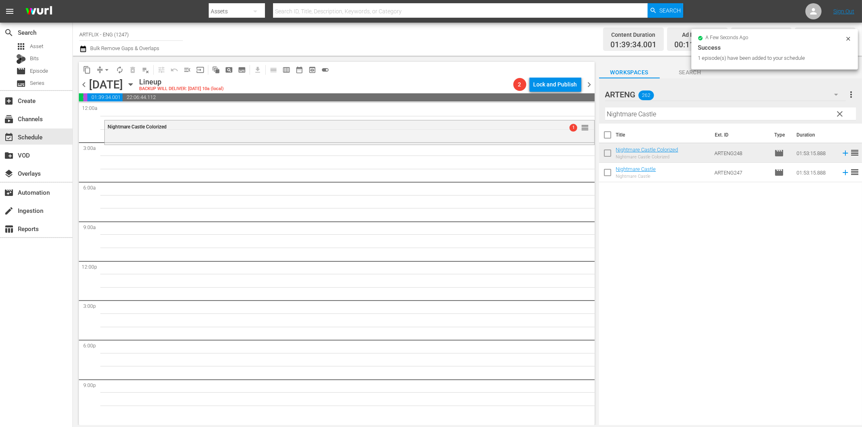
click at [643, 117] on input "Nightmare Castle" at bounding box center [730, 114] width 251 height 13
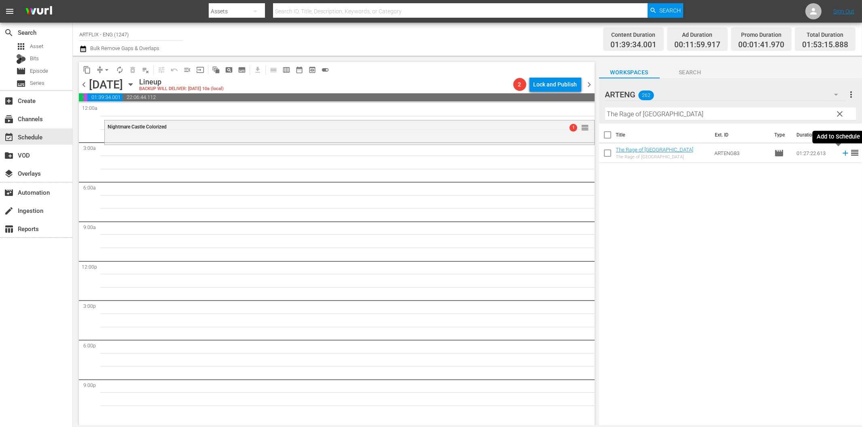
click at [841, 152] on icon at bounding box center [845, 153] width 9 height 9
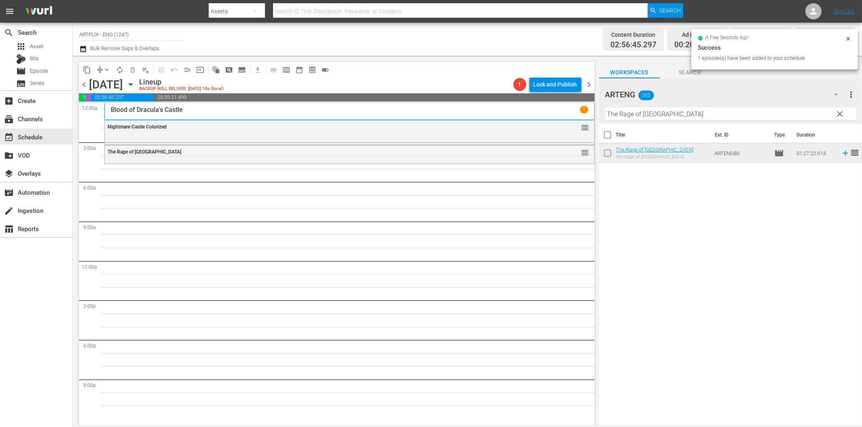
click at [710, 112] on input "The Rage of [GEOGRAPHIC_DATA]" at bounding box center [730, 114] width 251 height 13
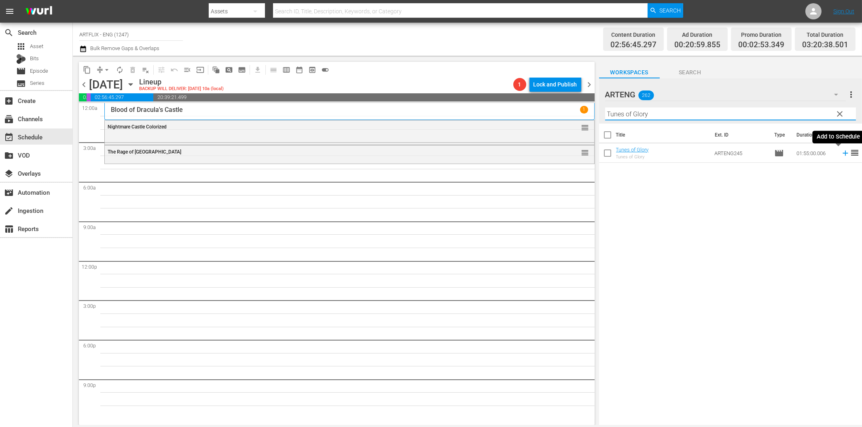
click at [841, 152] on icon at bounding box center [845, 153] width 9 height 9
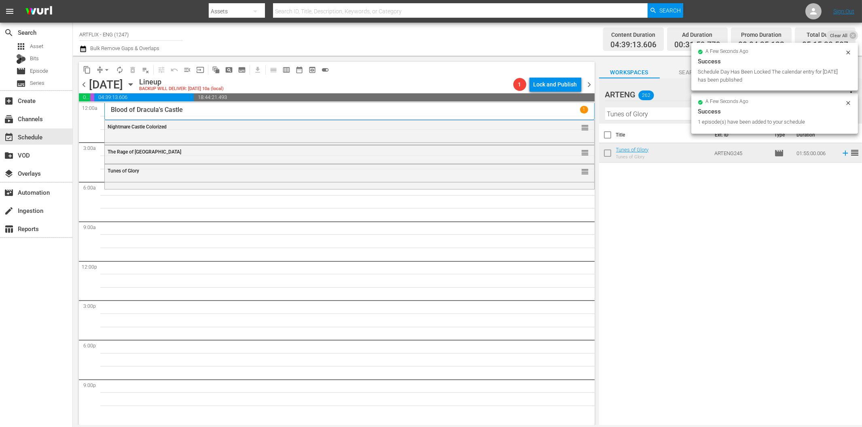
click at [661, 111] on input "Tunes of Glory" at bounding box center [730, 114] width 251 height 13
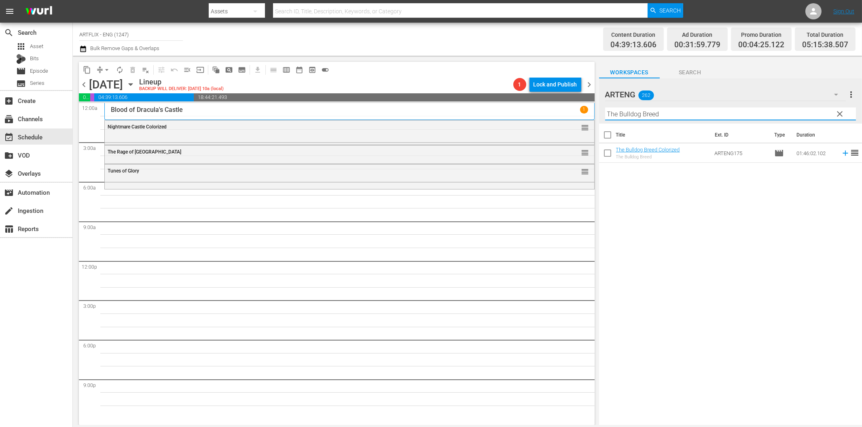
click at [679, 115] on input "The Bulldog Breed" at bounding box center [730, 114] width 251 height 13
click at [841, 153] on icon at bounding box center [845, 153] width 9 height 9
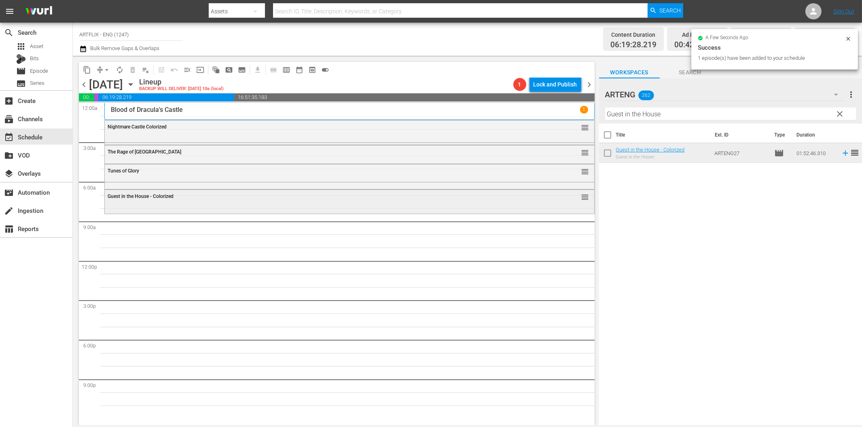
click at [421, 210] on div "Guest in the House - Colorized reorder" at bounding box center [349, 201] width 489 height 22
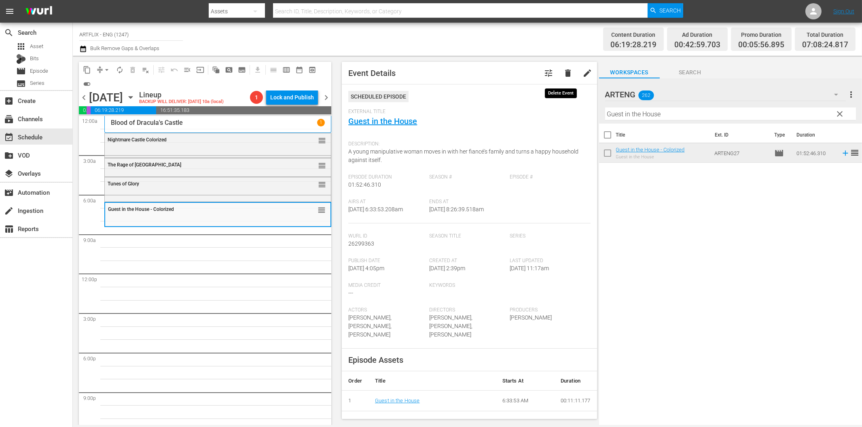
click at [563, 73] on span "delete" at bounding box center [568, 73] width 10 height 10
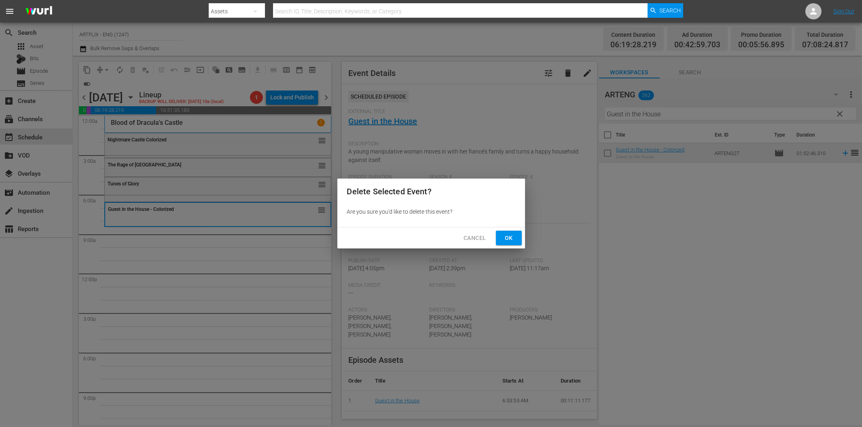
click at [504, 235] on span "Ok" at bounding box center [508, 238] width 13 height 10
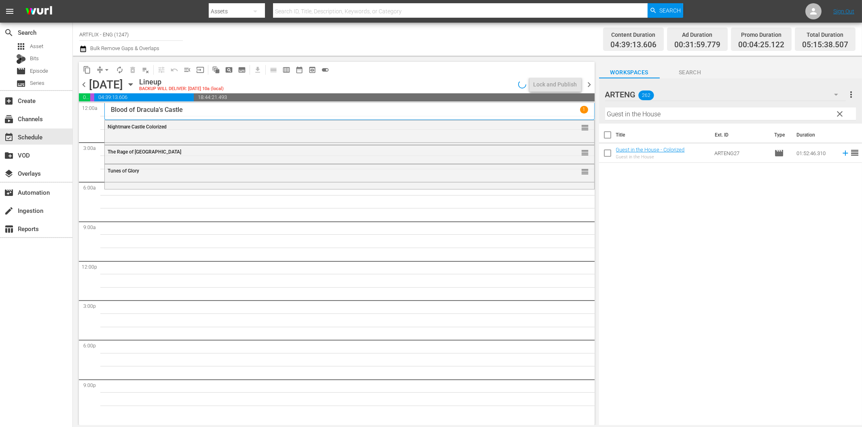
click at [708, 118] on input "Guest in the House" at bounding box center [730, 114] width 251 height 13
drag, startPoint x: 837, startPoint y: 152, endPoint x: 834, endPoint y: 154, distance: 4.2
click at [841, 152] on icon at bounding box center [845, 153] width 9 height 9
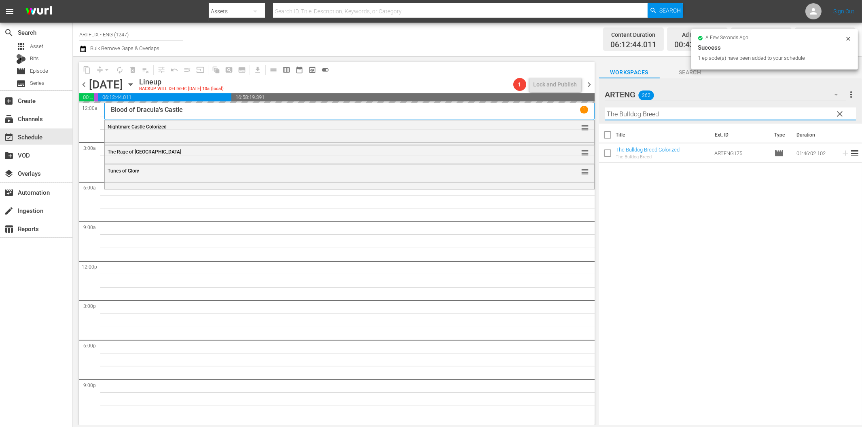
click at [678, 112] on input "The Bulldog Breed" at bounding box center [730, 114] width 251 height 13
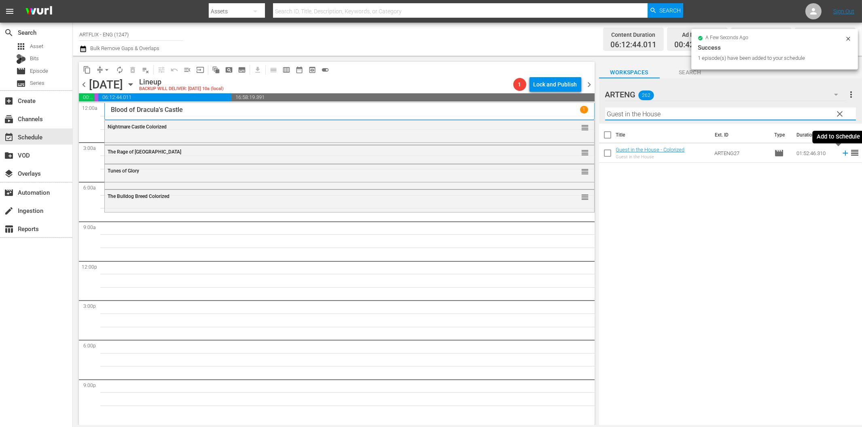
click at [841, 155] on icon at bounding box center [845, 153] width 9 height 9
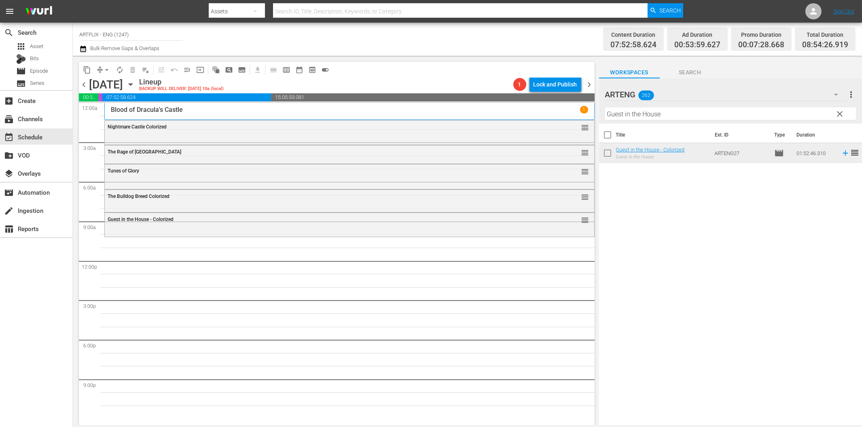
click at [656, 114] on input "Guest in the House" at bounding box center [730, 114] width 251 height 13
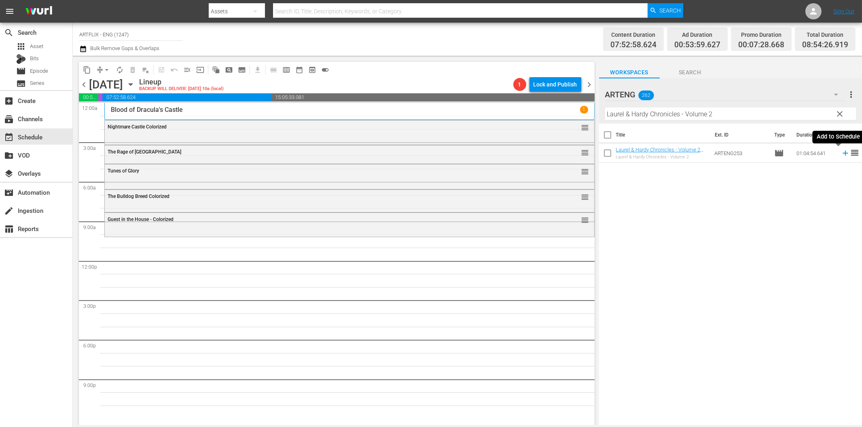
click at [842, 153] on icon at bounding box center [844, 153] width 5 height 5
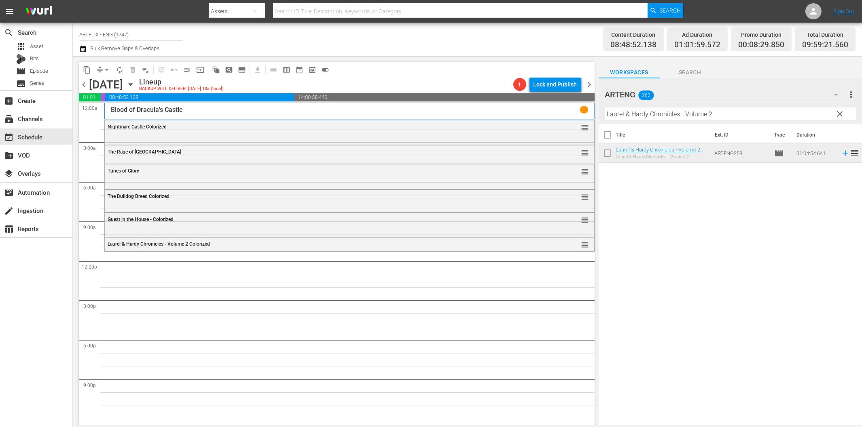
drag, startPoint x: 630, startPoint y: 116, endPoint x: 645, endPoint y: 119, distance: 15.8
click at [630, 116] on input "Laurel & Hardy Chronicles - Volume 2" at bounding box center [730, 114] width 251 height 13
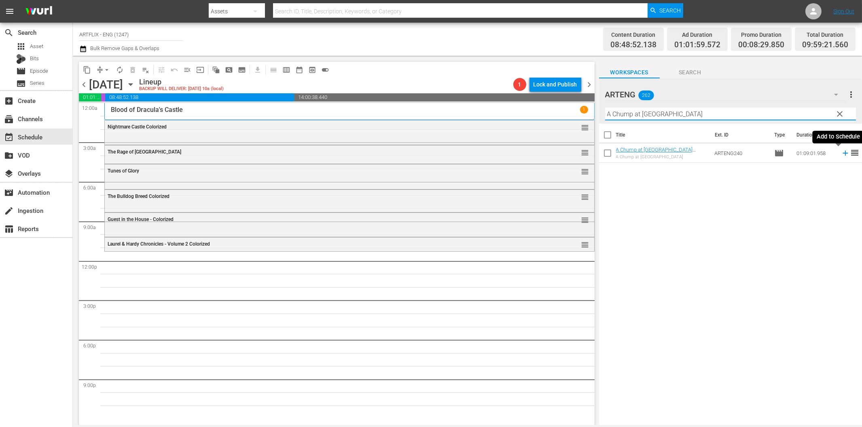
click at [842, 154] on icon at bounding box center [844, 153] width 5 height 5
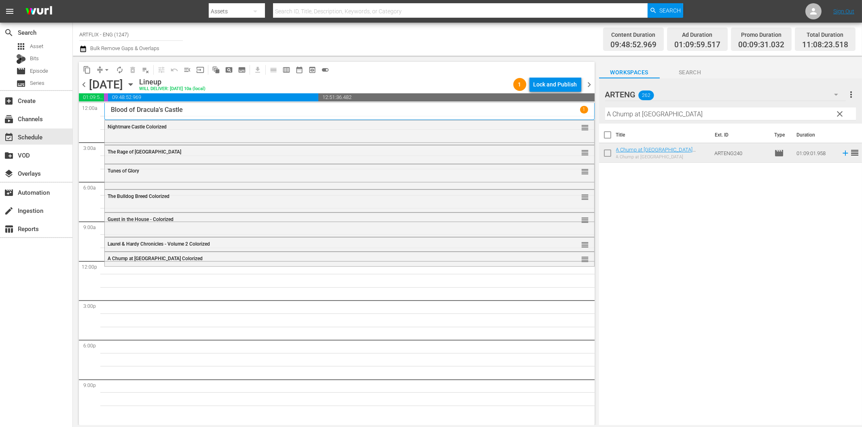
click at [654, 116] on input "A Chump at [GEOGRAPHIC_DATA]" at bounding box center [730, 114] width 251 height 13
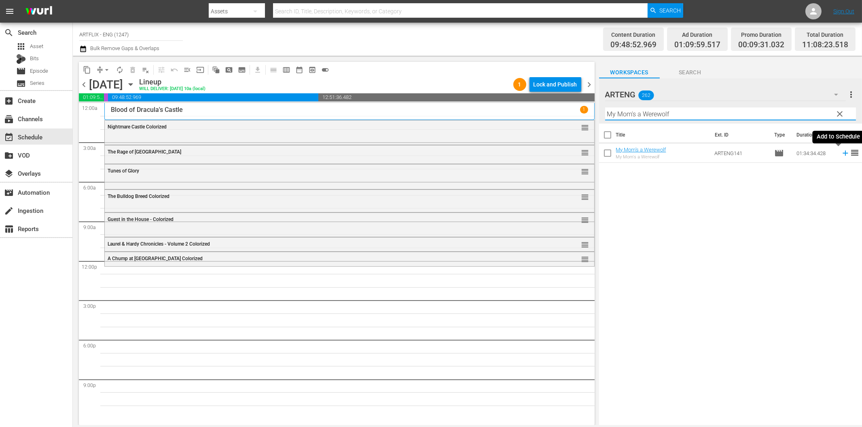
click at [841, 154] on icon at bounding box center [845, 153] width 9 height 9
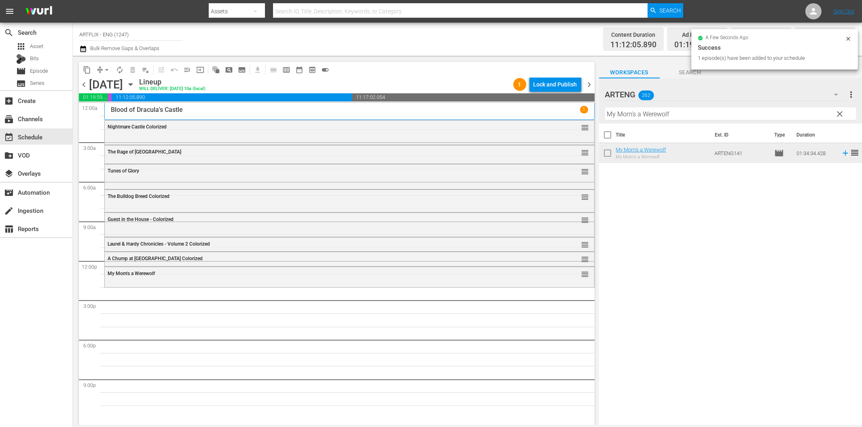
drag, startPoint x: 642, startPoint y: 114, endPoint x: 650, endPoint y: 117, distance: 8.1
click at [642, 113] on input "My Mom's a Werewolf" at bounding box center [730, 114] width 251 height 13
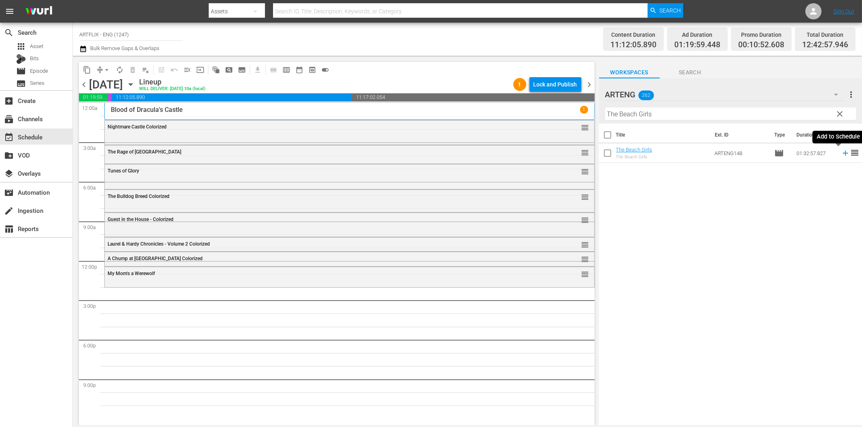
click at [841, 152] on icon at bounding box center [845, 153] width 9 height 9
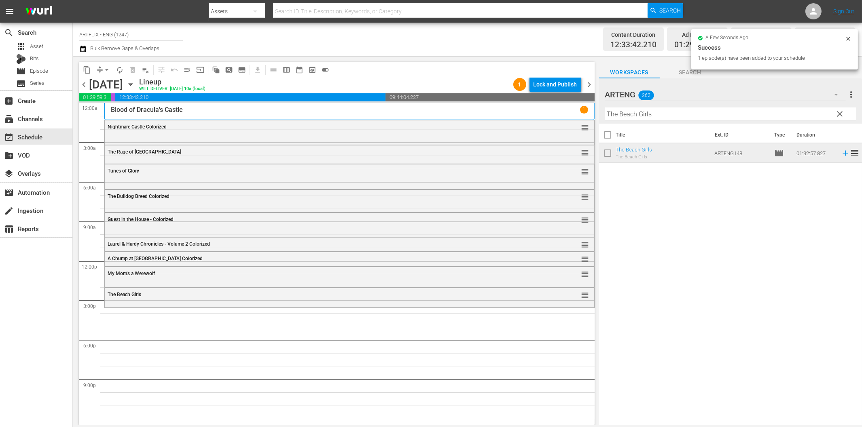
click at [633, 112] on input "The Beach Girls" at bounding box center [730, 114] width 251 height 13
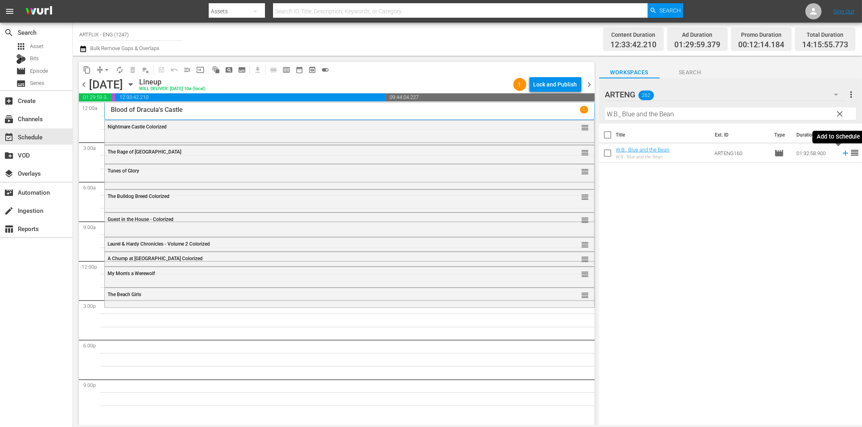
click at [841, 154] on icon at bounding box center [845, 153] width 9 height 9
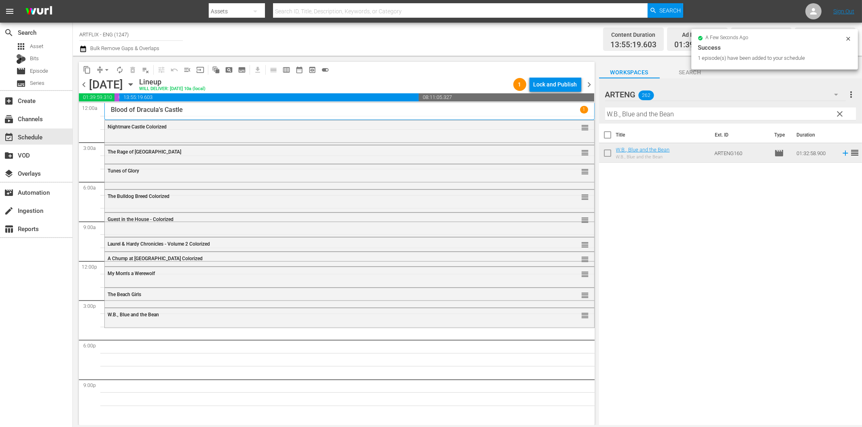
click at [724, 118] on input "W.B., Blue and the Bean" at bounding box center [730, 114] width 251 height 13
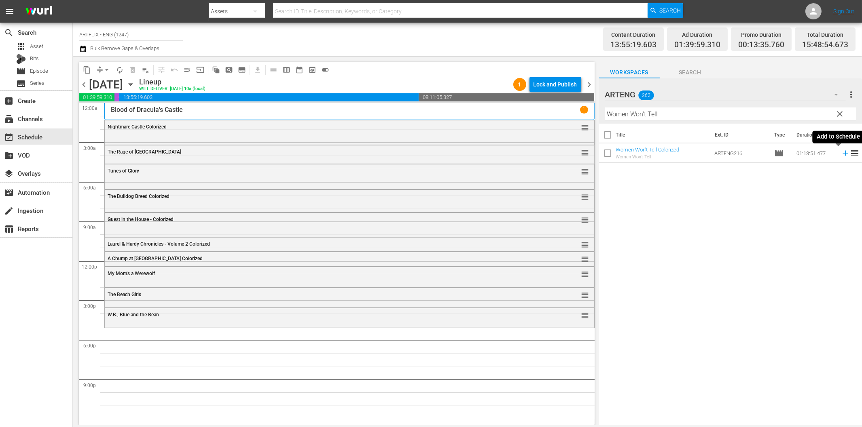
drag, startPoint x: 839, startPoint y: 154, endPoint x: 836, endPoint y: 157, distance: 4.6
click at [841, 154] on icon at bounding box center [845, 153] width 9 height 9
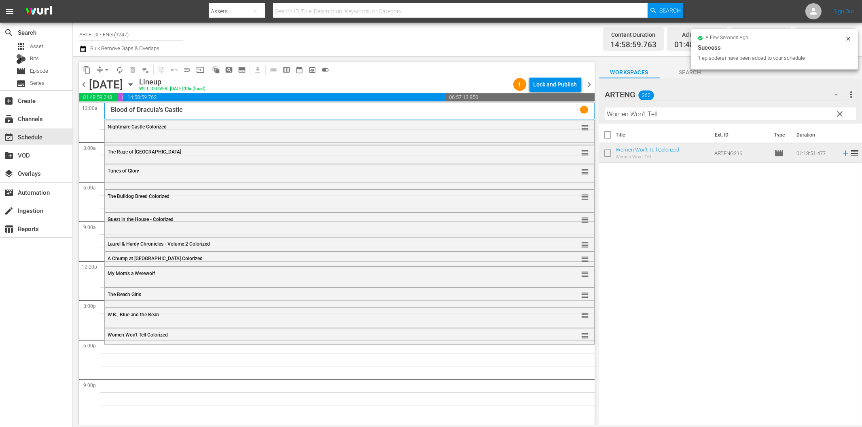
click at [694, 116] on input "Women Won't Tell" at bounding box center [730, 114] width 251 height 13
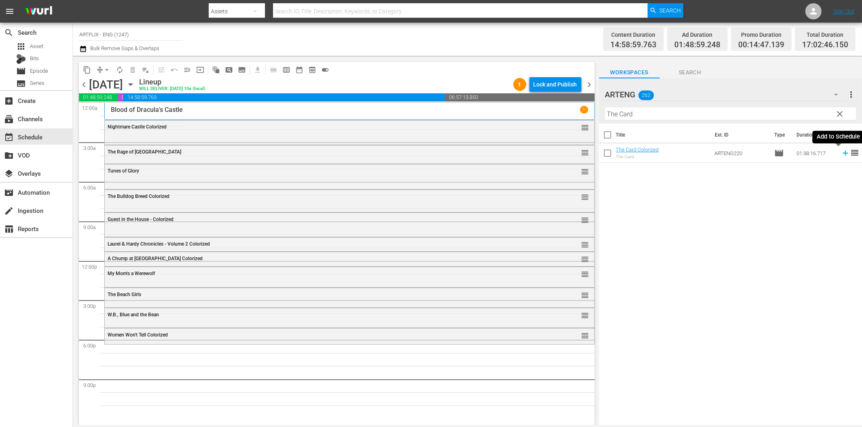
click at [842, 155] on icon at bounding box center [844, 153] width 5 height 5
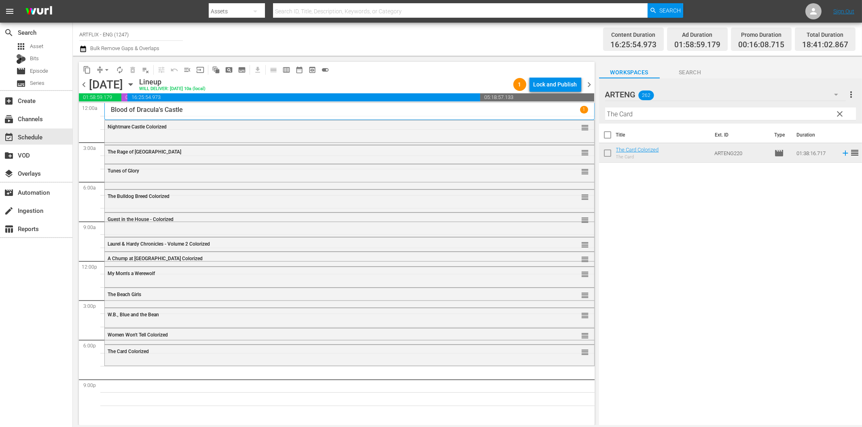
click at [637, 116] on input "The Card" at bounding box center [730, 114] width 251 height 13
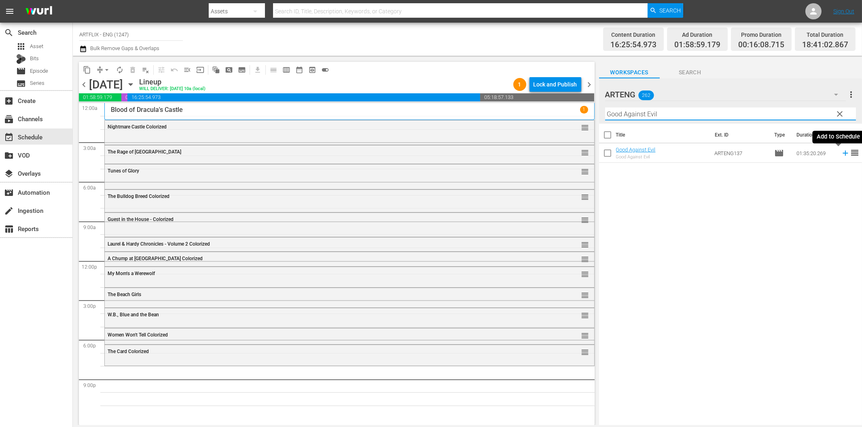
drag, startPoint x: 840, startPoint y: 152, endPoint x: 832, endPoint y: 152, distance: 7.3
click at [841, 152] on icon at bounding box center [845, 153] width 9 height 9
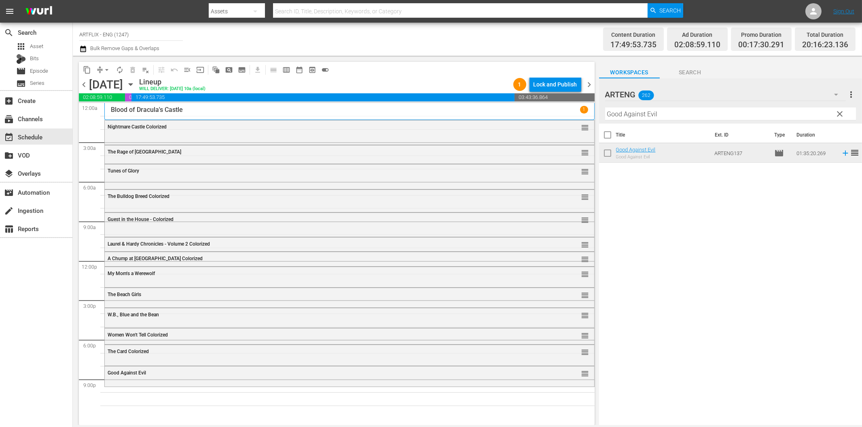
click at [670, 110] on input "Good Against Evil" at bounding box center [730, 114] width 251 height 13
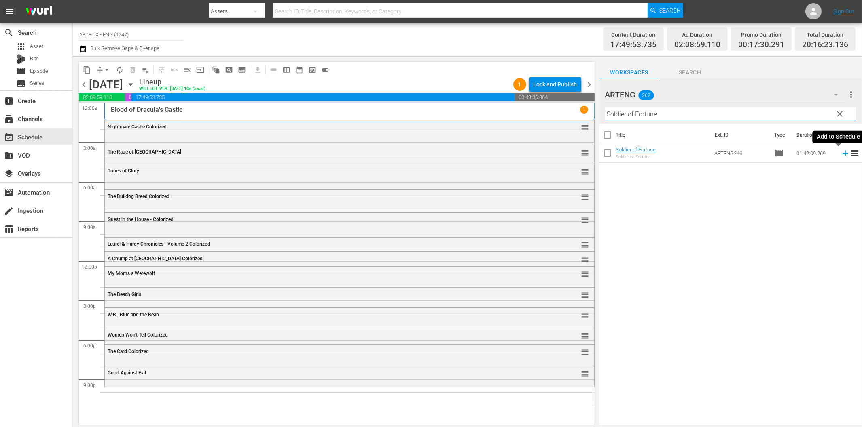
click at [841, 156] on icon at bounding box center [845, 153] width 9 height 9
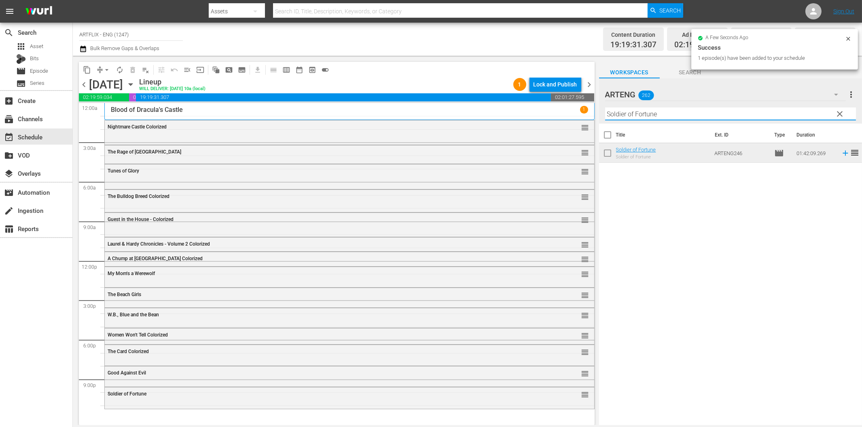
click at [673, 114] on input "Soldier of Fortune" at bounding box center [730, 114] width 251 height 13
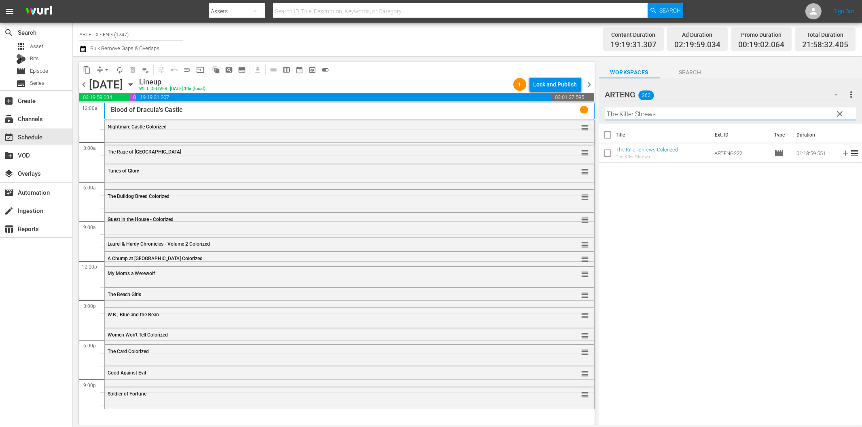
click at [841, 154] on icon at bounding box center [845, 153] width 9 height 9
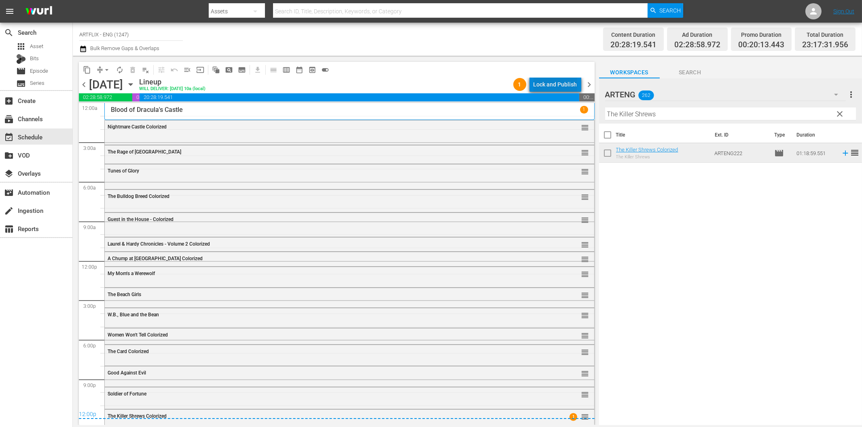
click at [559, 82] on div "Lock and Publish" at bounding box center [555, 84] width 44 height 15
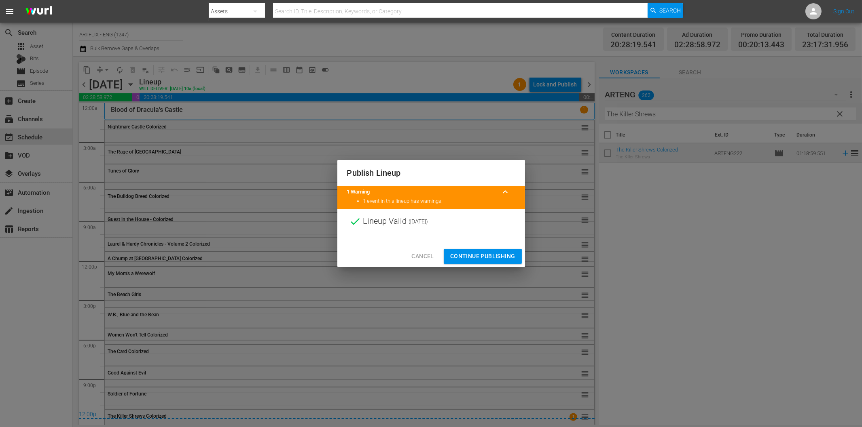
click at [506, 256] on span "Continue Publishing" at bounding box center [482, 257] width 65 height 10
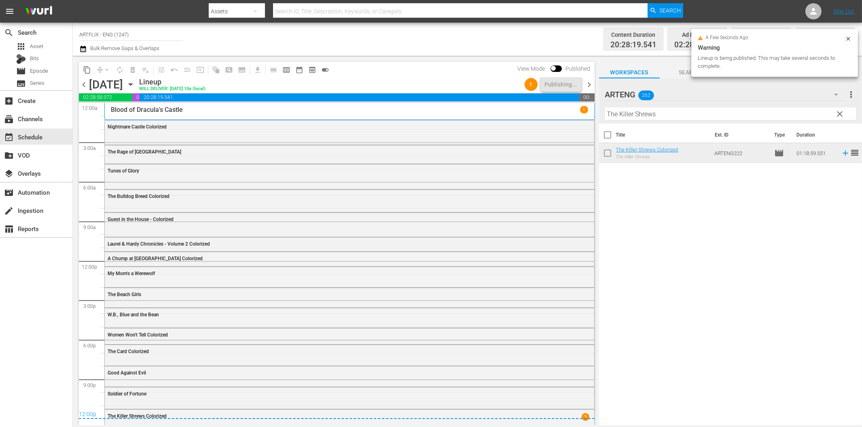
click at [588, 80] on span "chevron_right" at bounding box center [589, 85] width 10 height 10
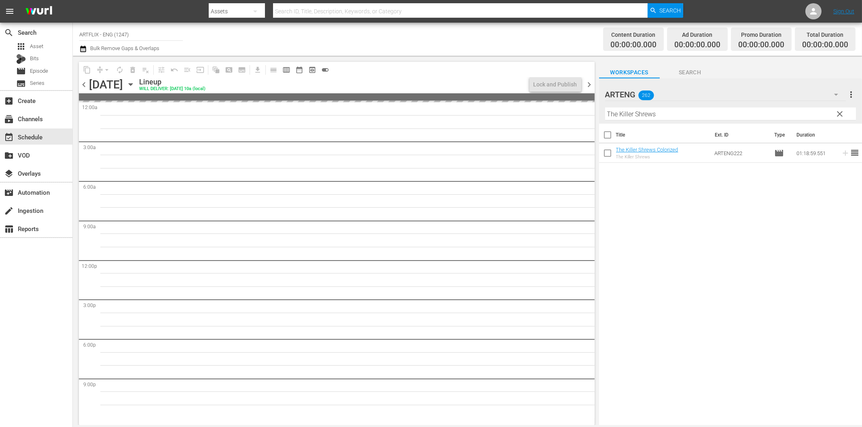
click at [682, 114] on input "The Killer Shrews" at bounding box center [730, 114] width 251 height 13
click at [743, 228] on div "Title Ext. ID Type Duration Shock_Colorized Shock ARTENG53 movie 01:20:09.211 r…" at bounding box center [730, 275] width 263 height 303
click at [592, 81] on span "chevron_right" at bounding box center [589, 85] width 10 height 10
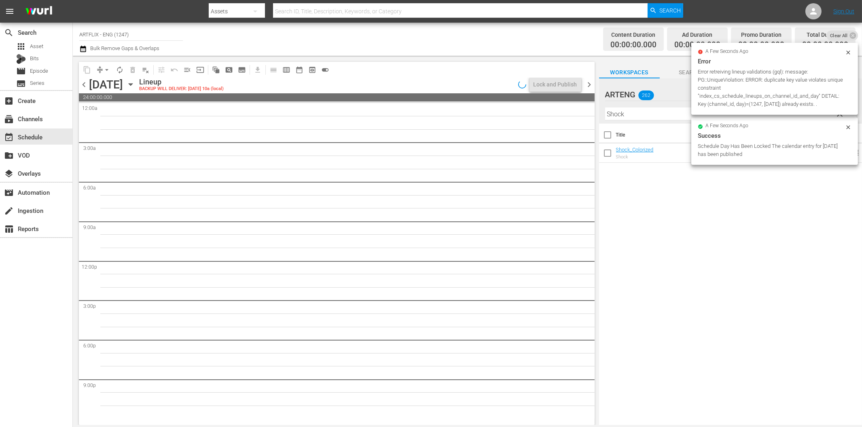
click at [83, 80] on span "chevron_left" at bounding box center [84, 85] width 10 height 10
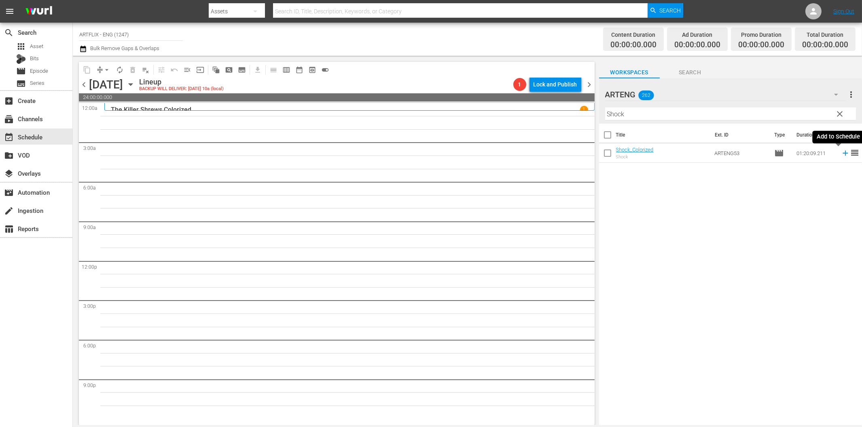
click at [842, 152] on icon at bounding box center [844, 153] width 5 height 5
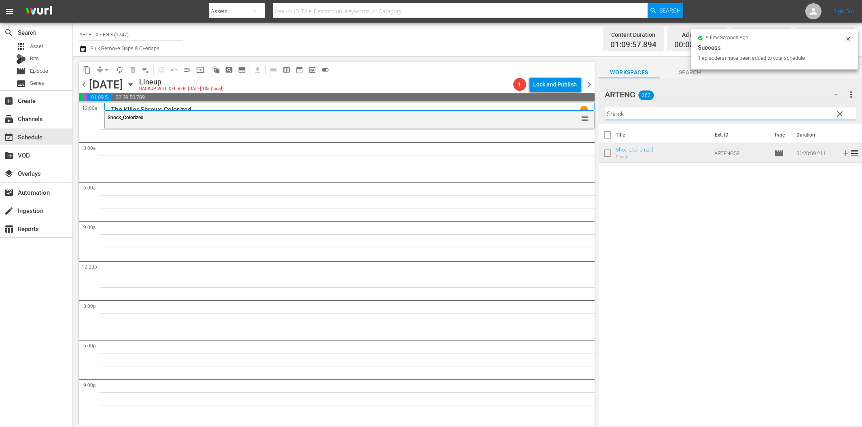
click at [645, 118] on input "Shock" at bounding box center [730, 114] width 251 height 13
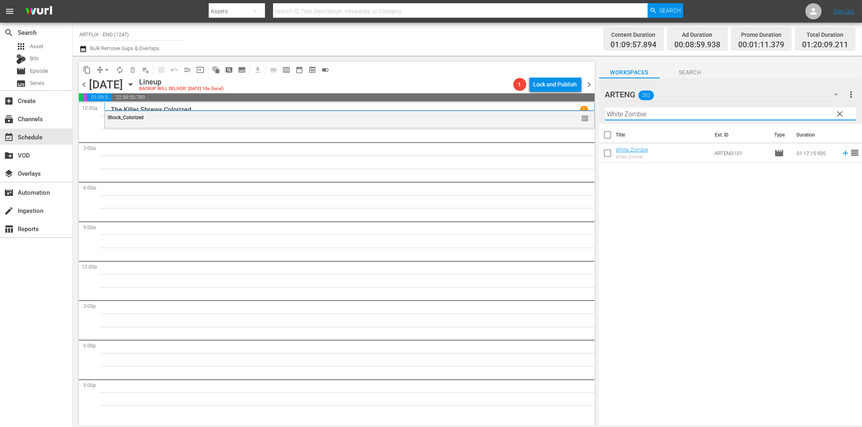
type input "White Zombie"
click at [668, 257] on div "Title Ext. ID Type Duration White Zombie White Zombie ARTENG101 movie 01:17:15.…" at bounding box center [730, 275] width 263 height 303
click at [656, 229] on div "Title Ext. ID Type Duration White Zombie White Zombie ARTENG101 movie 01:17:15.…" at bounding box center [730, 275] width 263 height 303
